Goal: Find contact information: Find contact information

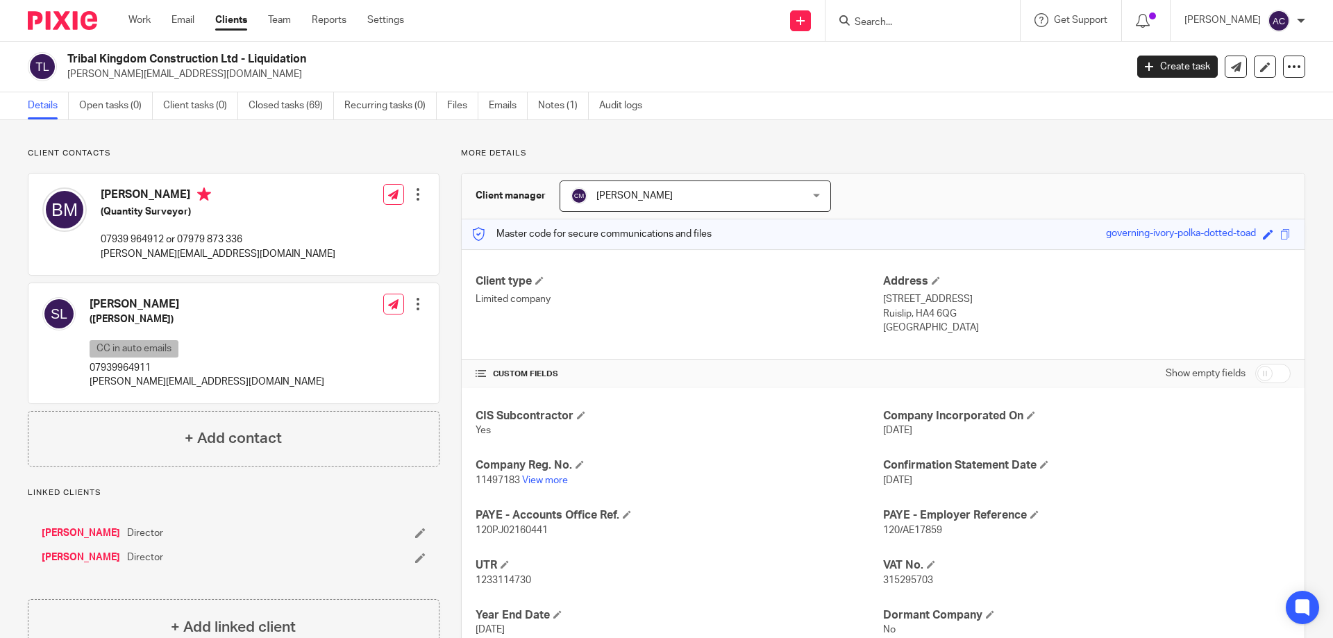
click at [906, 118] on div "Details Open tasks (0) Client tasks (0) Closed tasks (69) Recurring tasks (0) F…" at bounding box center [666, 106] width 1333 height 28
click at [905, 21] on input "Search" at bounding box center [915, 23] width 125 height 12
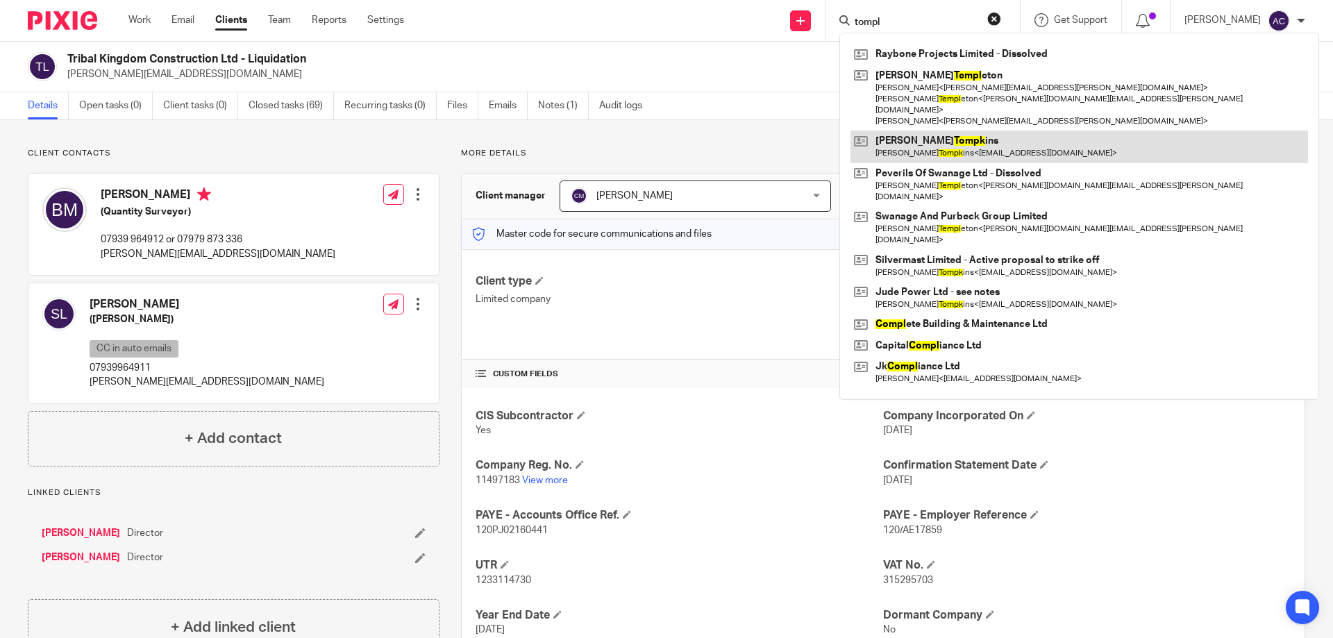
type input "tompl"
click at [938, 130] on link at bounding box center [1078, 146] width 457 height 32
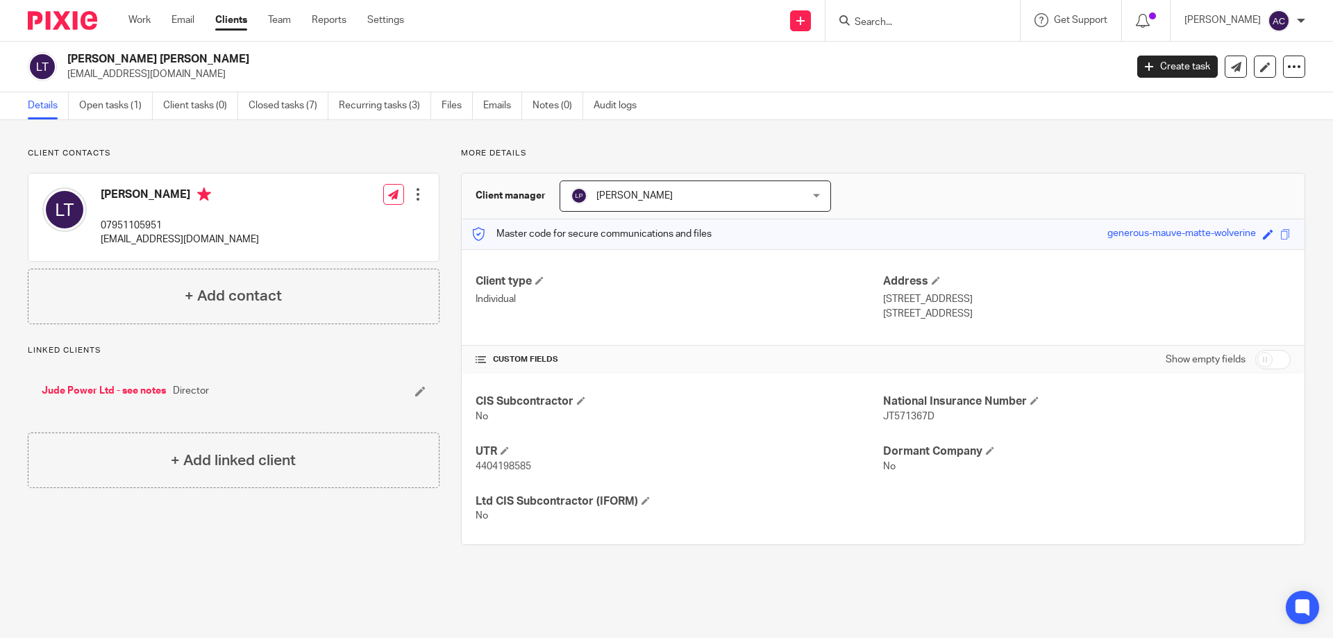
click at [273, 226] on div "[PERSON_NAME] 07951105951 [EMAIL_ADDRESS][DOMAIN_NAME] Edit contact Create clie…" at bounding box center [233, 217] width 410 height 87
click at [103, 389] on link "Jude Power Ltd - see notes" at bounding box center [104, 391] width 124 height 14
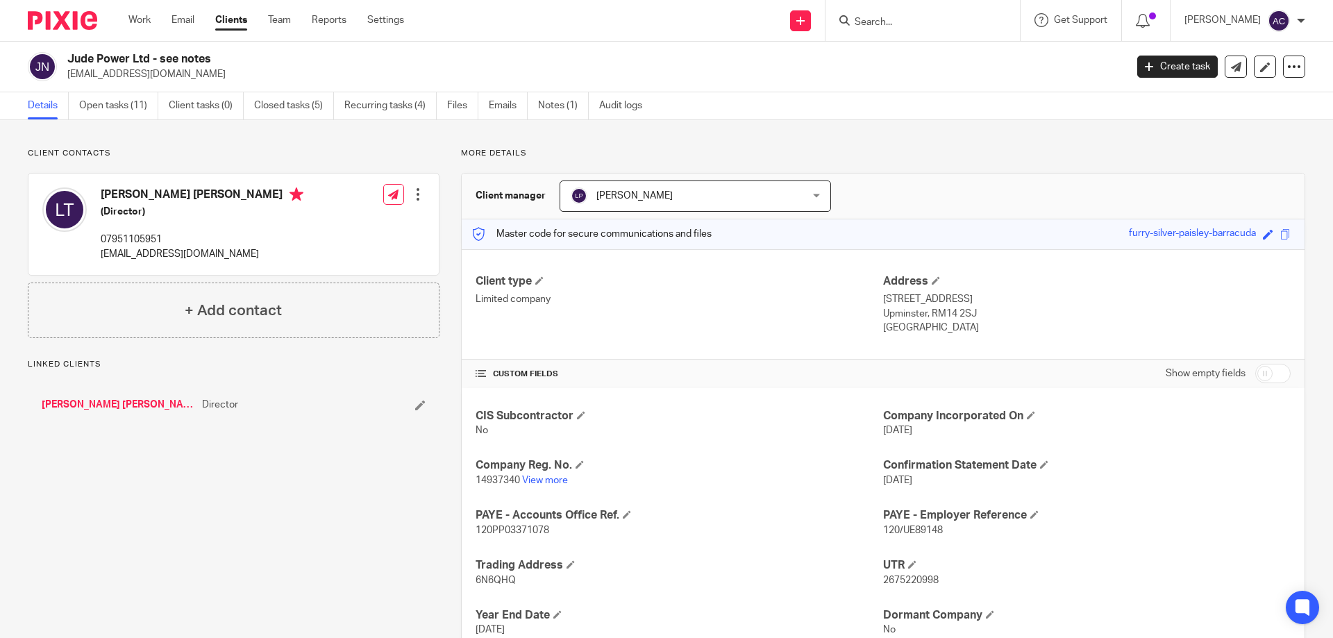
click at [552, 109] on link "Notes (1)" at bounding box center [563, 105] width 51 height 27
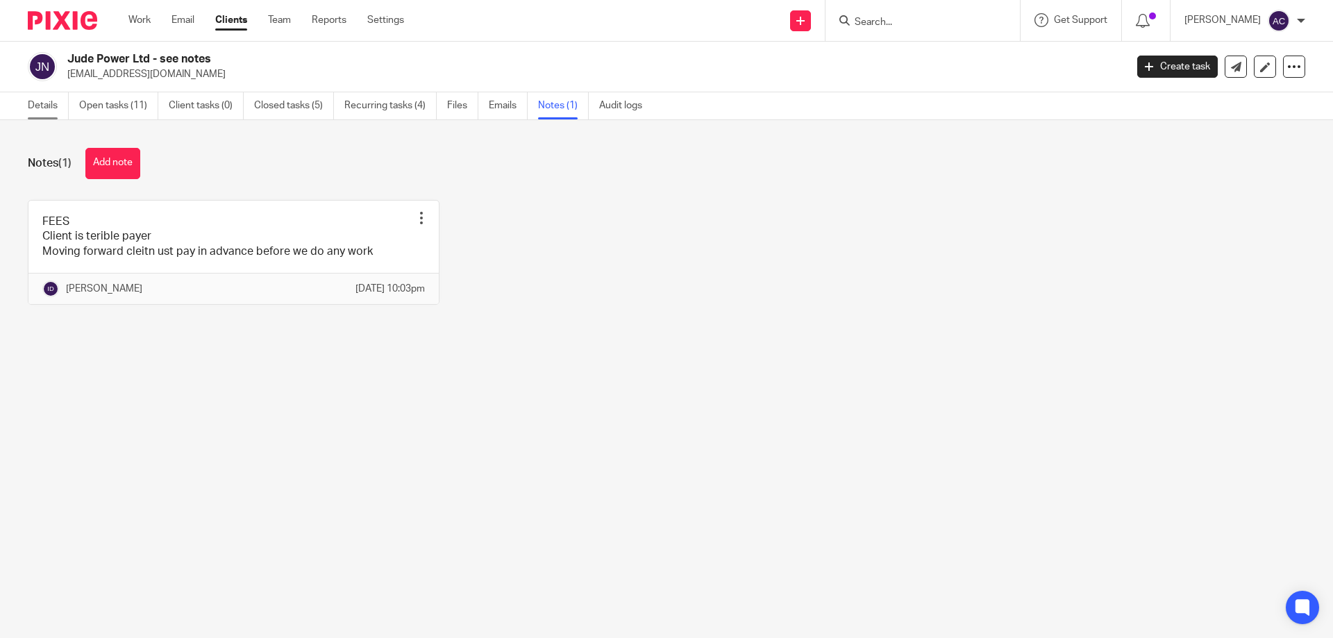
click at [44, 110] on link "Details" at bounding box center [48, 105] width 41 height 27
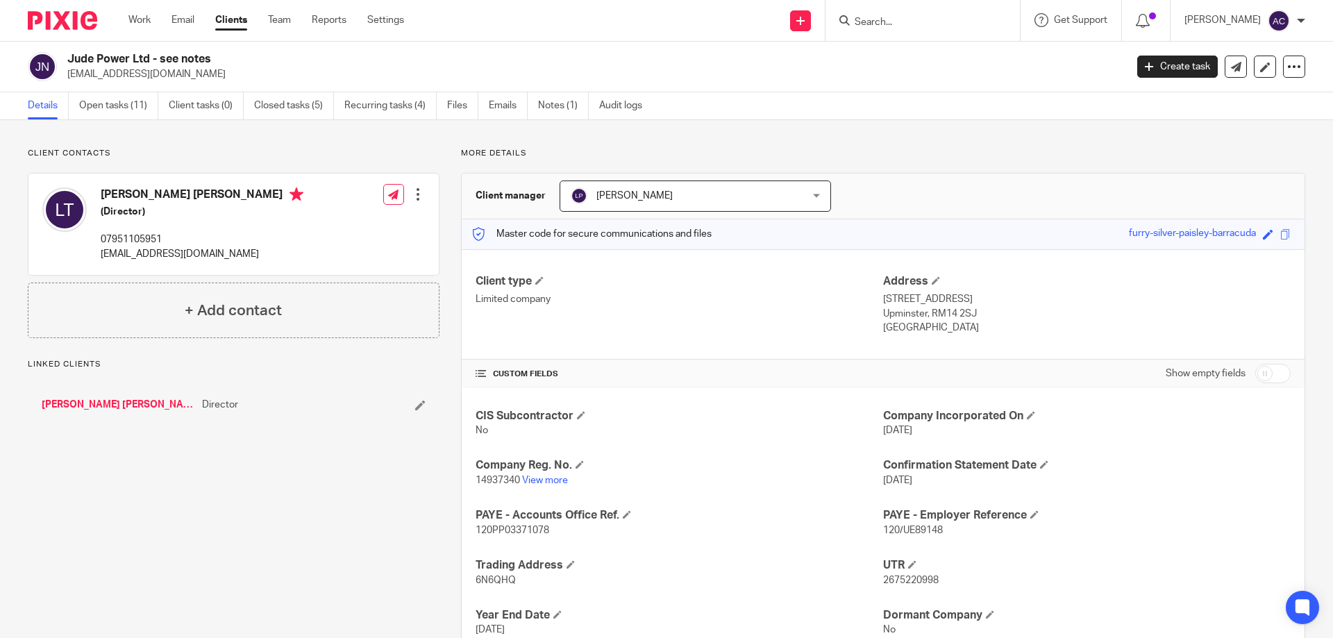
click at [591, 72] on p "[EMAIL_ADDRESS][DOMAIN_NAME]" at bounding box center [591, 74] width 1049 height 14
click at [275, 140] on div "Client contacts [PERSON_NAME] [PERSON_NAME] (Director) 07951105951 [EMAIL_ADDRE…" at bounding box center [666, 428] width 1333 height 616
click at [119, 402] on link "[PERSON_NAME] [PERSON_NAME]" at bounding box center [118, 405] width 153 height 14
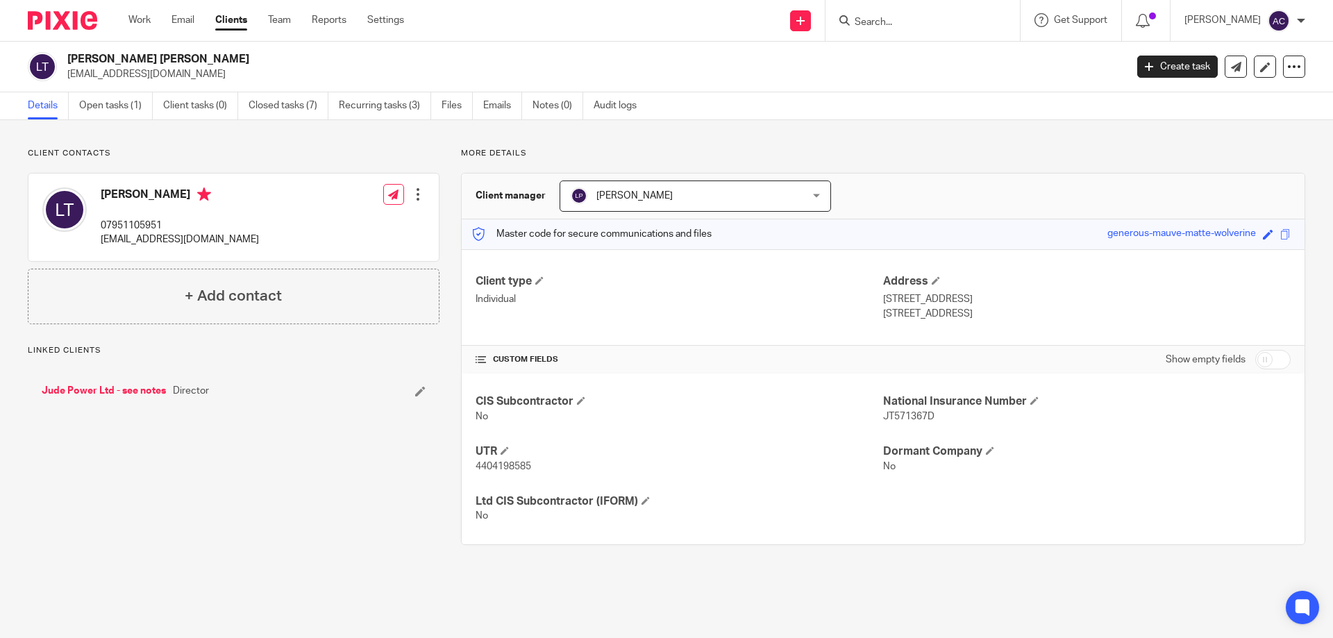
click at [143, 387] on link "Jude Power Ltd - see notes" at bounding box center [104, 391] width 124 height 14
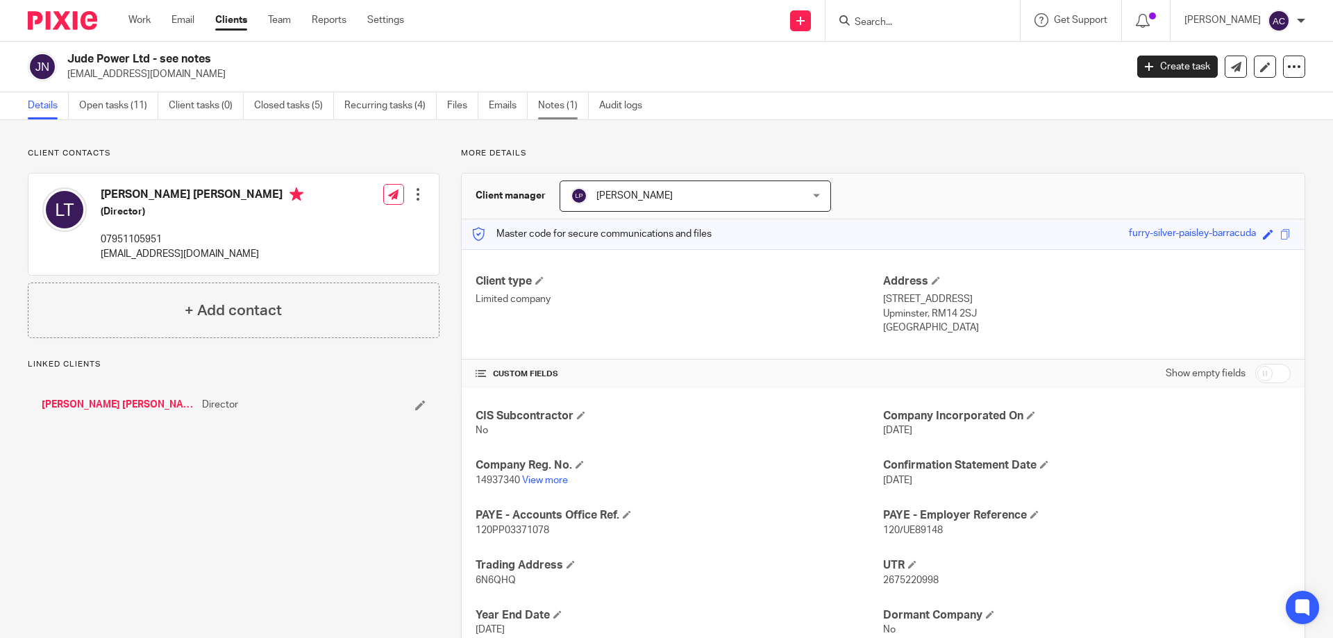
click at [573, 98] on link "Notes (1)" at bounding box center [563, 105] width 51 height 27
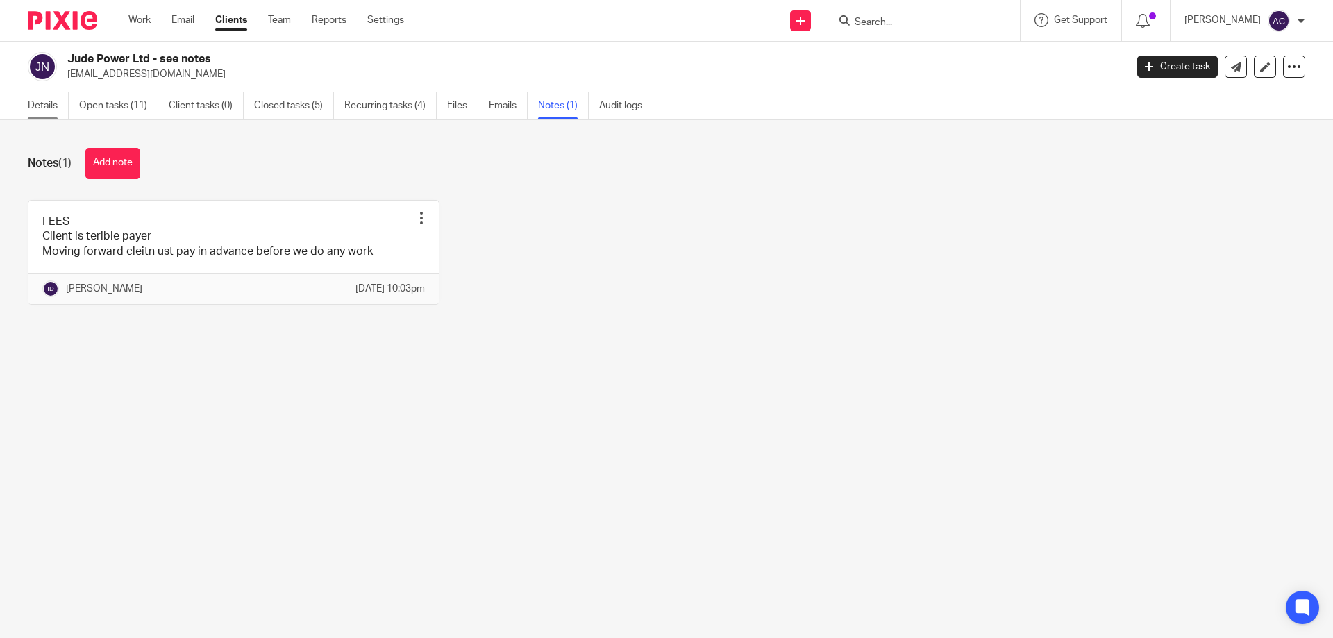
click at [46, 103] on link "Details" at bounding box center [48, 105] width 41 height 27
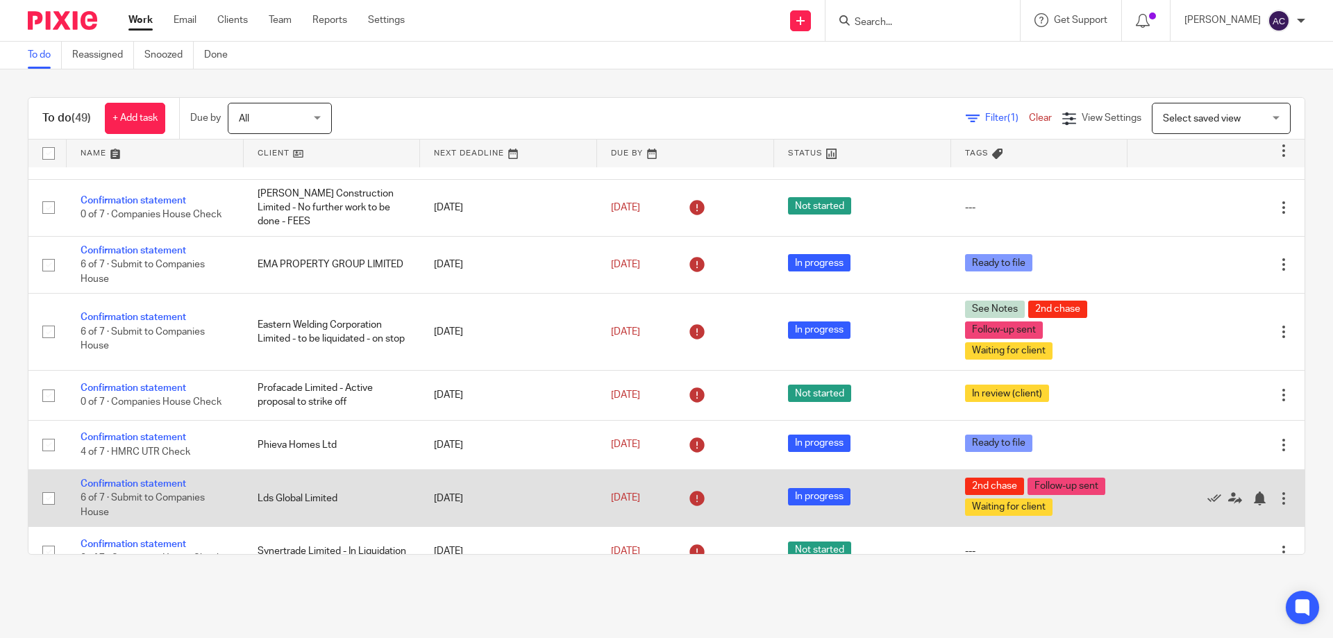
scroll to position [625, 0]
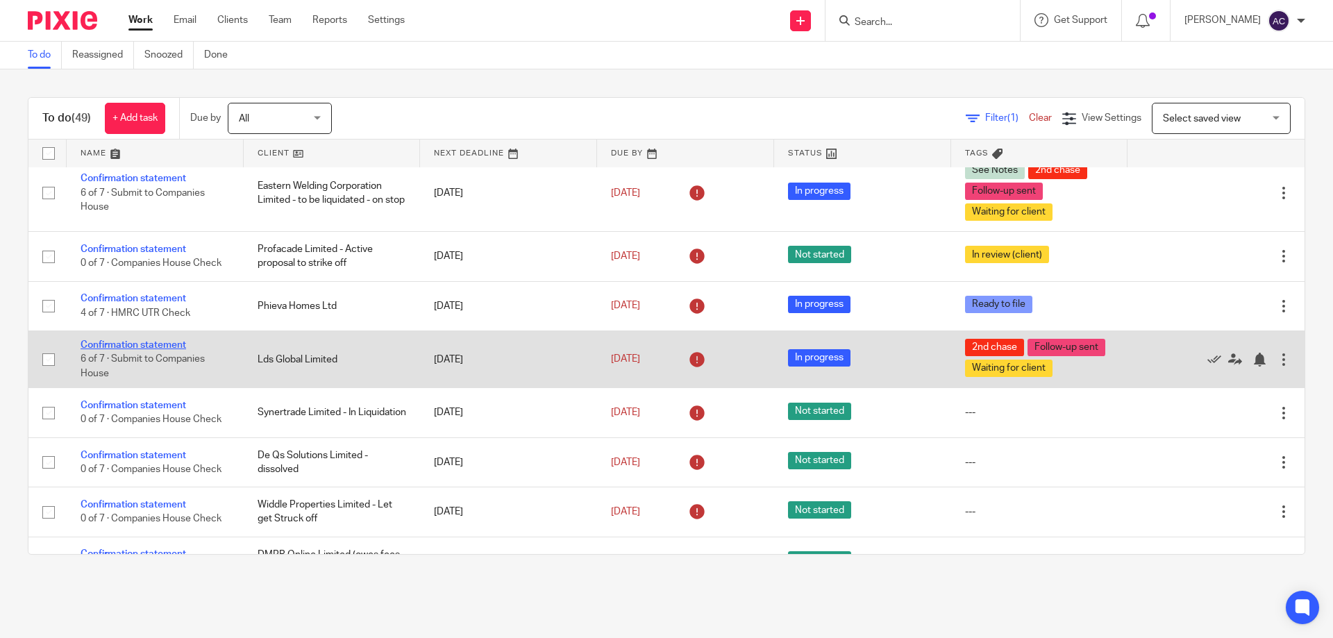
click at [185, 341] on link "Confirmation statement" at bounding box center [134, 345] width 106 height 10
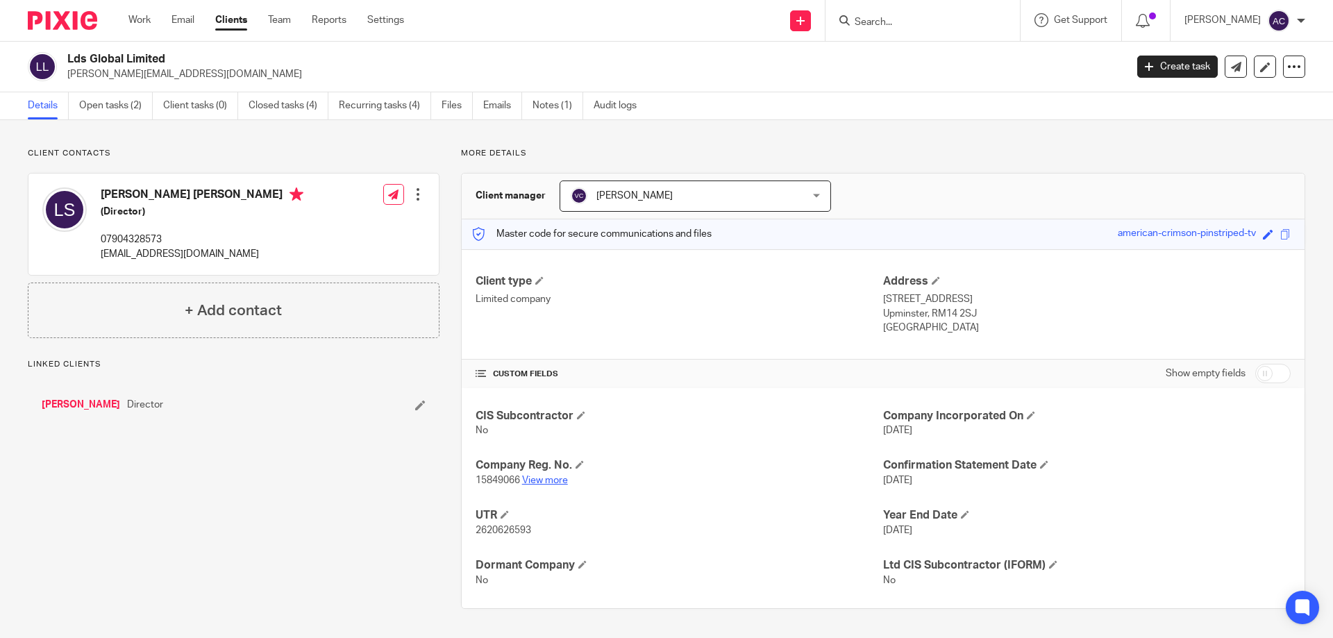
click at [541, 482] on link "View more" at bounding box center [545, 480] width 46 height 10
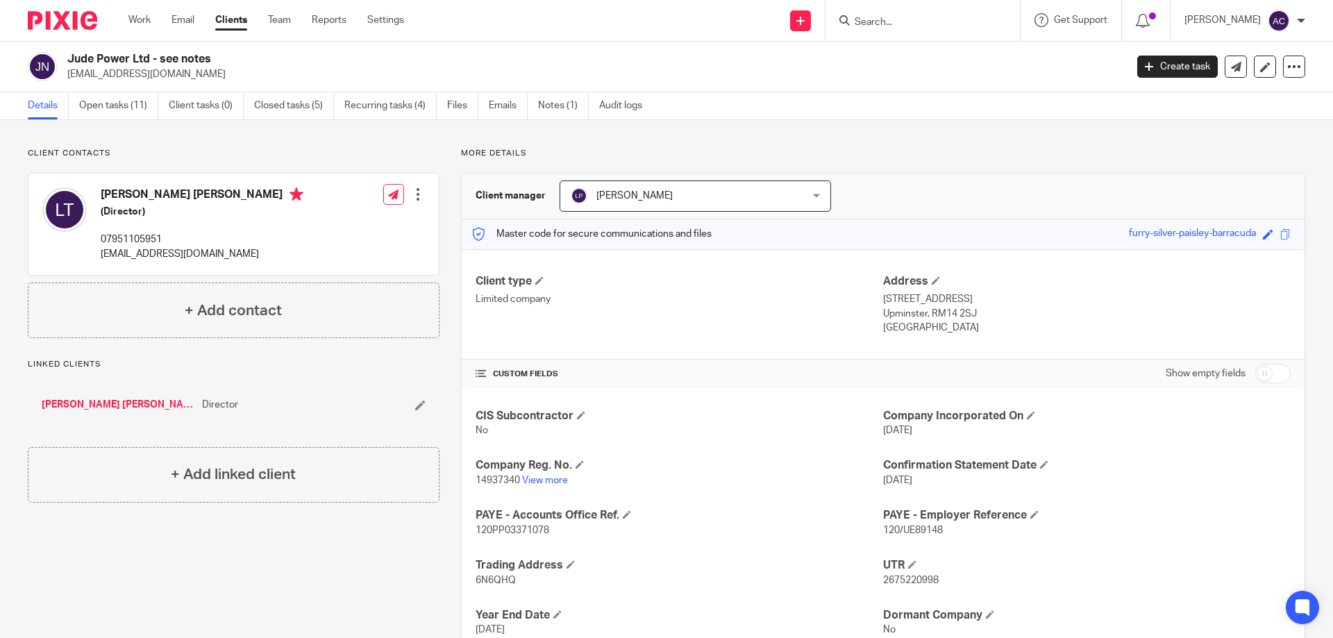
drag, startPoint x: 897, startPoint y: 33, endPoint x: 904, endPoint y: 26, distance: 9.3
click at [897, 33] on div at bounding box center [922, 20] width 194 height 41
click at [906, 24] on input "Search" at bounding box center [915, 23] width 125 height 12
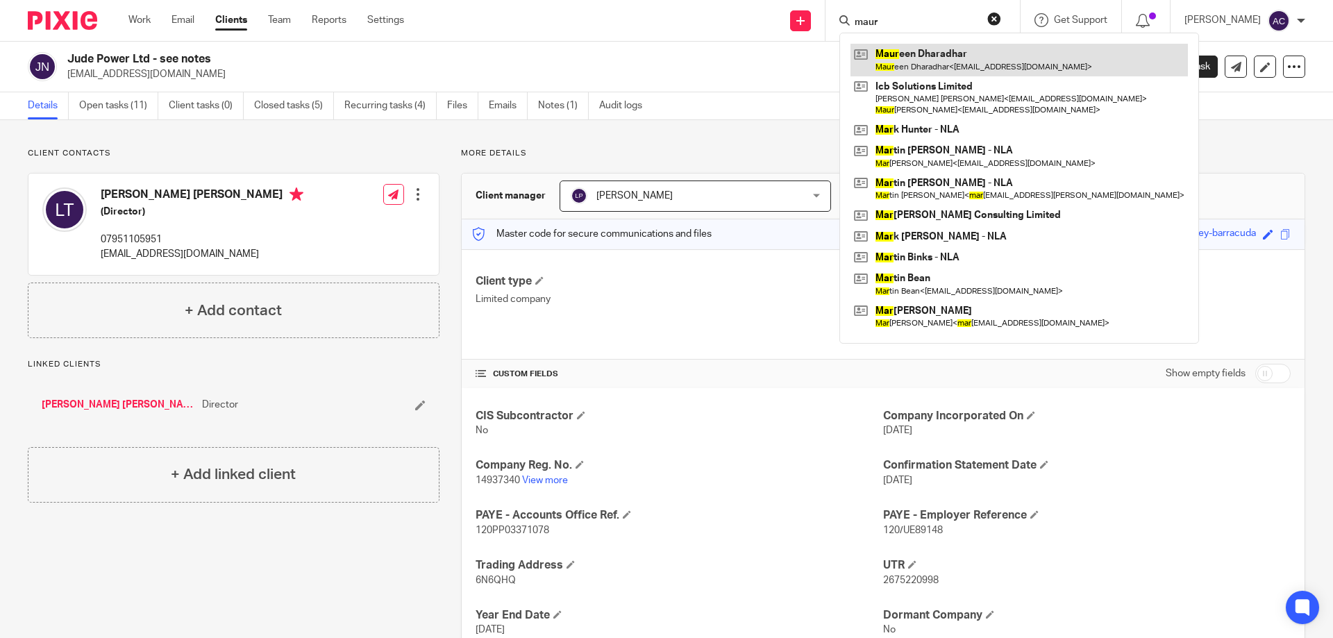
type input "maur"
click at [913, 58] on link at bounding box center [1018, 60] width 337 height 32
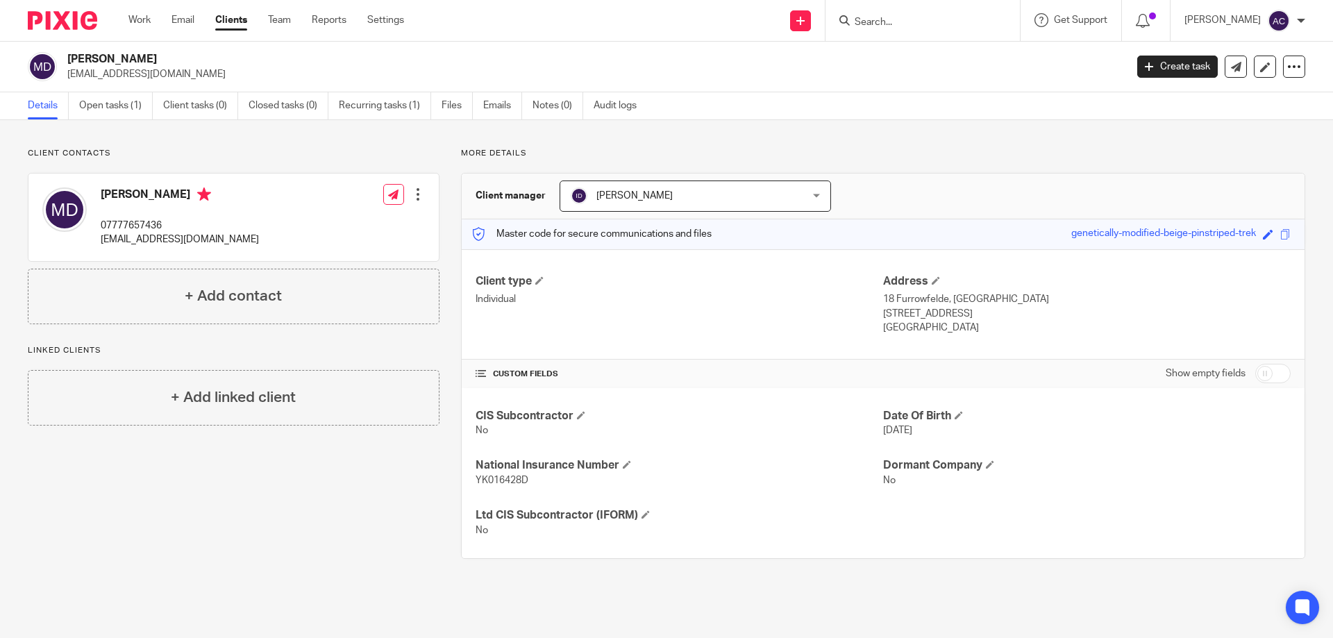
click at [927, 24] on input "Search" at bounding box center [915, 23] width 125 height 12
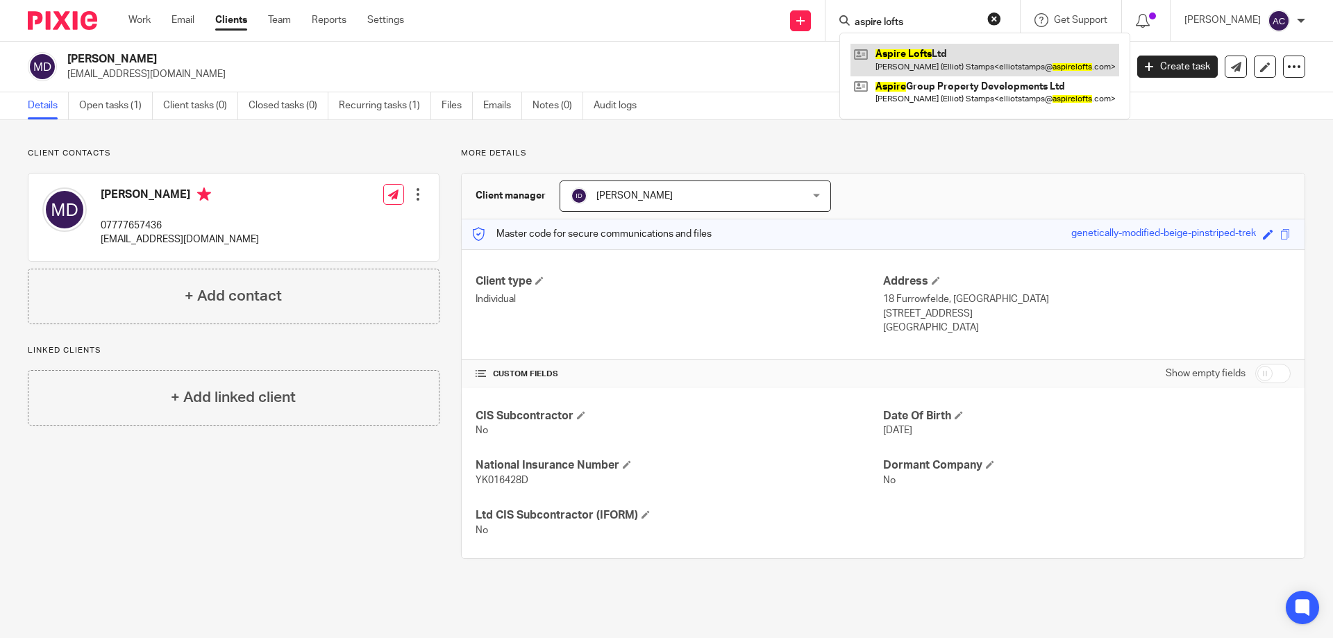
type input "aspire lofts"
click at [927, 49] on link at bounding box center [984, 60] width 269 height 32
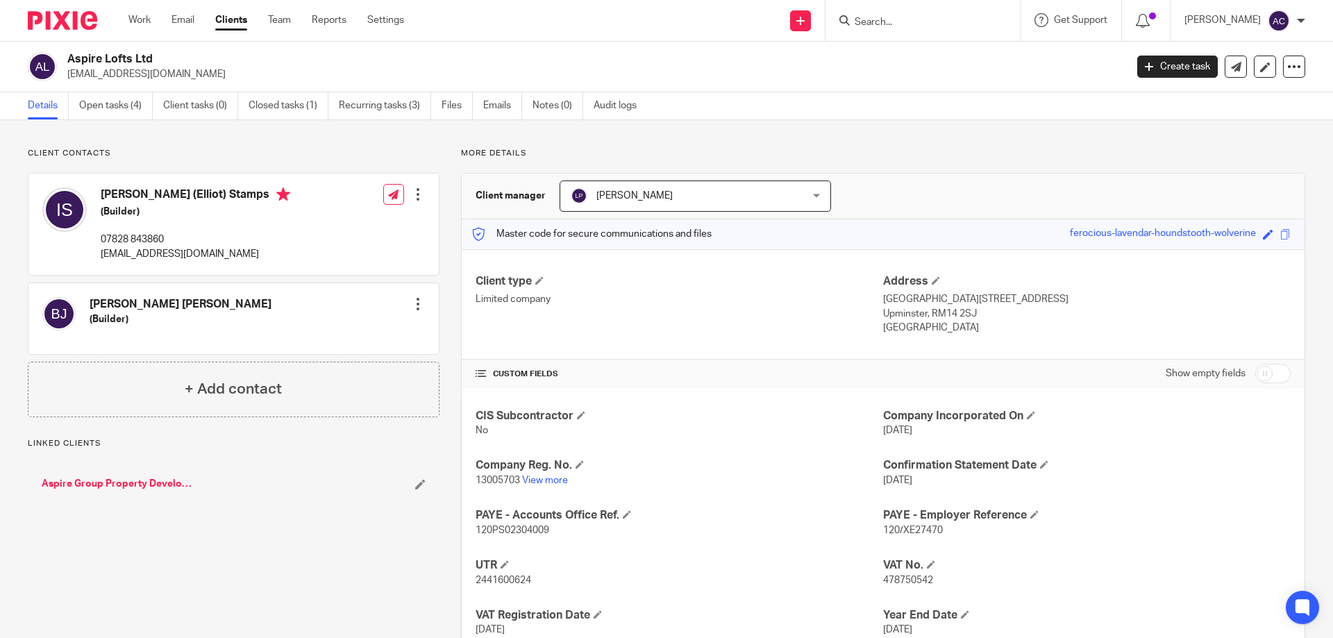
click at [253, 242] on div "Izzet (Elliot) Stamps (Builder) 07828 843860 elliotstamps@aspirelofts.com Edit …" at bounding box center [233, 224] width 410 height 101
drag, startPoint x: 243, startPoint y: 257, endPoint x: 113, endPoint y: 260, distance: 129.8
click at [99, 260] on div "Izzet (Elliot) Stamps (Builder) 07828 843860 elliotstamps@aspirelofts.com Edit …" at bounding box center [233, 224] width 410 height 101
copy p "elliotstamps@aspirelofts.com"
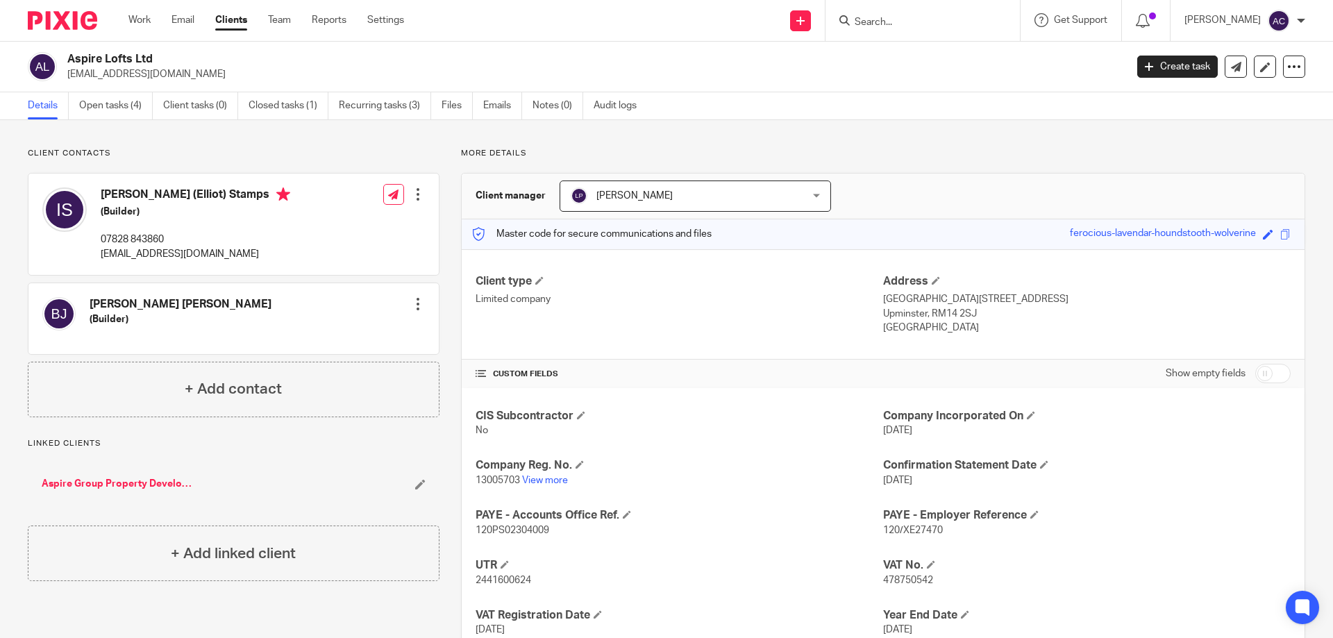
click at [248, 223] on div "Izzet (Elliot) Stamps (Builder) 07828 843860 elliotstamps@aspirelofts.com Edit …" at bounding box center [233, 224] width 410 height 101
click at [530, 476] on link "View more" at bounding box center [545, 480] width 46 height 10
click at [911, 21] on input "Search" at bounding box center [915, 23] width 125 height 12
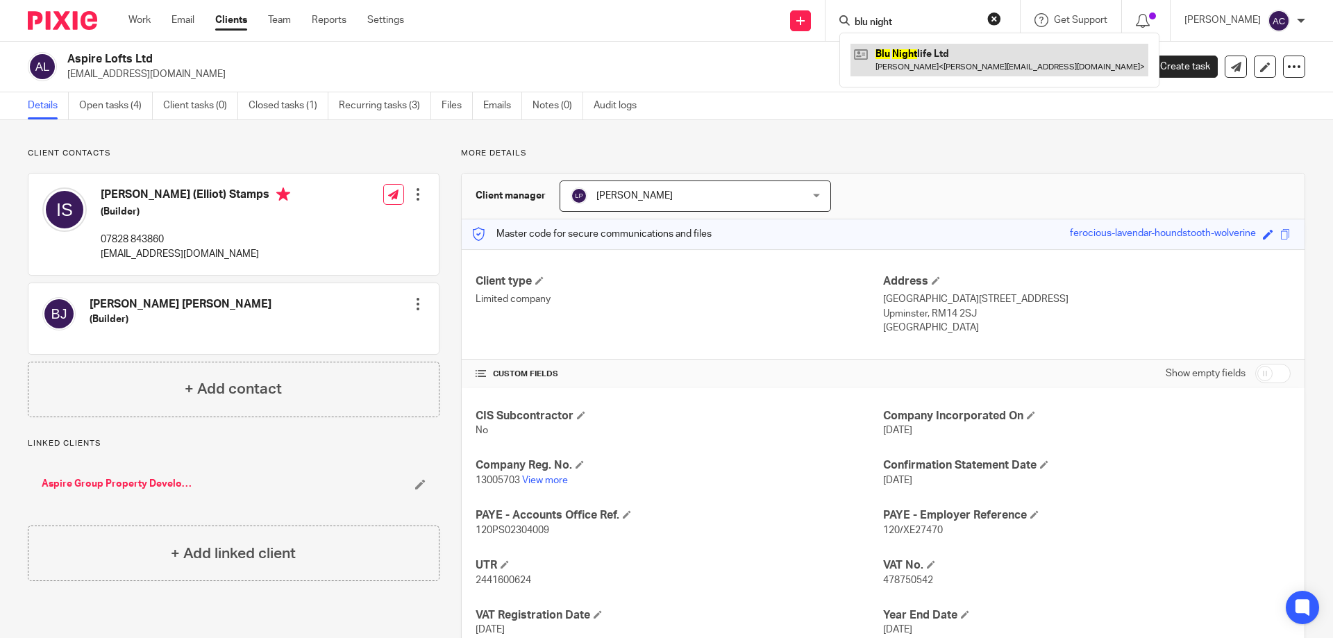
type input "blu night"
click at [902, 50] on link at bounding box center [999, 60] width 298 height 32
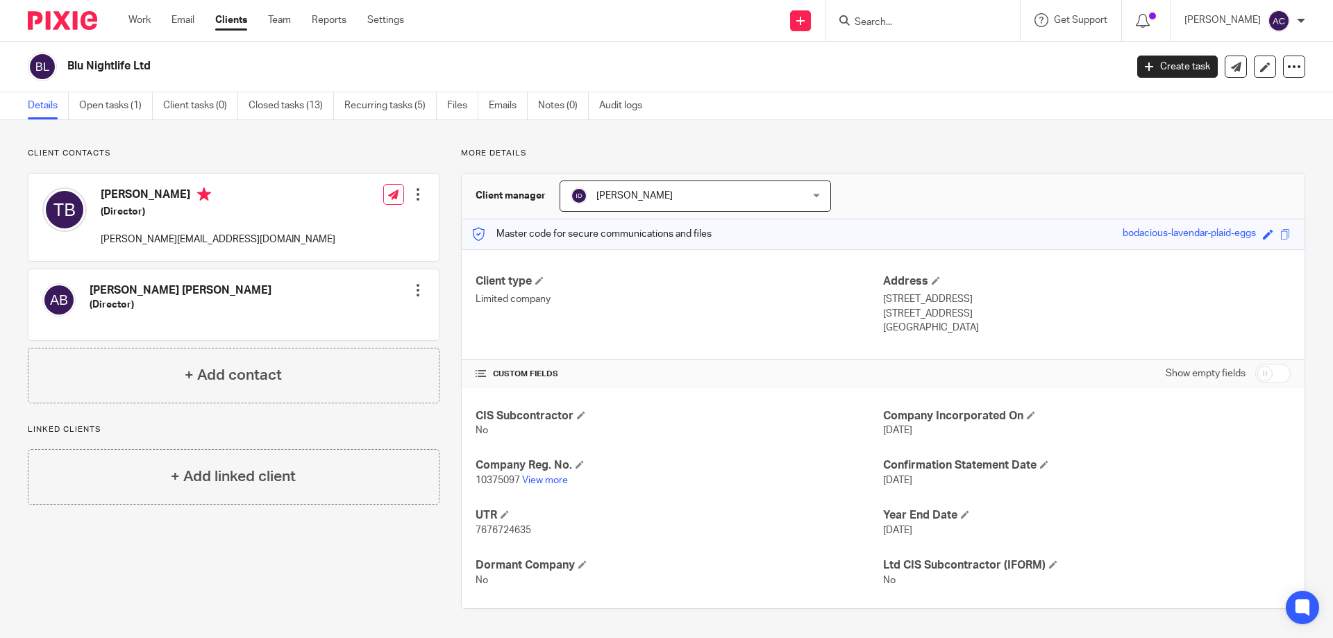
click at [411, 190] on div at bounding box center [418, 194] width 14 height 14
click at [327, 226] on link "Edit contact" at bounding box center [352, 225] width 133 height 20
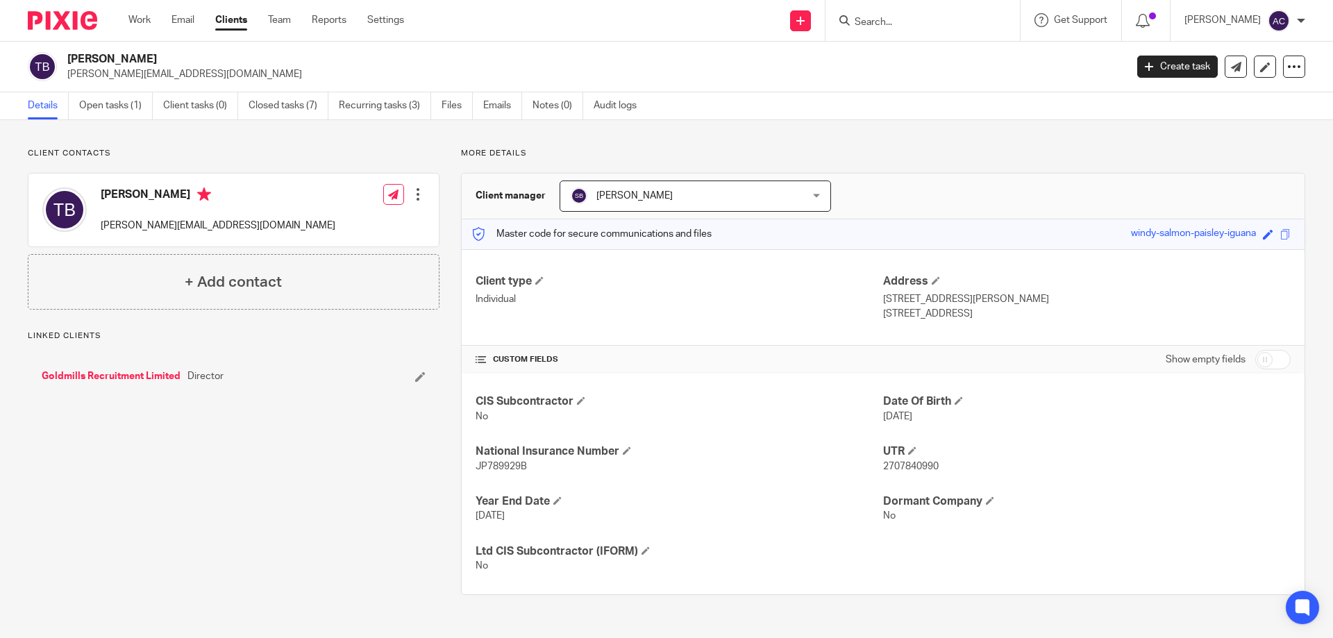
click at [121, 378] on link "Goldmills Recruitment Limited" at bounding box center [111, 376] width 139 height 14
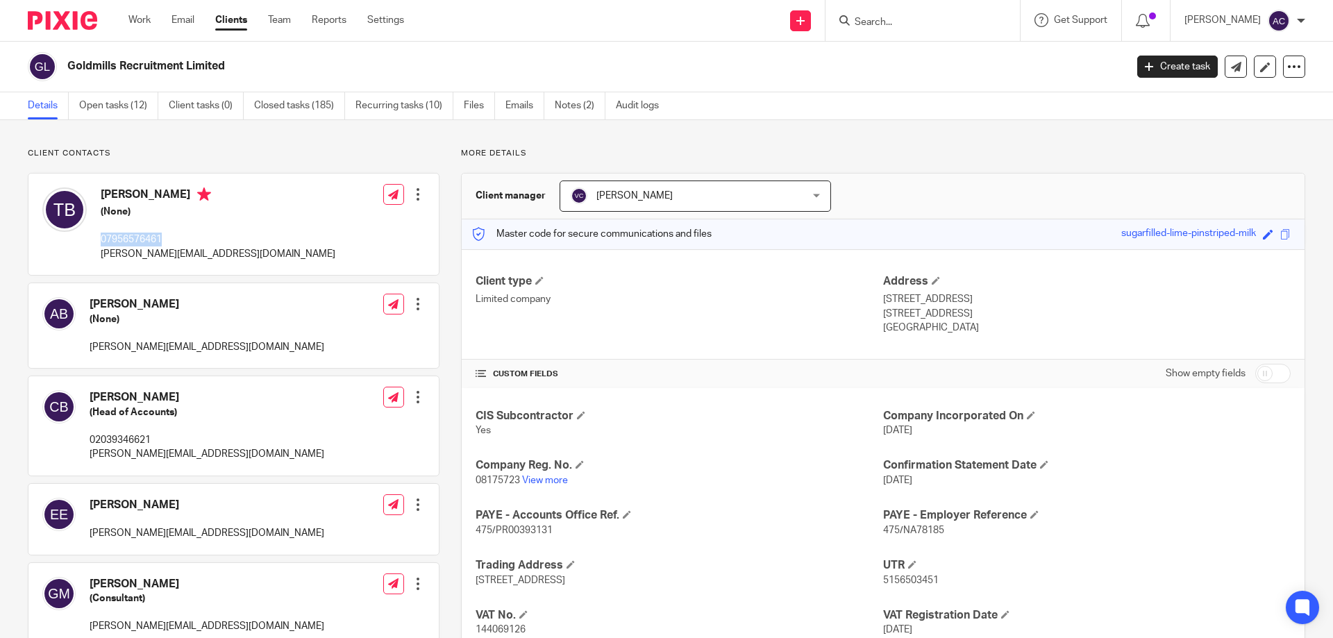
drag, startPoint x: 166, startPoint y: 233, endPoint x: 96, endPoint y: 240, distance: 70.4
click at [96, 240] on div "[PERSON_NAME] (None) 07956576461 [PERSON_NAME][EMAIL_ADDRESS][DOMAIN_NAME]" at bounding box center [188, 223] width 293 height 87
copy p "07956576461"
click at [230, 251] on div "[PERSON_NAME] (None) 07956576461 [PERSON_NAME][EMAIL_ADDRESS][DOMAIN_NAME] Edit…" at bounding box center [233, 224] width 410 height 101
click at [893, 26] on input "Search" at bounding box center [915, 23] width 125 height 12
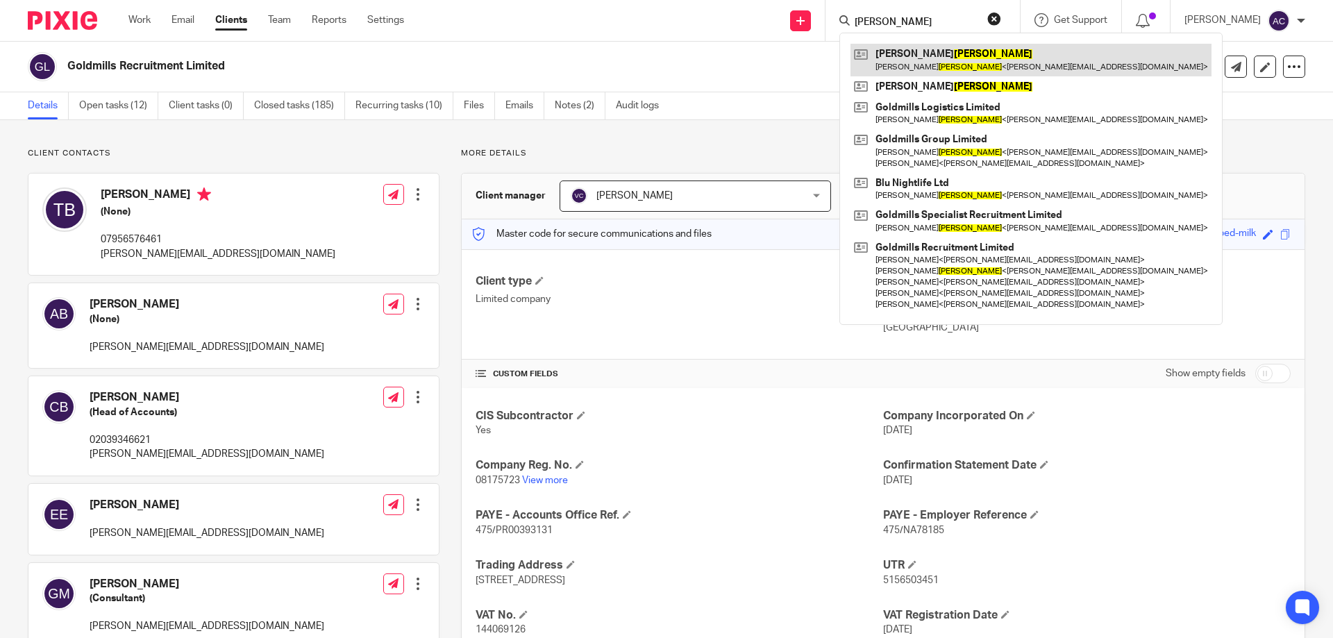
type input "[PERSON_NAME]"
click at [951, 50] on link at bounding box center [1030, 60] width 361 height 32
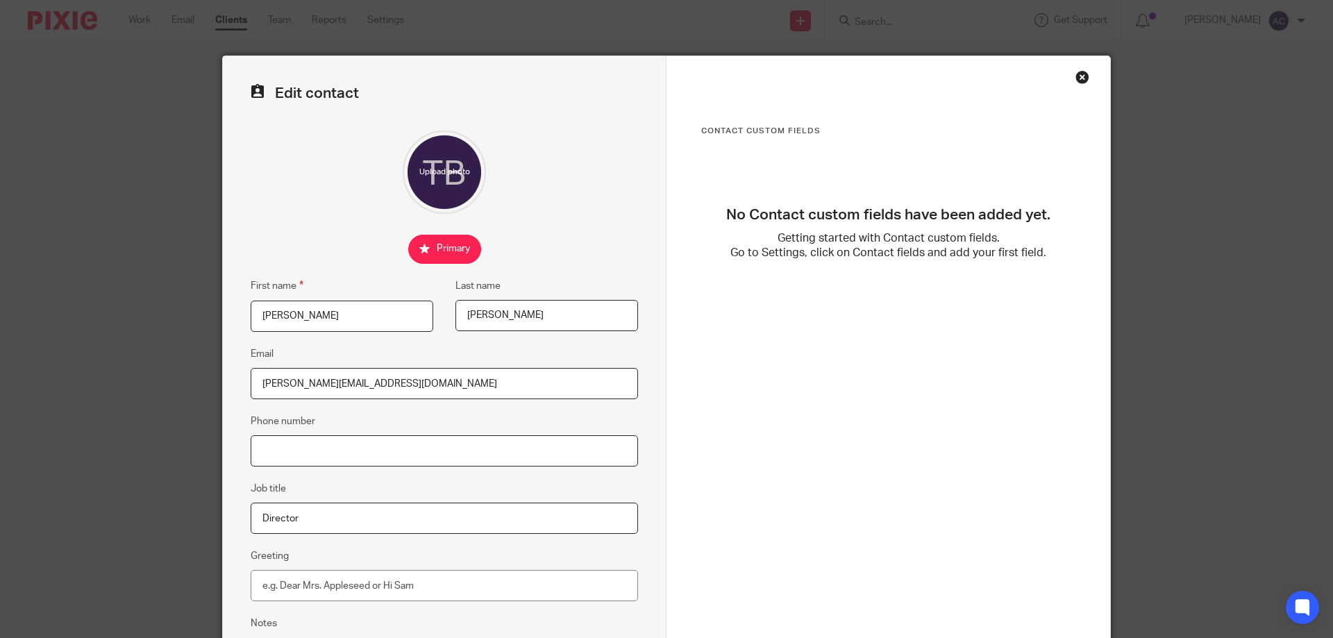
paste input "07956576461"
click at [255, 453] on input "07956576461" at bounding box center [444, 450] width 387 height 31
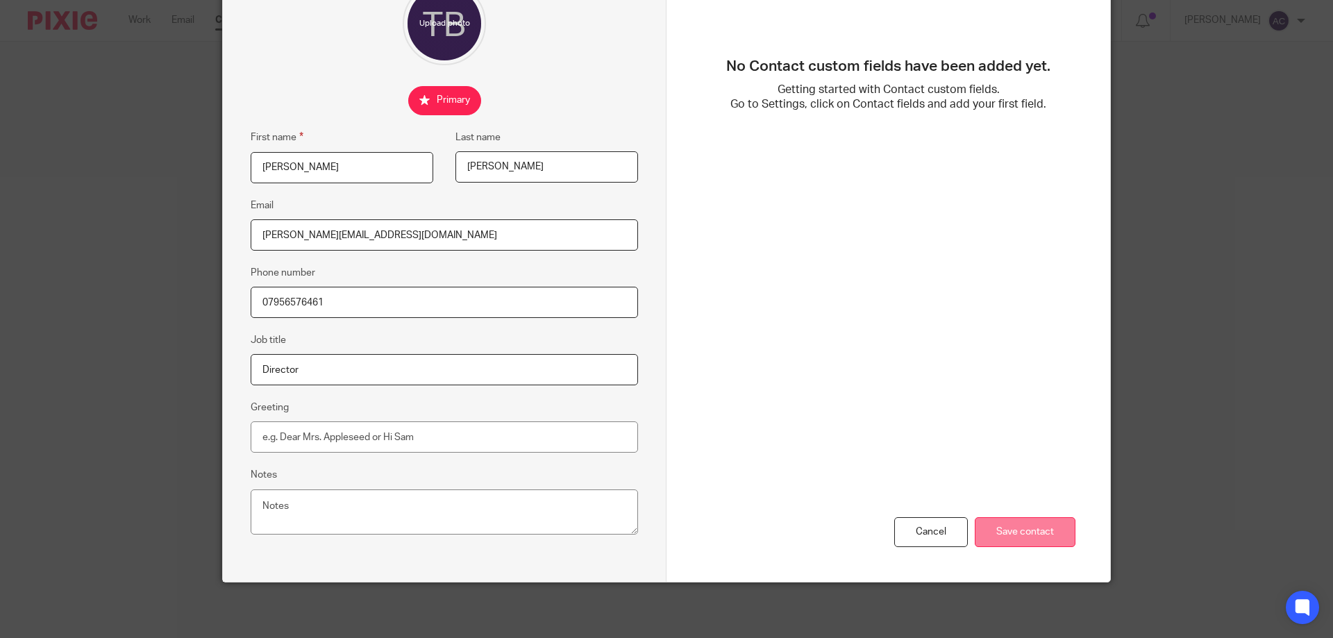
type input "07956576461"
click at [1007, 527] on input "Save contact" at bounding box center [1024, 532] width 101 height 30
click at [1014, 530] on input "Save contact" at bounding box center [1024, 532] width 101 height 30
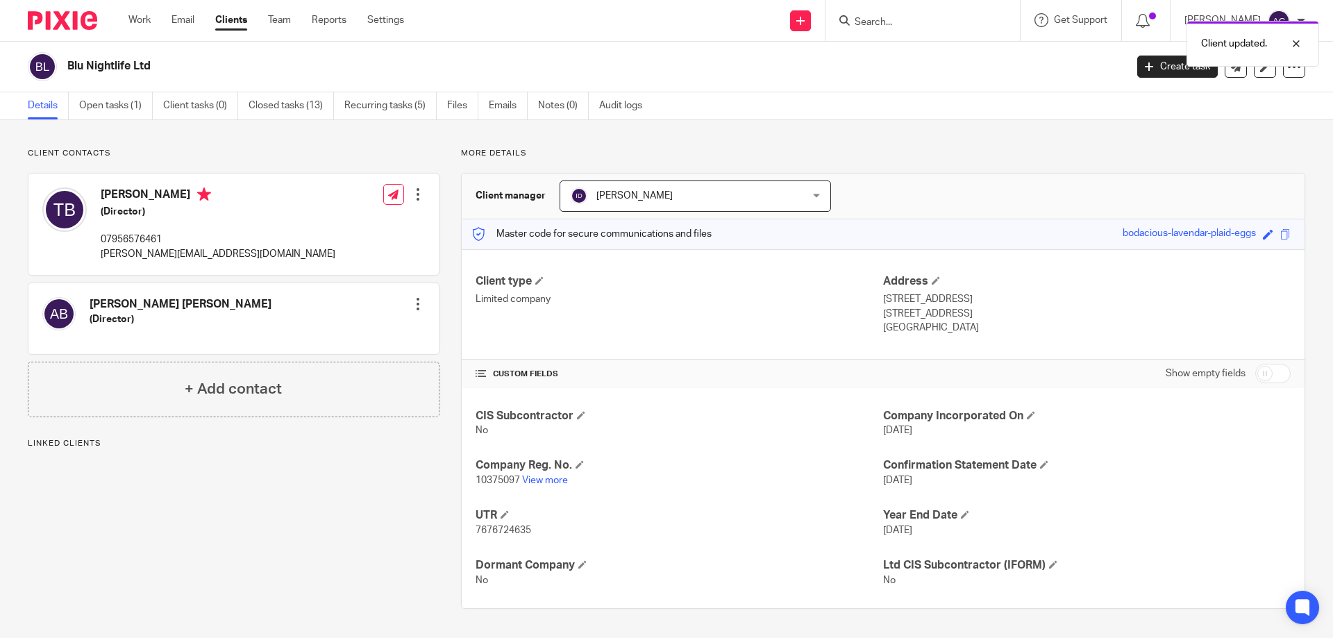
drag, startPoint x: 879, startPoint y: 22, endPoint x: 881, endPoint y: 31, distance: 9.3
click at [880, 24] on div "Client updated." at bounding box center [992, 40] width 652 height 53
click at [888, 27] on div "Client updated." at bounding box center [992, 40] width 652 height 53
click at [891, 24] on div "Client updated." at bounding box center [992, 40] width 652 height 53
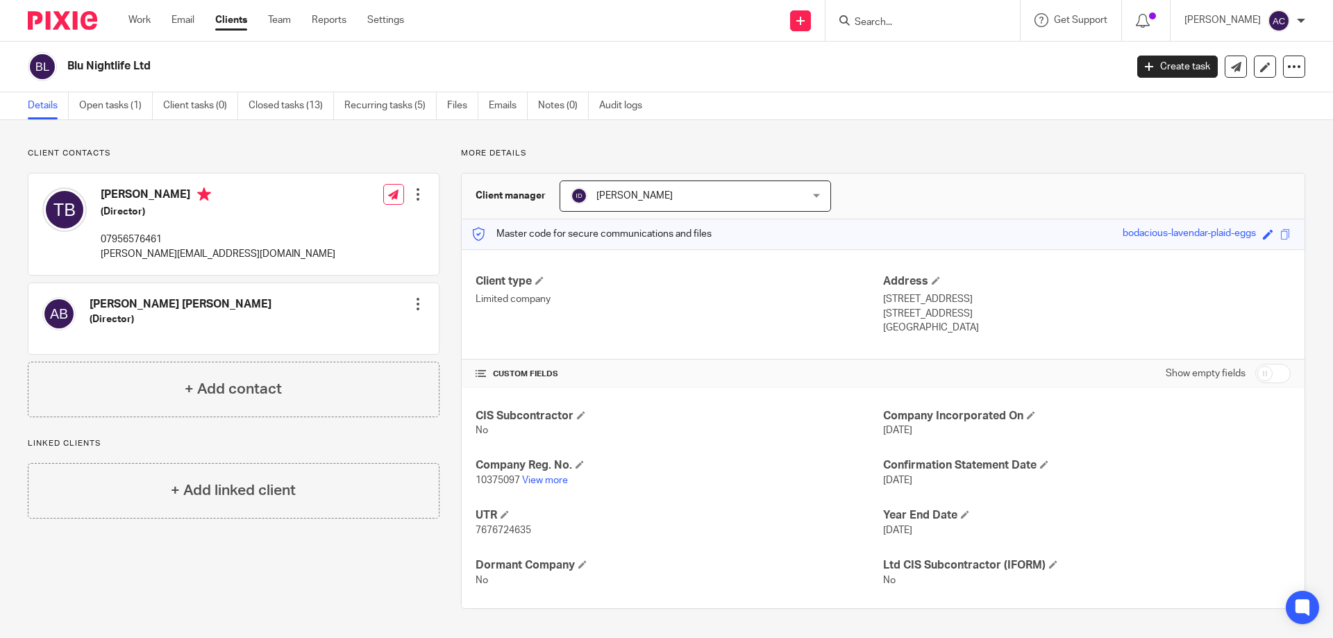
click at [879, 25] on input "Search" at bounding box center [915, 23] width 125 height 12
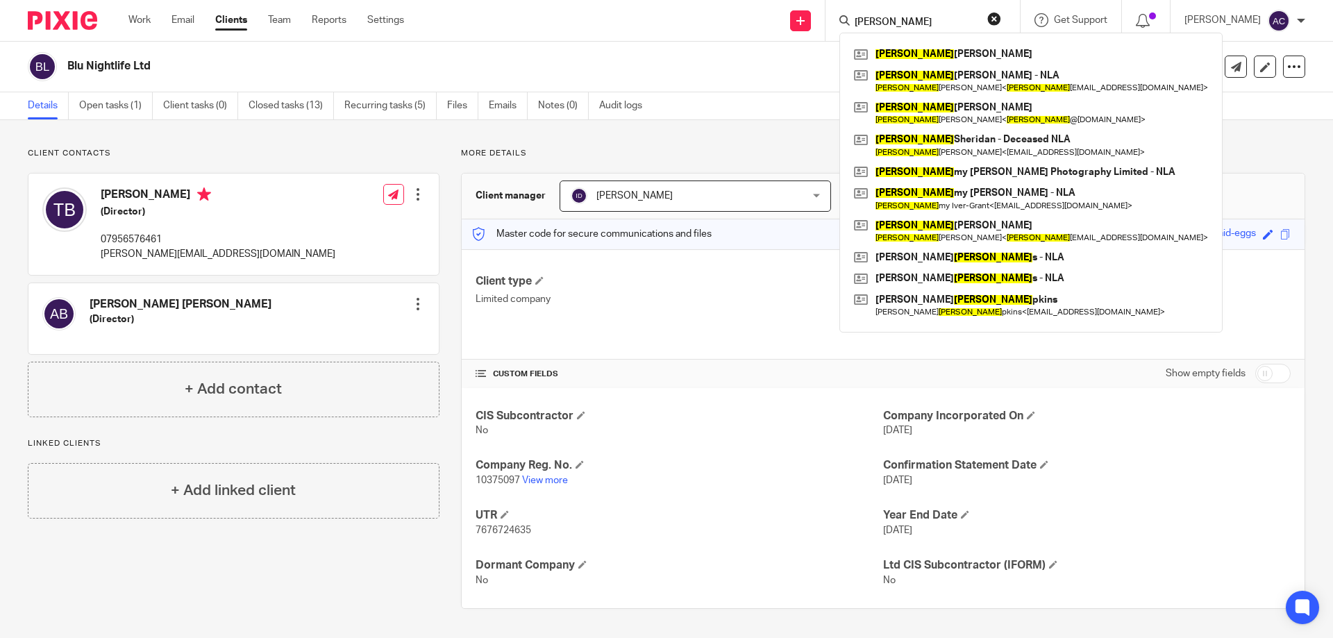
type input "tom"
click at [638, 6] on div "Send new email Create task Add client tom Tom Jeffs Tom Shephard - NLA Tom Shep…" at bounding box center [879, 20] width 908 height 41
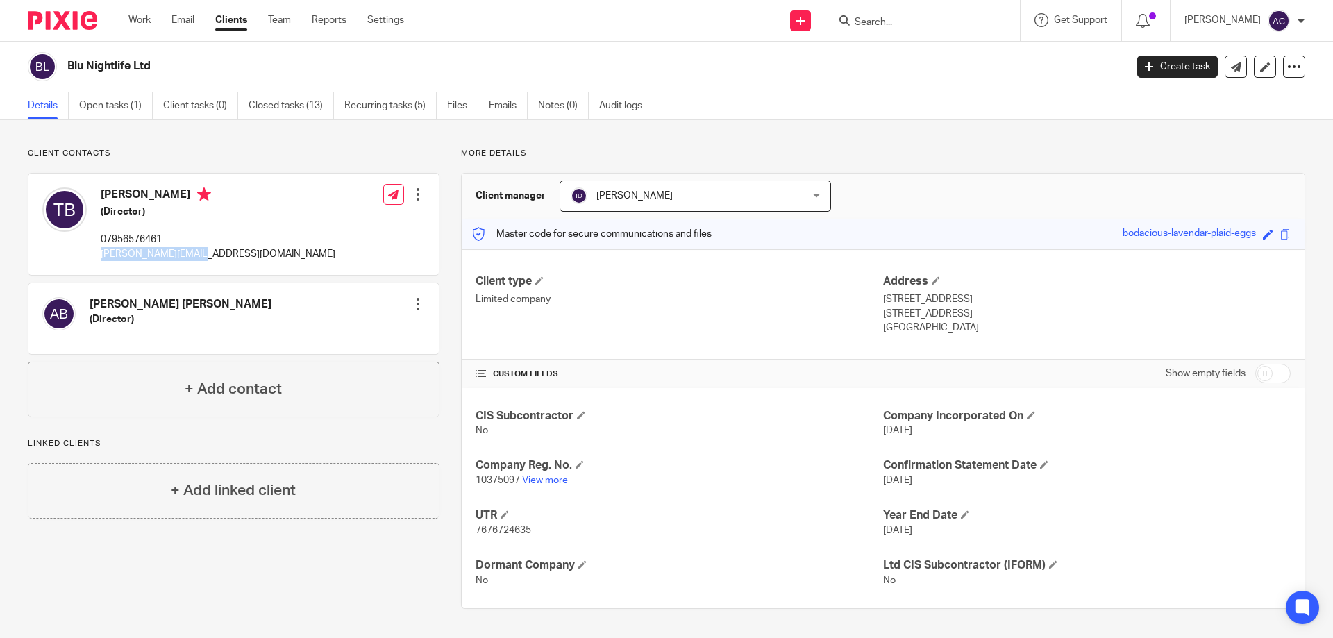
drag, startPoint x: 205, startPoint y: 263, endPoint x: 101, endPoint y: 254, distance: 105.2
click at [101, 254] on div "Tom Burks (Director) 07956576461 tom@goldmills.co.uk Edit contact Create client…" at bounding box center [233, 224] width 410 height 101
copy p "[PERSON_NAME][EMAIL_ADDRESS][DOMAIN_NAME]"
click at [868, 142] on div "Client contacts Adam John Bulbulia (Director) Edit contact Create client from c…" at bounding box center [666, 378] width 1333 height 516
click at [869, 19] on input "Search" at bounding box center [915, 23] width 125 height 12
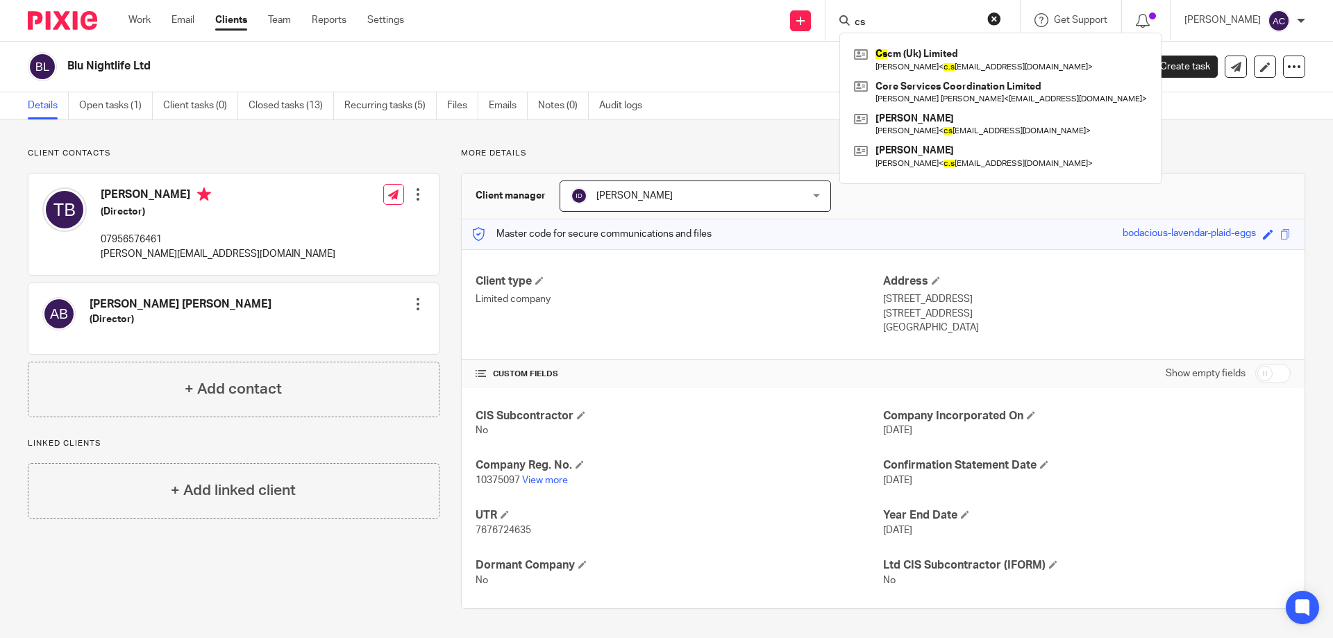
type input "c"
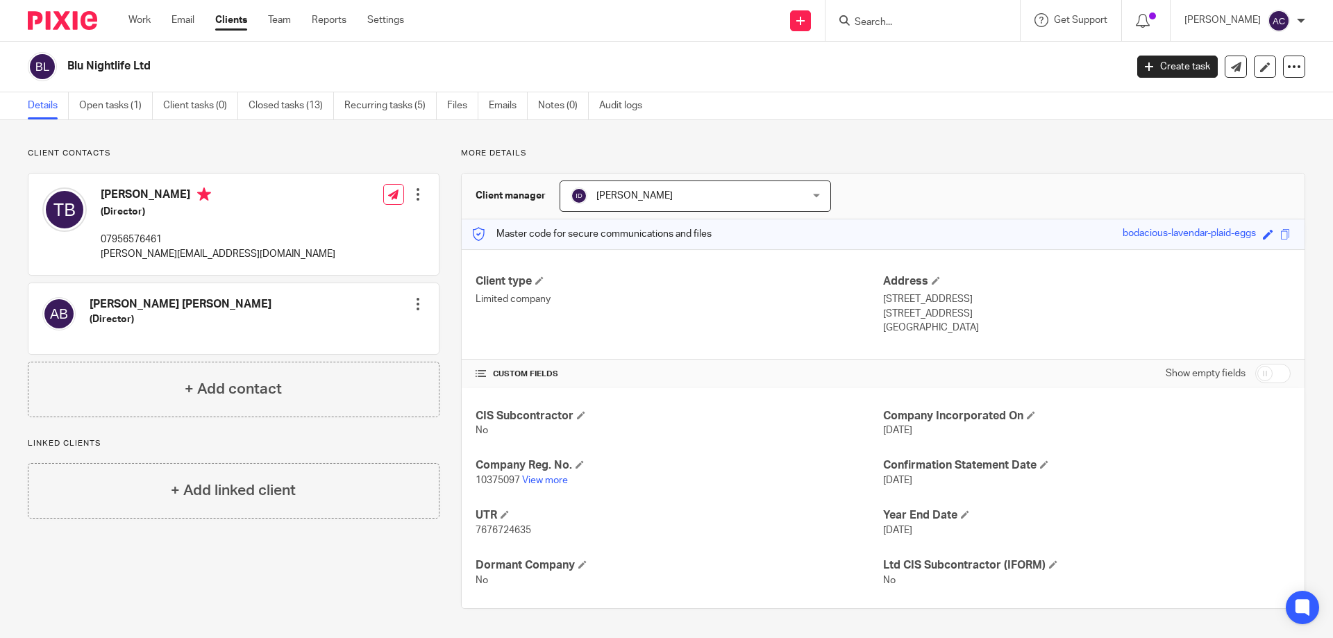
click at [727, 327] on div "Client type Limited company" at bounding box center [678, 304] width 407 height 61
click at [893, 25] on input "Search" at bounding box center [915, 23] width 125 height 12
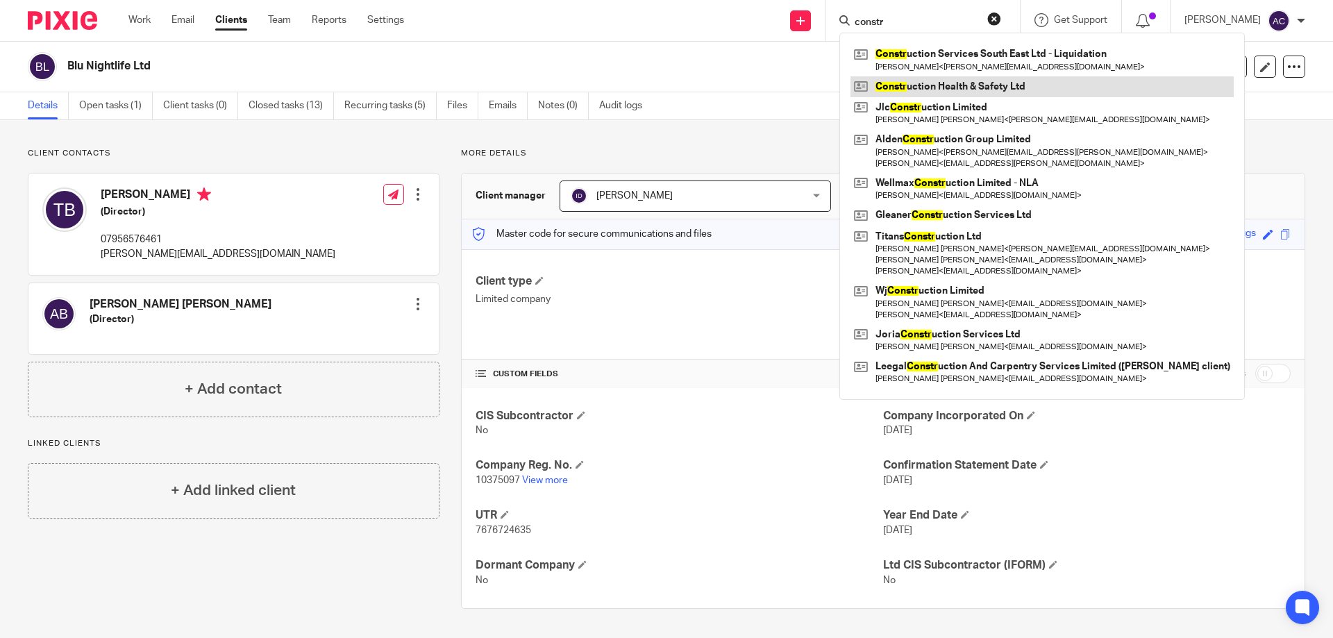
type input "constr"
click at [919, 94] on link at bounding box center [1041, 86] width 383 height 21
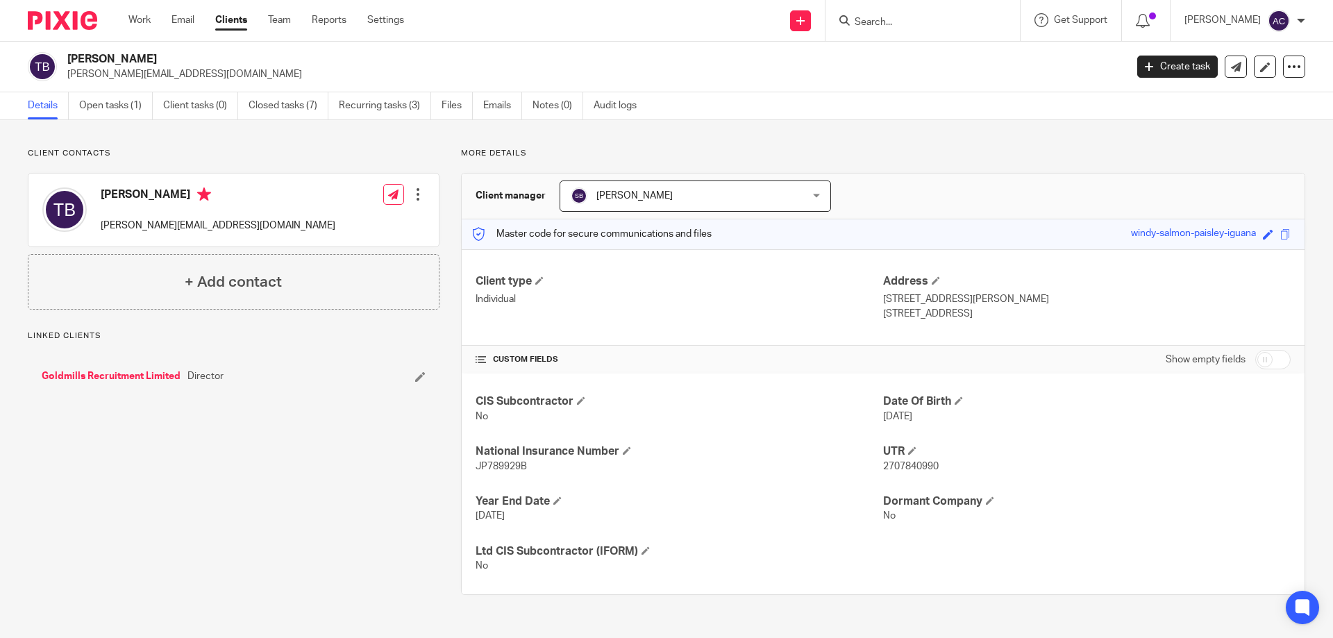
click at [414, 195] on div at bounding box center [418, 194] width 14 height 14
drag, startPoint x: 346, startPoint y: 217, endPoint x: 350, endPoint y: 223, distance: 7.1
click at [346, 218] on link "Edit contact" at bounding box center [352, 225] width 133 height 20
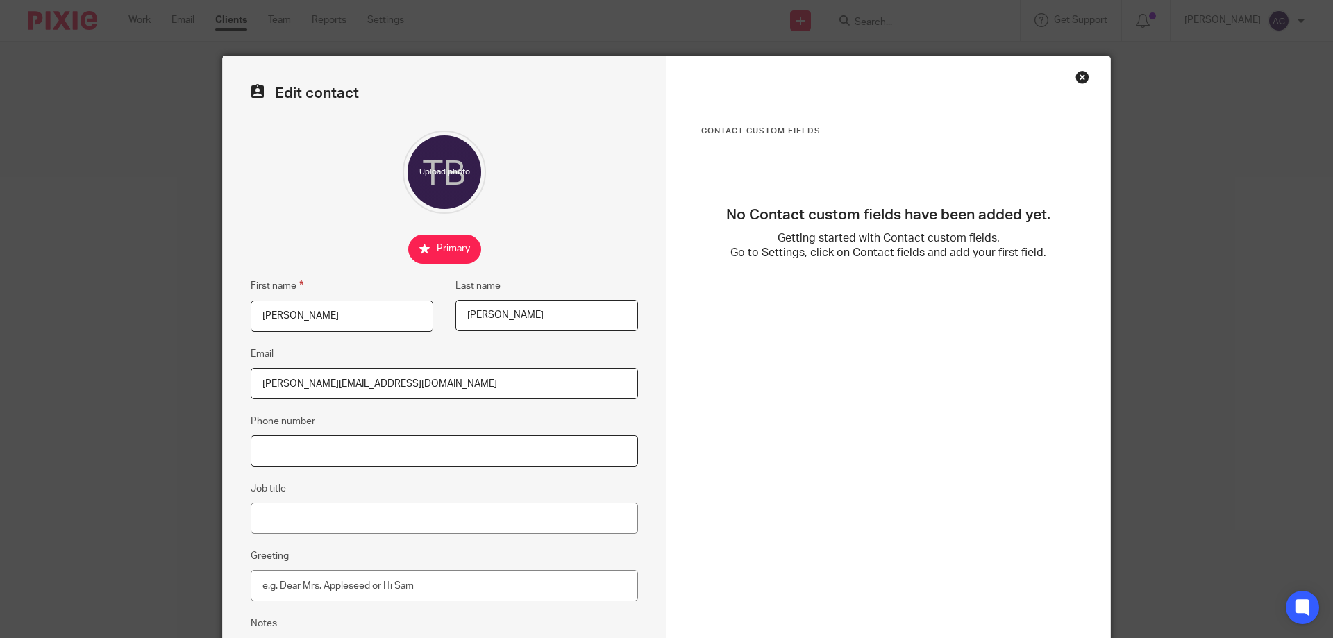
paste input "07956576461"
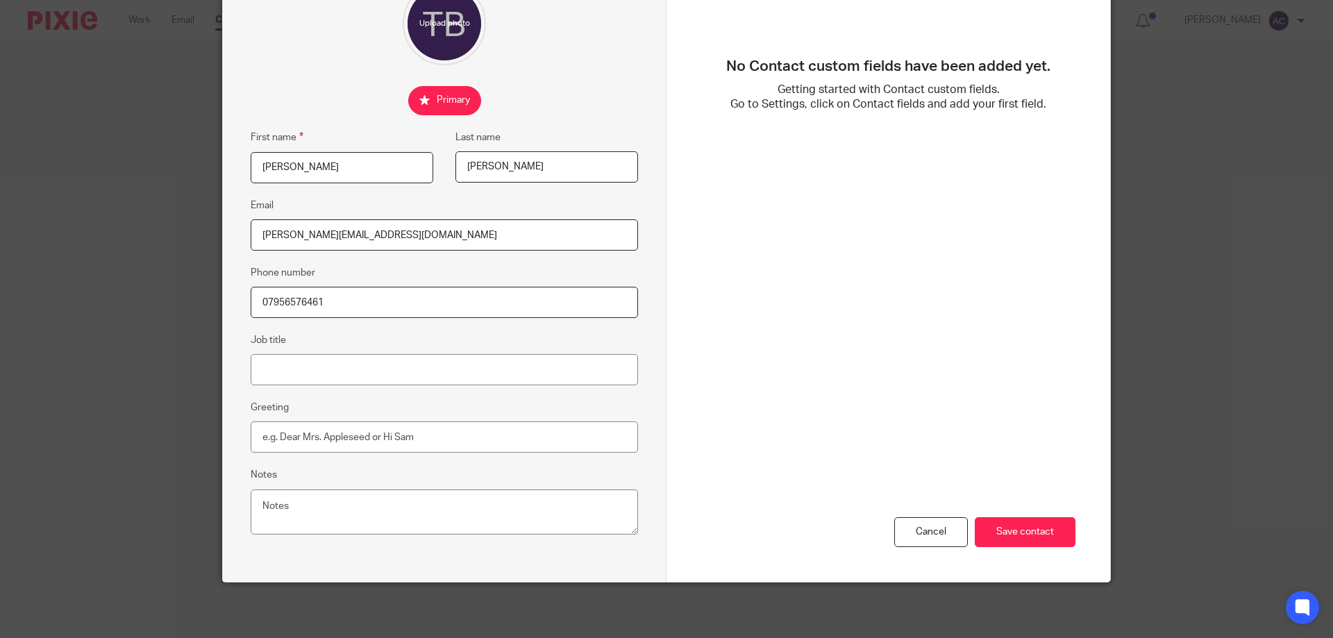
drag, startPoint x: 255, startPoint y: 292, endPoint x: 454, endPoint y: 303, distance: 199.5
click at [257, 293] on input "07956576461" at bounding box center [444, 302] width 387 height 31
type input "07956576461"
click at [995, 528] on input "Save contact" at bounding box center [1024, 532] width 101 height 30
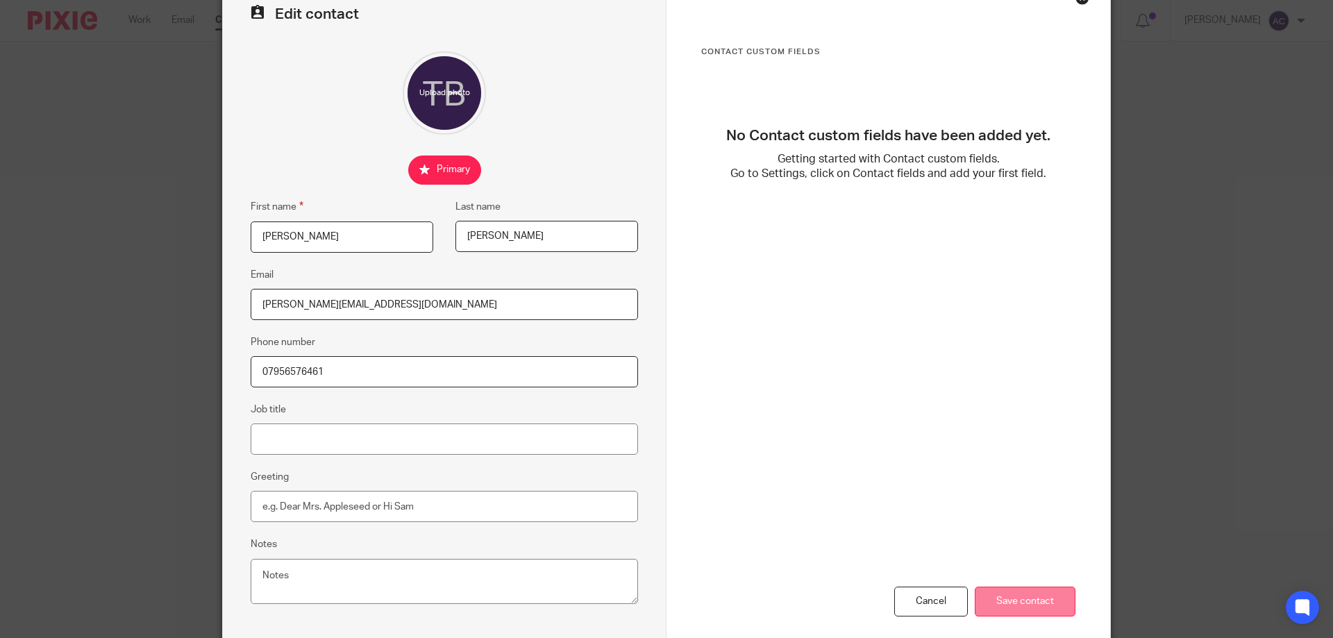
click at [1017, 605] on input "Save contact" at bounding box center [1024, 601] width 101 height 30
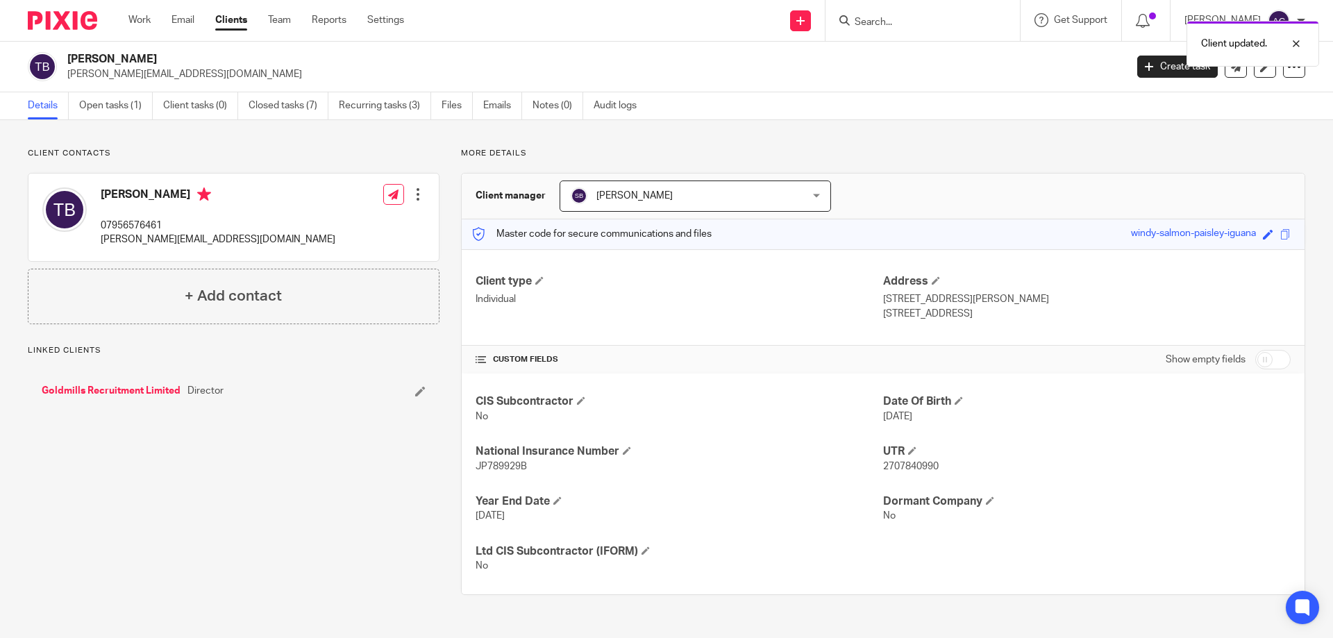
click at [414, 192] on div at bounding box center [418, 194] width 14 height 14
click at [346, 220] on link "Edit contact" at bounding box center [352, 225] width 133 height 20
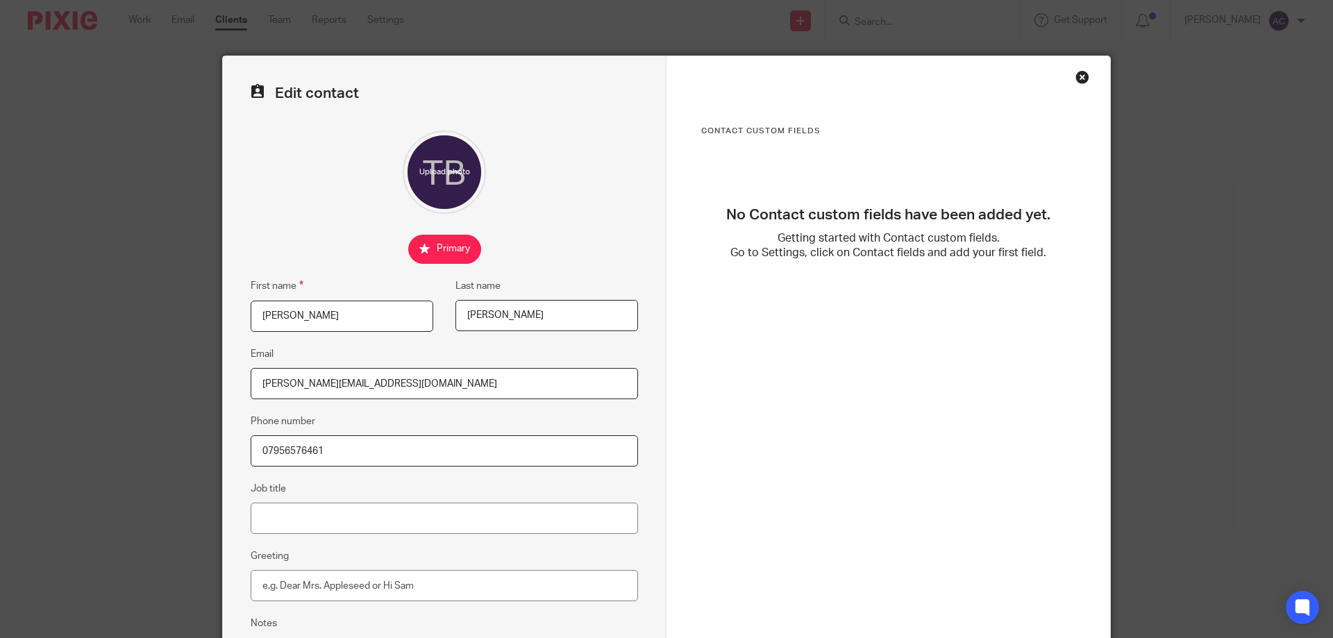
click at [251, 442] on input "07956576461" at bounding box center [444, 450] width 387 height 31
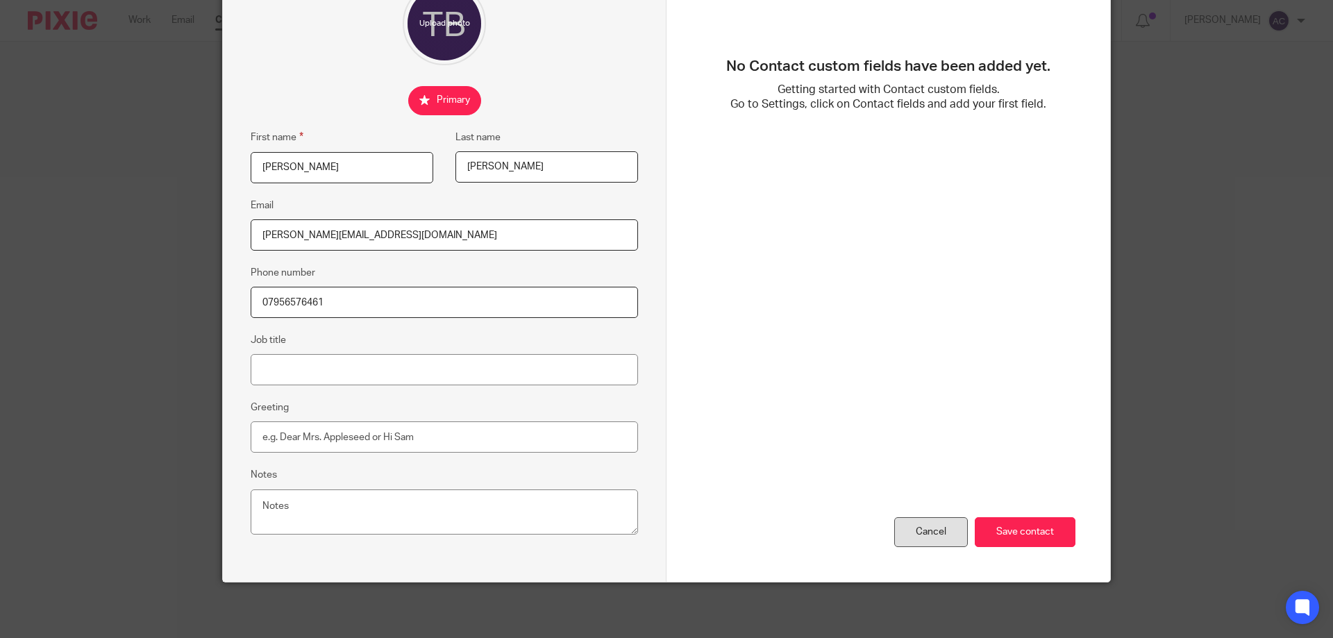
click at [934, 525] on div "Cancel" at bounding box center [931, 532] width 74 height 30
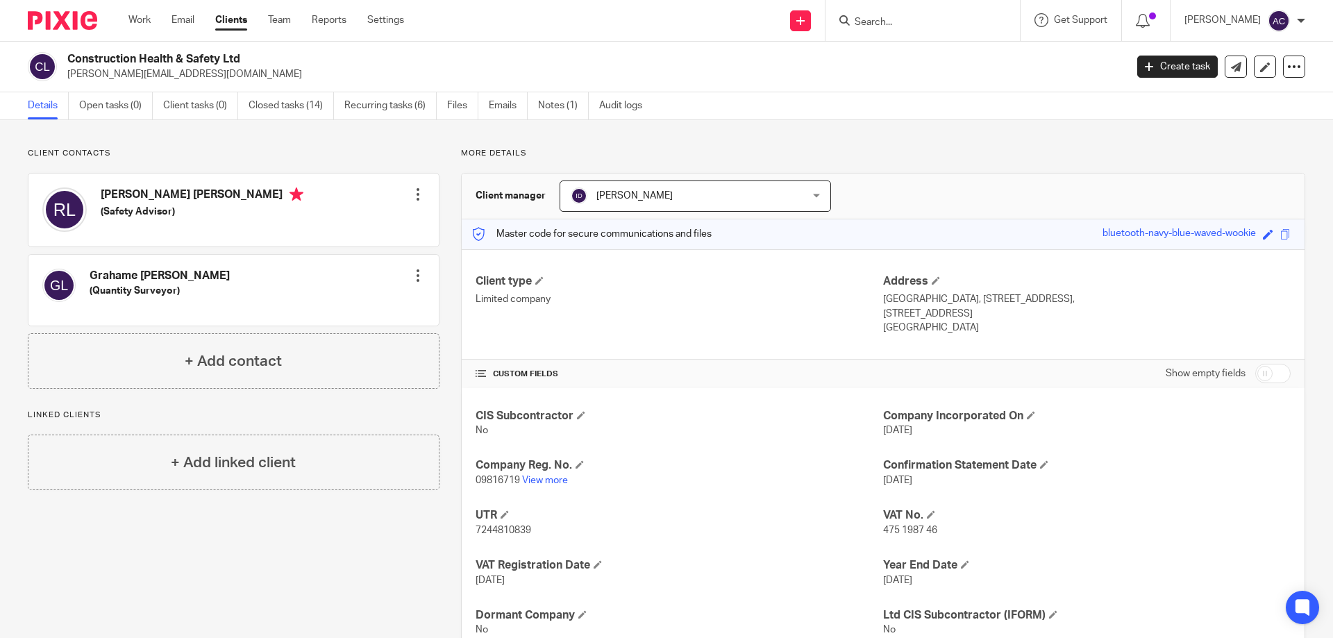
click at [944, 19] on input "Search" at bounding box center [915, 23] width 125 height 12
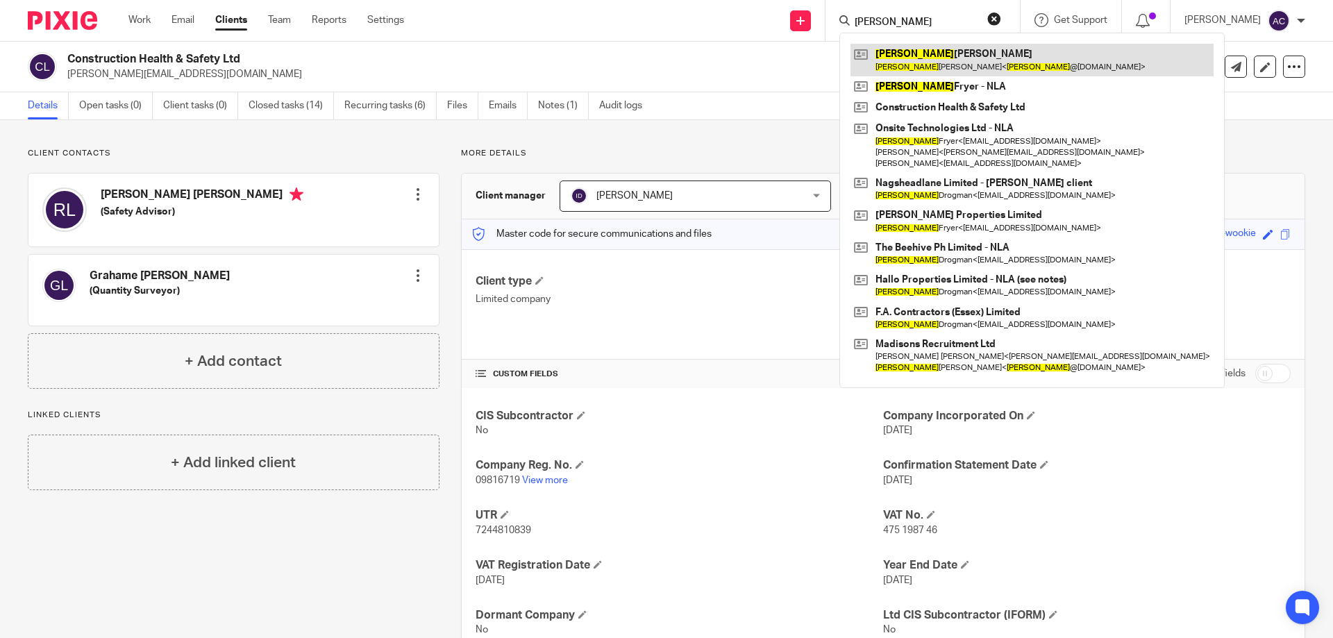
type input "[PERSON_NAME]"
click at [948, 62] on link at bounding box center [1031, 60] width 363 height 32
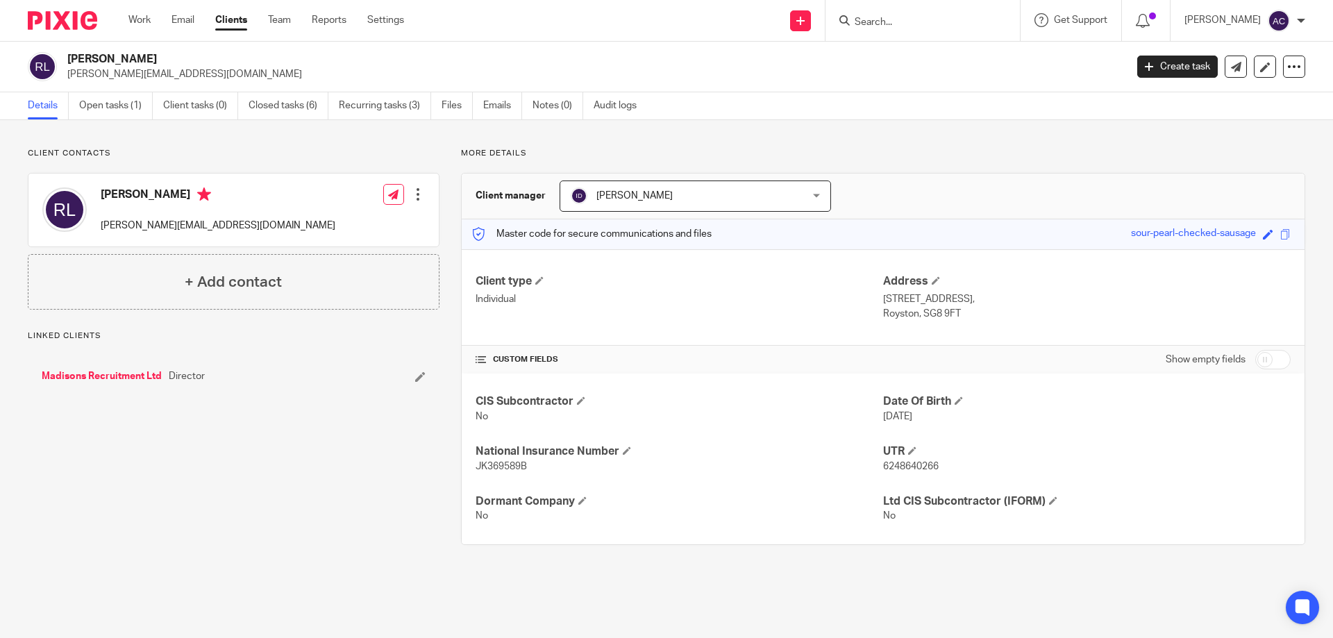
click at [83, 376] on link "Madisons Recruitment Ltd" at bounding box center [102, 376] width 120 height 14
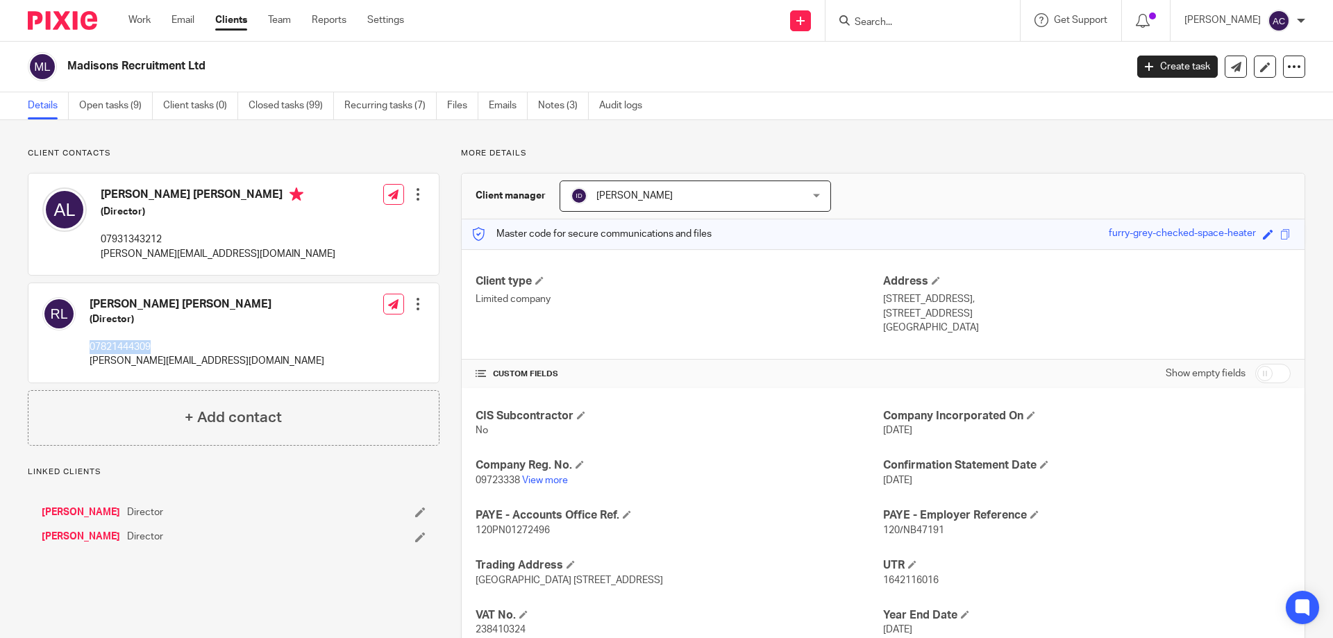
drag, startPoint x: 181, startPoint y: 343, endPoint x: 110, endPoint y: 346, distance: 70.9
click at [89, 337] on div "Ross Grahame Lovett (Director) 07821444309 ross@madisons.org.uk" at bounding box center [183, 332] width 282 height 85
copy p "07821444309"
click at [895, 13] on form at bounding box center [927, 20] width 148 height 17
click at [893, 19] on input "Search" at bounding box center [915, 23] width 125 height 12
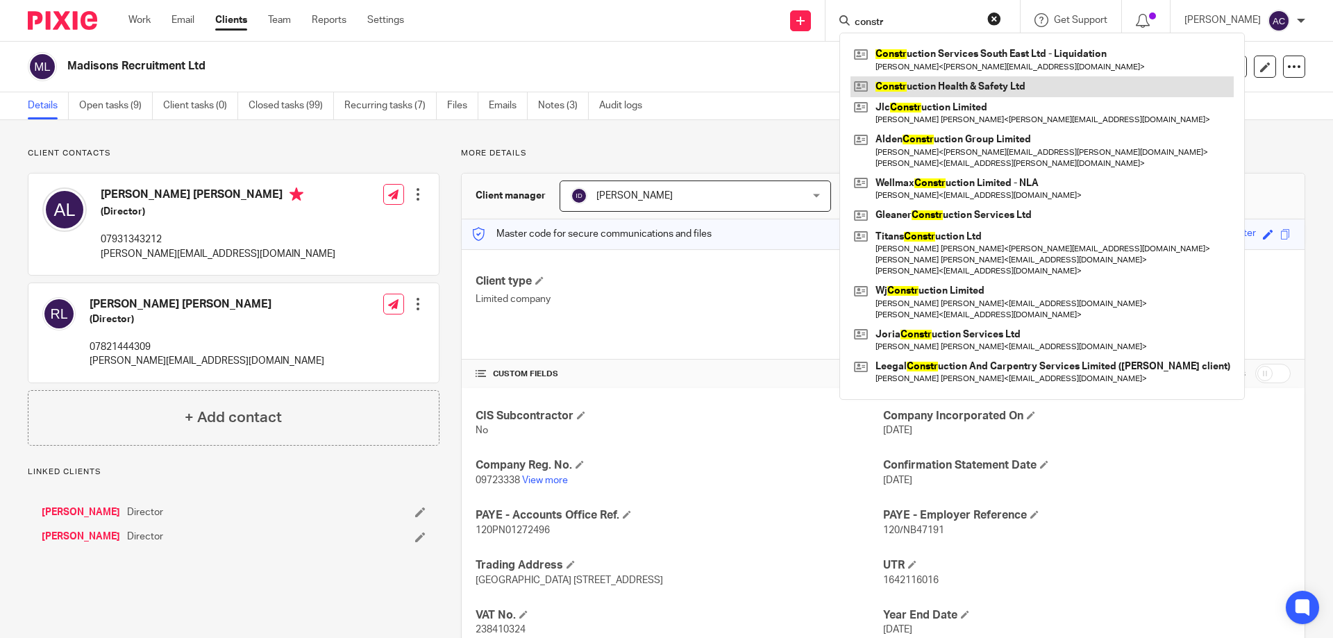
type input "constr"
click at [906, 87] on link at bounding box center [1041, 86] width 383 height 21
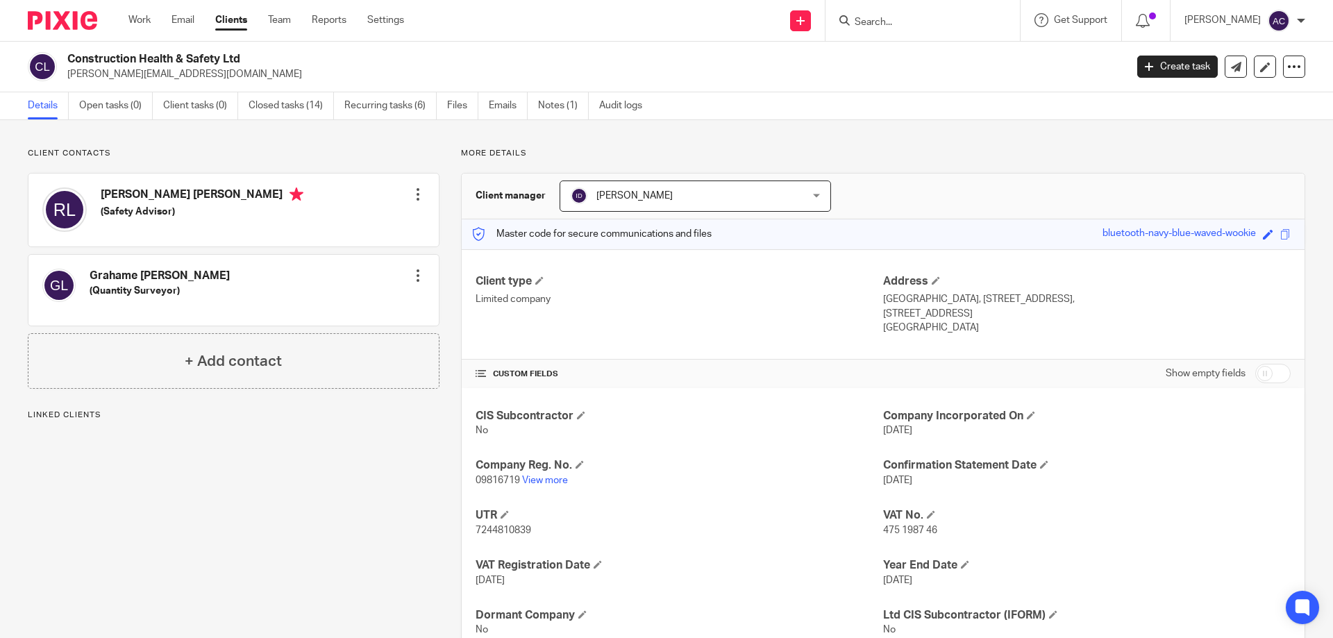
click at [417, 194] on div at bounding box center [418, 194] width 14 height 14
click at [352, 218] on link "Edit contact" at bounding box center [352, 225] width 133 height 20
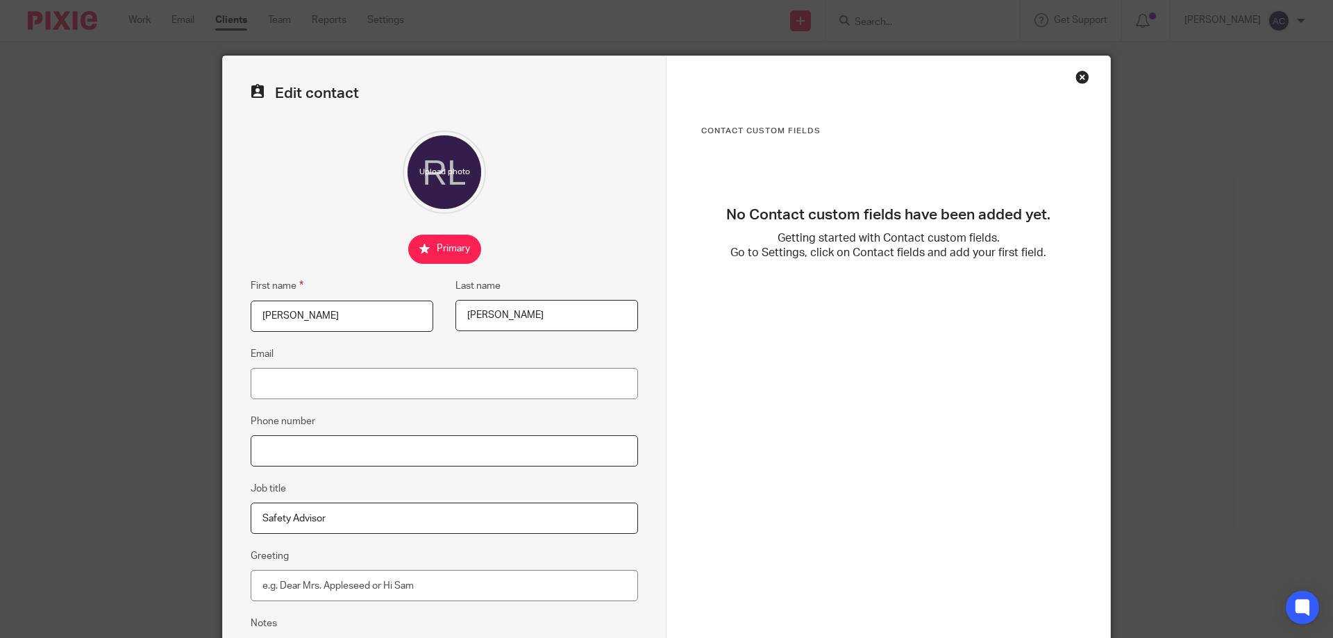
drag, startPoint x: 319, startPoint y: 381, endPoint x: 272, endPoint y: 448, distance: 82.2
paste input "07821444309"
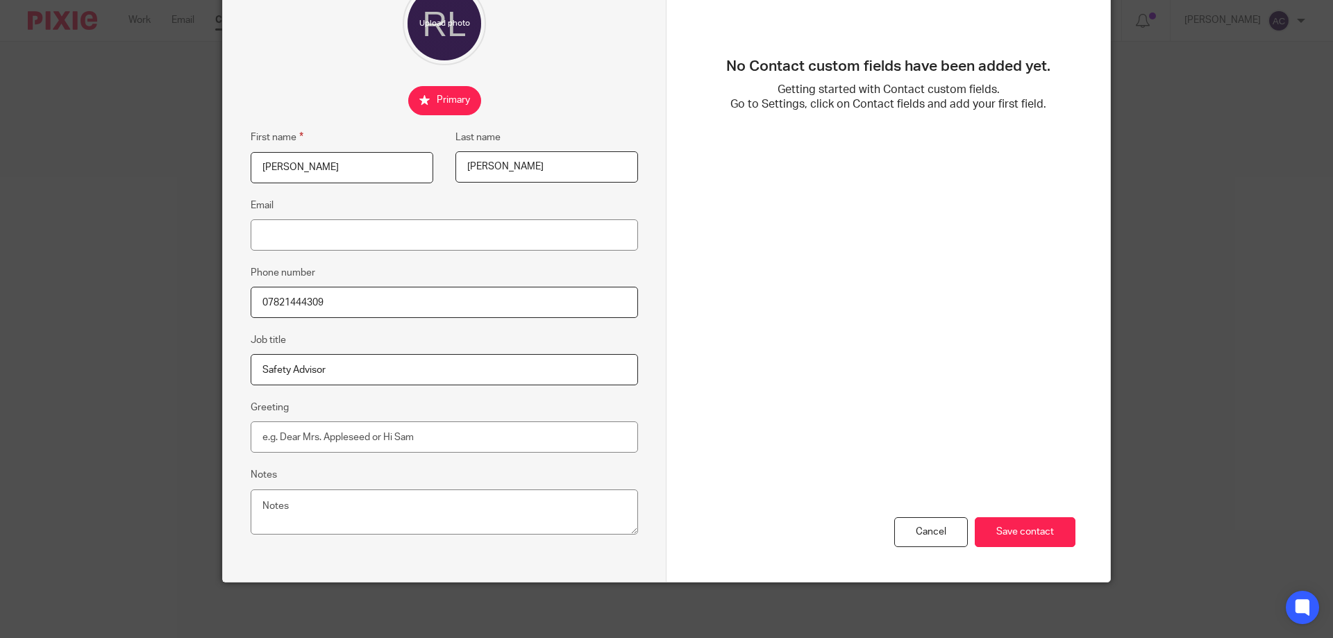
click at [252, 301] on input "07821444309" at bounding box center [444, 302] width 387 height 31
type input "07821444309"
click at [999, 527] on input "Save contact" at bounding box center [1024, 532] width 101 height 30
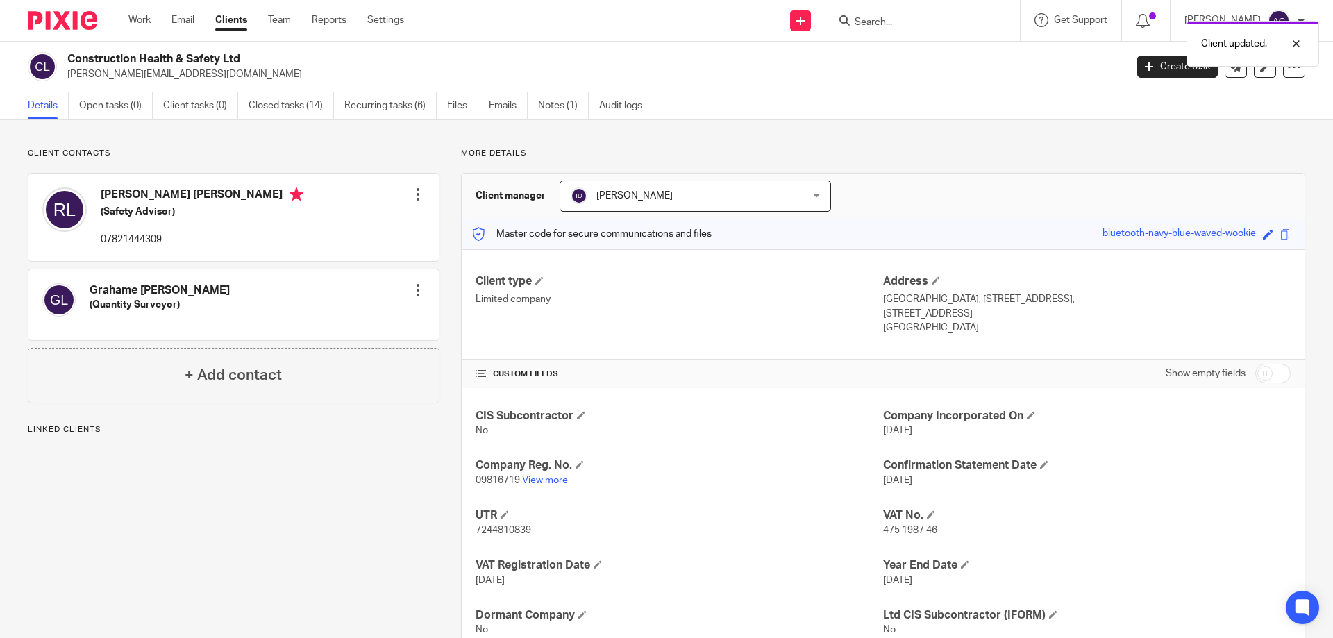
drag, startPoint x: 248, startPoint y: 89, endPoint x: 65, endPoint y: 71, distance: 184.1
click at [65, 71] on div "Construction Health & Safety Ltd [PERSON_NAME][EMAIL_ADDRESS][DOMAIN_NAME] Crea…" at bounding box center [666, 67] width 1333 height 51
copy p "[PERSON_NAME][EMAIL_ADDRESS][DOMAIN_NAME]"
click at [413, 192] on div at bounding box center [418, 194] width 14 height 14
click at [338, 217] on link "Edit contact" at bounding box center [352, 225] width 133 height 20
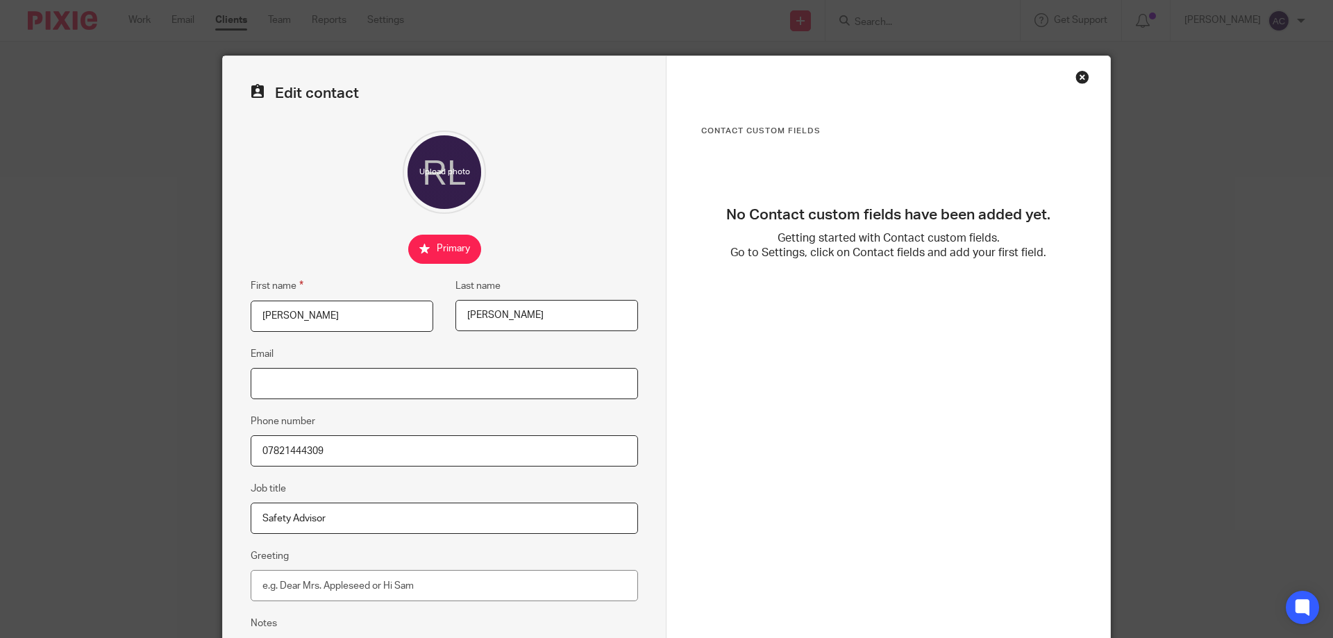
paste input "ross@construction-safety.org.uk"
click at [252, 373] on input "ross@construction-safety.org.uk" at bounding box center [444, 383] width 387 height 31
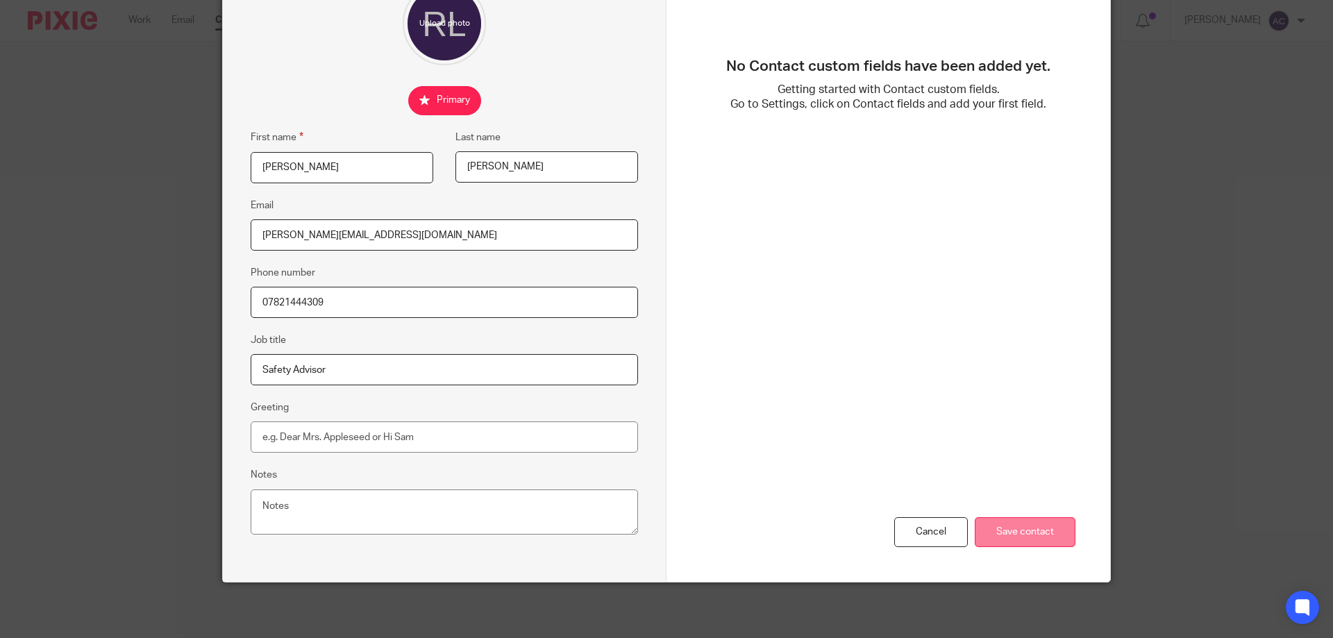
type input "ross@construction-safety.org.uk"
click at [1007, 534] on input "Save contact" at bounding box center [1024, 532] width 101 height 30
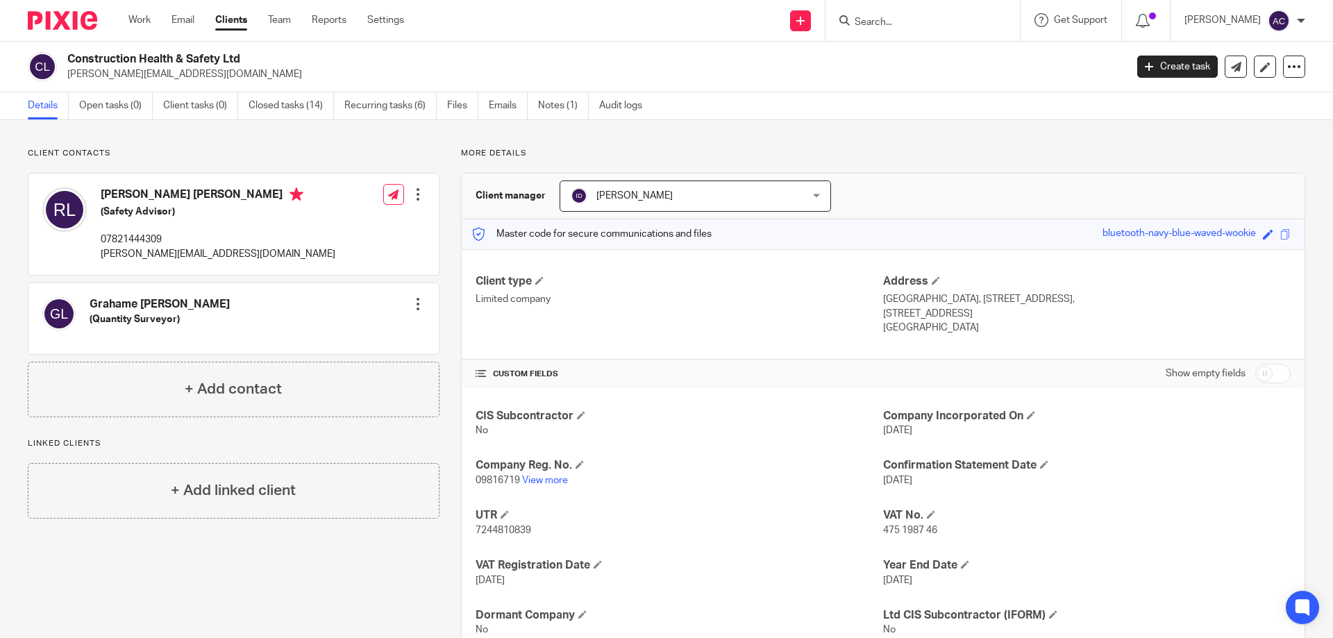
drag, startPoint x: 244, startPoint y: 74, endPoint x: 71, endPoint y: 71, distance: 172.2
click at [69, 71] on p "[PERSON_NAME][EMAIL_ADDRESS][DOMAIN_NAME]" at bounding box center [591, 74] width 1049 height 14
copy p "[PERSON_NAME][EMAIL_ADDRESS][DOMAIN_NAME]"
click at [262, 101] on link "Closed tasks (14)" at bounding box center [290, 105] width 85 height 27
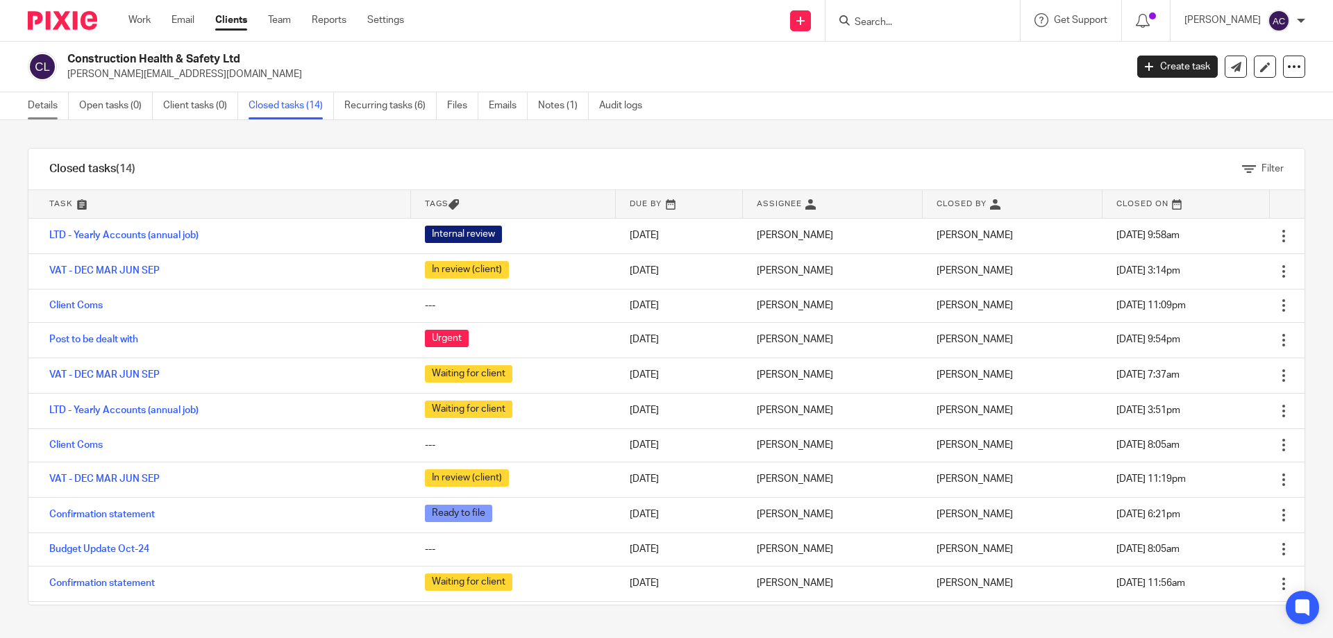
click at [53, 110] on link "Details" at bounding box center [48, 105] width 41 height 27
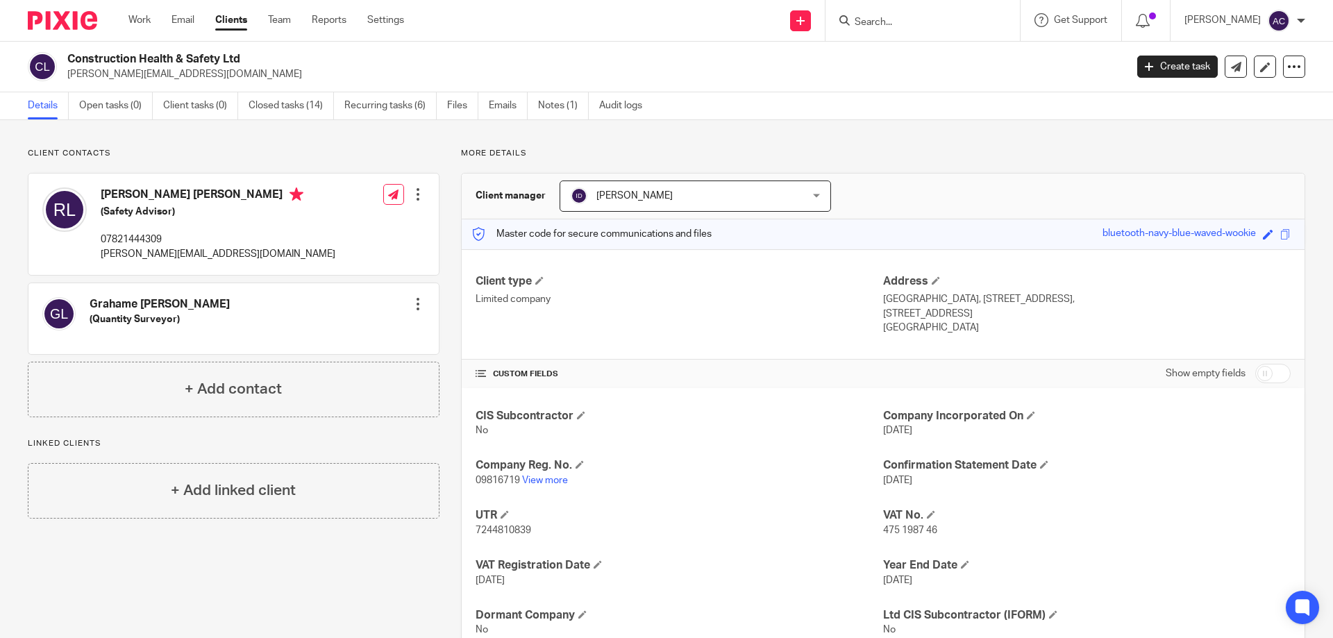
click at [893, 20] on input "Search" at bounding box center [915, 23] width 125 height 12
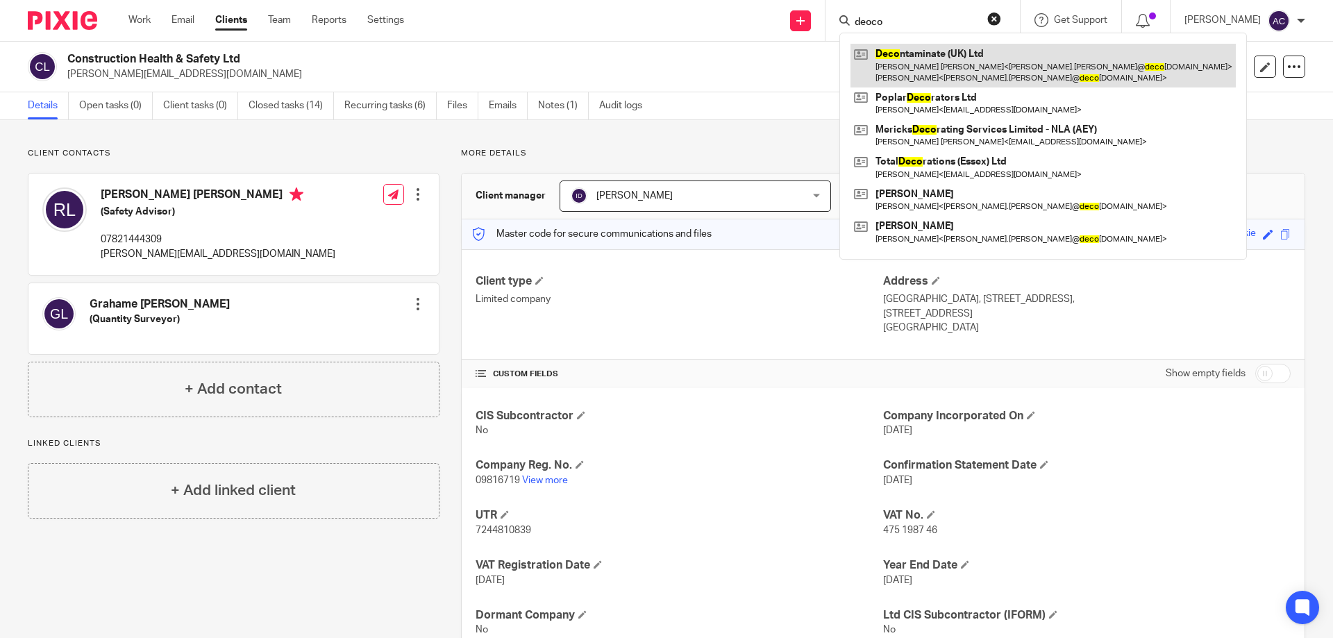
type input "deoco"
click at [931, 57] on link at bounding box center [1042, 65] width 385 height 43
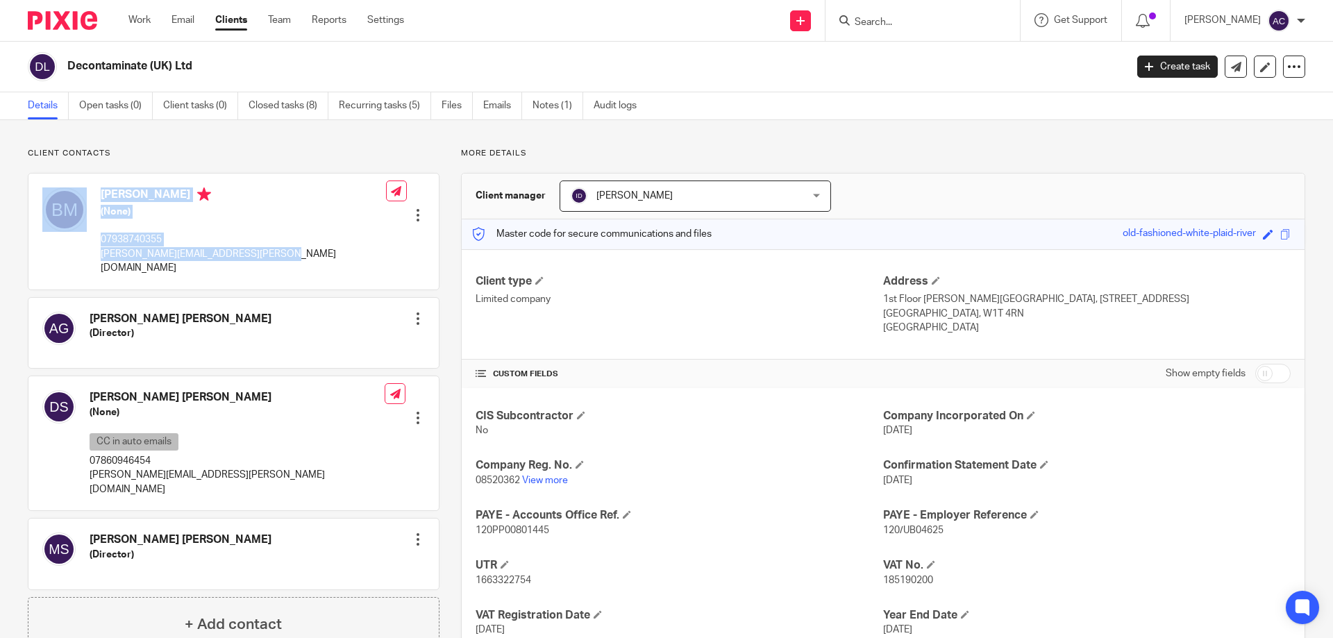
drag, startPoint x: 284, startPoint y: 259, endPoint x: 103, endPoint y: 255, distance: 180.5
click at [92, 258] on div "[PERSON_NAME] (None) 07938740355 [PERSON_NAME][EMAIL_ADDRESS][PERSON_NAME][DOMA…" at bounding box center [233, 231] width 410 height 115
drag, startPoint x: 104, startPoint y: 255, endPoint x: 310, endPoint y: 247, distance: 205.6
click at [330, 233] on div "[PERSON_NAME] (None) 07938740355 [PERSON_NAME][EMAIL_ADDRESS][PERSON_NAME][DOMA…" at bounding box center [233, 231] width 410 height 115
drag, startPoint x: 295, startPoint y: 260, endPoint x: 103, endPoint y: 259, distance: 192.3
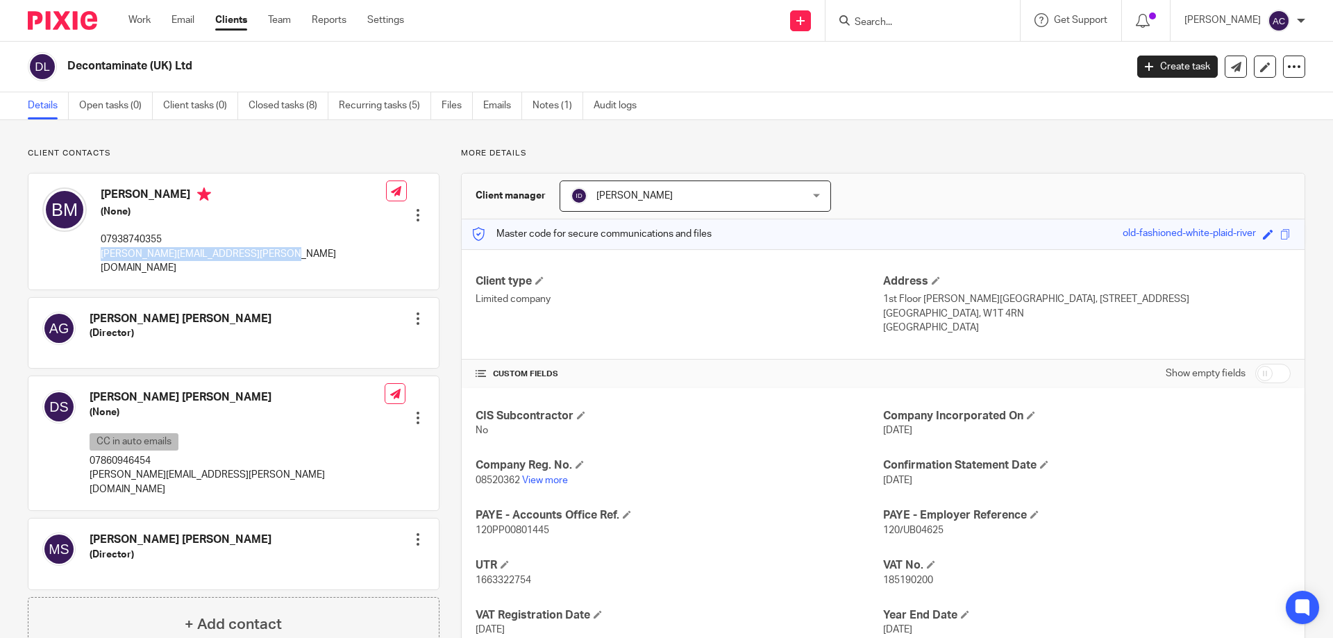
click at [103, 259] on div "[PERSON_NAME] (None) 07938740355 [PERSON_NAME][EMAIL_ADDRESS][PERSON_NAME][DOMA…" at bounding box center [233, 231] width 410 height 115
copy p "[PERSON_NAME][EMAIL_ADDRESS][PERSON_NAME][DOMAIN_NAME]"
drag, startPoint x: 288, startPoint y: 407, endPoint x: 289, endPoint y: 419, distance: 11.1
click at [288, 408] on div "[PERSON_NAME] [PERSON_NAME] (None) CC in auto emails 07860946454 [PERSON_NAME][…" at bounding box center [233, 443] width 410 height 134
drag, startPoint x: 278, startPoint y: 461, endPoint x: 87, endPoint y: 462, distance: 191.6
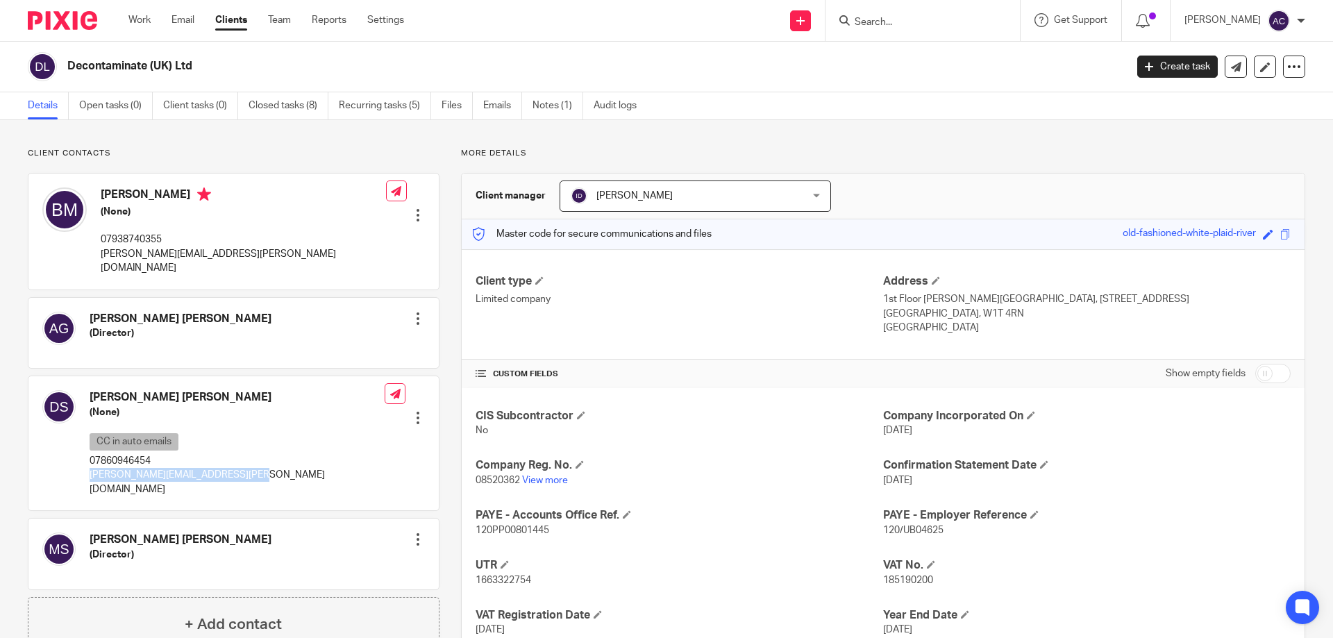
click at [87, 462] on div "[PERSON_NAME] [PERSON_NAME] (None) CC in auto emails 07860946454 [PERSON_NAME][…" at bounding box center [233, 443] width 410 height 134
copy p "[PERSON_NAME][EMAIL_ADDRESS][PERSON_NAME][DOMAIN_NAME]"
click at [289, 240] on div "[PERSON_NAME] (None) 07938740355 [PERSON_NAME][EMAIL_ADDRESS][PERSON_NAME][DOMA…" at bounding box center [233, 231] width 410 height 115
drag, startPoint x: 291, startPoint y: 260, endPoint x: 94, endPoint y: 258, distance: 196.4
click at [94, 258] on div "[PERSON_NAME] (None) 07938740355 [PERSON_NAME][EMAIL_ADDRESS][PERSON_NAME][DOMA…" at bounding box center [233, 231] width 410 height 115
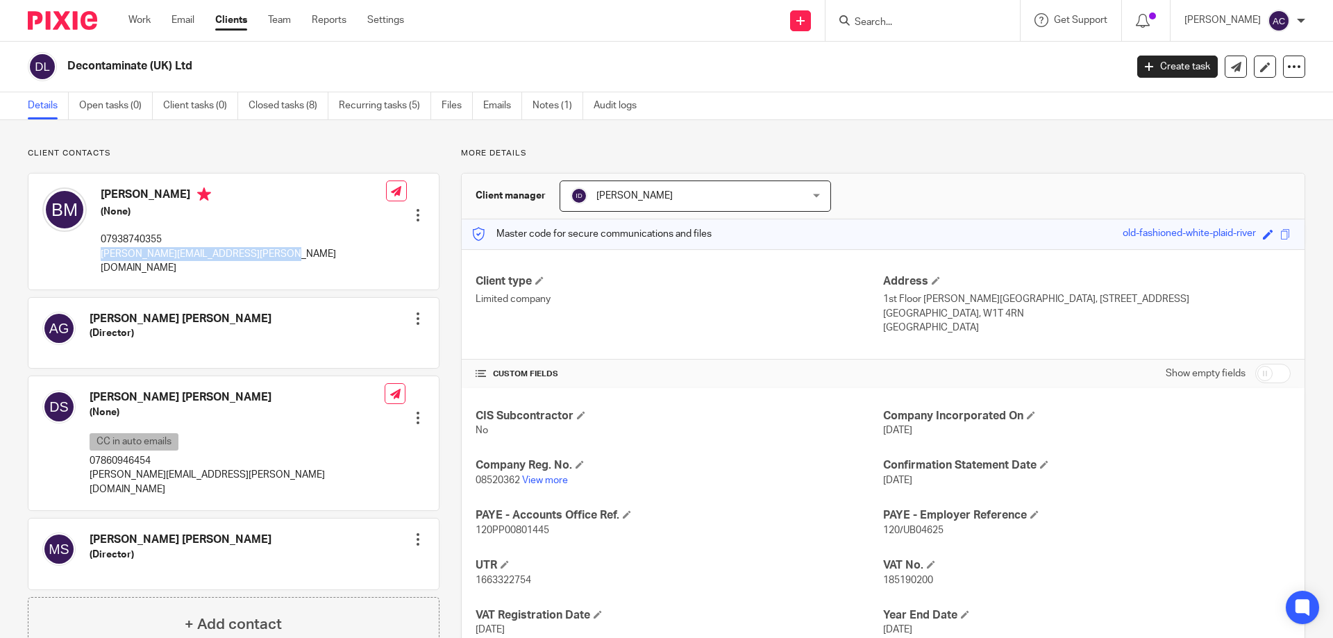
copy p "[PERSON_NAME][EMAIL_ADDRESS][PERSON_NAME][DOMAIN_NAME]"
drag, startPoint x: 272, startPoint y: 466, endPoint x: 92, endPoint y: 462, distance: 180.5
click at [92, 462] on div "[PERSON_NAME] [PERSON_NAME] (None) CC in auto emails 07860946454 [PERSON_NAME][…" at bounding box center [233, 443] width 410 height 134
copy p "[PERSON_NAME][EMAIL_ADDRESS][PERSON_NAME][DOMAIN_NAME]"
click at [925, 15] on form at bounding box center [927, 20] width 148 height 17
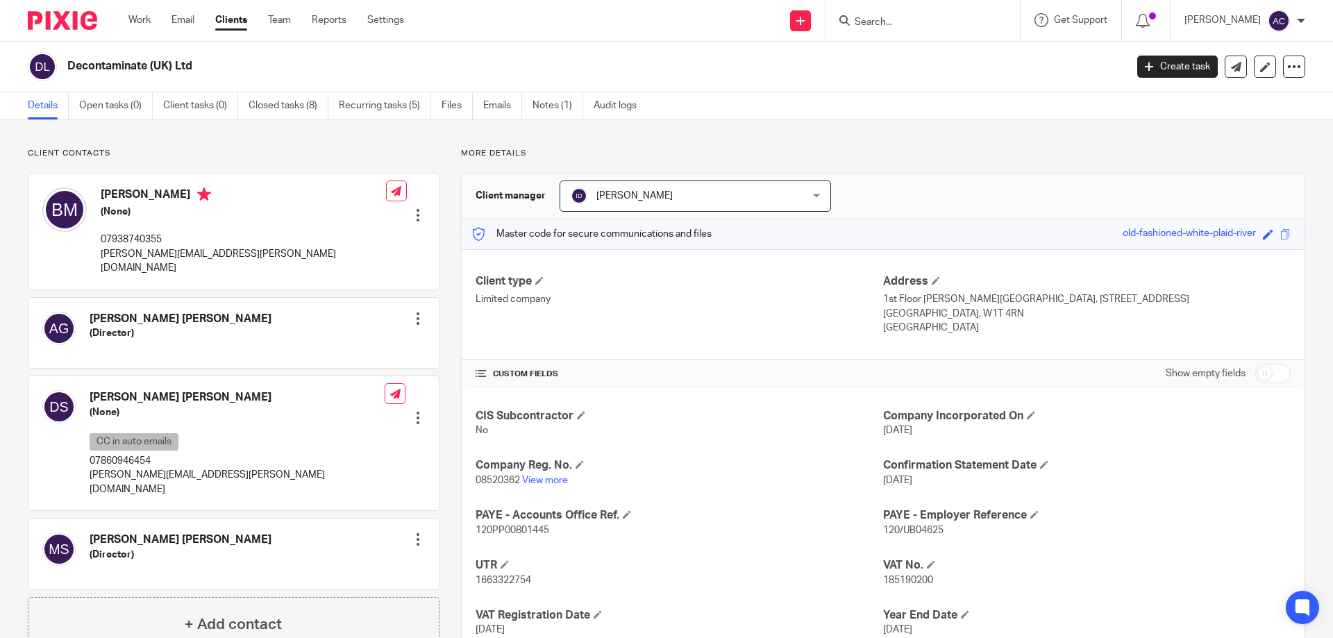
click at [922, 17] on form at bounding box center [927, 20] width 148 height 17
click at [919, 26] on input "Search" at bounding box center [915, 23] width 125 height 12
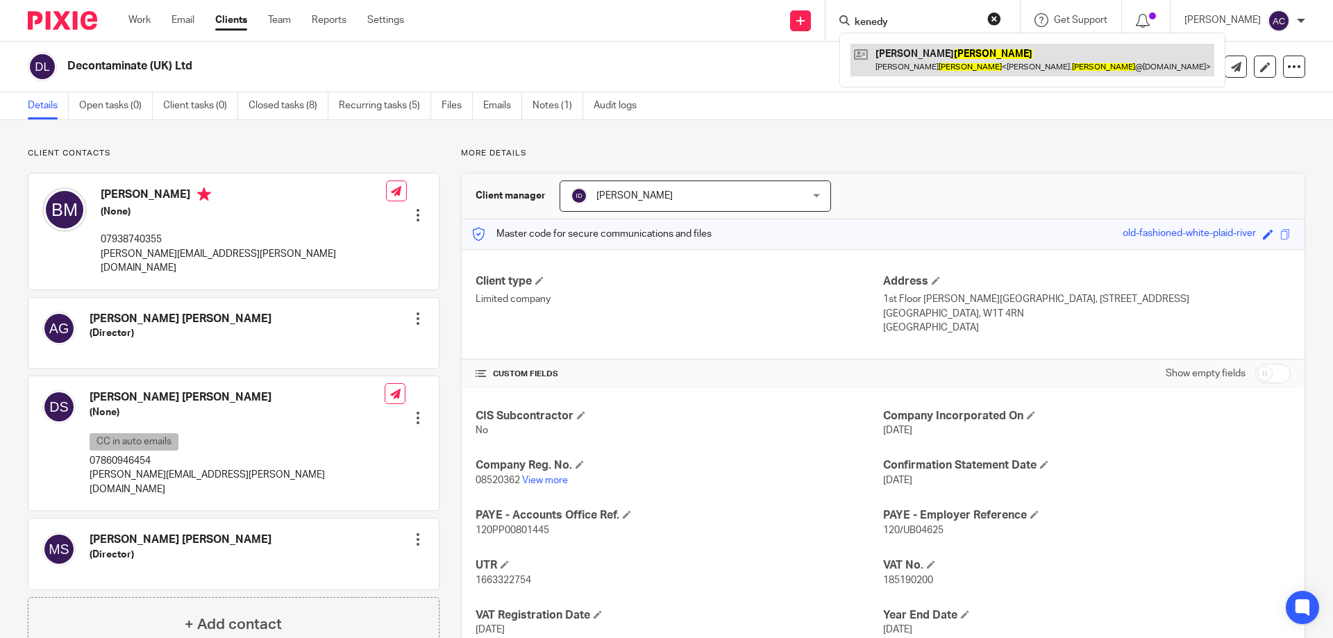
type input "kenedy"
click at [920, 56] on link at bounding box center [1032, 60] width 364 height 32
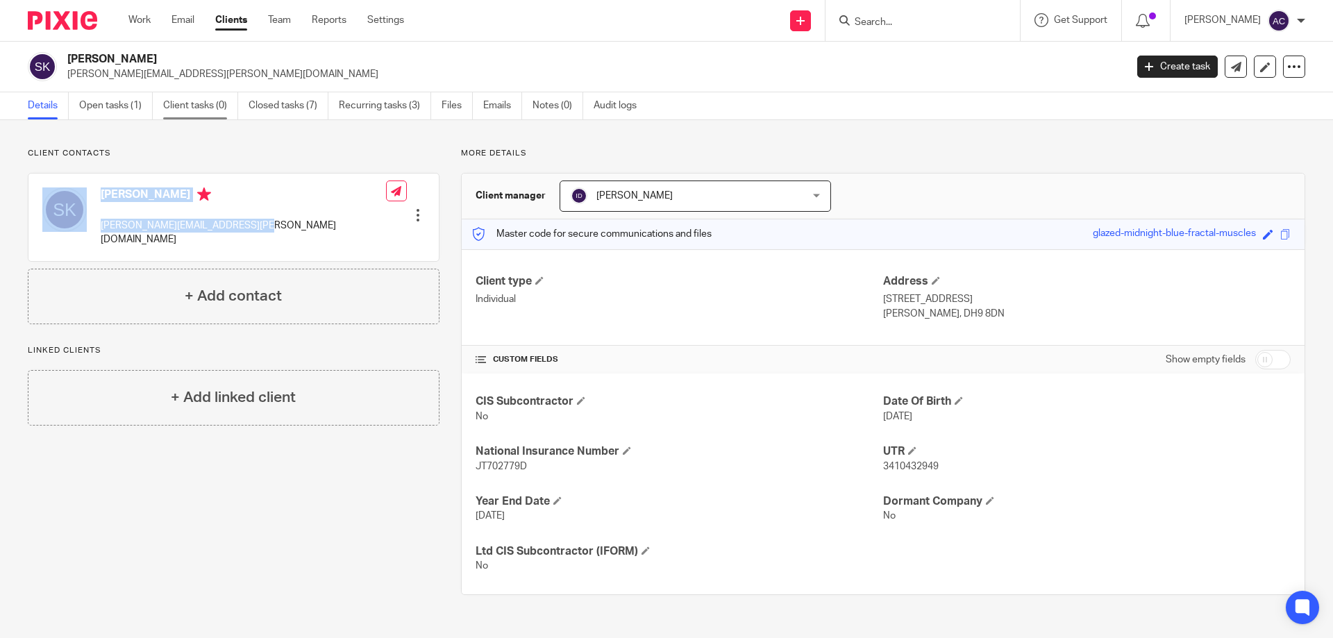
drag, startPoint x: 270, startPoint y: 232, endPoint x: 190, endPoint y: 103, distance: 151.8
click at [98, 214] on div "Stephen Kennedy stephen.kennedy@entaingroup.com Edit contact Create client from…" at bounding box center [233, 217] width 410 height 87
click at [303, 207] on div "Stephen Kennedy stephen.kennedy@entaingroup.com Edit contact Create client from…" at bounding box center [233, 217] width 410 height 87
copy p "stephen.kennedy@entaingroup.com"
click at [296, 233] on div "Stephen Kennedy stephen.kennedy@entaingroup.com Edit contact Create client from…" at bounding box center [233, 217] width 410 height 87
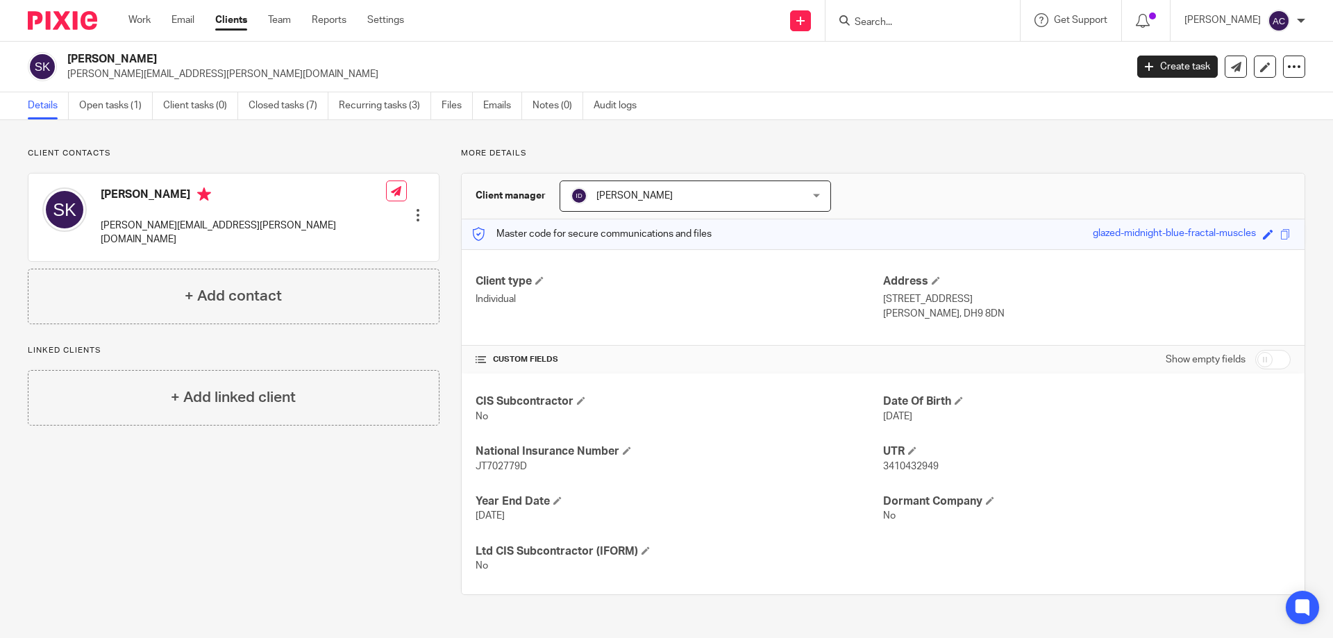
click at [952, 19] on input "Search" at bounding box center [915, 23] width 125 height 12
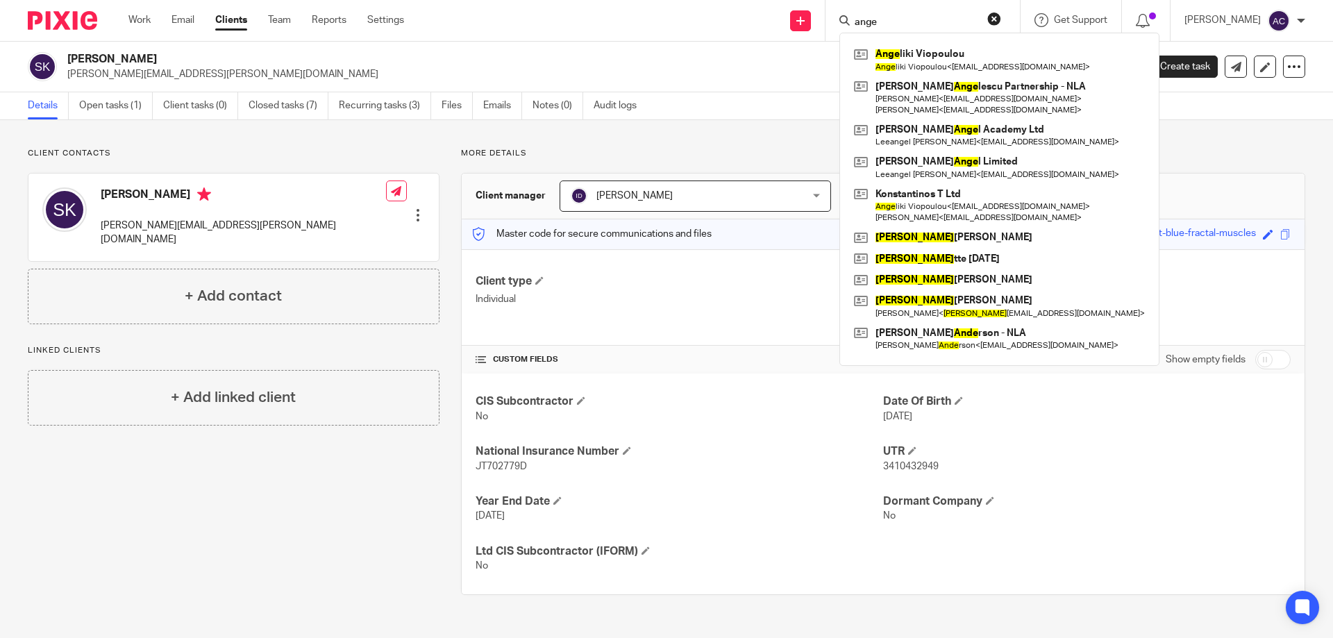
type input "ange"
drag, startPoint x: 918, startPoint y: 15, endPoint x: 888, endPoint y: 14, distance: 30.5
click at [860, 24] on form "ange" at bounding box center [927, 20] width 148 height 17
drag, startPoint x: 888, startPoint y: 14, endPoint x: 871, endPoint y: 10, distance: 17.0
click at [871, 10] on div "ange Ange liki Viopoulou Ange liki Viopoulou < ageliki85v@gmail.com > Bicknell …" at bounding box center [922, 20] width 194 height 41
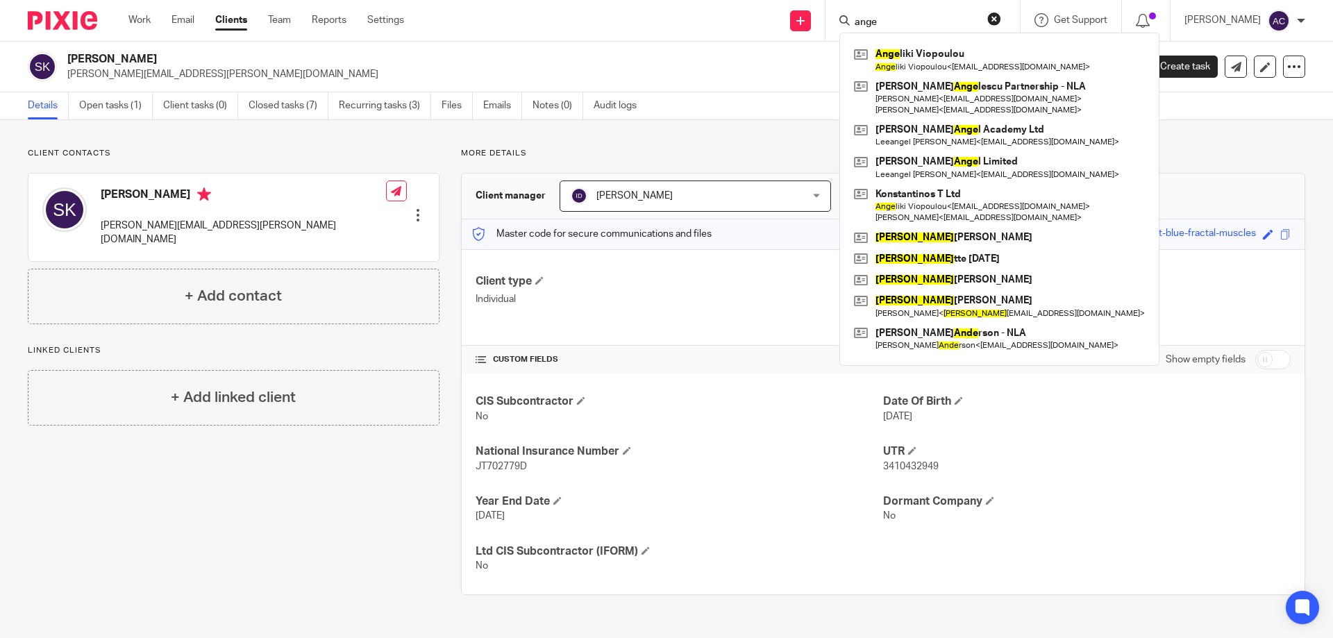
drag, startPoint x: 898, startPoint y: 20, endPoint x: 843, endPoint y: 12, distance: 56.0
click at [841, 12] on div "ange Ange liki Viopoulou Ange liki Viopoulou < ageliki85v@gmail.com > Bicknell …" at bounding box center [922, 20] width 194 height 41
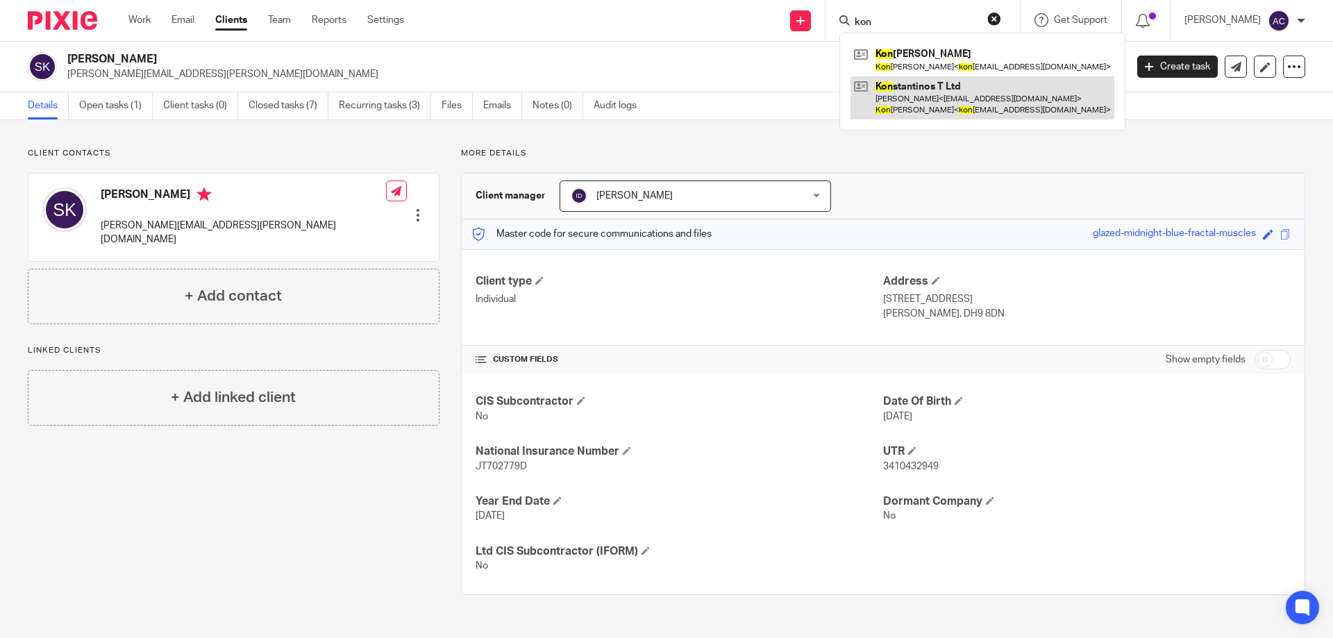
type input "kon"
click at [921, 81] on link at bounding box center [982, 97] width 264 height 43
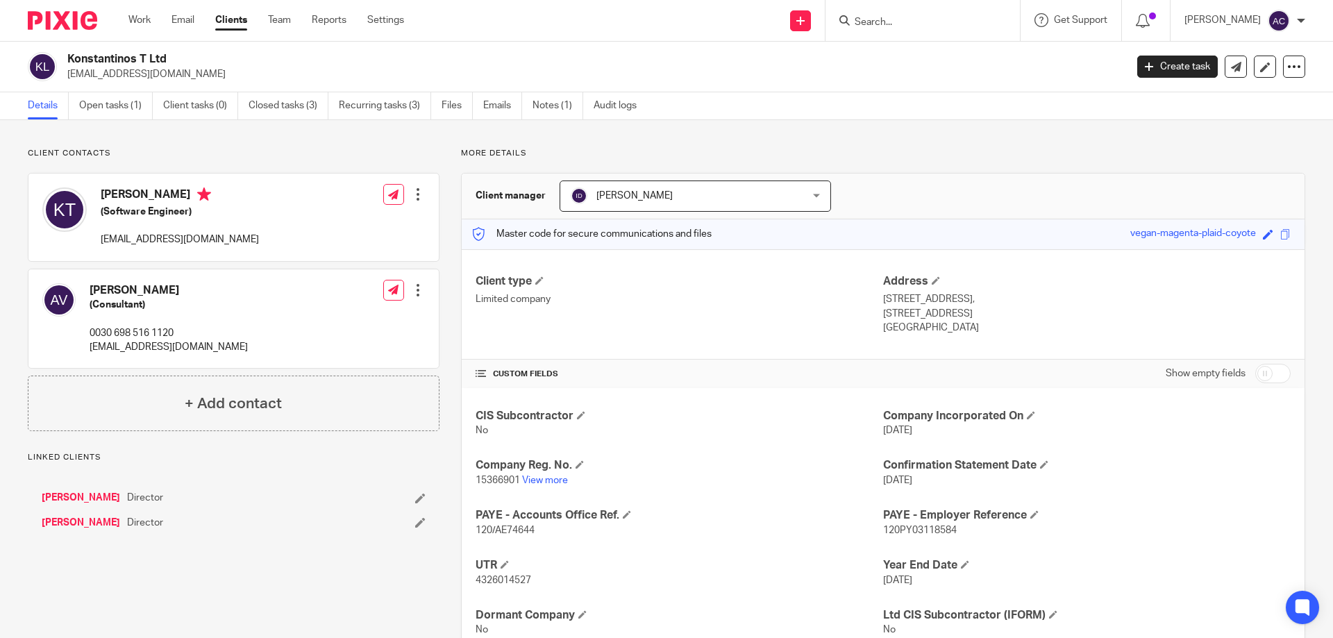
drag, startPoint x: 303, startPoint y: 242, endPoint x: 101, endPoint y: 233, distance: 202.8
click at [101, 233] on div "[PERSON_NAME] (Software Engineer) [EMAIL_ADDRESS][DOMAIN_NAME] Edit contact Cre…" at bounding box center [233, 217] width 410 height 87
copy p "[EMAIL_ADDRESS][DOMAIN_NAME]"
click at [302, 248] on div "[PERSON_NAME] (Software Engineer) [EMAIL_ADDRESS][DOMAIN_NAME] Edit contact Cre…" at bounding box center [233, 217] width 410 height 87
click at [108, 498] on link "[PERSON_NAME]" at bounding box center [81, 498] width 78 height 14
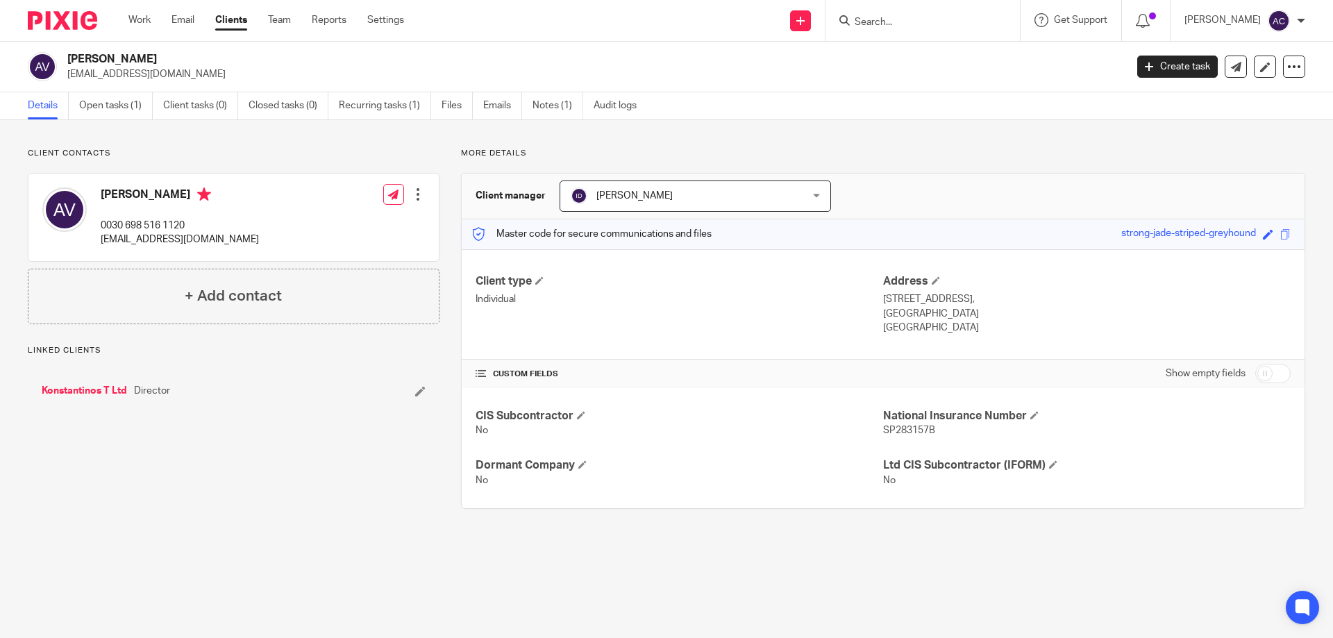
click at [181, 228] on p "0030 698 516 1120" at bounding box center [180, 226] width 158 height 14
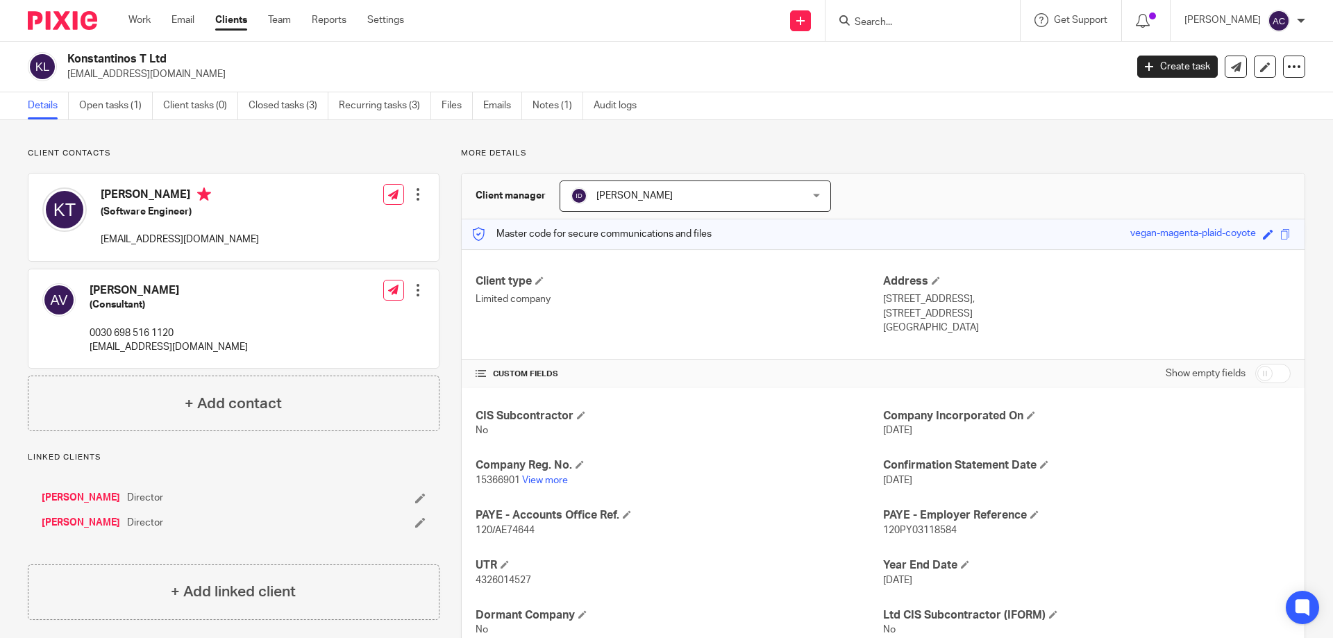
drag, startPoint x: 305, startPoint y: 239, endPoint x: 105, endPoint y: 239, distance: 200.6
click at [99, 242] on div "[PERSON_NAME] (Software Engineer) [EMAIL_ADDRESS][DOMAIN_NAME] Edit contact Cre…" at bounding box center [233, 217] width 410 height 87
drag, startPoint x: 106, startPoint y: 239, endPoint x: 140, endPoint y: 243, distance: 34.3
click at [140, 243] on p "[EMAIL_ADDRESS][DOMAIN_NAME]" at bounding box center [180, 240] width 158 height 14
drag, startPoint x: 285, startPoint y: 239, endPoint x: 101, endPoint y: 239, distance: 184.6
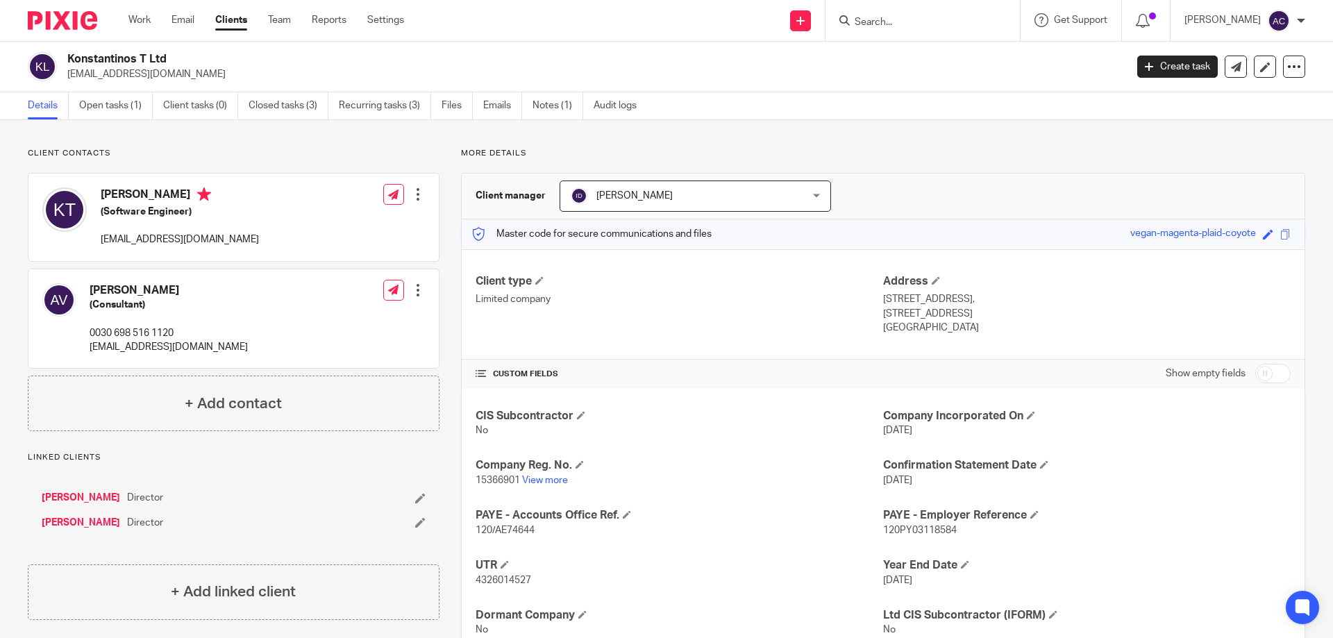
click at [101, 239] on div "Konstantinos Theopoulos (Software Engineer) konstantinostheopoulos@gmail.com Ed…" at bounding box center [233, 217] width 410 height 87
copy p "konstantinostheopoulos@gmail.com"
drag, startPoint x: 224, startPoint y: 350, endPoint x: 210, endPoint y: 357, distance: 16.1
click at [224, 350] on div "Angeliki Viopoulou (Consultant) 0030 698 516 1120 ageliki85v@gmail.com Edit con…" at bounding box center [233, 318] width 410 height 99
drag, startPoint x: 206, startPoint y: 355, endPoint x: 90, endPoint y: 346, distance: 117.0
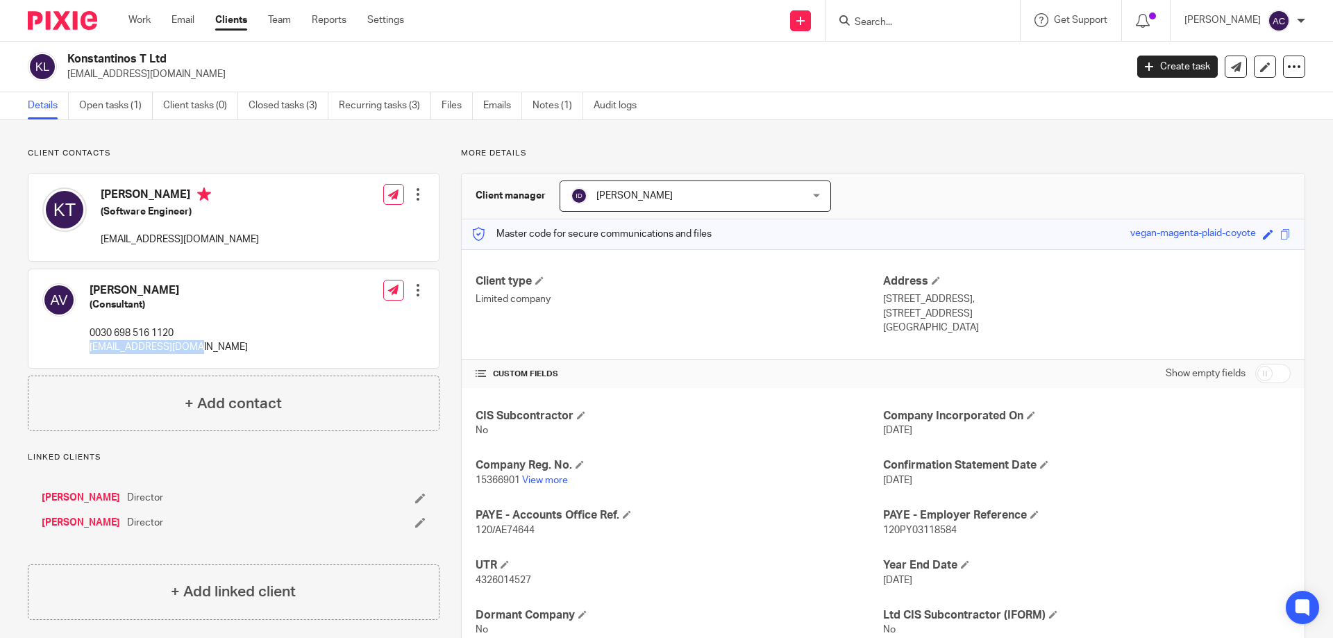
click at [90, 346] on div "Angeliki Viopoulou (Consultant) 0030 698 516 1120 ageliki85v@gmail.com Edit con…" at bounding box center [233, 318] width 410 height 99
copy p "ageliki85v@gmail.com"
click at [925, 15] on form at bounding box center [927, 20] width 148 height 17
click at [924, 18] on input "Search" at bounding box center [915, 23] width 125 height 12
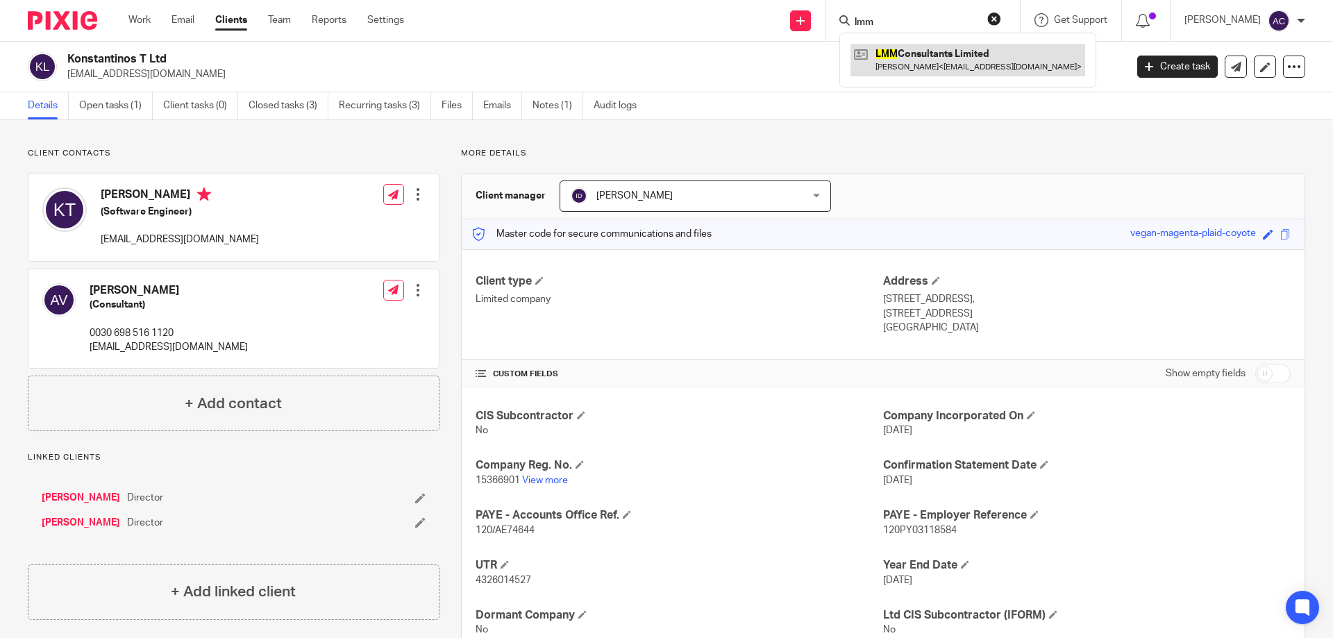
type input "lmm"
click at [907, 56] on link at bounding box center [967, 60] width 235 height 32
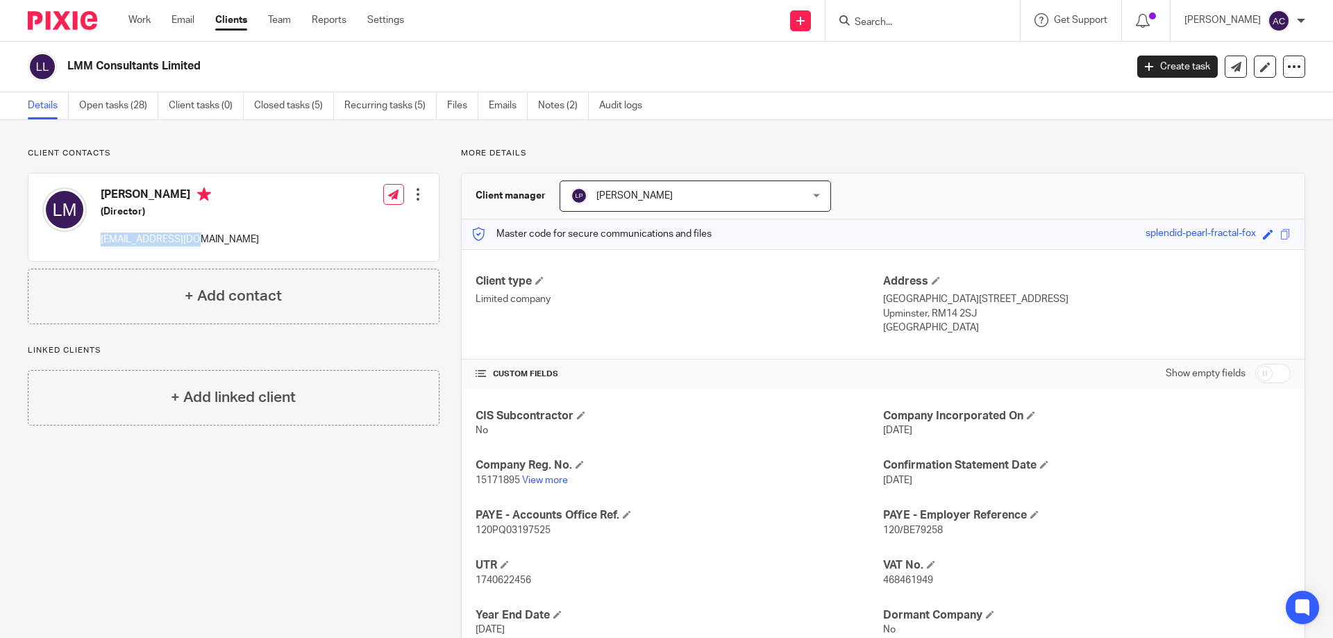
drag, startPoint x: 213, startPoint y: 244, endPoint x: 101, endPoint y: 239, distance: 112.6
click at [101, 239] on div "[PERSON_NAME] (Director) [EMAIL_ADDRESS][DOMAIN_NAME] Edit contact Create clien…" at bounding box center [233, 217] width 410 height 87
copy p "[EMAIL_ADDRESS][DOMAIN_NAME]"
drag, startPoint x: 288, startPoint y: 217, endPoint x: 114, endPoint y: 217, distance: 174.2
click at [287, 217] on div "[PERSON_NAME] (Director) [EMAIL_ADDRESS][DOMAIN_NAME] Edit contact Create clien…" at bounding box center [233, 217] width 410 height 87
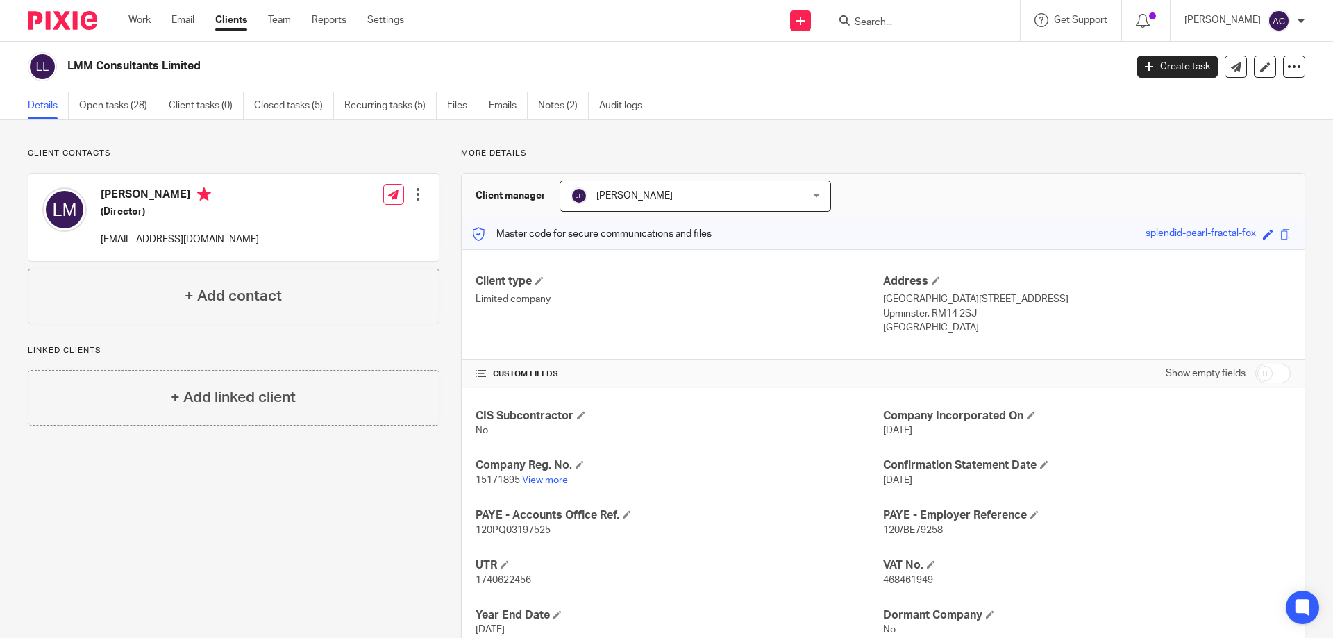
click at [294, 246] on div "[PERSON_NAME] (Director) [EMAIL_ADDRESS][DOMAIN_NAME] Edit contact Create clien…" at bounding box center [233, 217] width 410 height 87
click at [545, 473] on p "15171895 View more" at bounding box center [678, 480] width 407 height 14
click at [543, 475] on link "View more" at bounding box center [545, 480] width 46 height 10
click at [958, 24] on input "Search" at bounding box center [915, 23] width 125 height 12
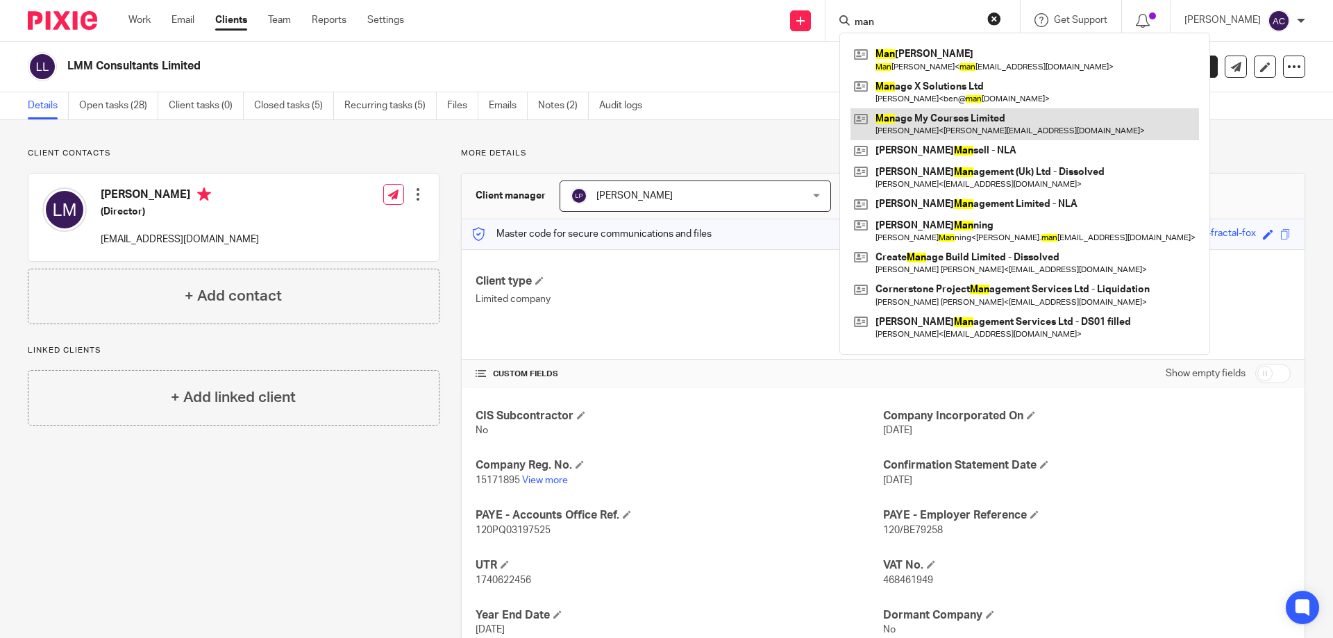
type input "man"
click at [938, 124] on link at bounding box center [1024, 124] width 348 height 32
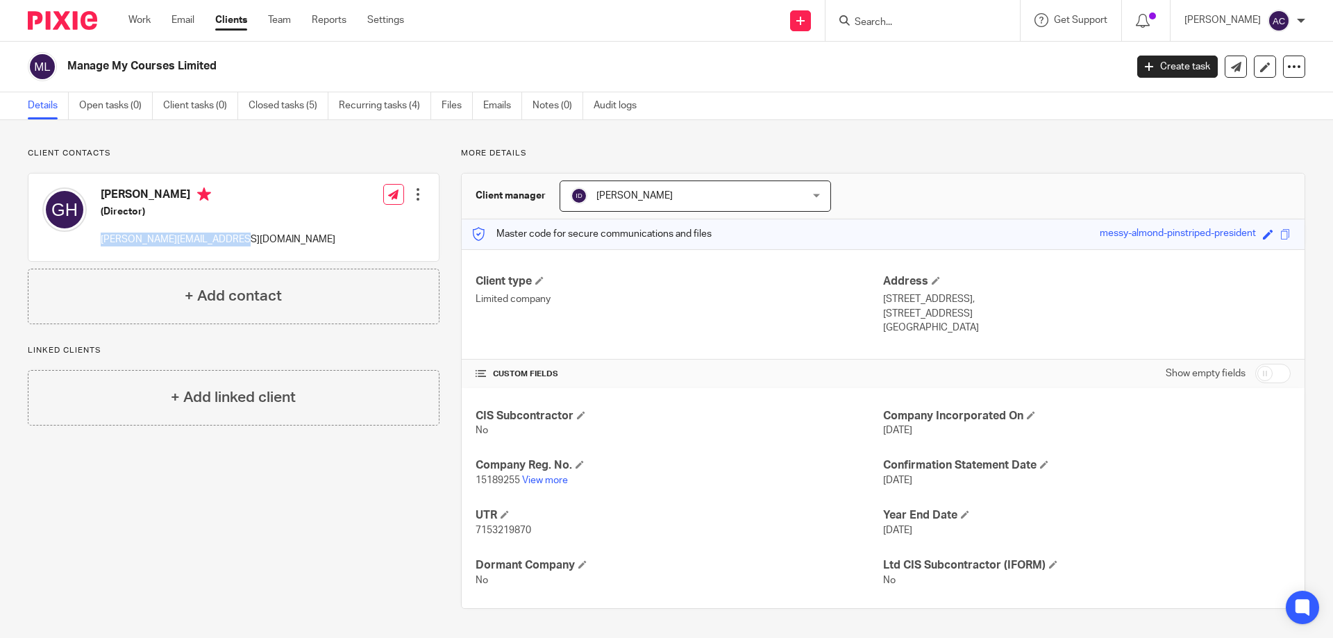
drag, startPoint x: 244, startPoint y: 228, endPoint x: 97, endPoint y: 235, distance: 146.6
click at [97, 235] on div "[PERSON_NAME] (Director) [PERSON_NAME][EMAIL_ADDRESS][DOMAIN_NAME] Edit contact…" at bounding box center [233, 217] width 410 height 87
copy p "[PERSON_NAME][EMAIL_ADDRESS][DOMAIN_NAME]"
drag, startPoint x: 286, startPoint y: 255, endPoint x: 565, endPoint y: 119, distance: 310.4
click at [286, 255] on div "[PERSON_NAME] (Director) [PERSON_NAME][EMAIL_ADDRESS][DOMAIN_NAME] Edit contact…" at bounding box center [233, 217] width 410 height 87
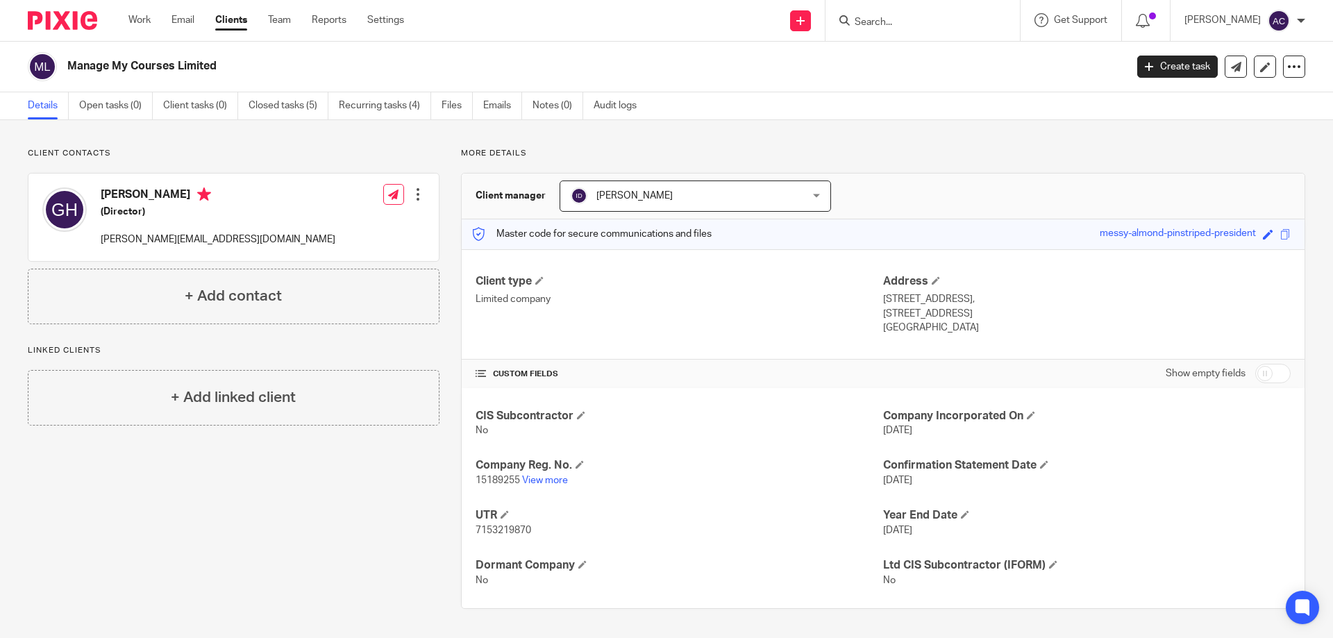
click at [933, 29] on form at bounding box center [927, 20] width 148 height 17
click at [934, 27] on input "Search" at bounding box center [915, 23] width 125 height 12
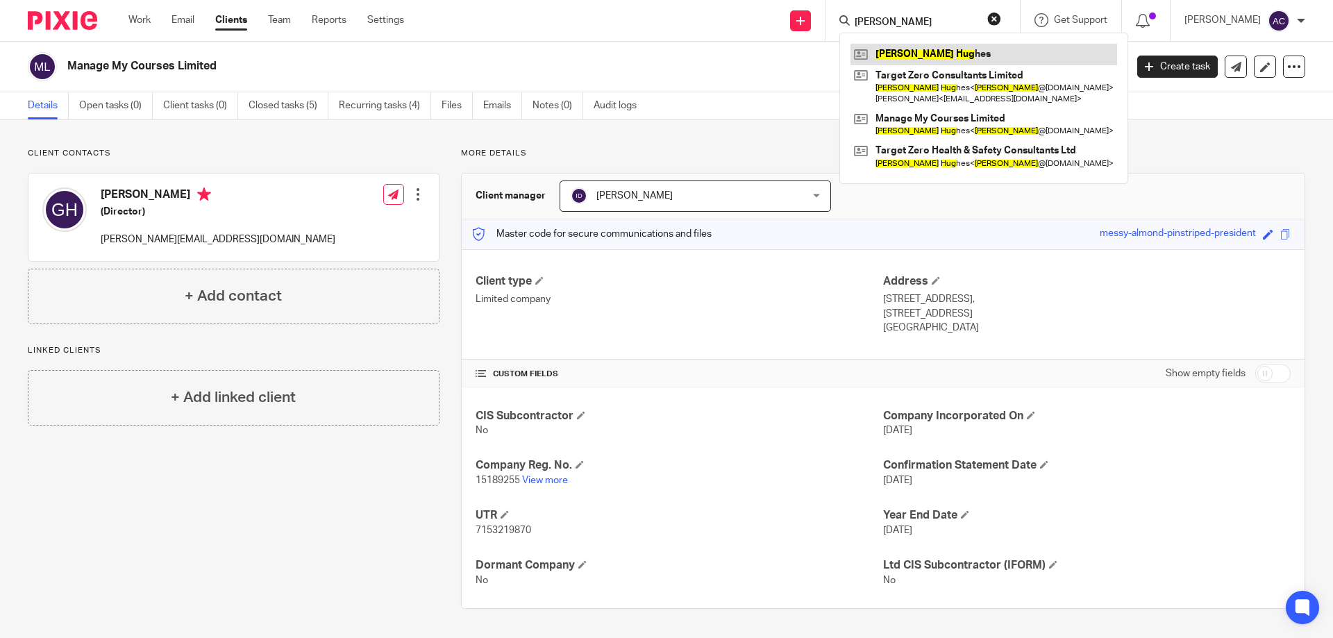
type input "glen hug"
click at [912, 47] on link at bounding box center [983, 54] width 267 height 21
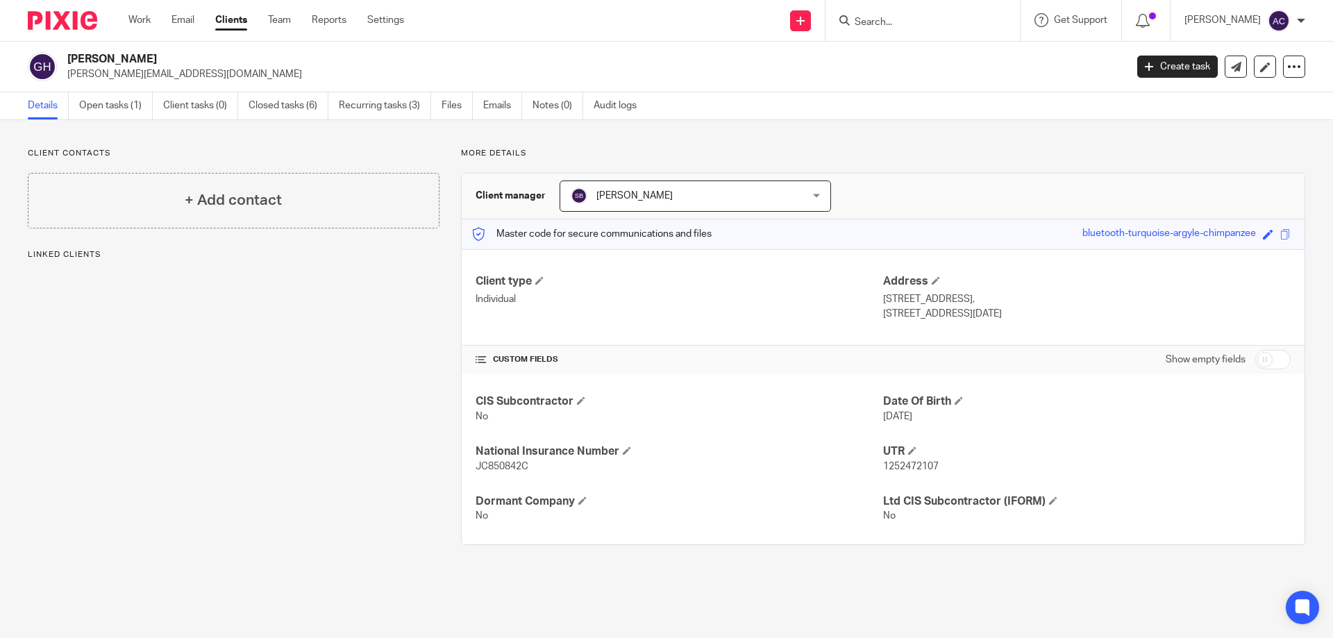
click at [893, 31] on div at bounding box center [922, 20] width 194 height 41
click at [906, 23] on input "Search" at bounding box center [915, 23] width 125 height 12
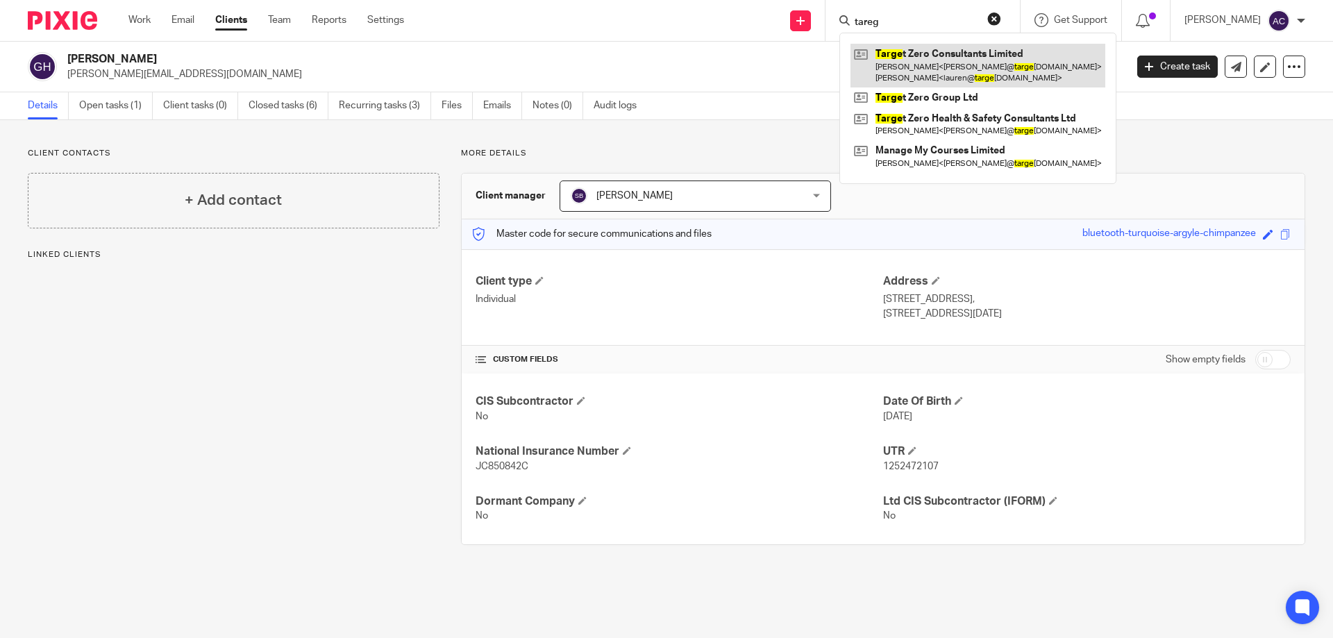
type input "tareg"
click at [900, 71] on link at bounding box center [977, 65] width 255 height 43
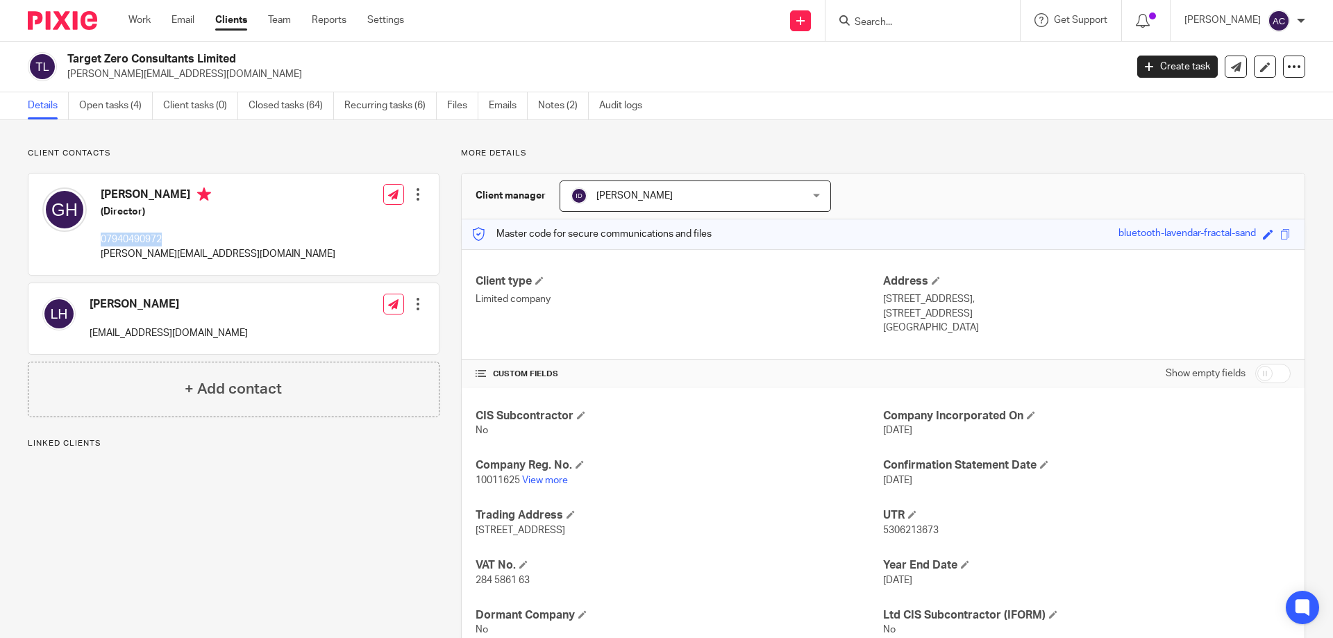
drag, startPoint x: 187, startPoint y: 240, endPoint x: 96, endPoint y: 235, distance: 90.4
click at [96, 235] on div "[PERSON_NAME] (Director) 07940490972 [PERSON_NAME][EMAIL_ADDRESS][DOMAIN_NAME]" at bounding box center [188, 223] width 293 height 87
drag, startPoint x: 96, startPoint y: 235, endPoint x: 105, endPoint y: 236, distance: 8.4
copy p "07940490972"
click at [357, 235] on div "[PERSON_NAME] (Director) 07940490972 [PERSON_NAME][EMAIL_ADDRESS][DOMAIN_NAME] …" at bounding box center [233, 224] width 410 height 101
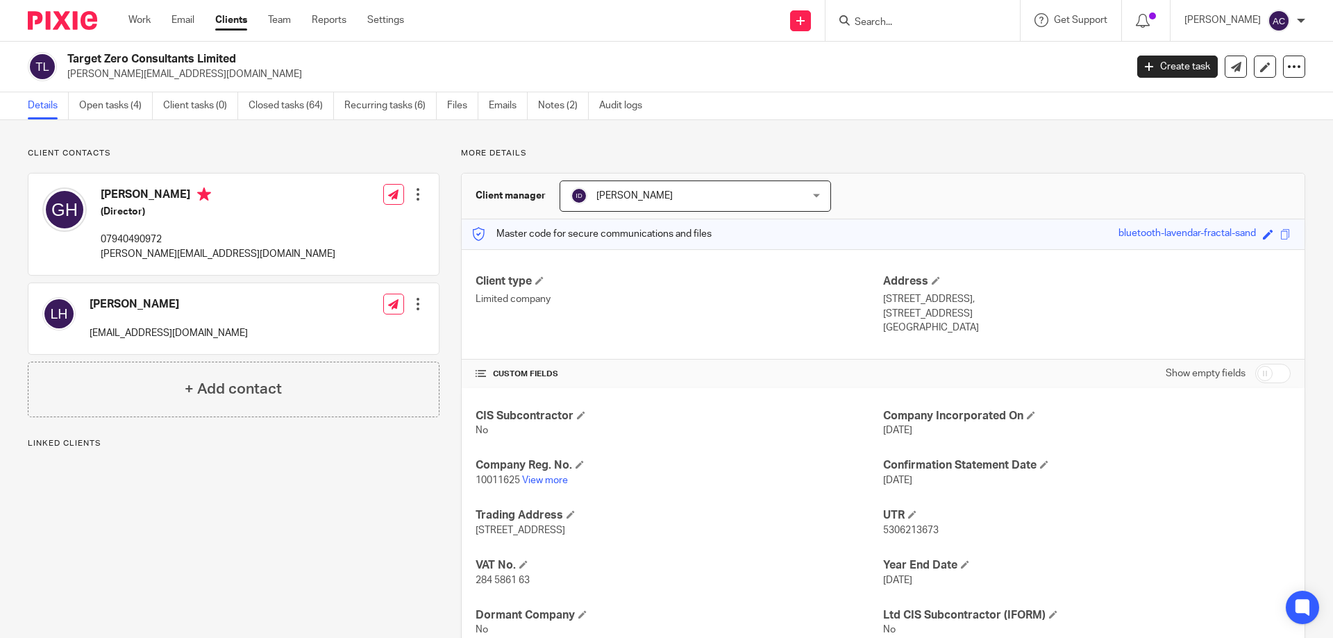
click at [913, 19] on input "Search" at bounding box center [915, 23] width 125 height 12
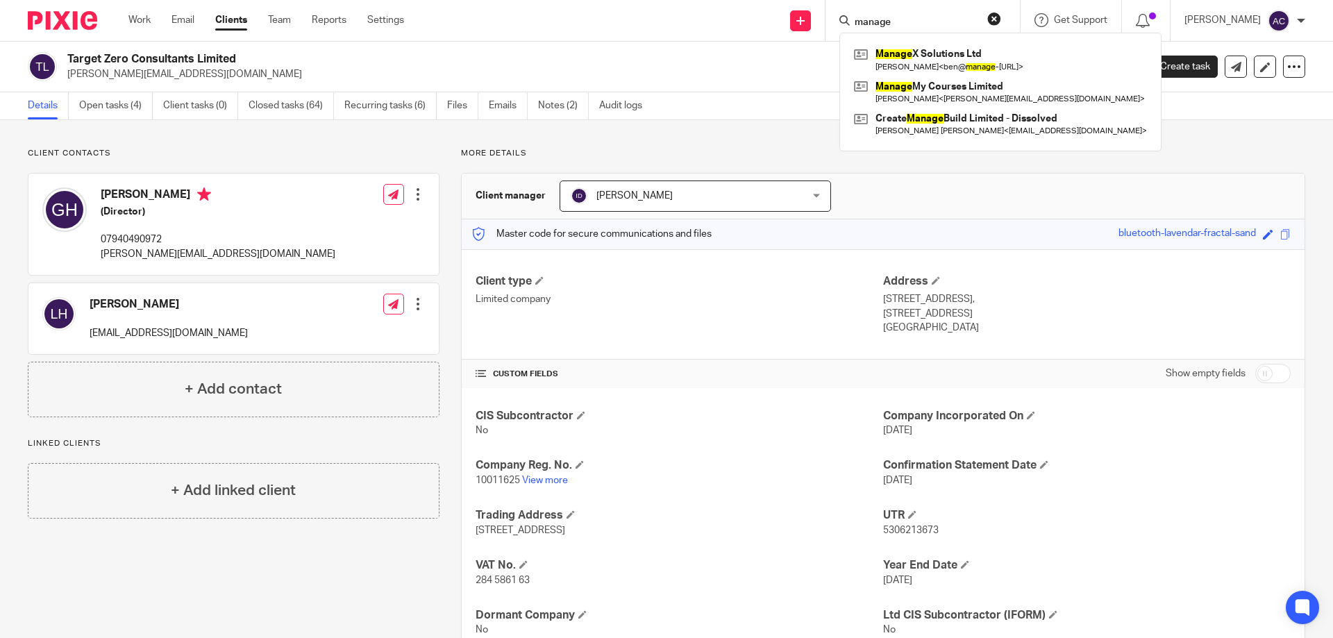
type input "manage"
click at [761, 120] on div "Client contacts [PERSON_NAME] (Director) 07940490972 [PERSON_NAME][EMAIL_ADDRES…" at bounding box center [666, 403] width 1333 height 566
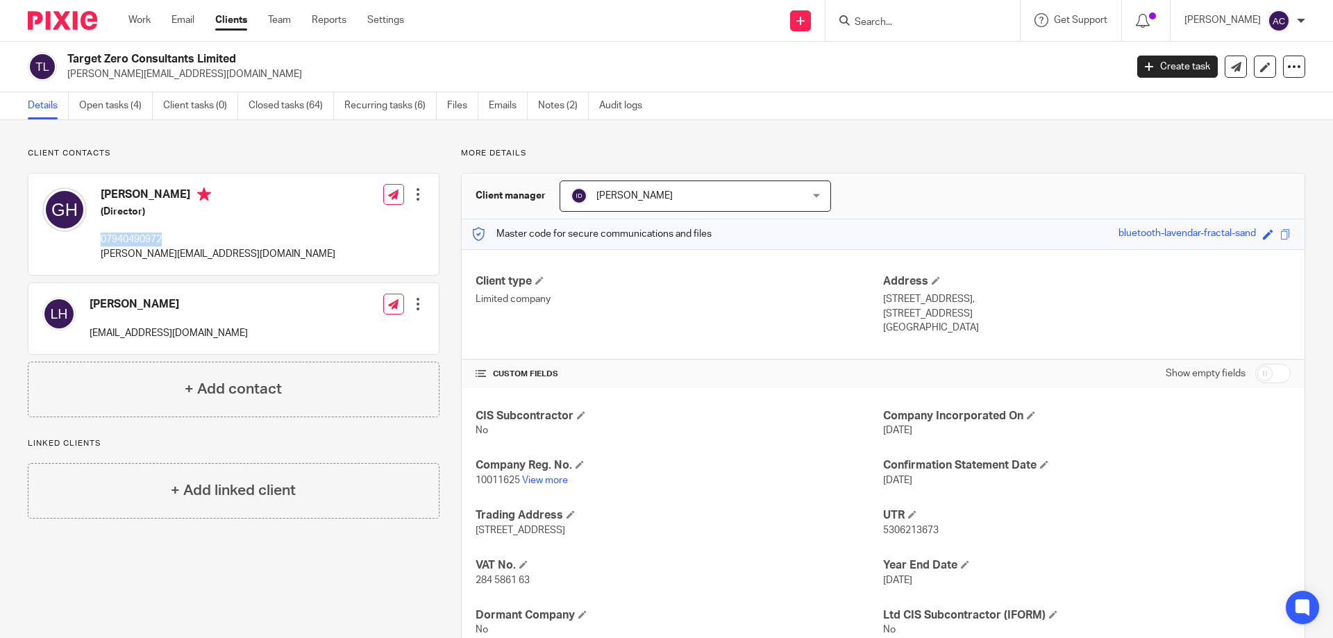
drag, startPoint x: 162, startPoint y: 235, endPoint x: 102, endPoint y: 233, distance: 60.4
click at [102, 233] on p "07940490972" at bounding box center [218, 240] width 235 height 14
copy p "07940490972"
click at [873, 35] on div at bounding box center [922, 20] width 194 height 41
click at [886, 24] on input "Search" at bounding box center [915, 23] width 125 height 12
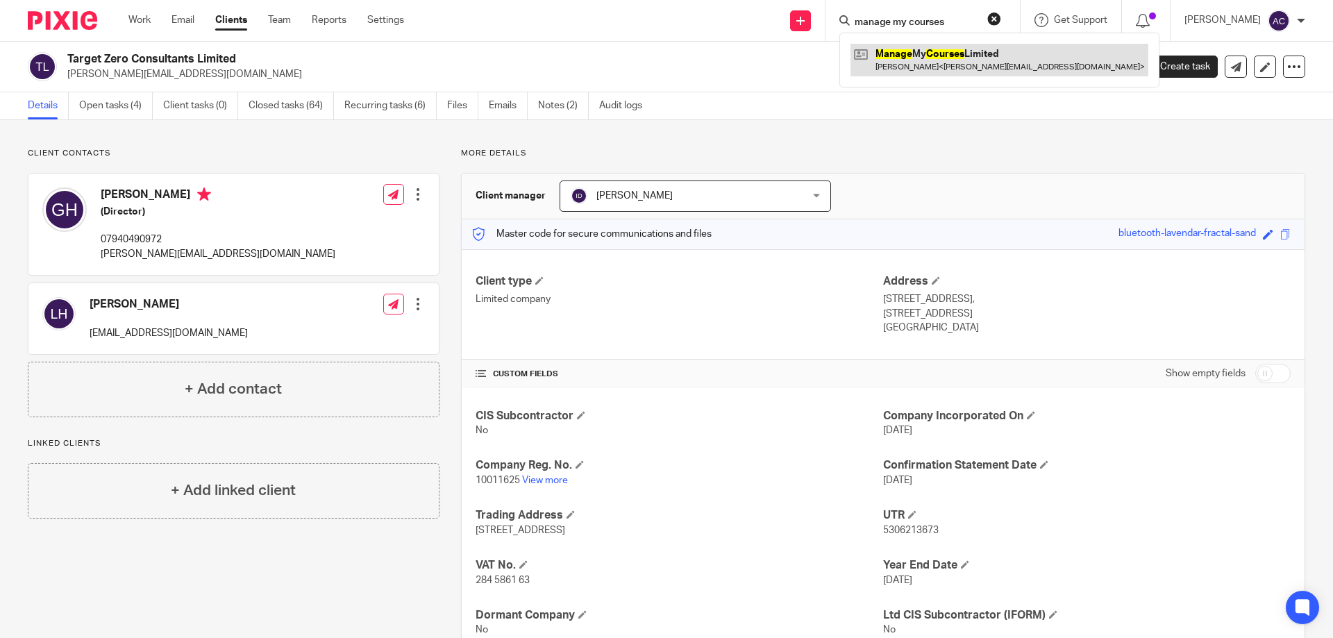
type input "manage my courses"
click at [909, 53] on link at bounding box center [999, 60] width 298 height 32
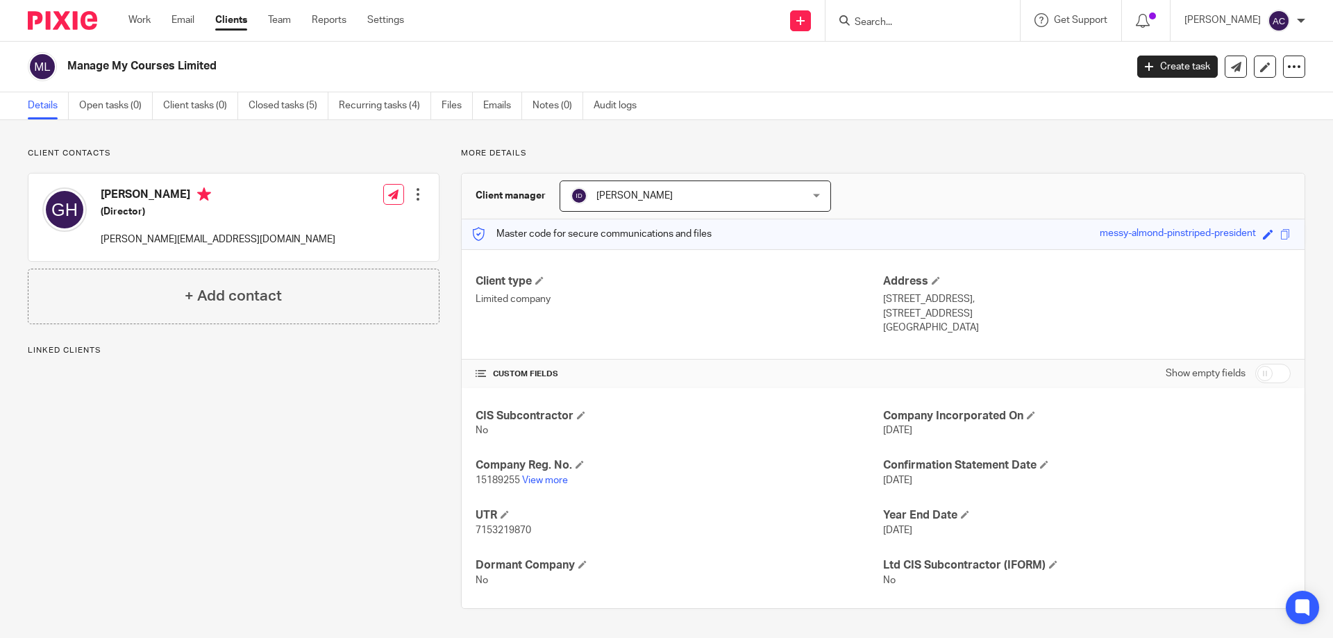
click at [414, 192] on div at bounding box center [418, 194] width 14 height 14
click at [390, 221] on link "Edit contact" at bounding box center [352, 225] width 133 height 20
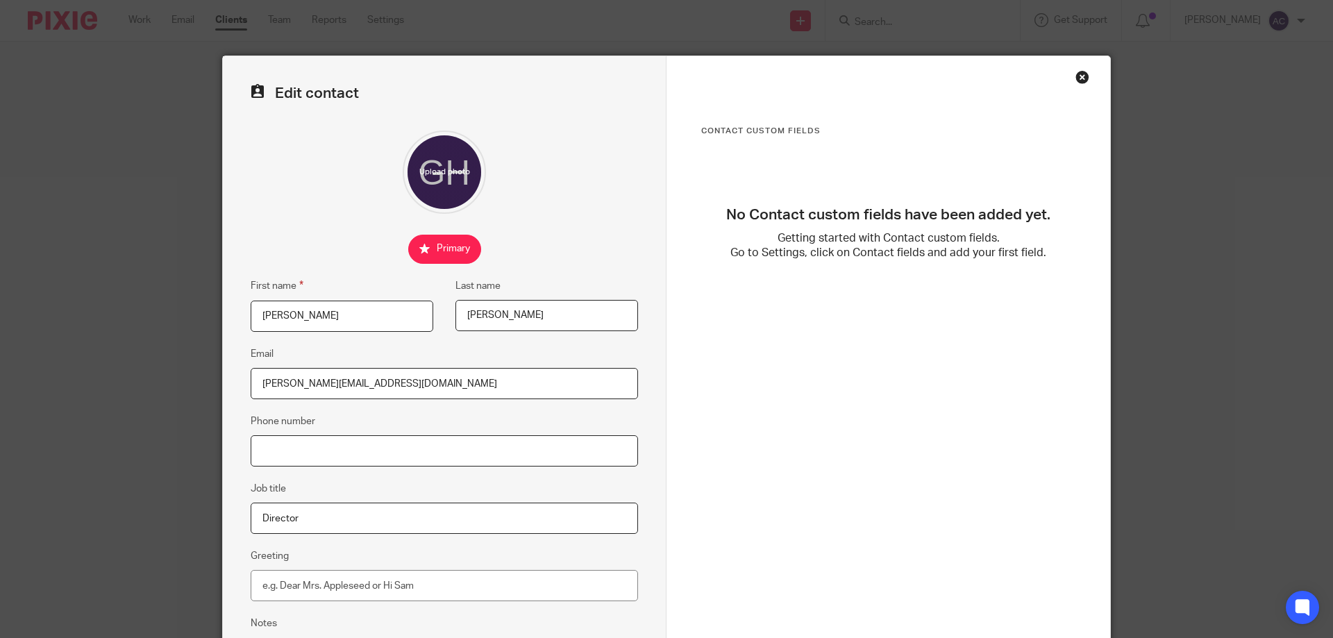
paste input "07940490972"
click at [254, 455] on input "07940490972" at bounding box center [444, 450] width 387 height 31
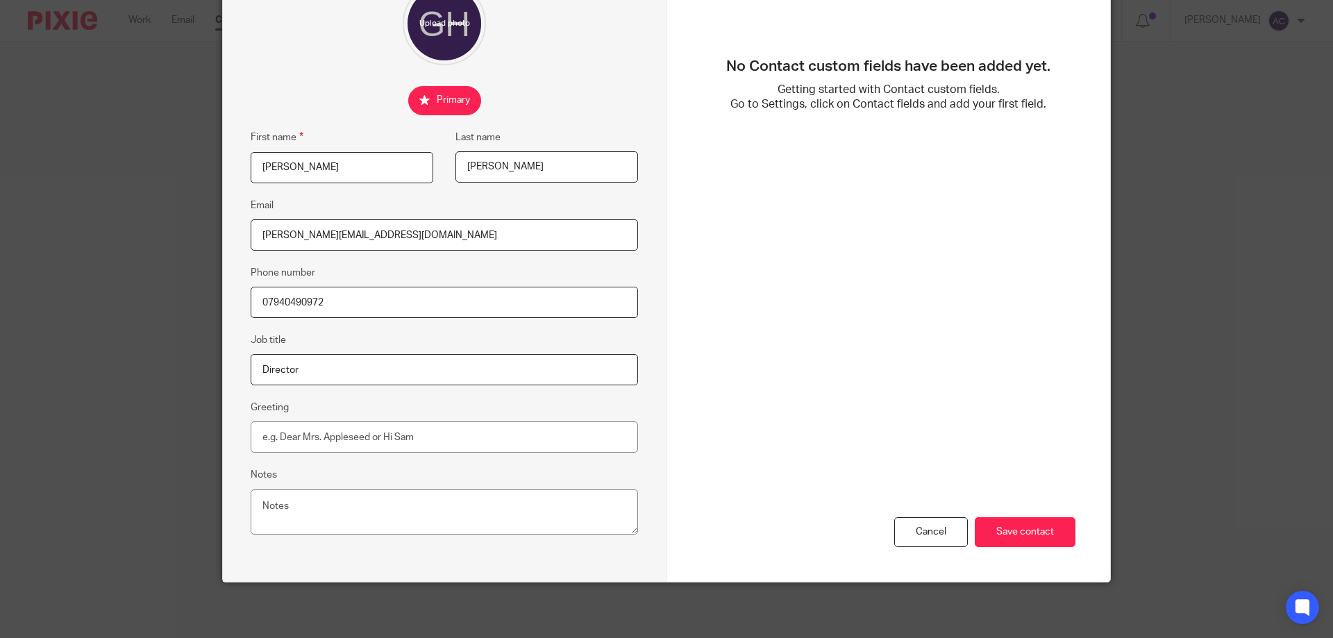
type input "07940490972"
click at [998, 525] on input "Save contact" at bounding box center [1024, 532] width 101 height 30
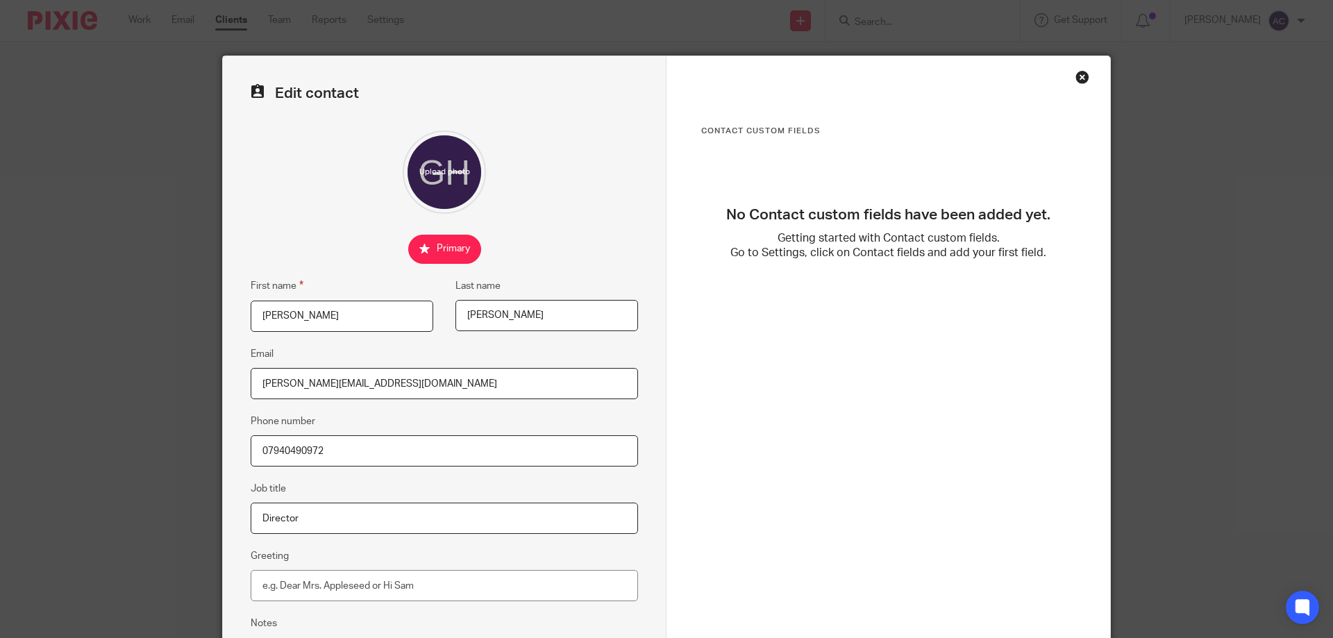
scroll to position [139, 0]
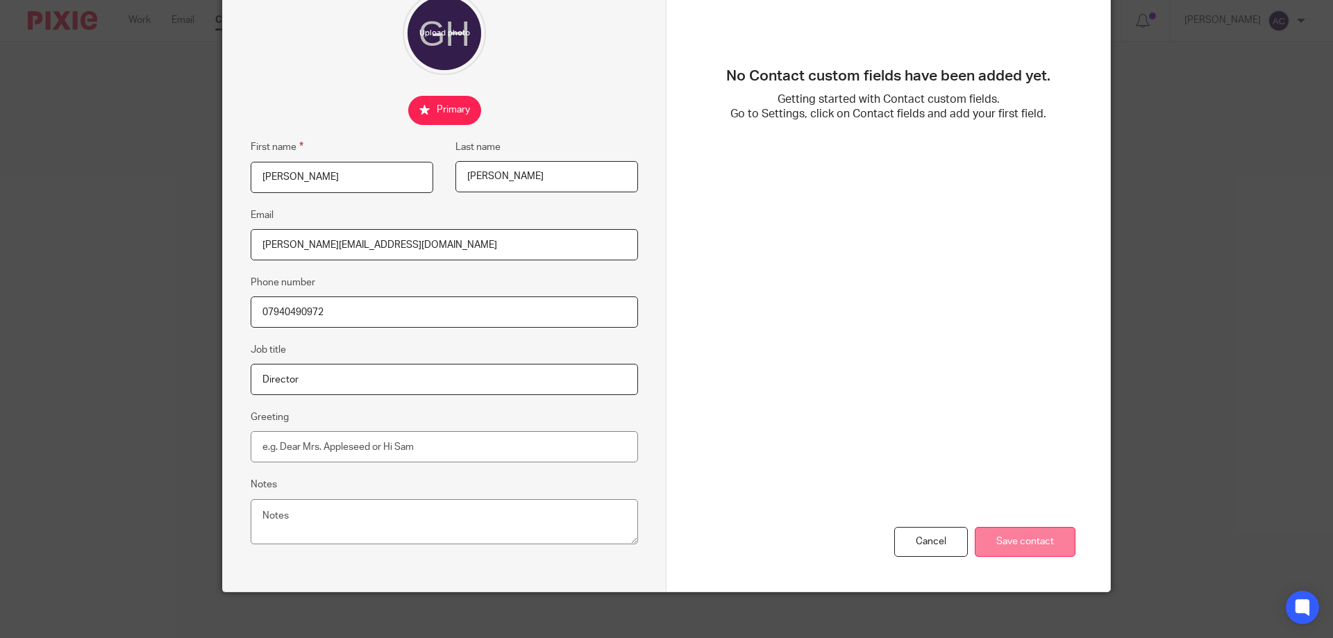
click at [1004, 550] on input "Save contact" at bounding box center [1024, 542] width 101 height 30
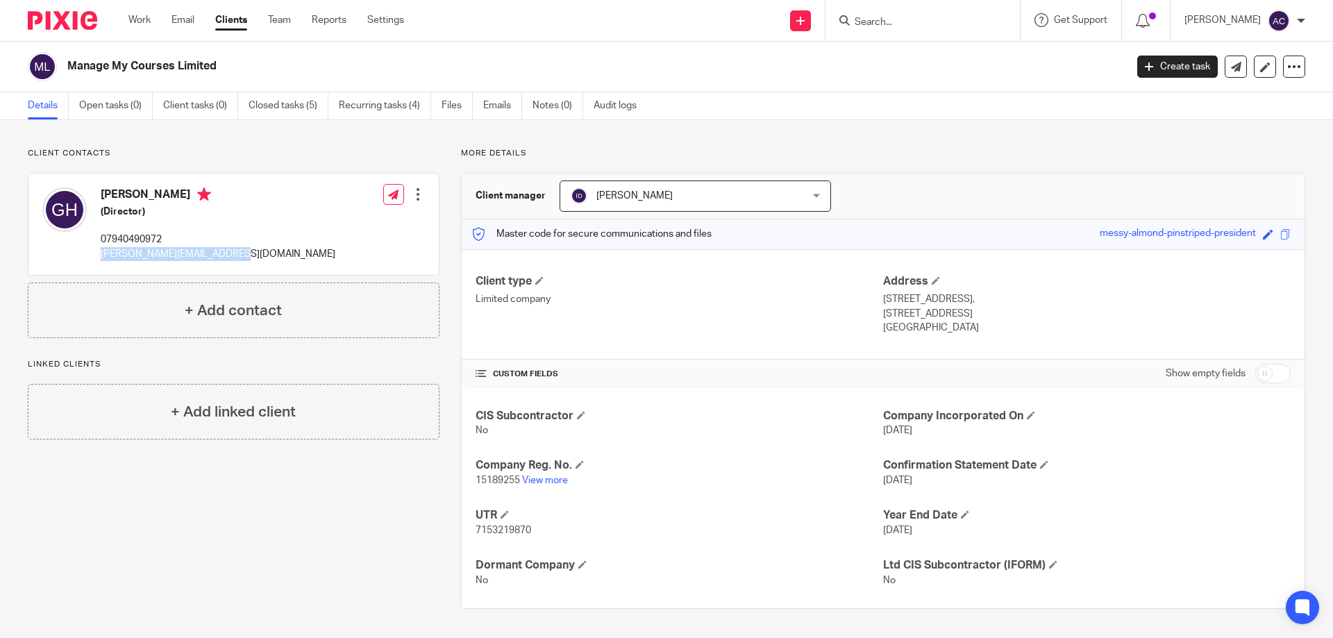
drag, startPoint x: 209, startPoint y: 263, endPoint x: 100, endPoint y: 253, distance: 109.5
click at [99, 251] on div "[PERSON_NAME] (Director) 07940490972 [PERSON_NAME][EMAIL_ADDRESS][DOMAIN_NAME] …" at bounding box center [233, 224] width 410 height 101
copy p "[PERSON_NAME][EMAIL_ADDRESS][DOMAIN_NAME]"
click at [267, 218] on div "Glen Hughes (Director) 07940490972 glen@targetzerogroup.co.uk Edit contact Crea…" at bounding box center [233, 224] width 410 height 101
click at [220, 167] on div "Client contacts Glen Hughes (Director) 07940490972 glen@targetzerogroup.co.uk E…" at bounding box center [234, 243] width 412 height 190
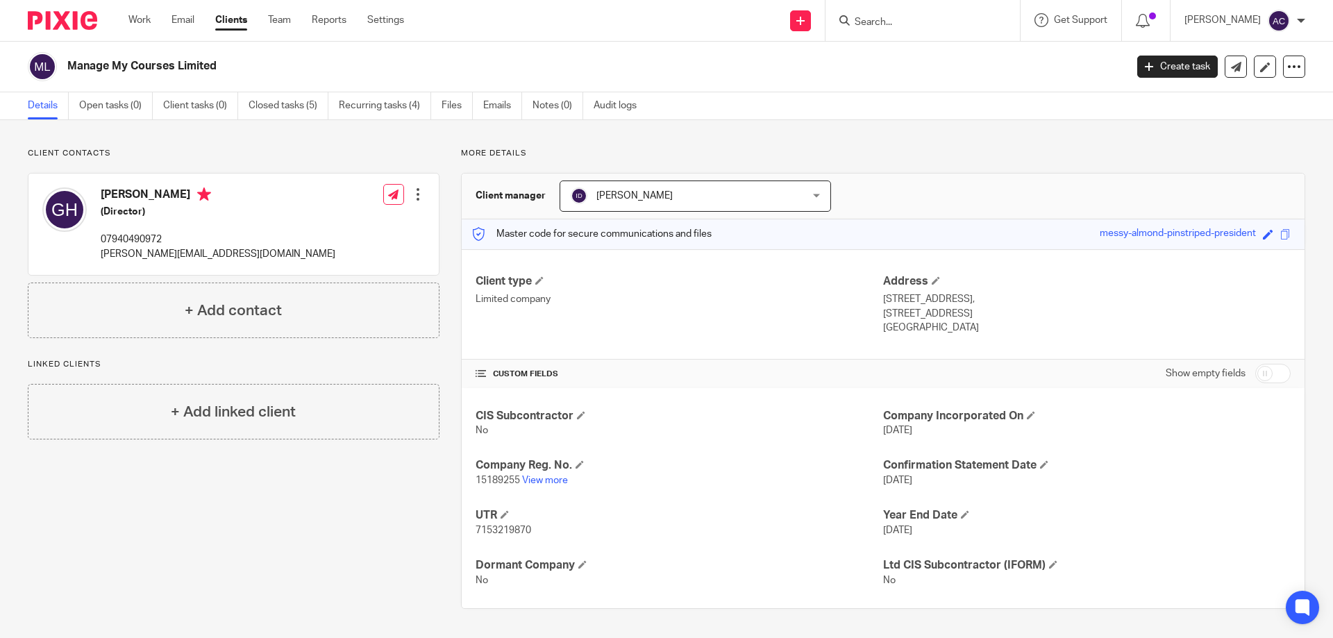
click at [469, 76] on div "Manage My Courses Limited" at bounding box center [572, 66] width 1088 height 29
click at [877, 25] on input "Search" at bounding box center [915, 23] width 125 height 12
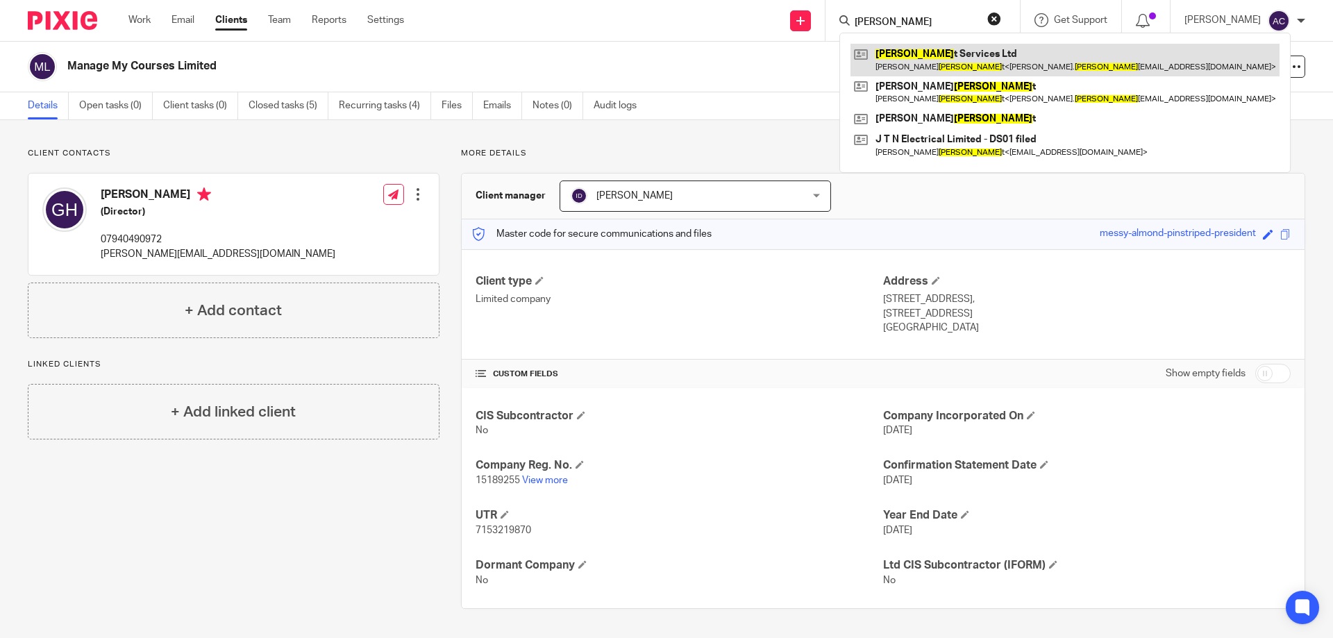
type input "nugen"
click at [954, 56] on link at bounding box center [1064, 60] width 429 height 32
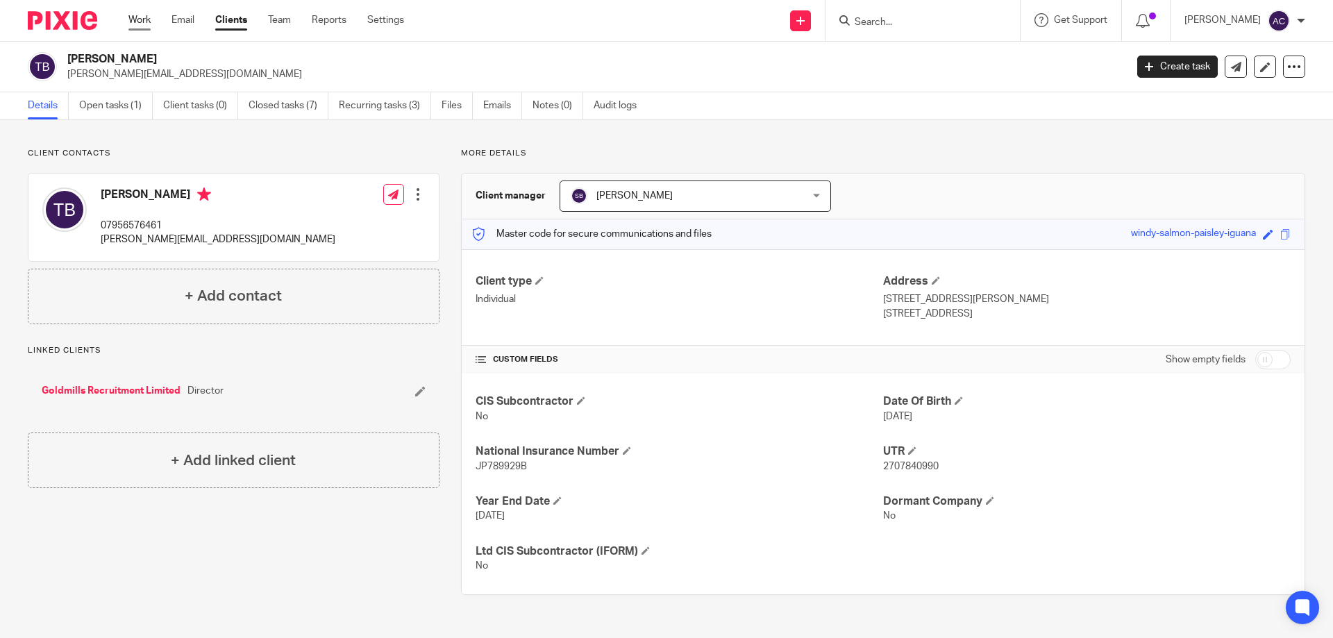
click at [137, 26] on link "Work" at bounding box center [139, 20] width 22 height 14
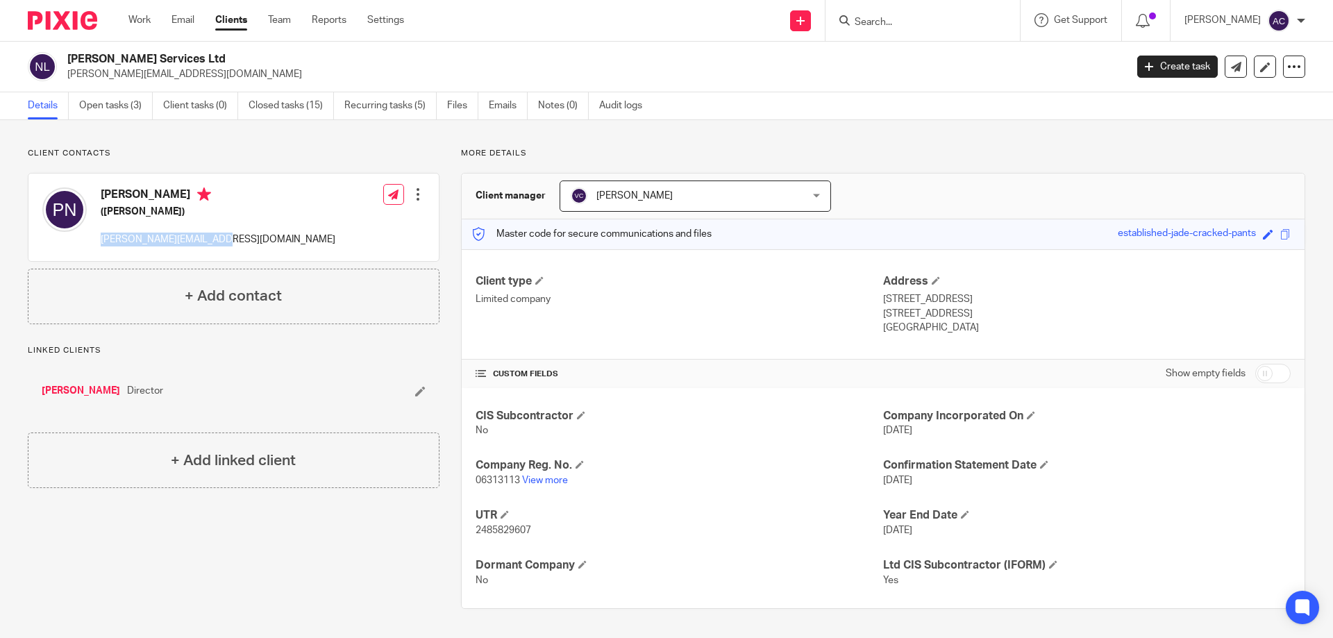
drag, startPoint x: 239, startPoint y: 239, endPoint x: 97, endPoint y: 235, distance: 142.3
click at [97, 235] on div "[PERSON_NAME] ([PERSON_NAME]) [PERSON_NAME][EMAIL_ADDRESS][DOMAIN_NAME] Edit co…" at bounding box center [233, 217] width 410 height 87
copy p "[PERSON_NAME][EMAIL_ADDRESS][DOMAIN_NAME]"
click at [319, 231] on div "[PERSON_NAME] ([PERSON_NAME]) [PERSON_NAME][EMAIL_ADDRESS][DOMAIN_NAME] Edit co…" at bounding box center [233, 217] width 410 height 87
click at [877, 21] on input "Search" at bounding box center [915, 23] width 125 height 12
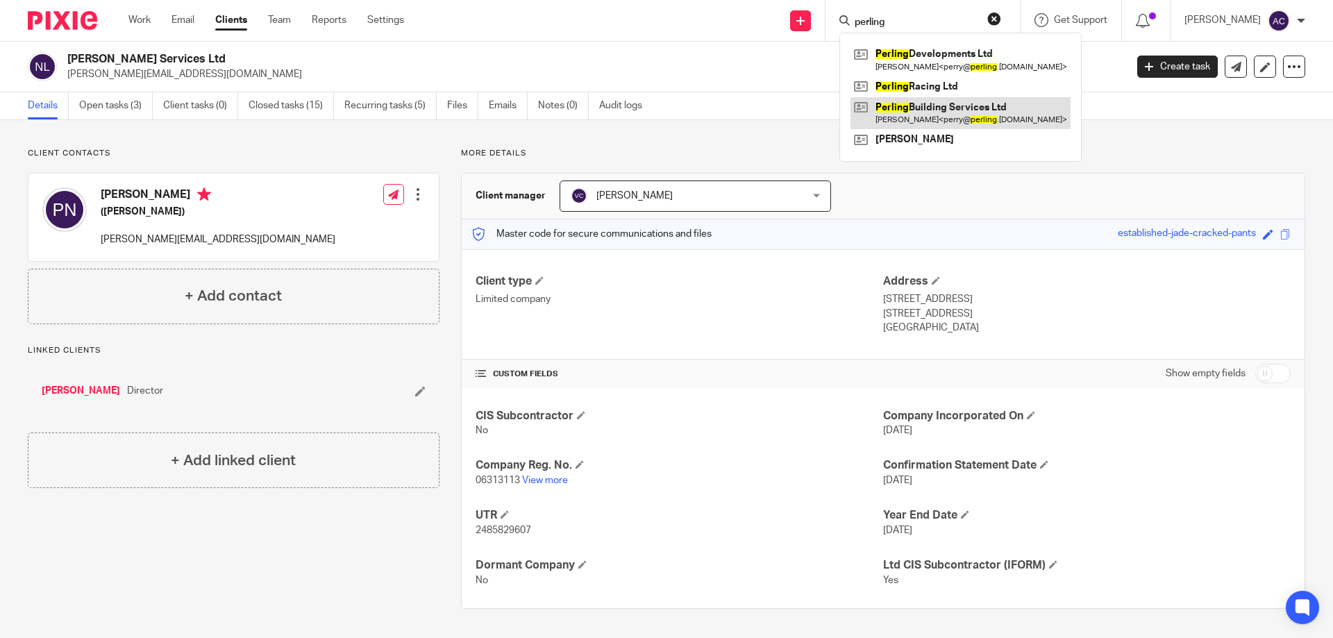
type input "perling"
click at [955, 102] on link at bounding box center [960, 113] width 220 height 32
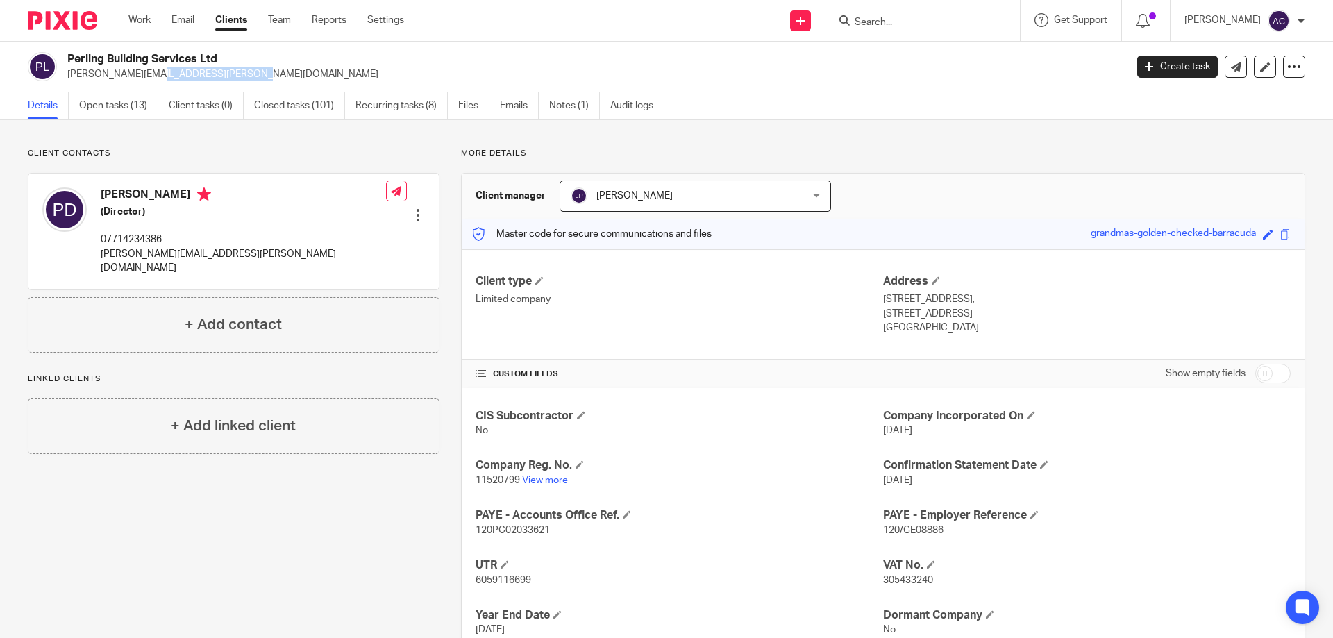
drag, startPoint x: 187, startPoint y: 80, endPoint x: 71, endPoint y: 80, distance: 116.6
click at [69, 76] on p "[PERSON_NAME][EMAIL_ADDRESS][PERSON_NAME][DOMAIN_NAME]" at bounding box center [591, 74] width 1049 height 14
copy p "[PERSON_NAME][EMAIL_ADDRESS][PERSON_NAME][DOMAIN_NAME]"
click at [627, 66] on h2 "Perling Building Services Ltd" at bounding box center [486, 59] width 839 height 15
click at [508, 64] on h2 "Perling Building Services Ltd" at bounding box center [486, 59] width 839 height 15
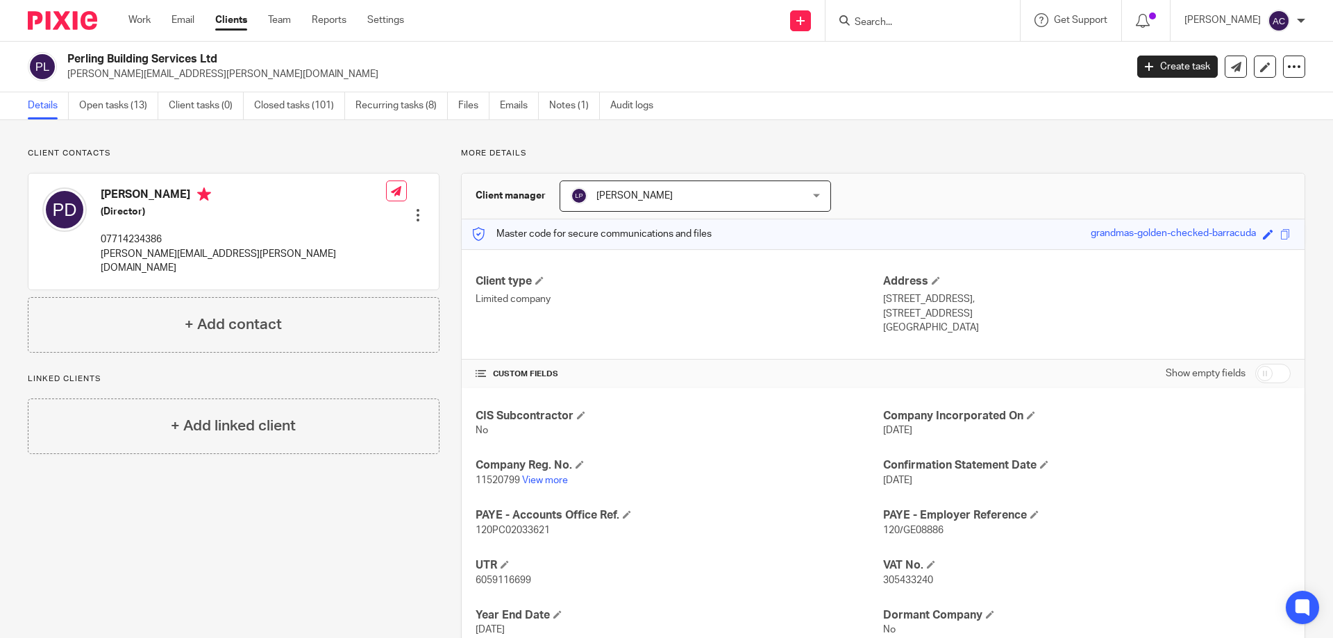
click at [928, 26] on input "Search" at bounding box center [915, 23] width 125 height 12
click at [877, 28] on input "Search" at bounding box center [915, 23] width 125 height 12
type input "resolve"
click at [905, 66] on link at bounding box center [981, 60] width 263 height 32
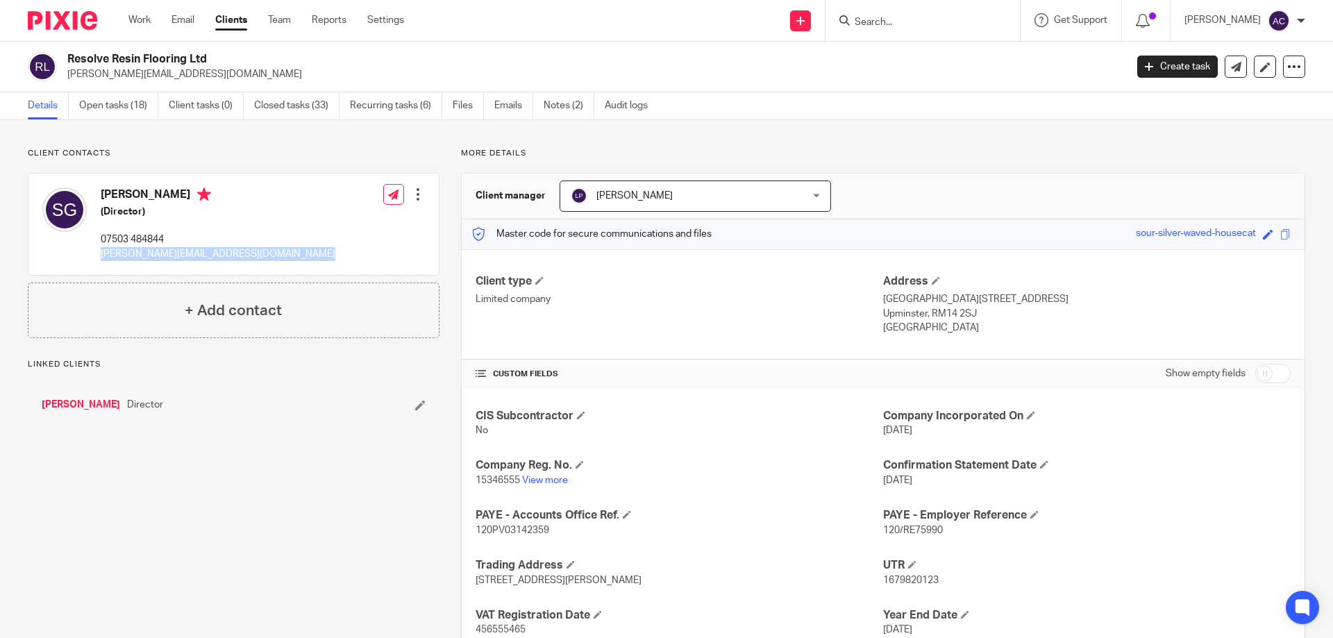
drag, startPoint x: 308, startPoint y: 257, endPoint x: 101, endPoint y: 254, distance: 206.9
click at [101, 254] on div "Steven Gilmour (Director) 07503 484844 steve@resolveresin.co.uk Edit contact Cr…" at bounding box center [233, 224] width 410 height 101
copy div "steve@resolveresin.co.uk"
drag, startPoint x: 272, startPoint y: 229, endPoint x: 265, endPoint y: 219, distance: 12.5
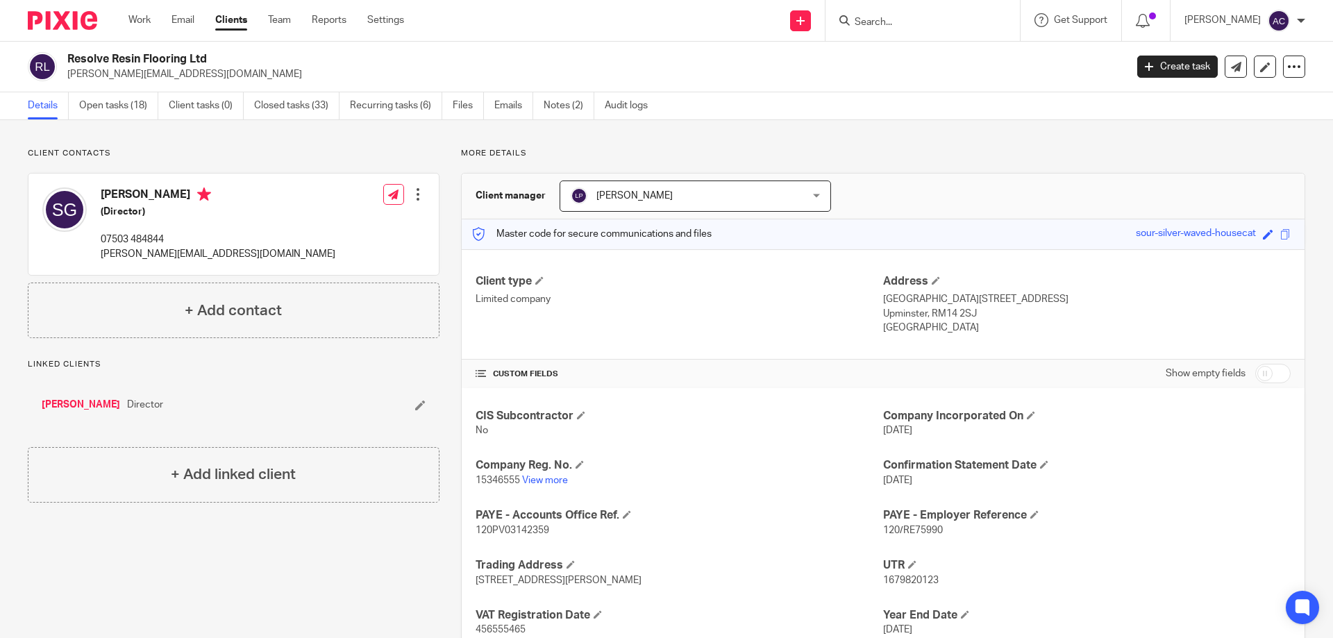
click at [272, 230] on div "Steven Gilmour (Director) 07503 484844 steve@resolveresin.co.uk Edit contact Cr…" at bounding box center [233, 224] width 410 height 101
click at [929, 25] on input "Search" at bounding box center [915, 23] width 125 height 12
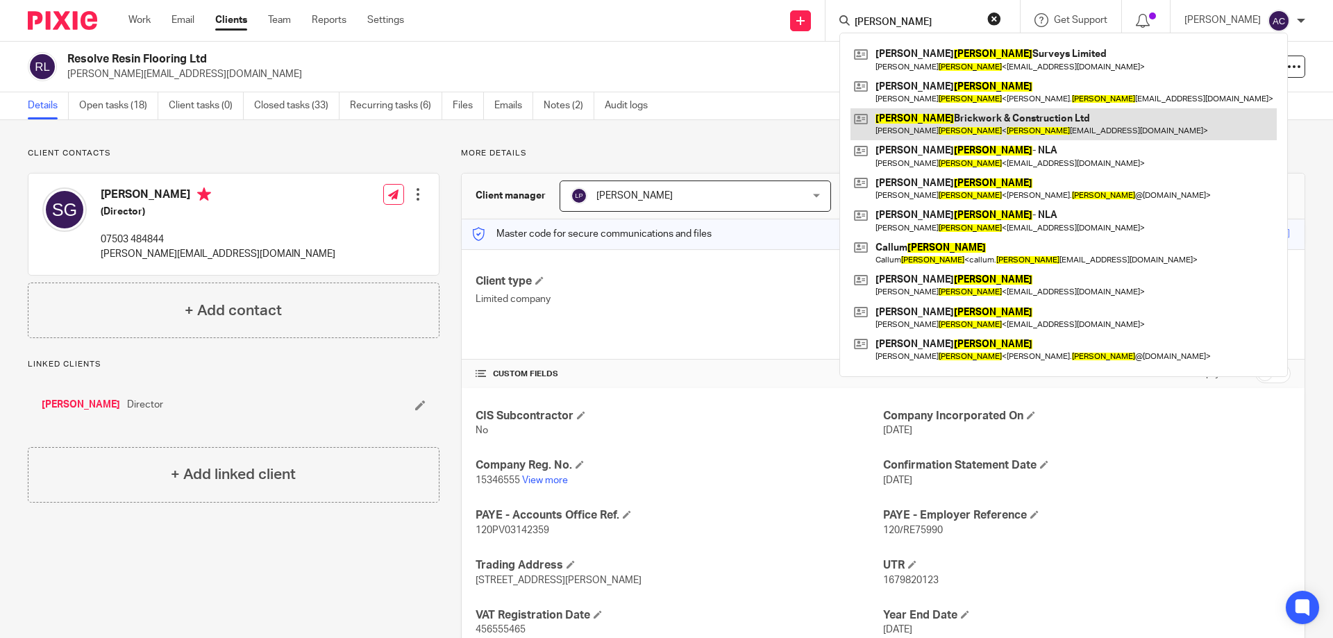
type input "d smith"
click at [934, 117] on link at bounding box center [1063, 124] width 426 height 32
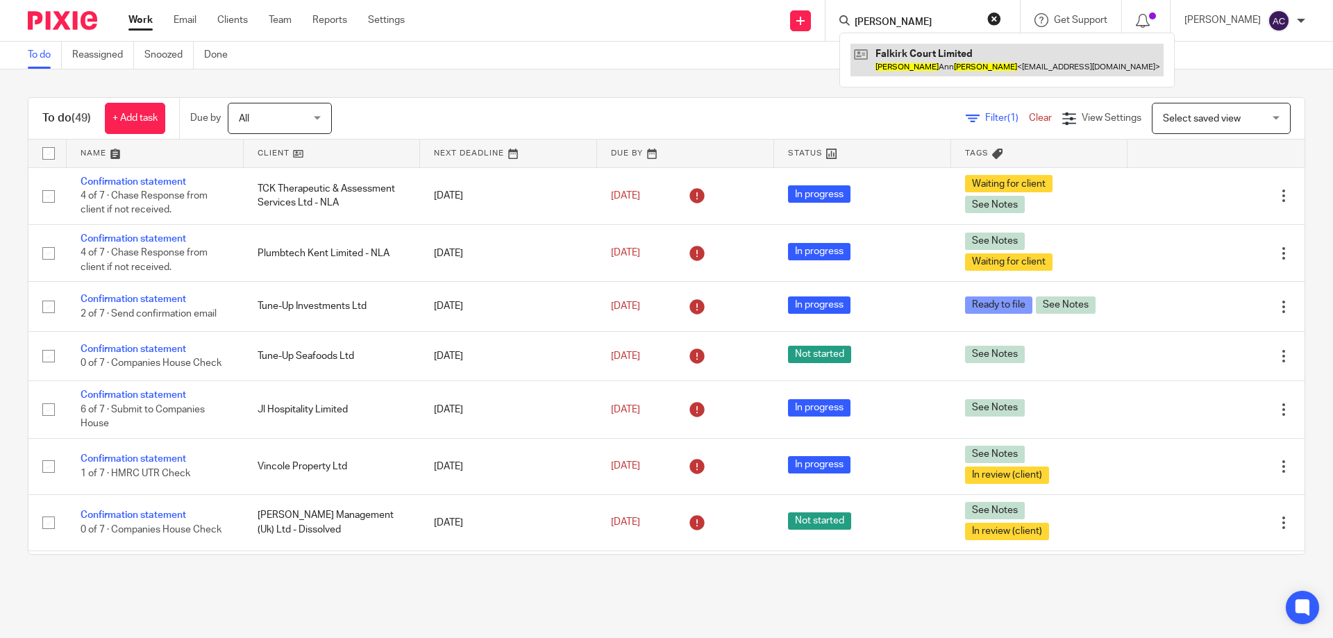
type input "[PERSON_NAME]"
click at [981, 66] on link at bounding box center [1006, 60] width 313 height 32
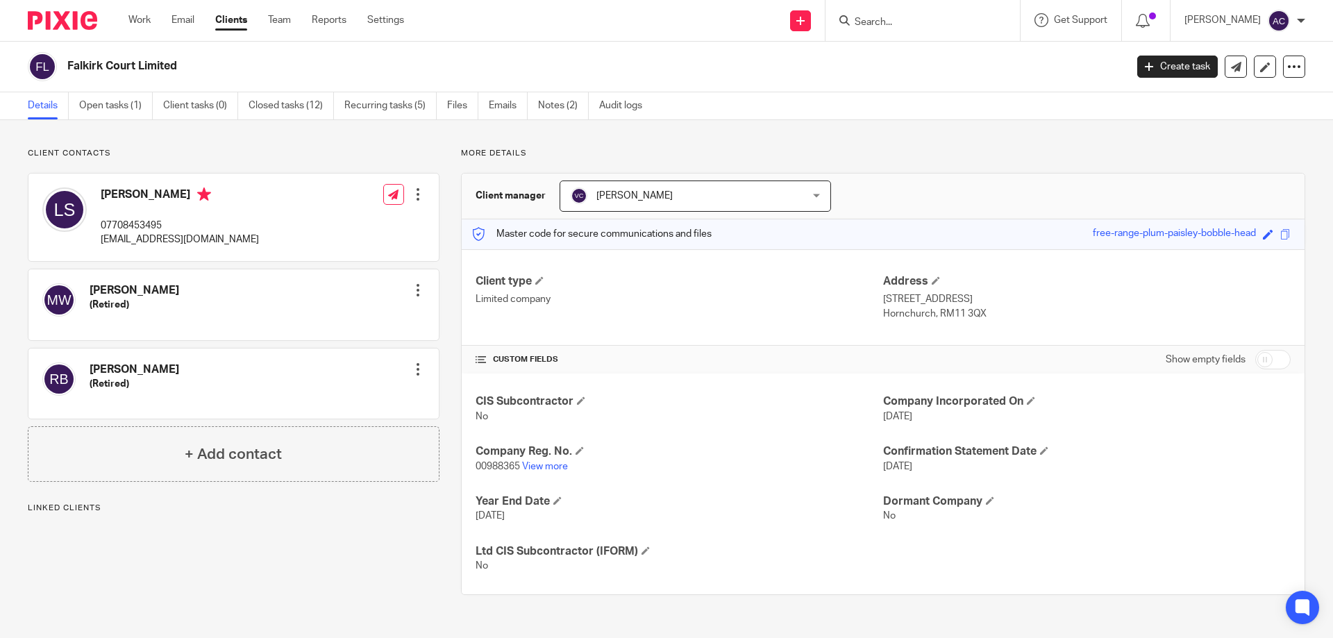
click at [909, 22] on input "Search" at bounding box center [915, 23] width 125 height 12
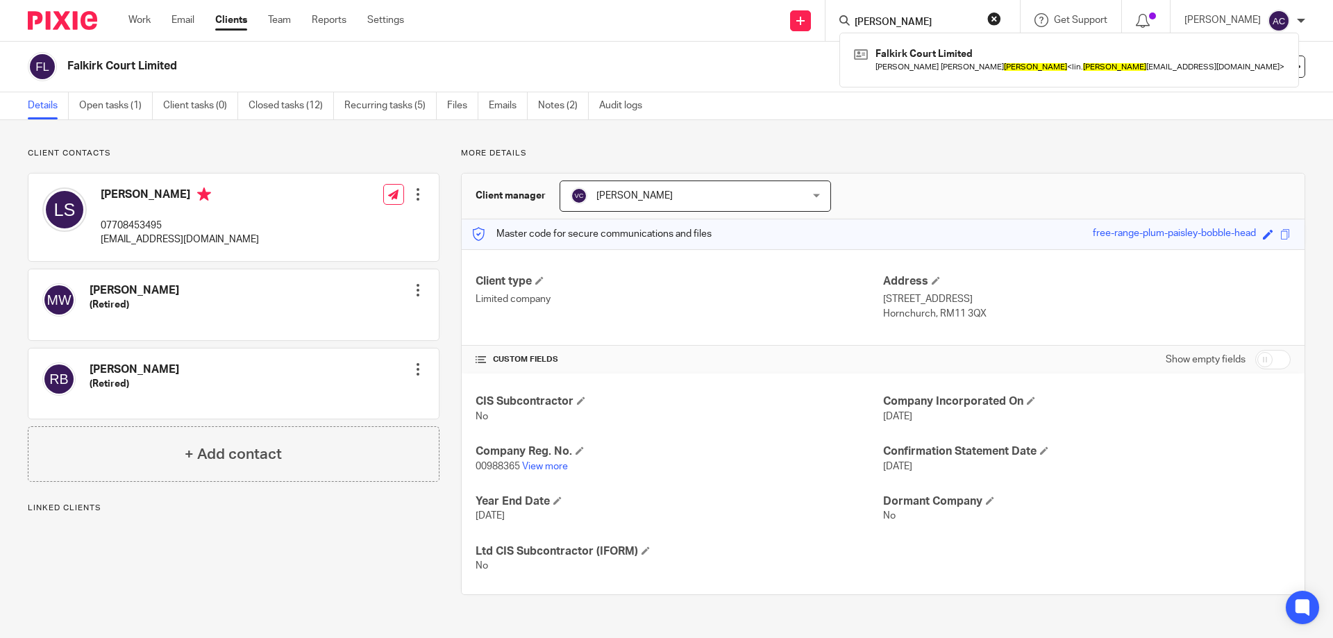
type input "[PERSON_NAME]"
click at [959, 124] on div "Client contacts [PERSON_NAME] 07708453495 [EMAIL_ADDRESS][DOMAIN_NAME] Edit con…" at bounding box center [666, 371] width 1333 height 503
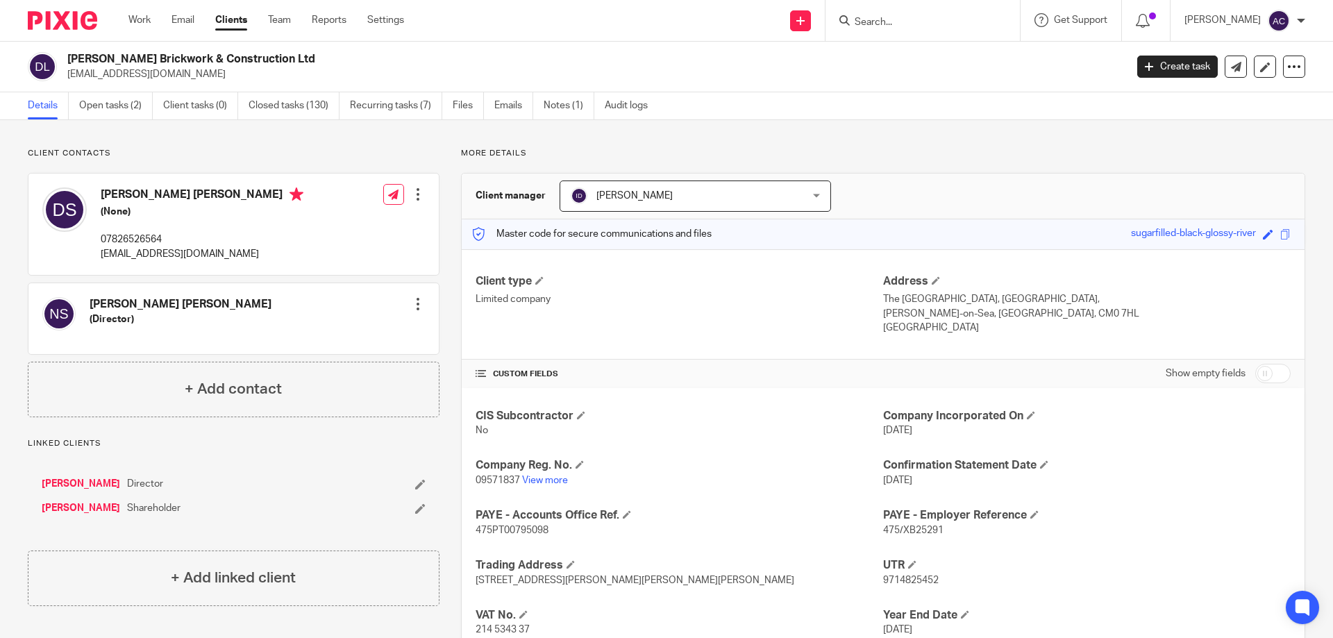
click at [915, 21] on input "Search" at bounding box center [915, 23] width 125 height 12
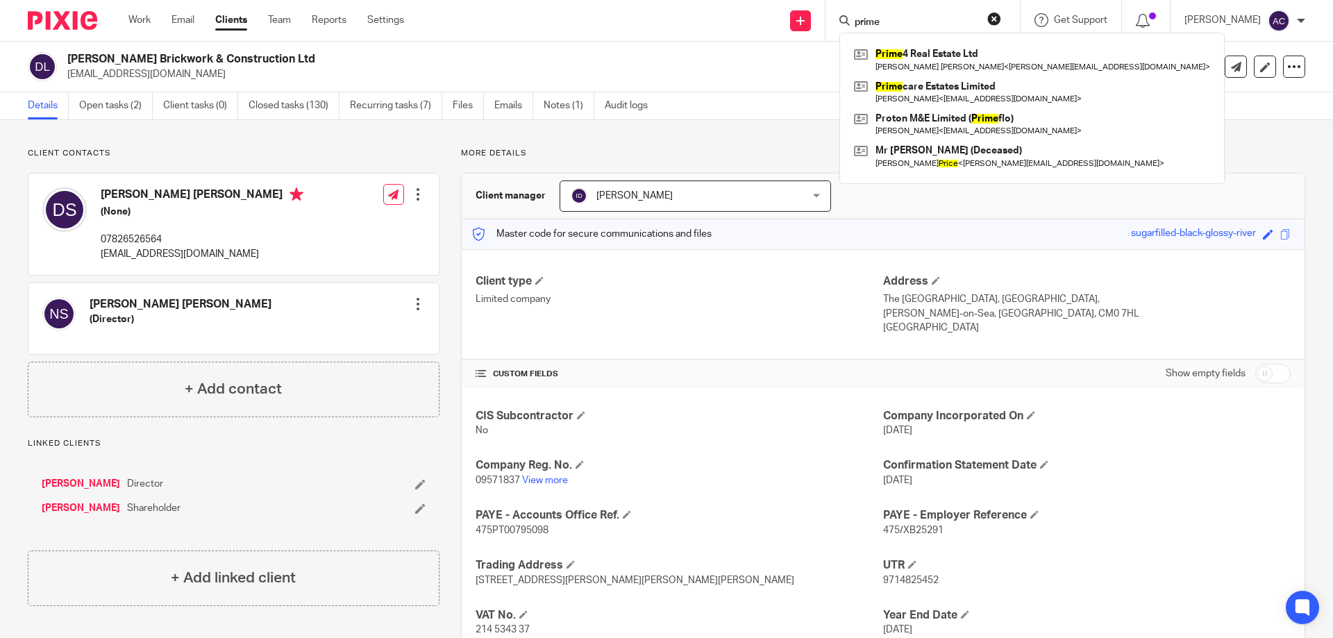
type input "prime"
drag, startPoint x: 911, startPoint y: 18, endPoint x: 842, endPoint y: 28, distance: 69.5
click at [845, 26] on div "prime Prime 4 Real Estate Ltd James Bernard Leach < james@harmony-lets.co.uk > …" at bounding box center [922, 20] width 194 height 41
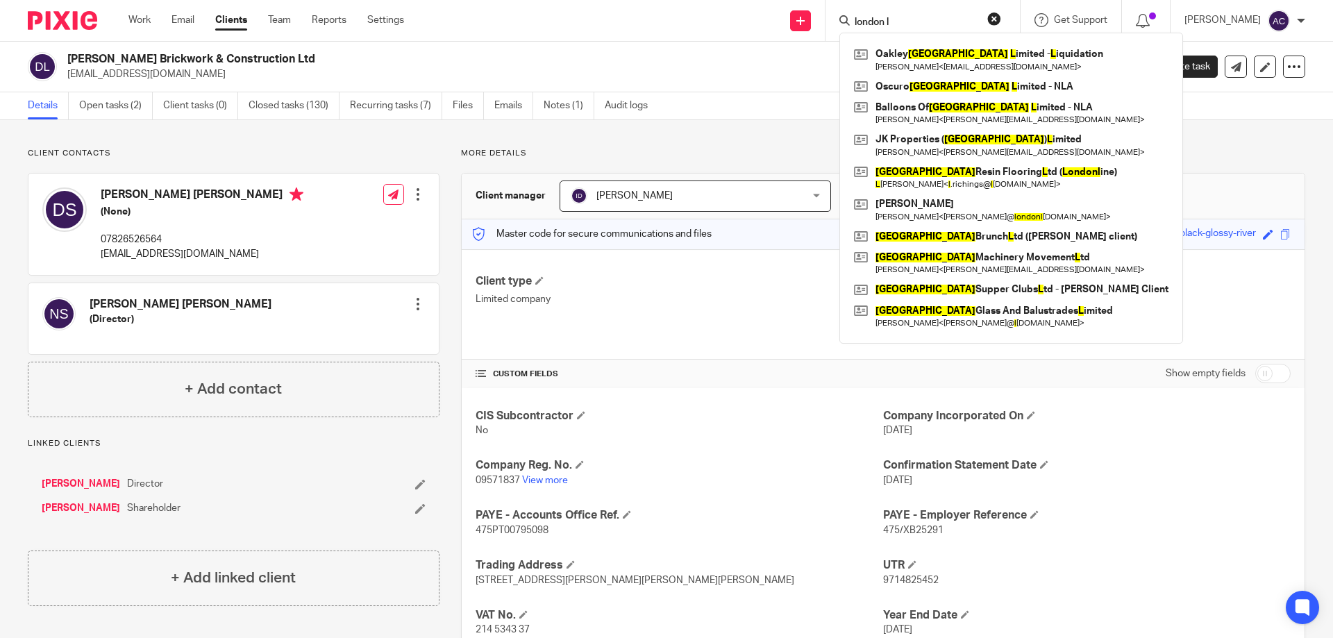
type input "london l"
drag, startPoint x: 902, startPoint y: 22, endPoint x: 854, endPoint y: 22, distance: 47.2
click at [854, 22] on div "london l" at bounding box center [920, 20] width 162 height 17
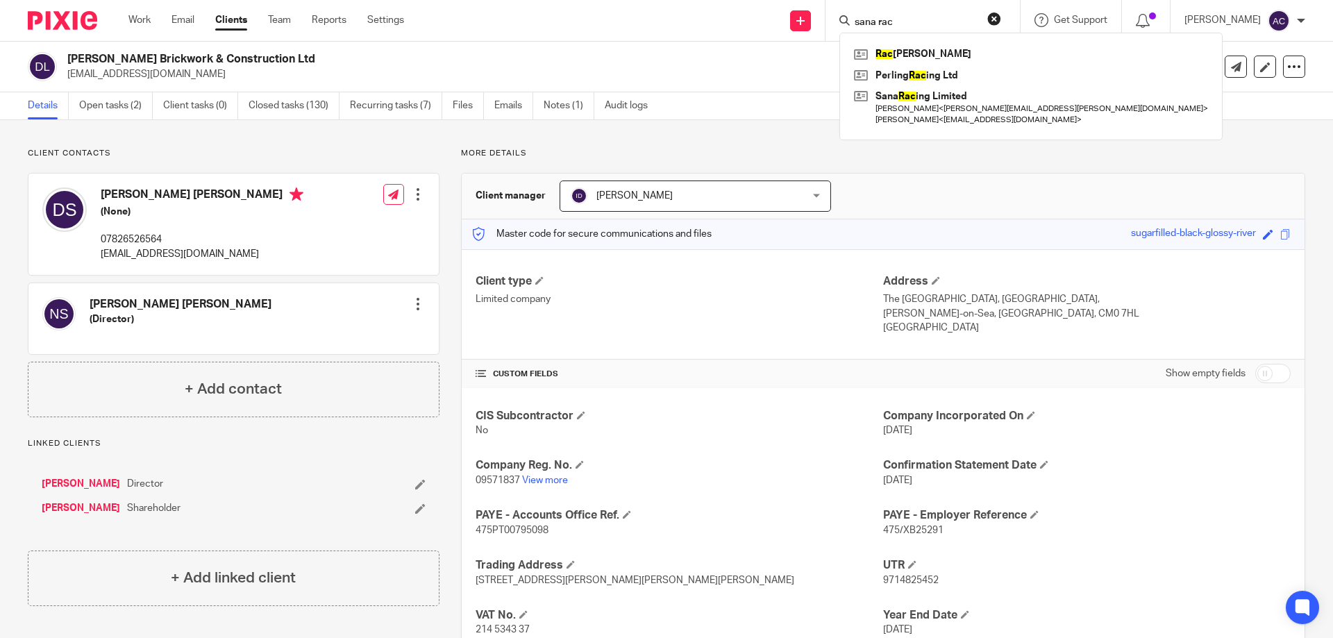
type input "sana rac"
drag, startPoint x: 925, startPoint y: 19, endPoint x: 852, endPoint y: 24, distance: 73.0
click at [852, 24] on div "sana rac" at bounding box center [920, 20] width 162 height 17
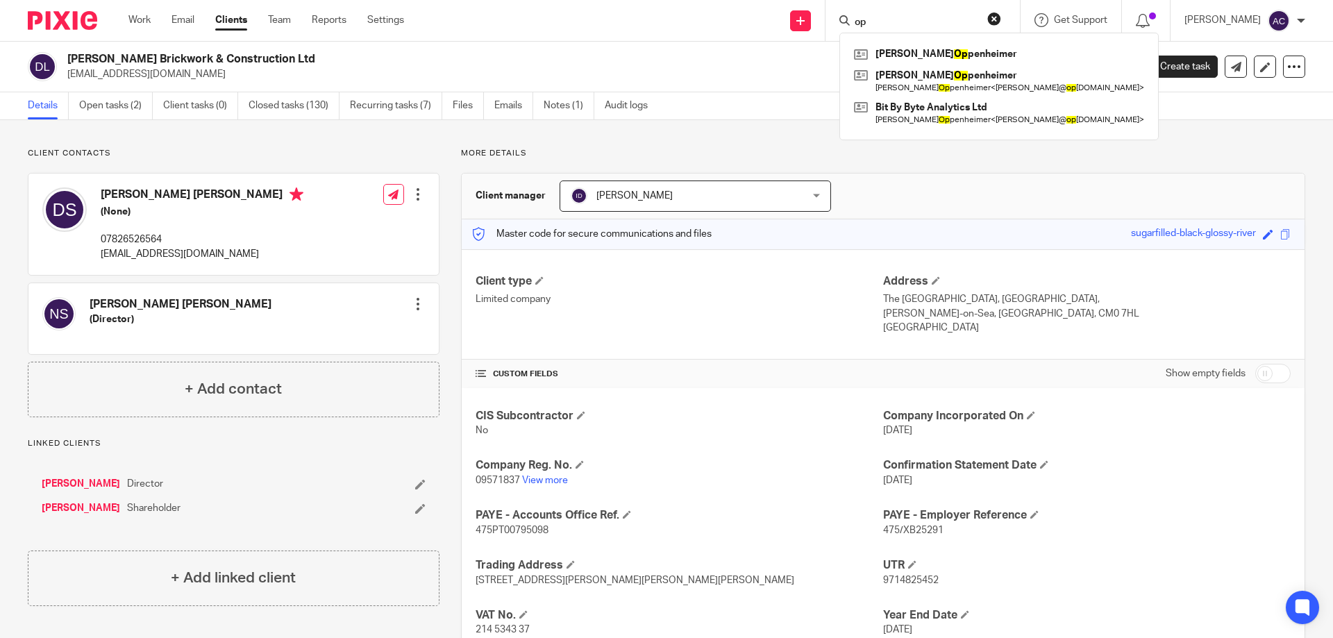
type input "o"
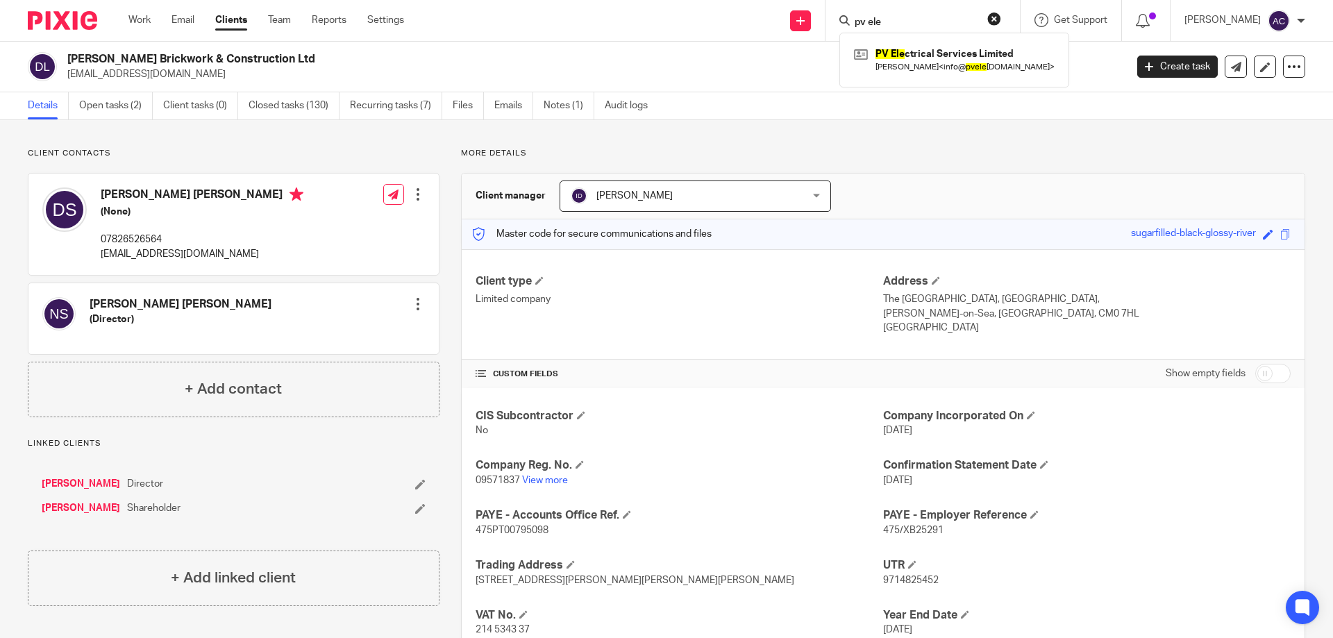
type input "pv ele"
drag, startPoint x: 928, startPoint y: 22, endPoint x: 852, endPoint y: 22, distance: 75.7
click at [853, 22] on div "pv ele" at bounding box center [920, 20] width 162 height 17
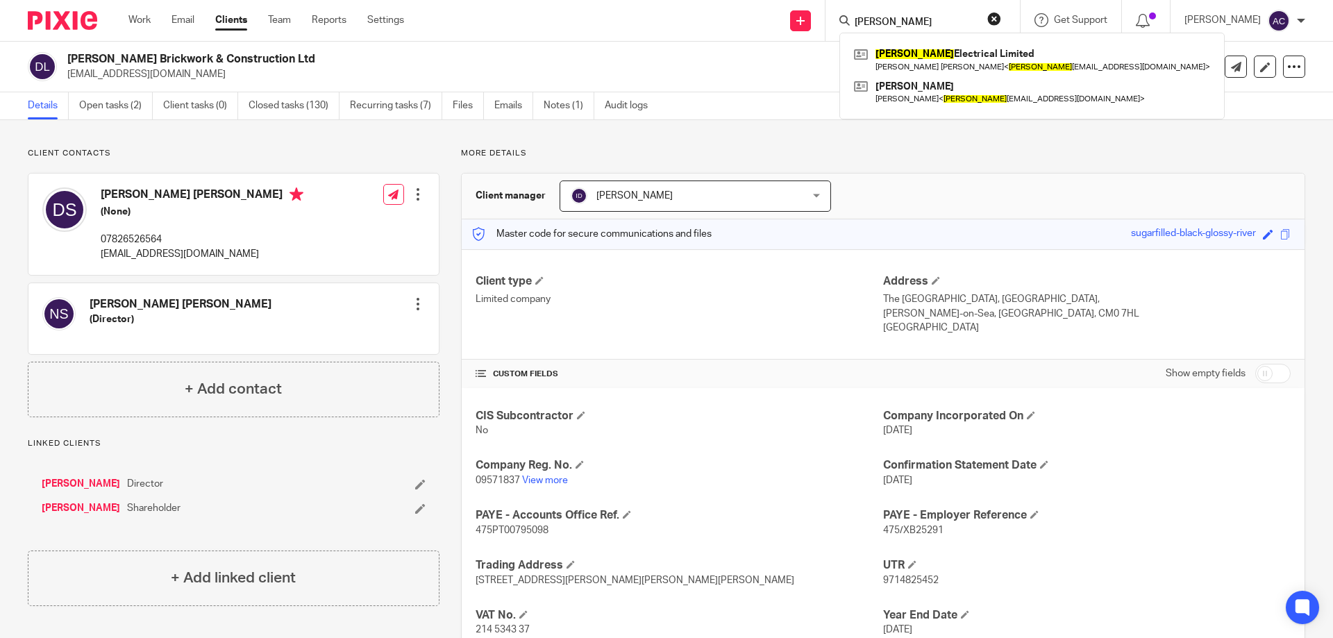
click at [872, 17] on input "rbt" at bounding box center [915, 23] width 125 height 12
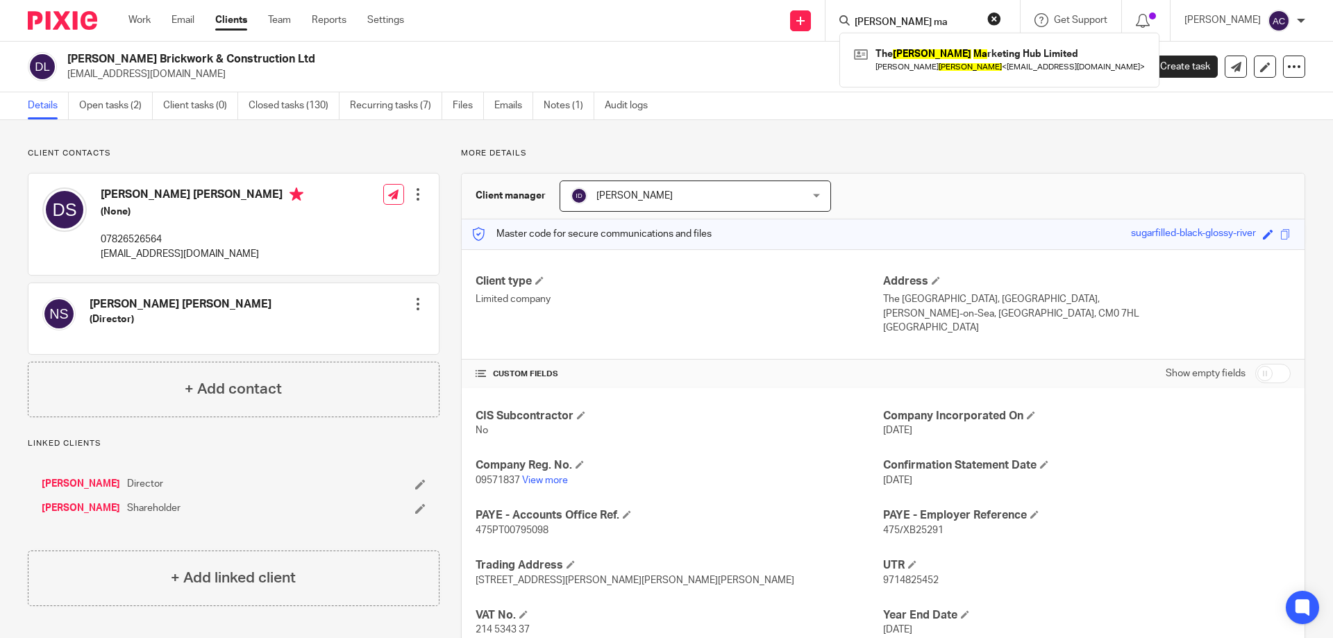
type input "reed ma"
drag, startPoint x: 901, startPoint y: 21, endPoint x: 886, endPoint y: 18, distance: 15.5
click at [886, 18] on input "reed ma" at bounding box center [915, 23] width 125 height 12
click at [900, 19] on input "reed ma" at bounding box center [915, 23] width 125 height 12
drag, startPoint x: 901, startPoint y: 19, endPoint x: 861, endPoint y: 19, distance: 40.3
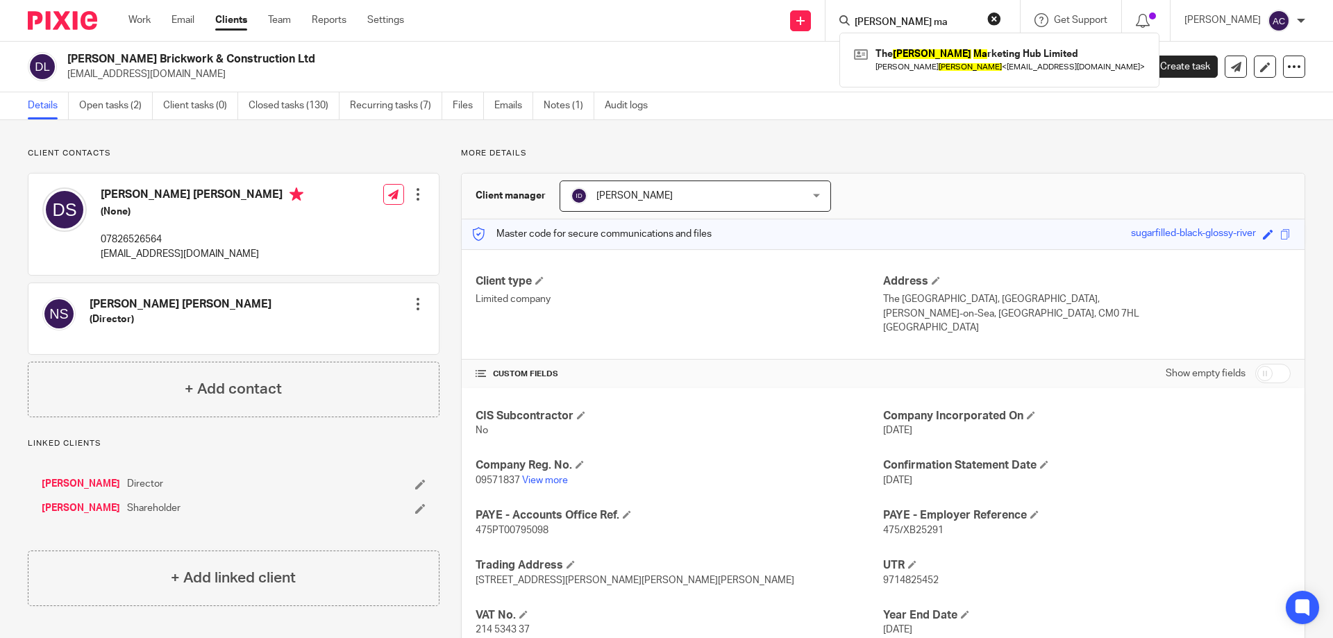
click at [861, 19] on input "reed ma" at bounding box center [915, 23] width 125 height 12
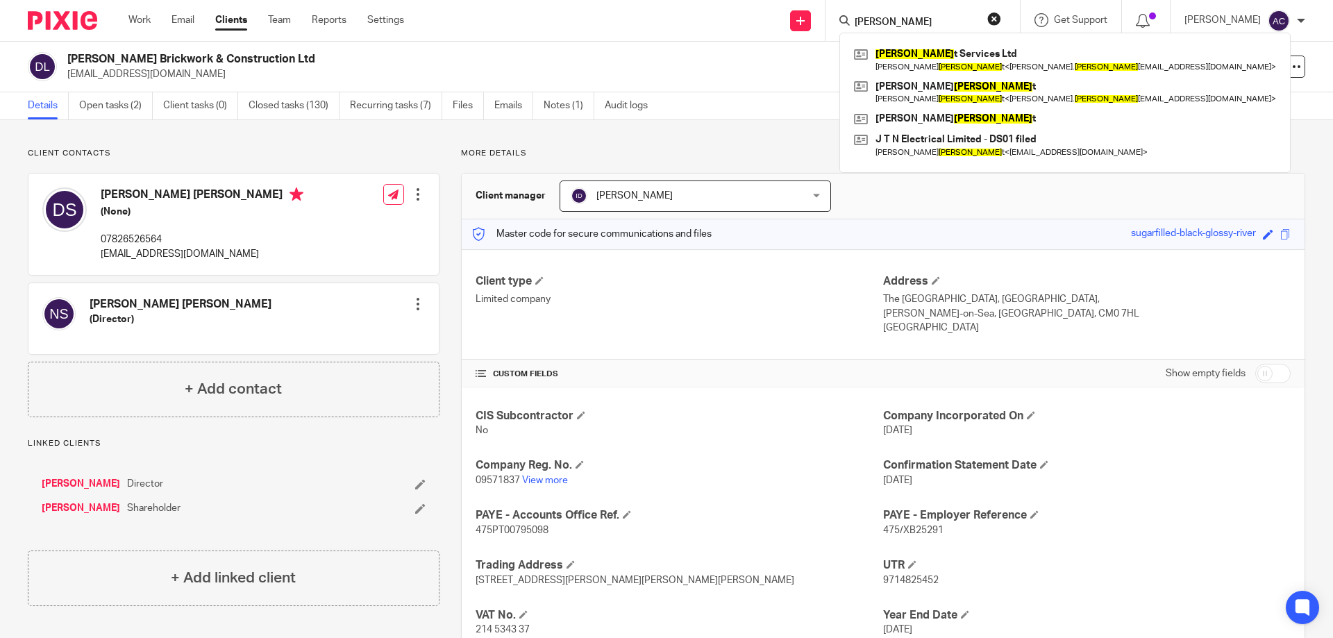
type input "nugen"
drag, startPoint x: 904, startPoint y: 25, endPoint x: 863, endPoint y: 20, distance: 41.9
click at [863, 20] on input "nugen" at bounding box center [915, 23] width 125 height 12
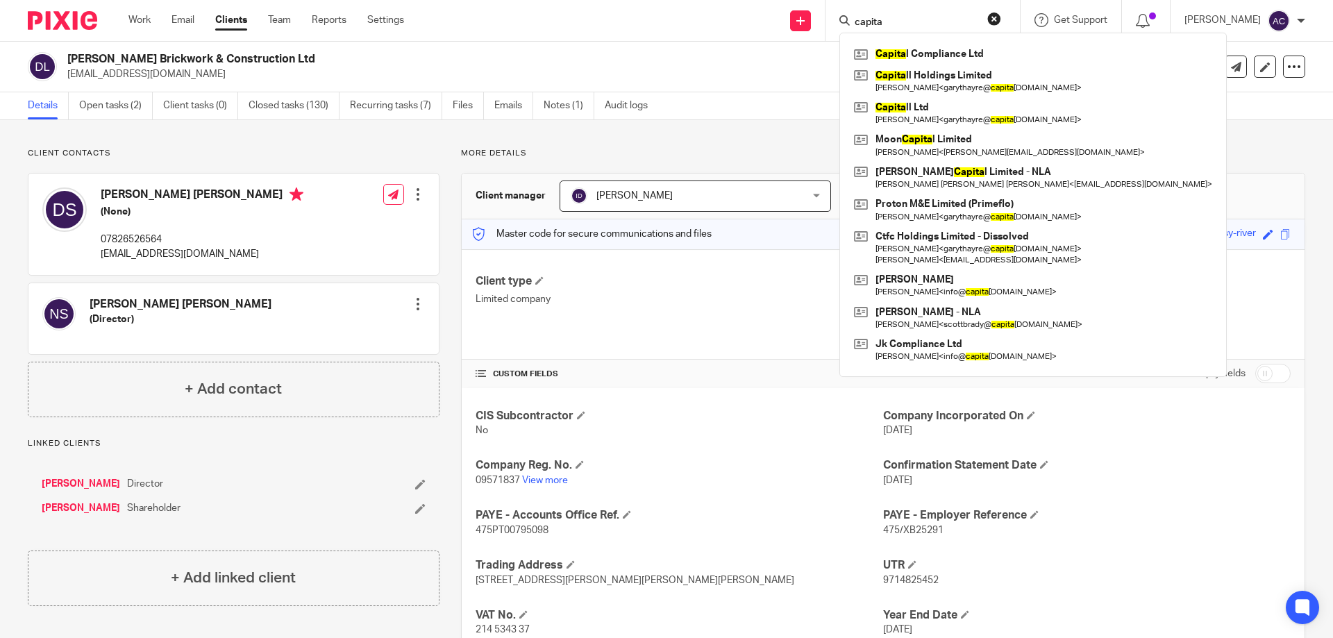
drag, startPoint x: 896, startPoint y: 17, endPoint x: 867, endPoint y: 20, distance: 29.4
click at [866, 20] on input "capita" at bounding box center [915, 23] width 125 height 12
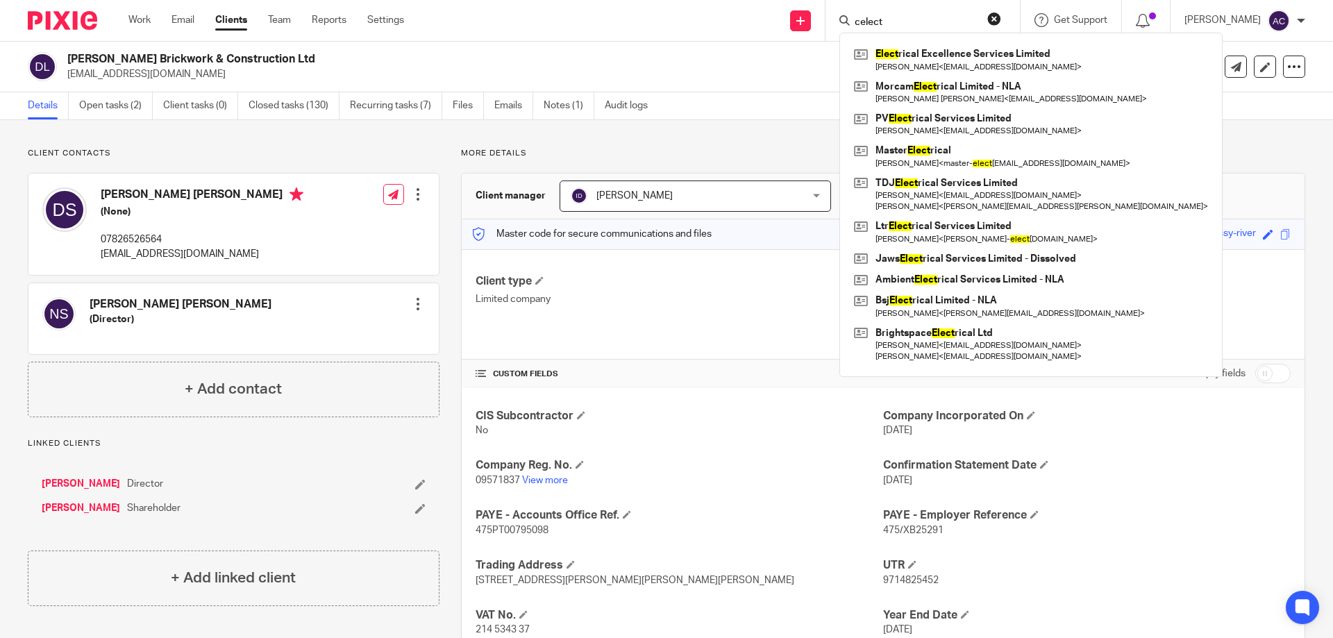
type input "celect"
drag, startPoint x: 896, startPoint y: 17, endPoint x: 858, endPoint y: 21, distance: 38.3
click at [858, 21] on div "celect" at bounding box center [920, 20] width 162 height 17
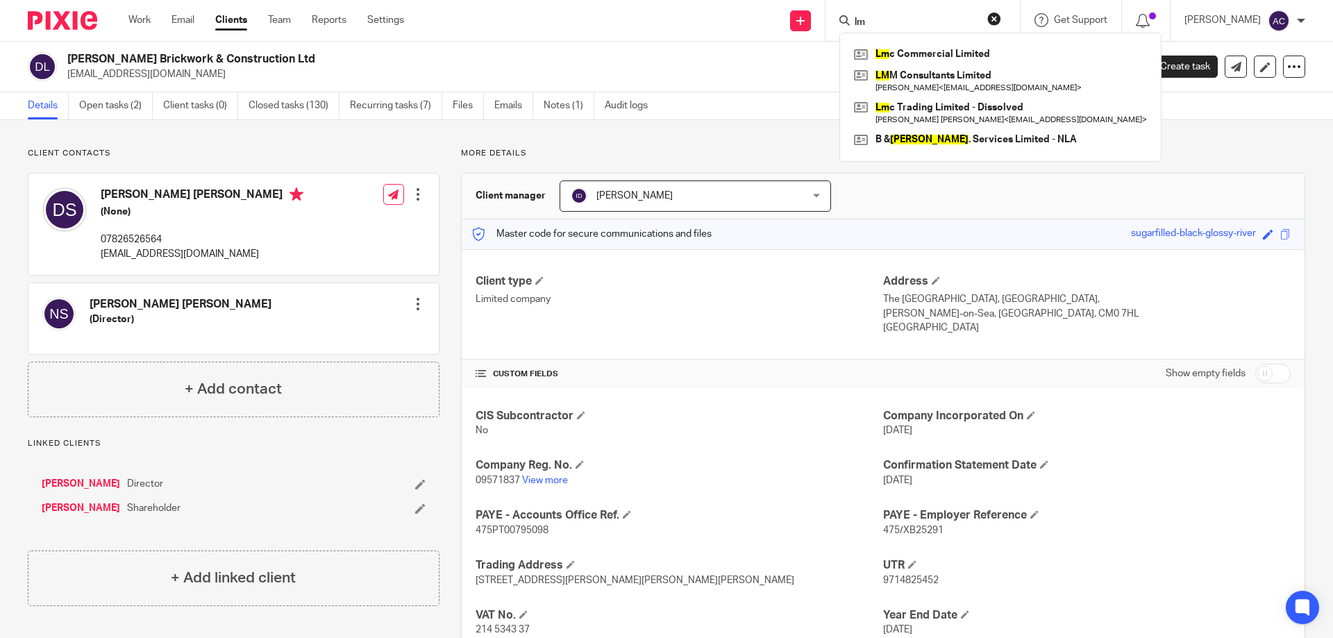
type input "lm"
drag, startPoint x: 912, startPoint y: 22, endPoint x: 852, endPoint y: 23, distance: 59.7
click at [852, 23] on div "lm" at bounding box center [920, 20] width 162 height 17
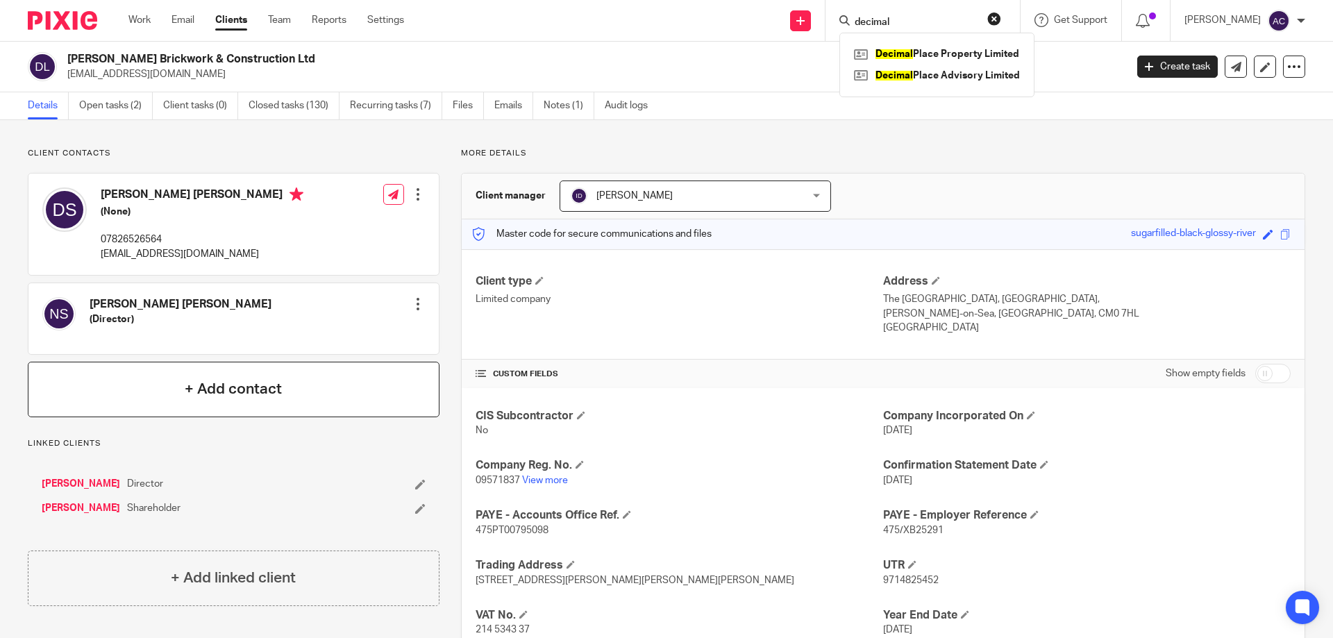
type input "decimal"
drag, startPoint x: 921, startPoint y: 26, endPoint x: 855, endPoint y: 18, distance: 66.4
click at [855, 18] on div "decimal" at bounding box center [920, 20] width 162 height 17
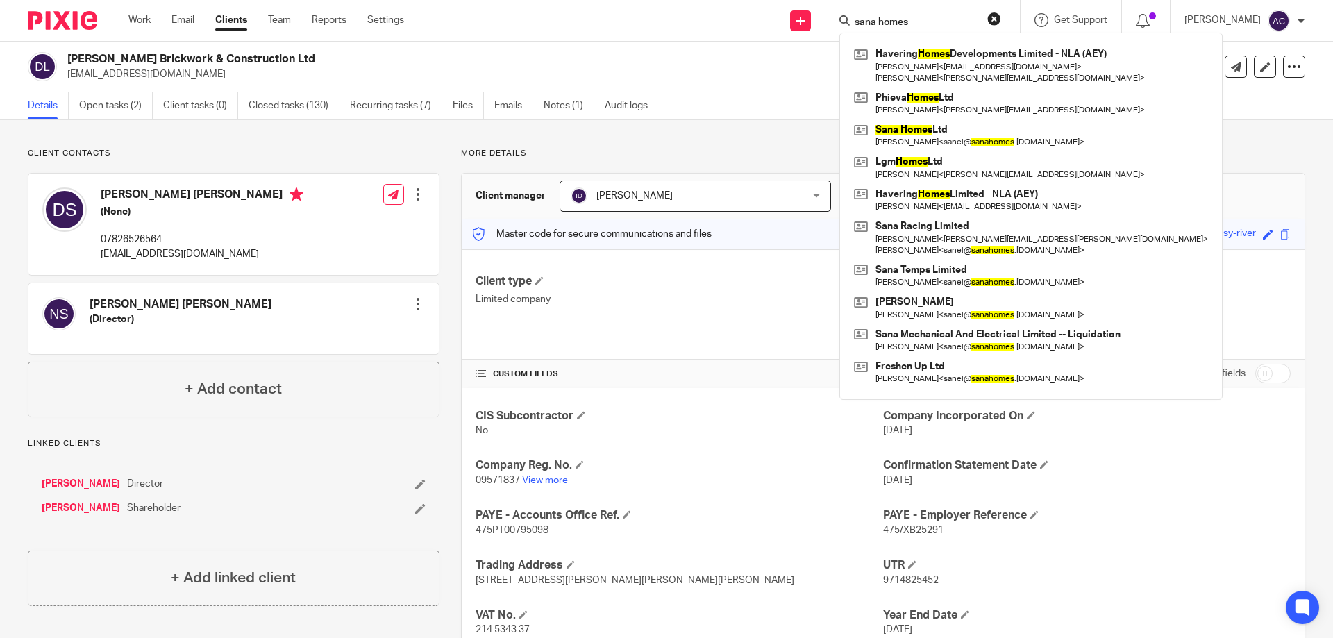
type input "sana homes"
drag, startPoint x: 932, startPoint y: 26, endPoint x: 857, endPoint y: 23, distance: 75.0
click at [857, 23] on div "sana homes" at bounding box center [920, 20] width 162 height 17
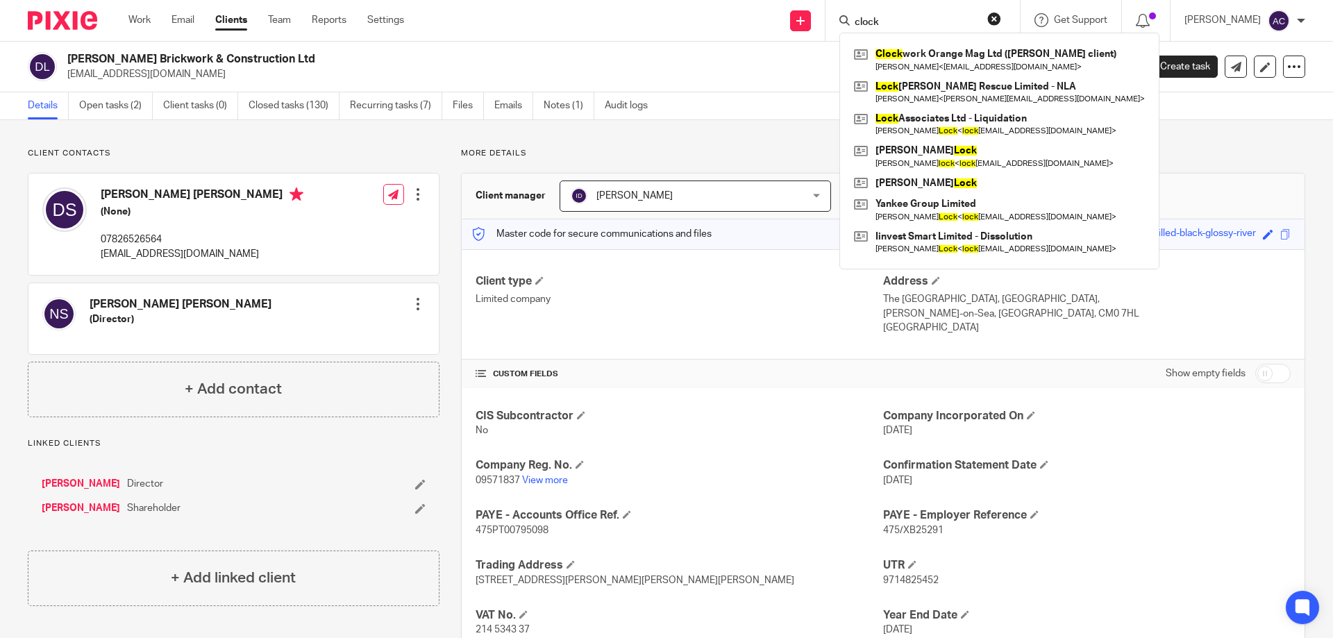
type input "clock"
drag, startPoint x: 897, startPoint y: 19, endPoint x: 863, endPoint y: 21, distance: 33.4
click at [861, 20] on input "clock" at bounding box center [915, 23] width 125 height 12
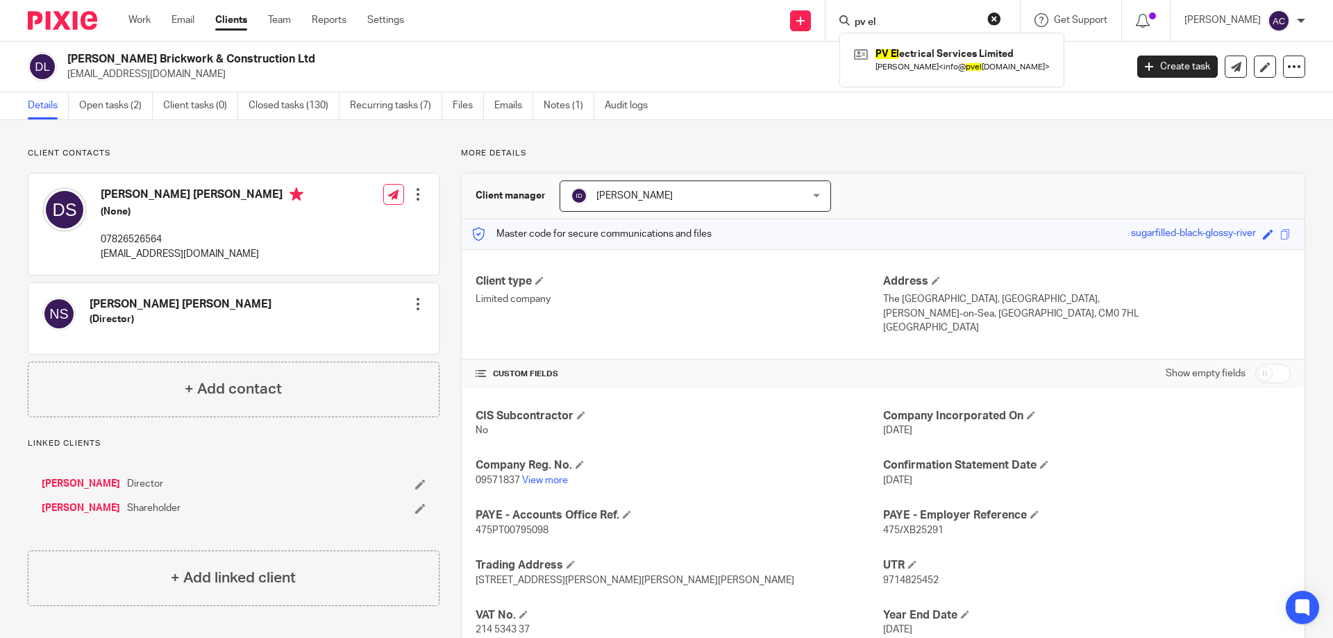
type input "pv el"
drag, startPoint x: 889, startPoint y: 24, endPoint x: 860, endPoint y: 17, distance: 30.0
click at [859, 16] on div "pv el" at bounding box center [920, 20] width 162 height 17
click at [906, 14] on form "house 71" at bounding box center [927, 20] width 148 height 17
drag, startPoint x: 911, startPoint y: 17, endPoint x: 866, endPoint y: 23, distance: 45.5
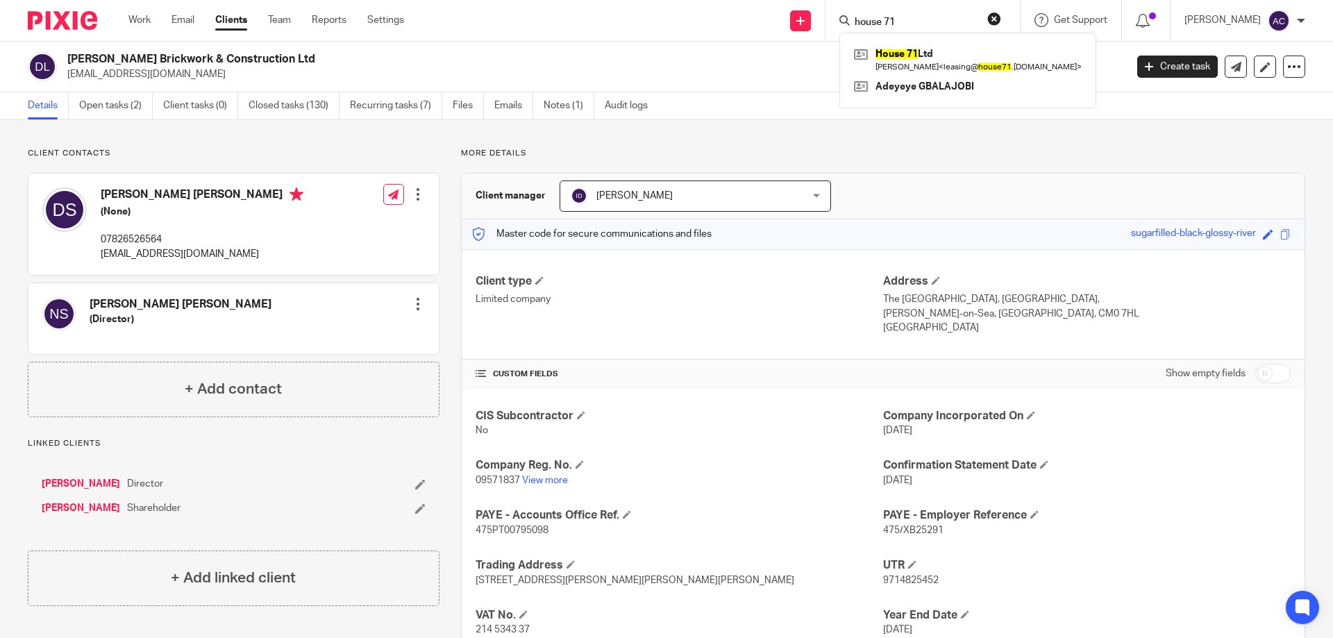
click at [866, 19] on input "house 71" at bounding box center [915, 23] width 125 height 12
type input "h"
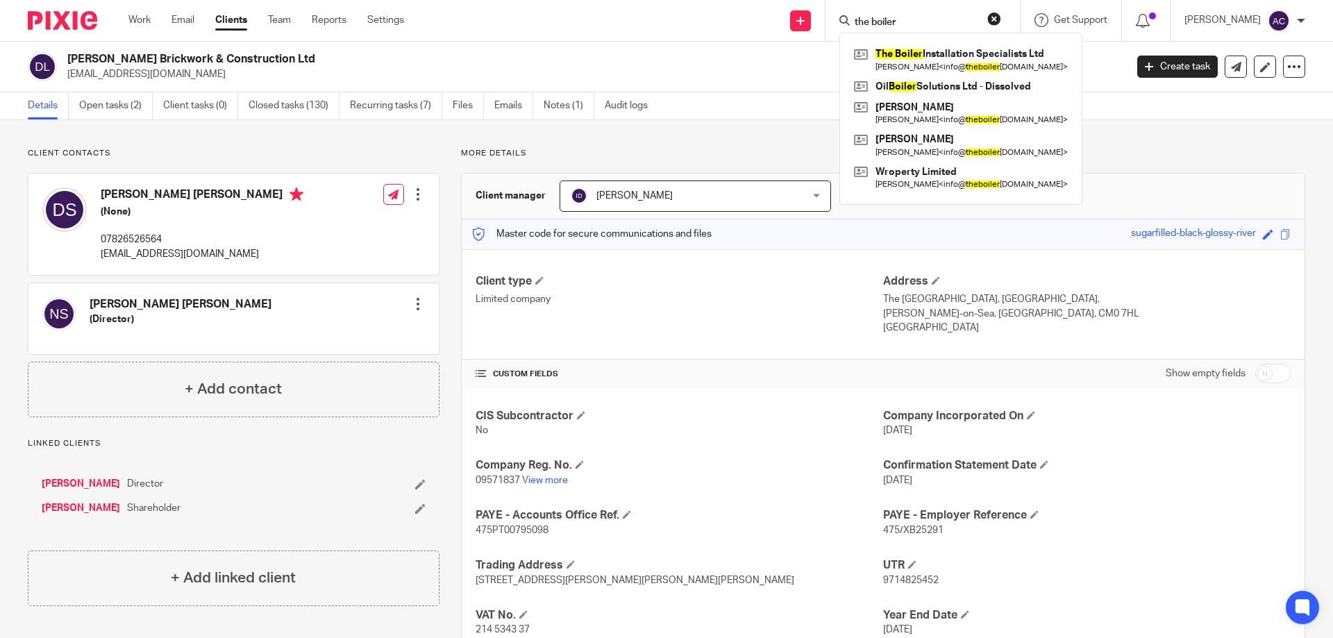
type input "the boiler"
drag, startPoint x: 926, startPoint y: 17, endPoint x: 854, endPoint y: 17, distance: 71.5
click at [854, 17] on div "the boiler" at bounding box center [920, 20] width 162 height 17
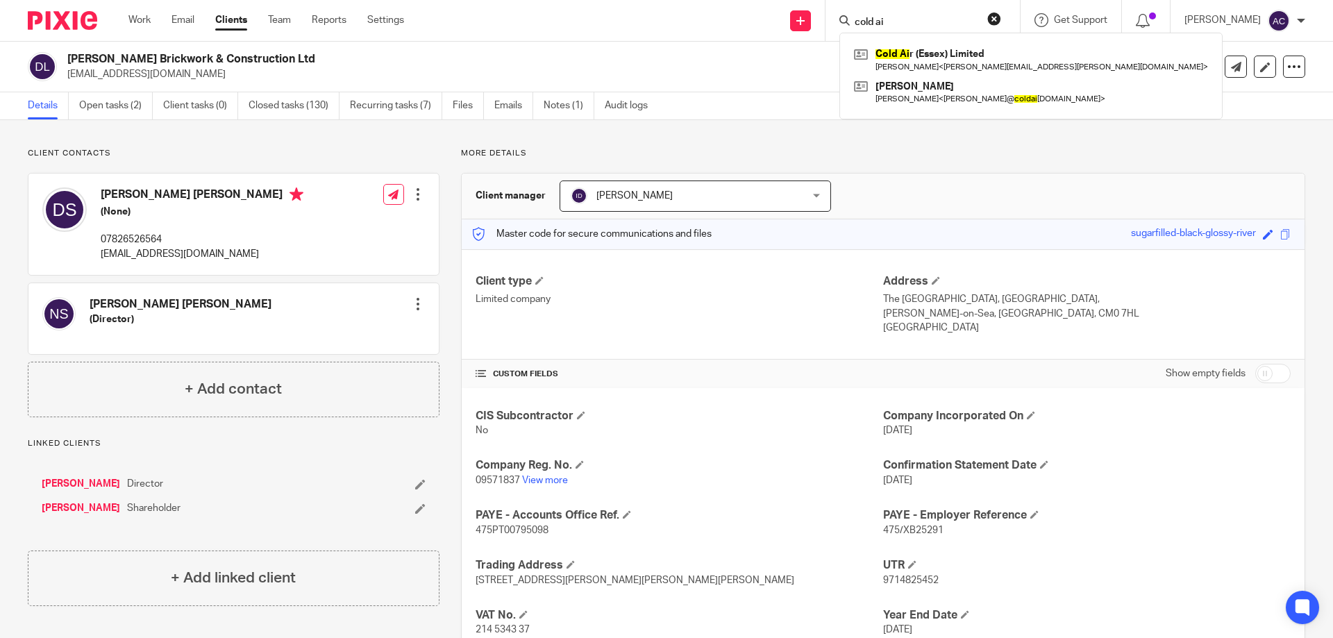
type input "cold ai"
drag, startPoint x: 911, startPoint y: 19, endPoint x: 856, endPoint y: 26, distance: 55.3
click at [855, 25] on div "cold ai" at bounding box center [920, 20] width 162 height 17
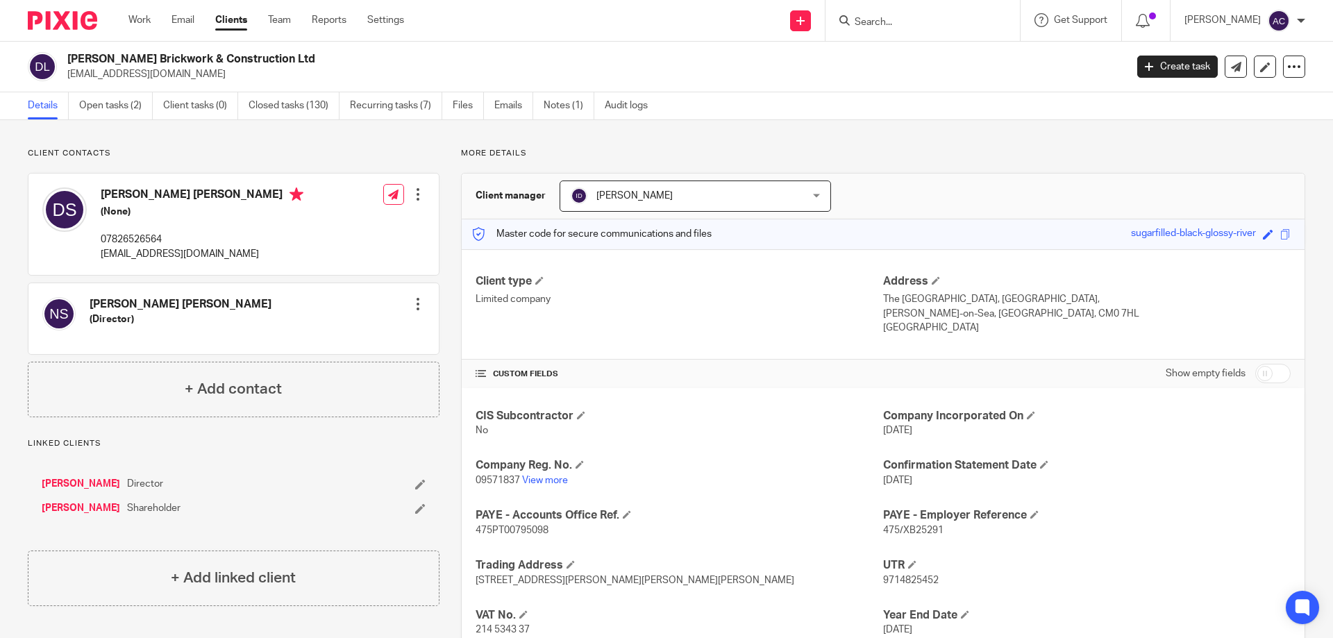
type input "e"
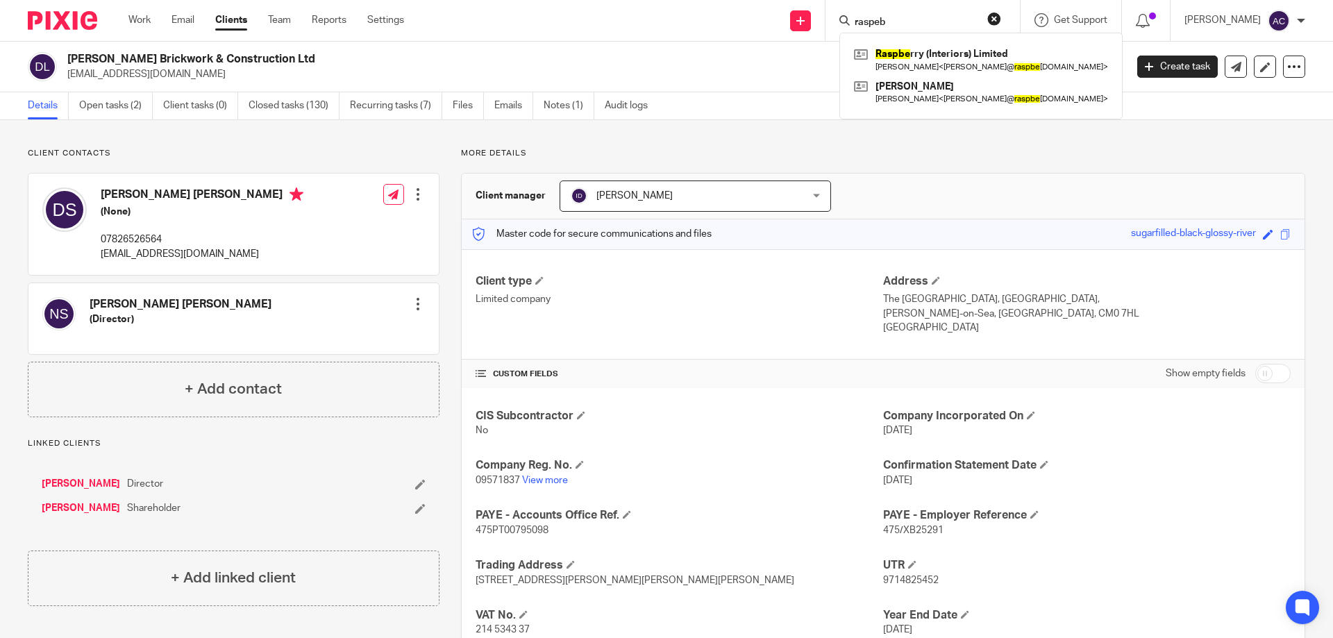
drag, startPoint x: 923, startPoint y: 25, endPoint x: 868, endPoint y: 21, distance: 55.7
click at [868, 21] on input "raspeb" at bounding box center [915, 23] width 125 height 12
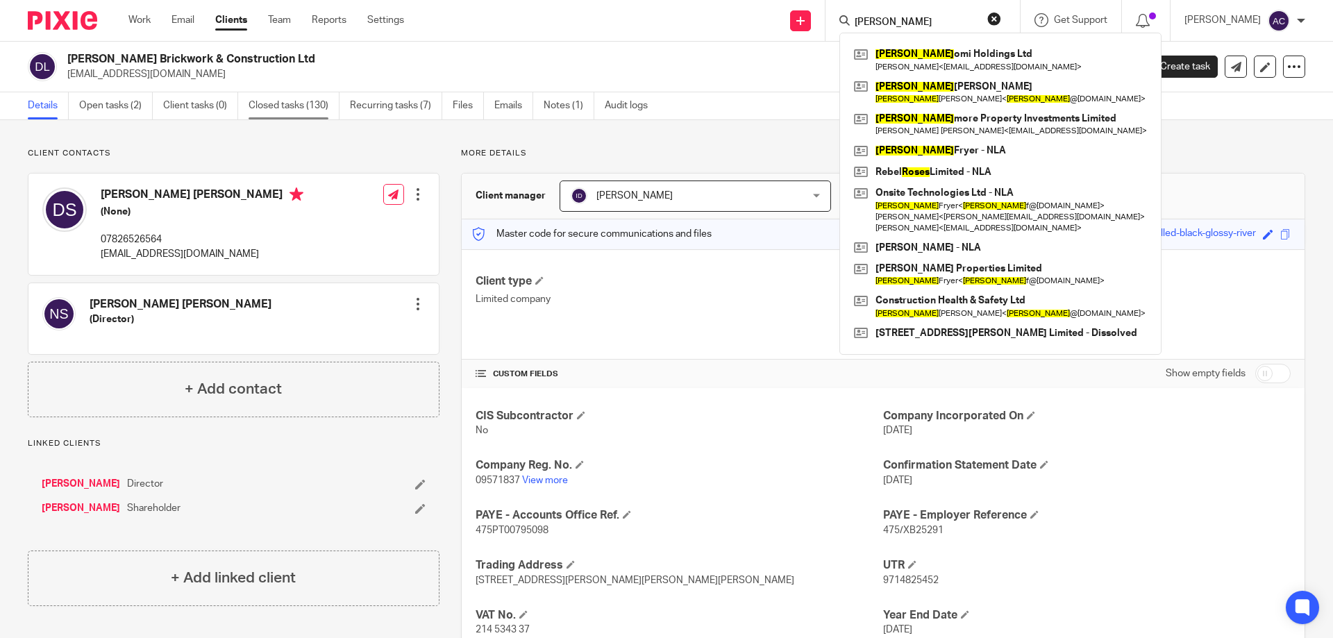
type input "roess"
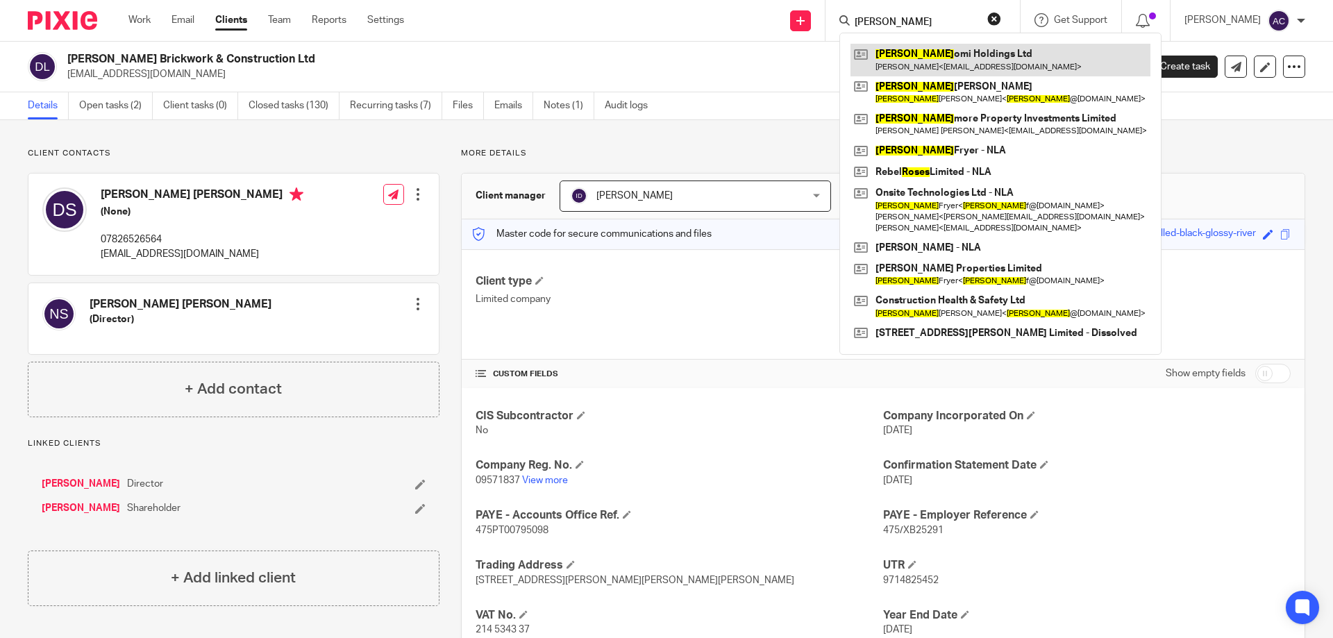
click at [915, 60] on link at bounding box center [1000, 60] width 300 height 32
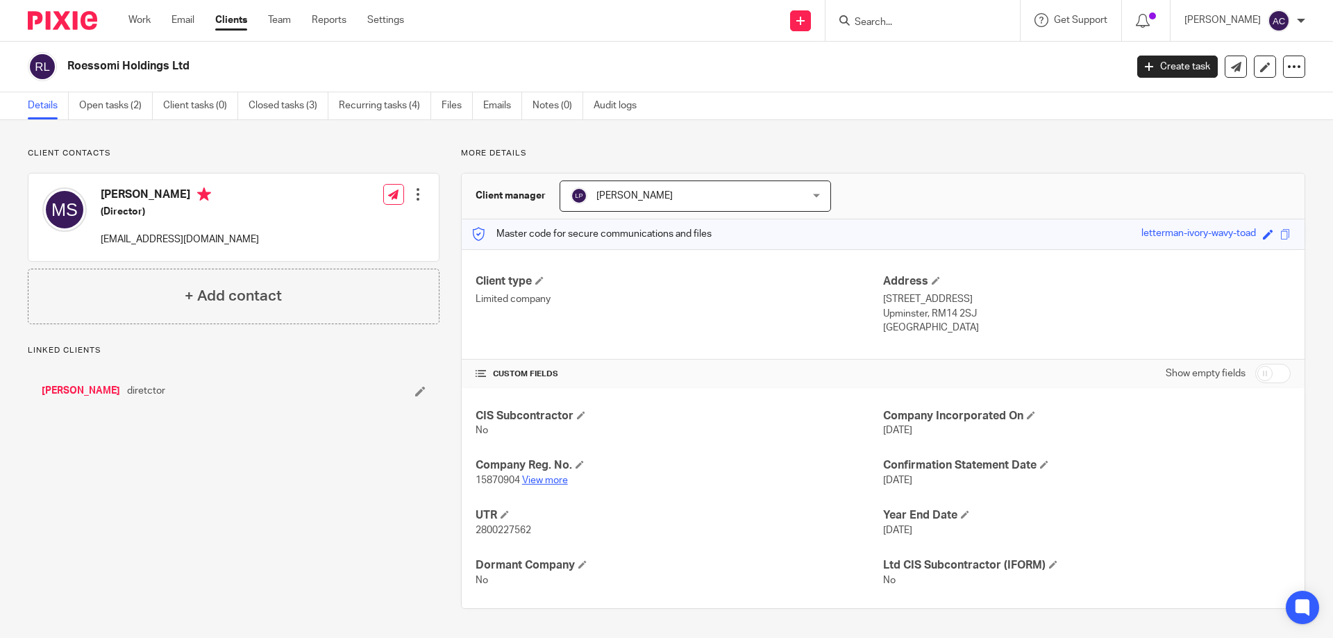
click at [564, 481] on link "View more" at bounding box center [545, 480] width 46 height 10
click at [871, 17] on input "Search" at bounding box center [915, 23] width 125 height 12
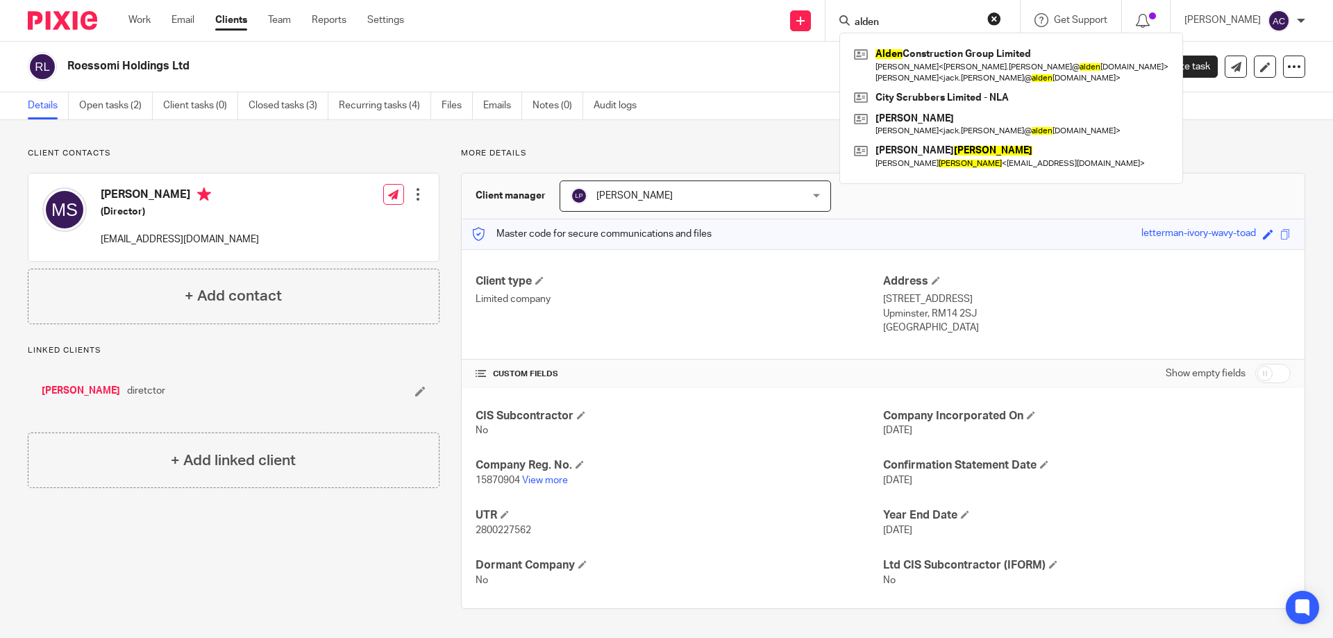
drag, startPoint x: 897, startPoint y: 22, endPoint x: 842, endPoint y: 26, distance: 54.9
click at [842, 26] on div "alden Alden Construction Group Limited John De Freitas < john.defreitas@ alden …" at bounding box center [922, 20] width 194 height 41
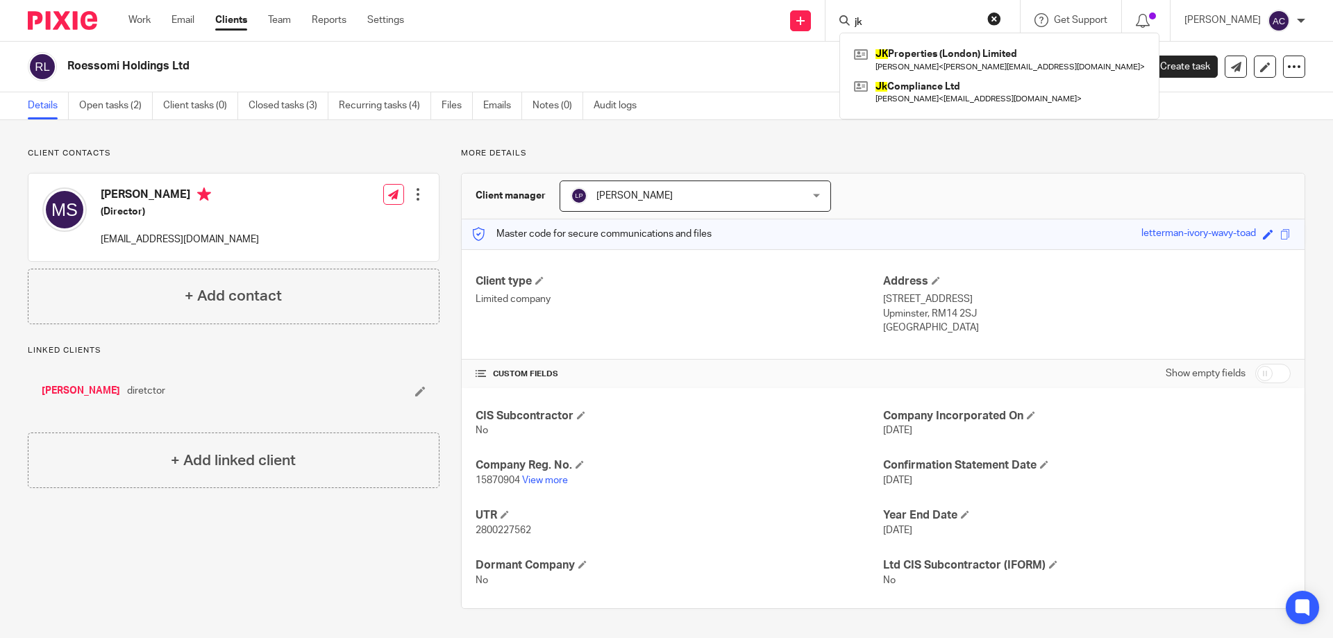
type input "jk"
drag, startPoint x: 921, startPoint y: 19, endPoint x: 818, endPoint y: 19, distance: 103.4
click at [818, 19] on div "Send new email Create task Add client jk JK Properties (London) Limited Jason K…" at bounding box center [879, 20] width 908 height 41
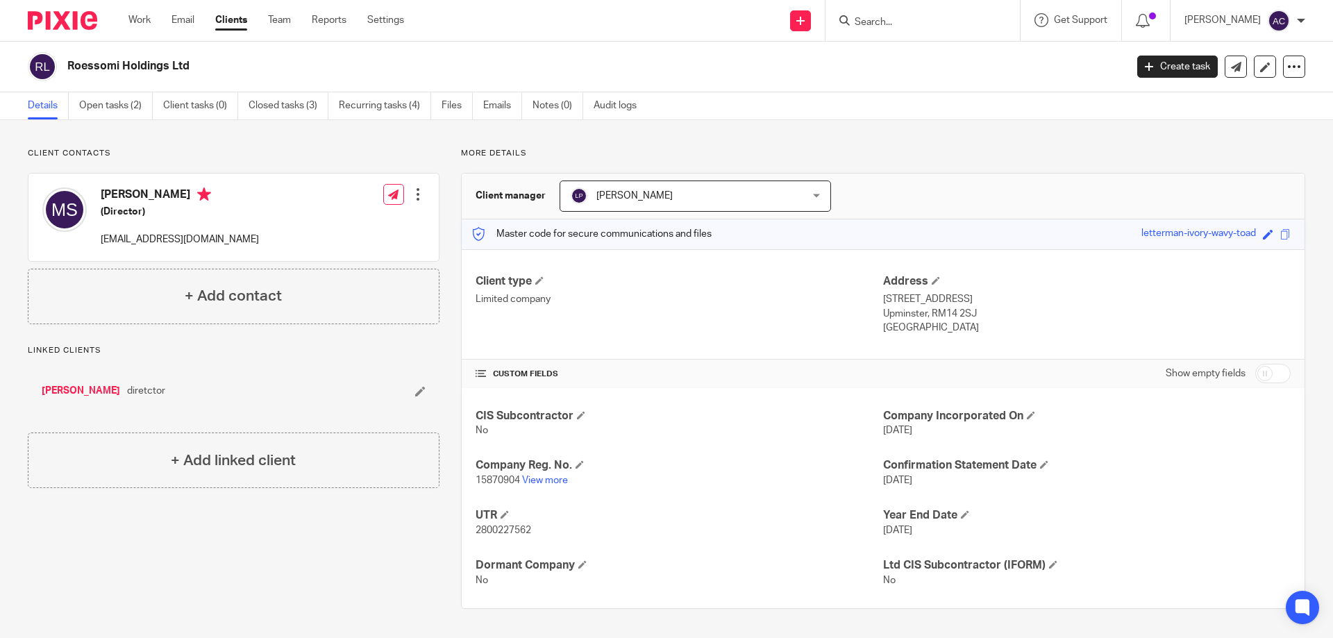
click at [906, 19] on input "Search" at bounding box center [915, 23] width 125 height 12
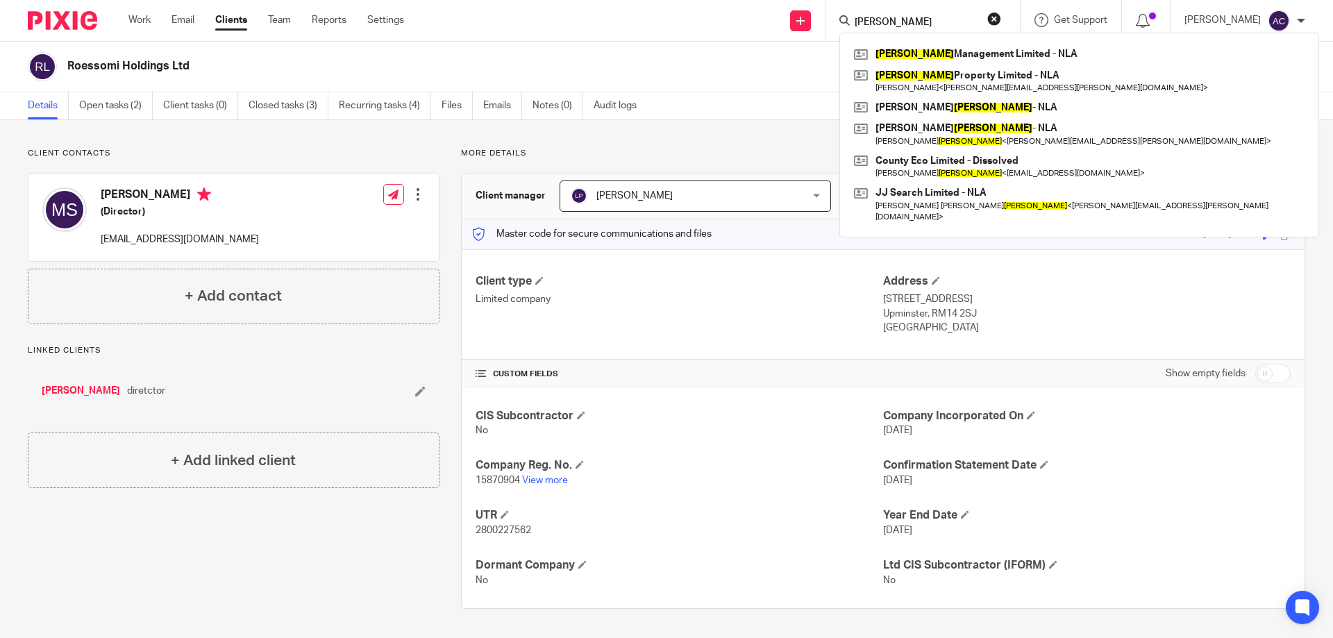
type input "pratts"
drag, startPoint x: 943, startPoint y: 12, endPoint x: 895, endPoint y: 15, distance: 47.9
click at [895, 15] on form "pratts" at bounding box center [927, 20] width 148 height 17
drag, startPoint x: 880, startPoint y: 21, endPoint x: 865, endPoint y: 22, distance: 15.3
click at [861, 17] on input "pratts" at bounding box center [915, 23] width 125 height 12
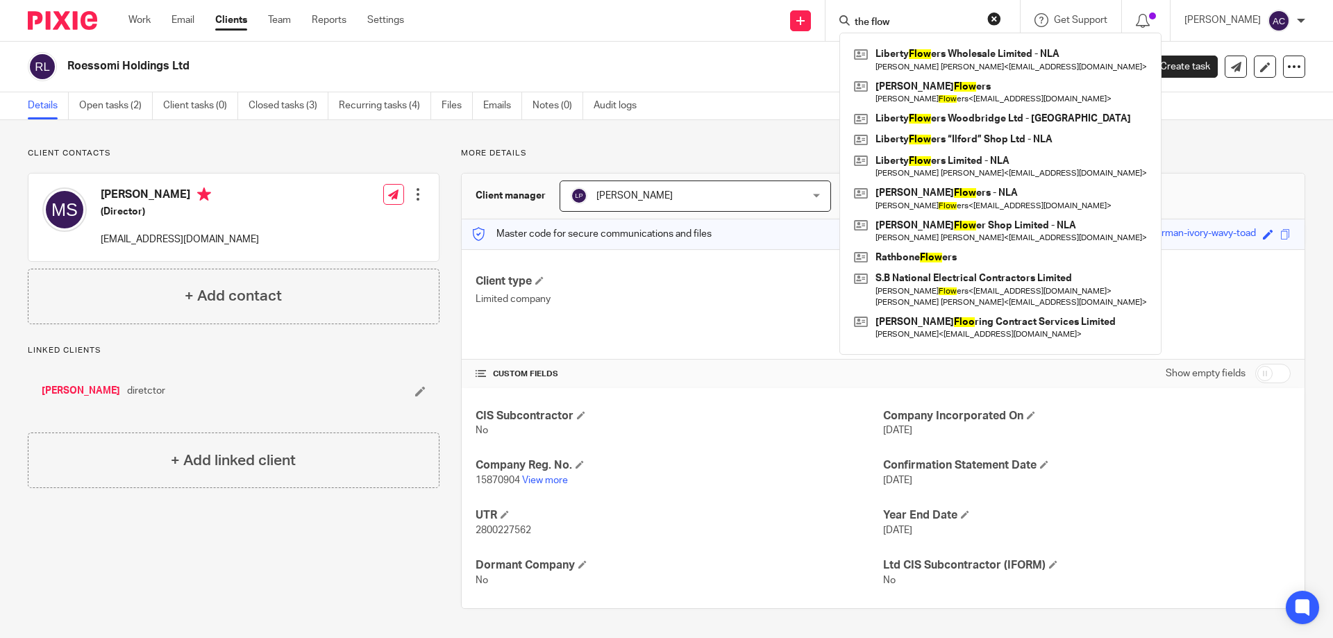
type input "the flow"
drag, startPoint x: 938, startPoint y: 23, endPoint x: 837, endPoint y: 19, distance: 100.7
click at [843, 19] on div "the flow Liberty Flow ers Wholesale Limited - NLA Trevor James Anthony Long < t…" at bounding box center [922, 20] width 194 height 41
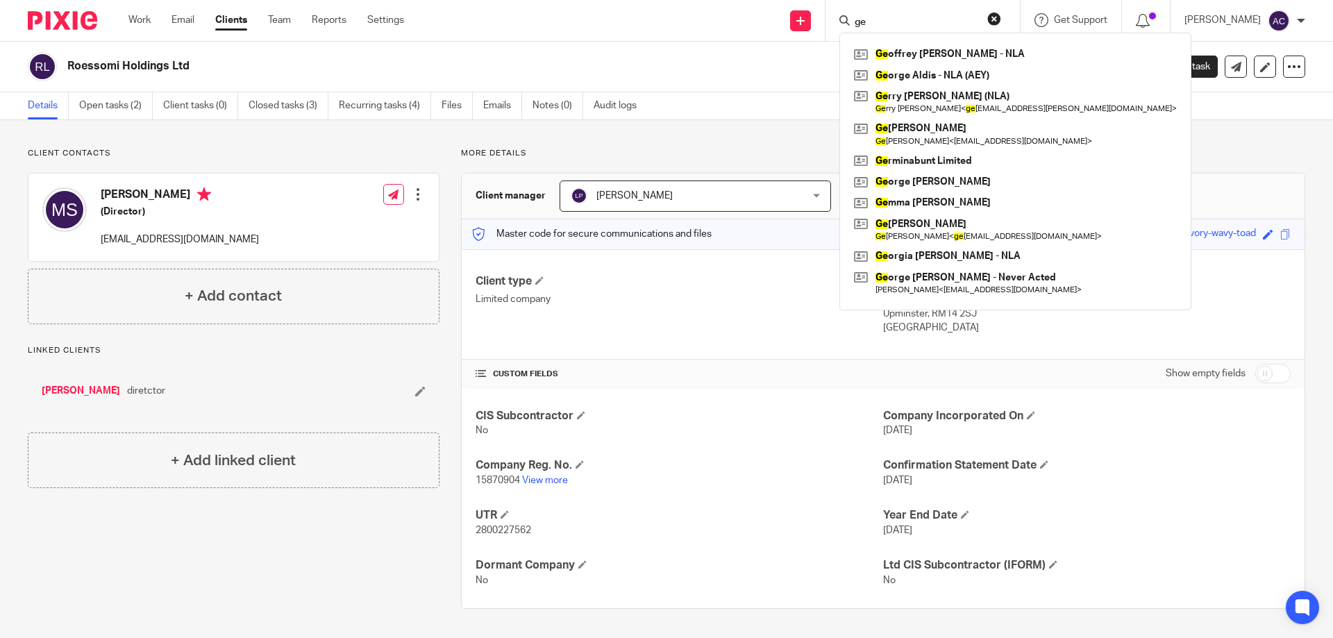
type input "g"
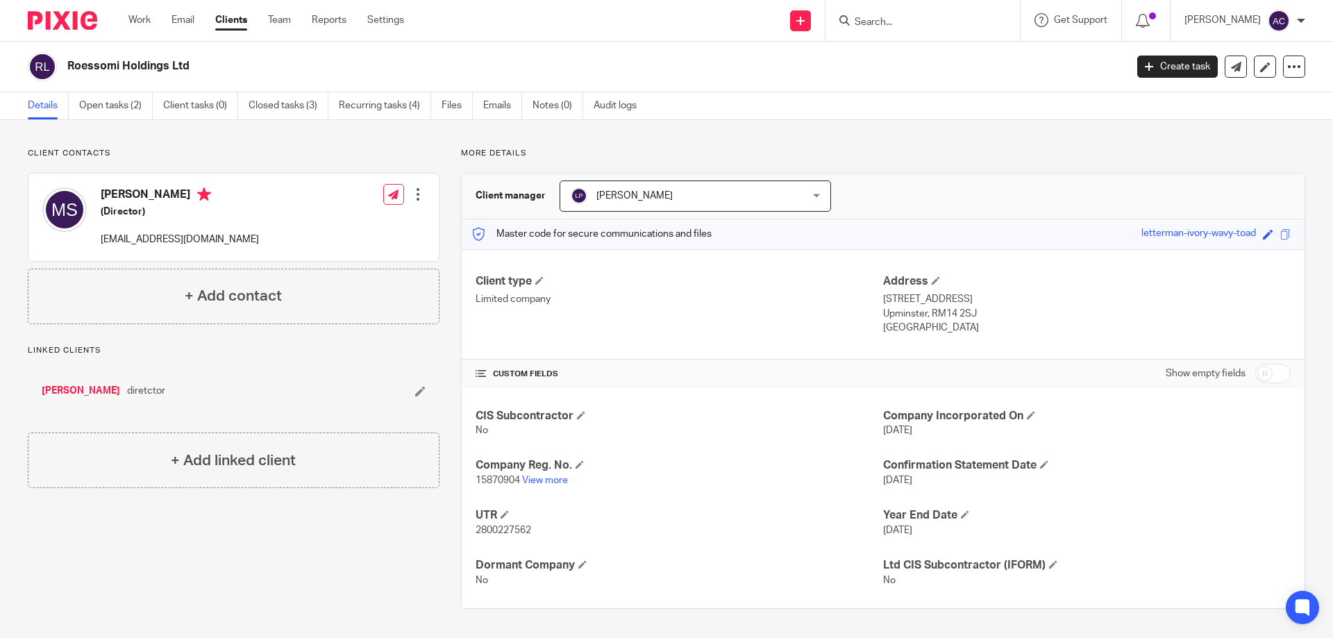
click at [1017, 137] on div "Client contacts Matthew James Sturgeon (Director) sturgeinteriors@outlook.com E…" at bounding box center [666, 378] width 1333 height 516
click at [675, 43] on div "Roessomi Holdings Ltd Create task Update from Companies House Export data Merge…" at bounding box center [666, 67] width 1333 height 51
click at [963, 20] on input "Search" at bounding box center [915, 23] width 125 height 12
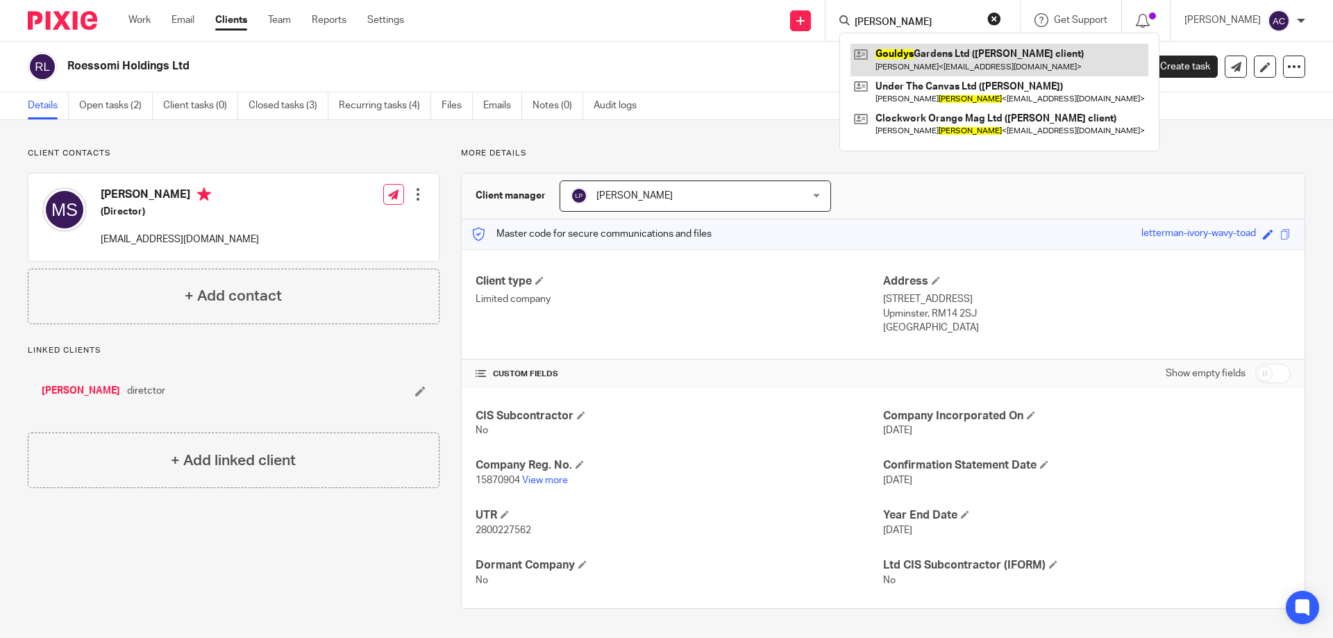
type input "gouldy"
click at [961, 60] on link at bounding box center [999, 60] width 298 height 32
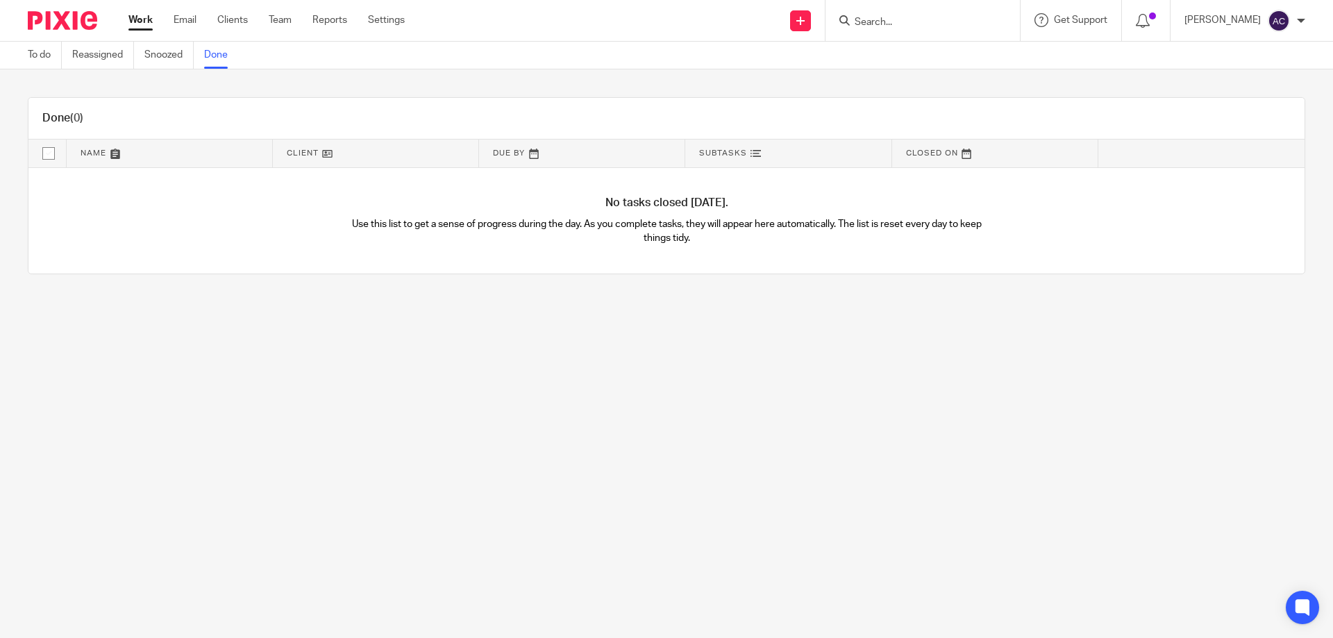
click at [951, 28] on input "Search" at bounding box center [915, 23] width 125 height 12
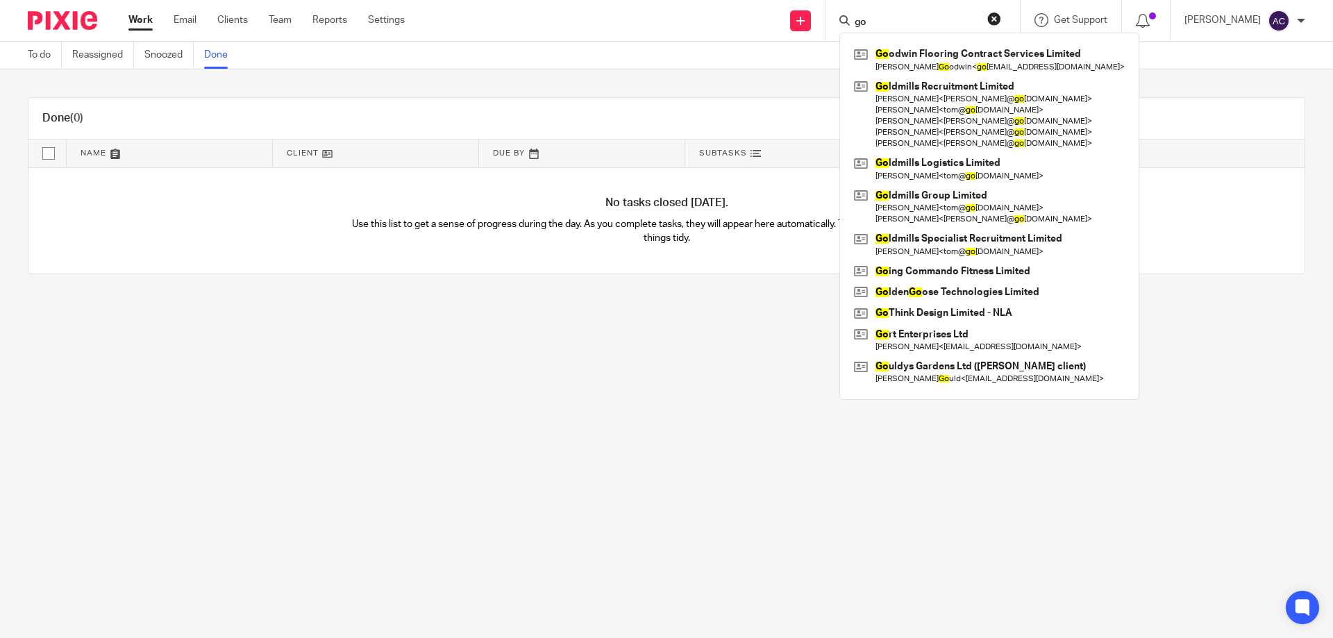
type input "go"
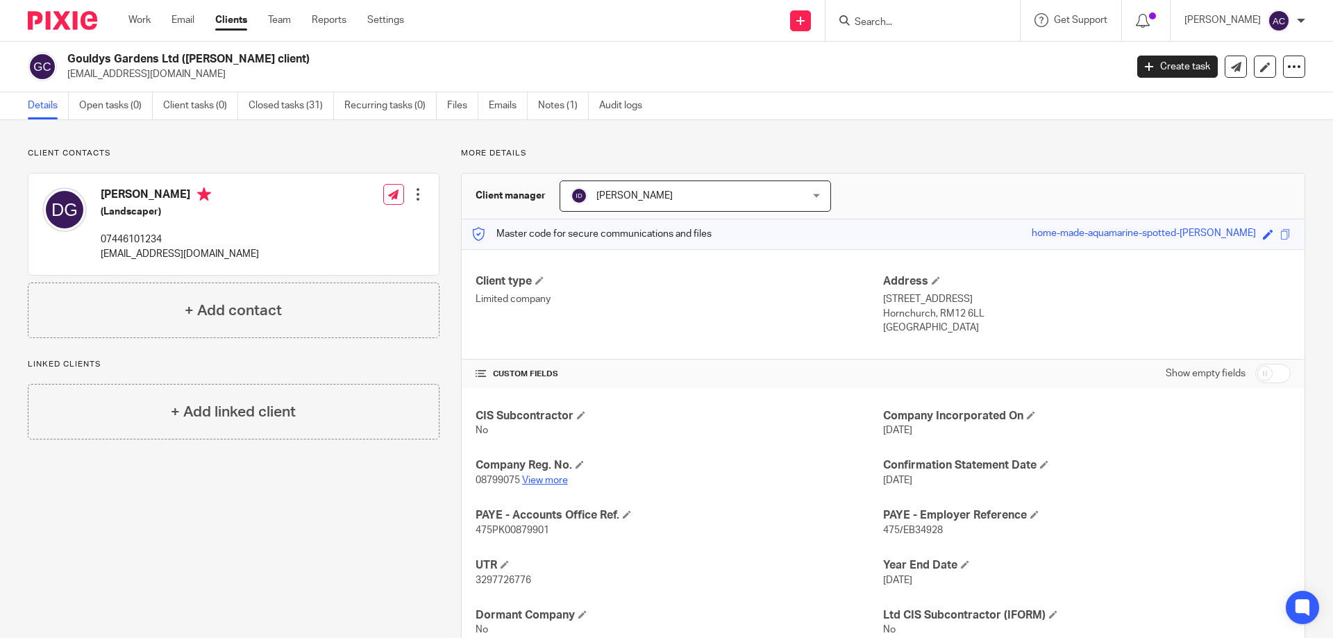
click at [541, 477] on link "View more" at bounding box center [545, 480] width 46 height 10
click at [862, 14] on form at bounding box center [927, 20] width 148 height 17
click at [884, 27] on input "Search" at bounding box center [915, 23] width 125 height 12
click at [928, 23] on input "Search" at bounding box center [915, 23] width 125 height 12
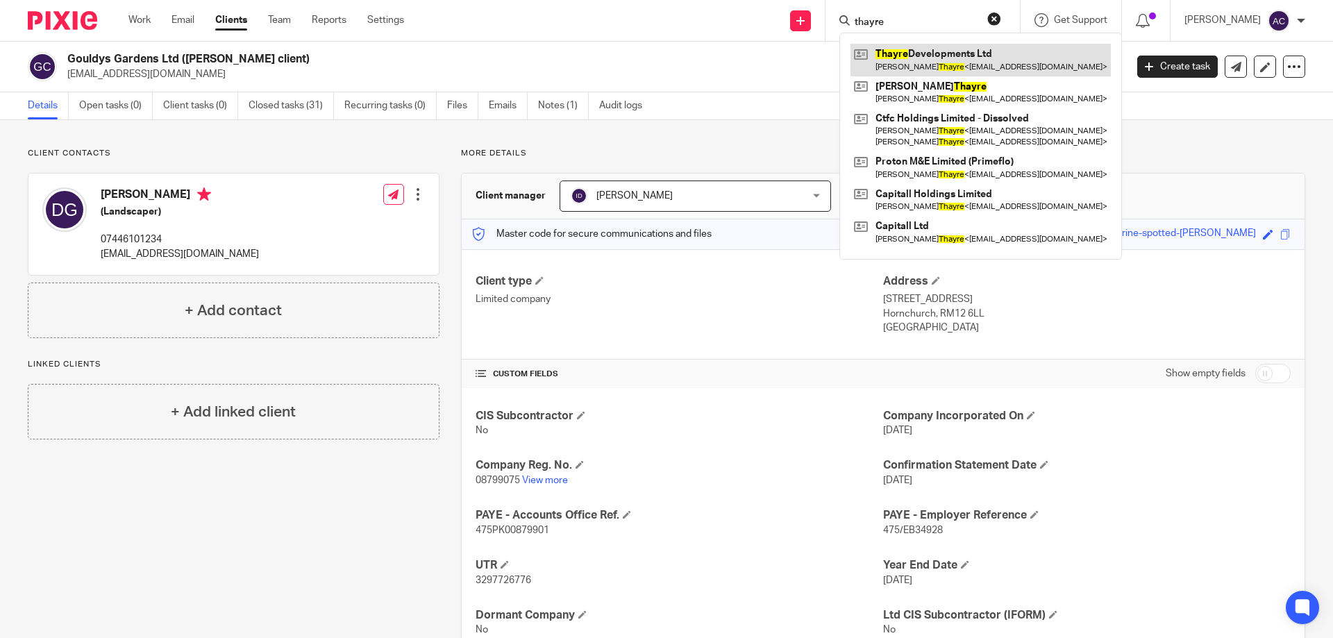
type input "thayre"
drag, startPoint x: 943, startPoint y: 57, endPoint x: 947, endPoint y: 51, distance: 7.9
click at [943, 56] on link at bounding box center [980, 60] width 260 height 32
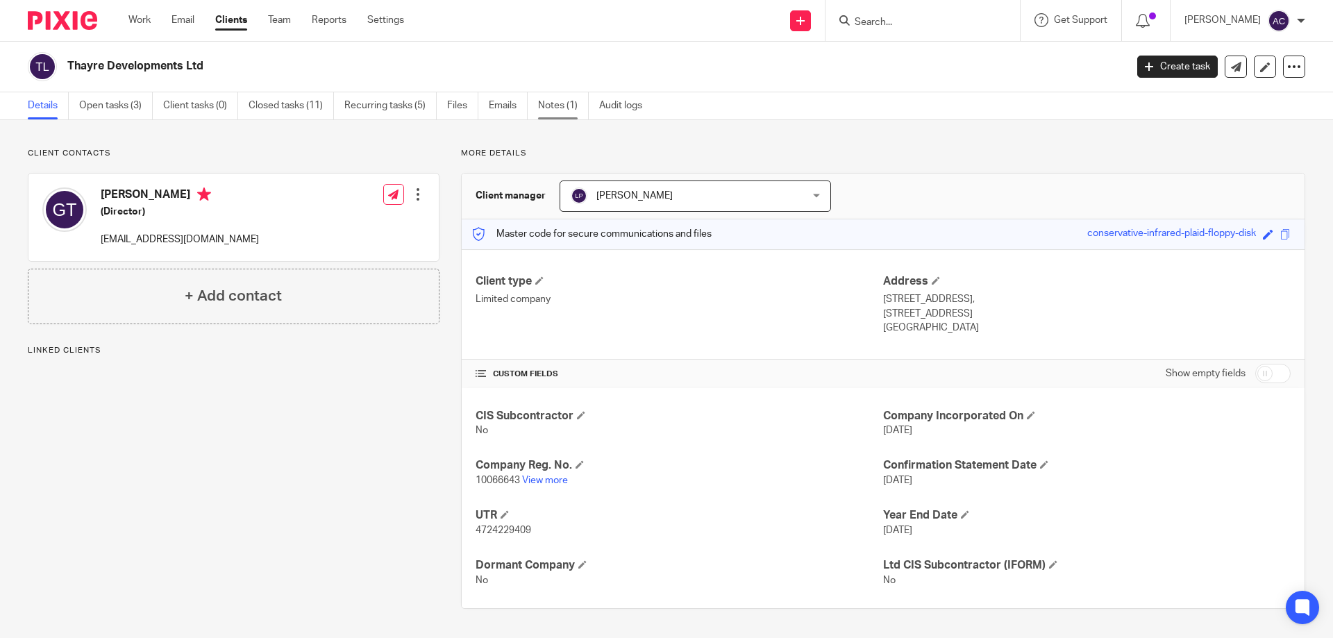
click at [574, 110] on link "Notes (1)" at bounding box center [563, 105] width 51 height 27
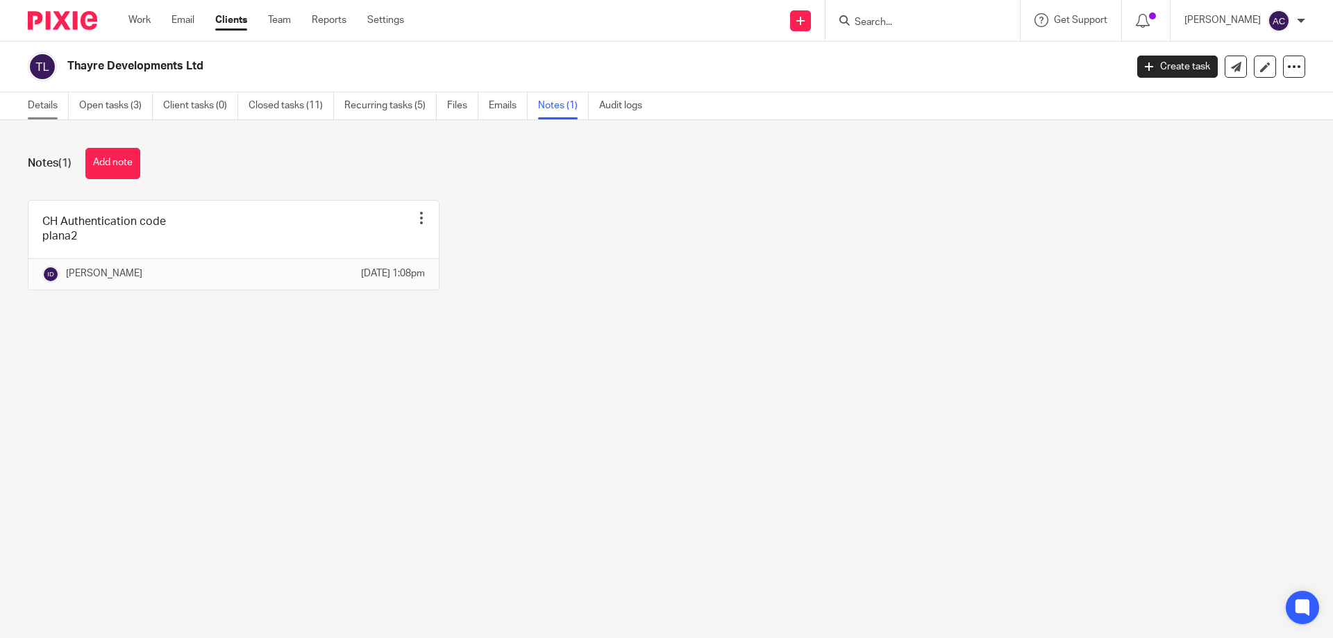
click at [53, 99] on link "Details" at bounding box center [48, 105] width 41 height 27
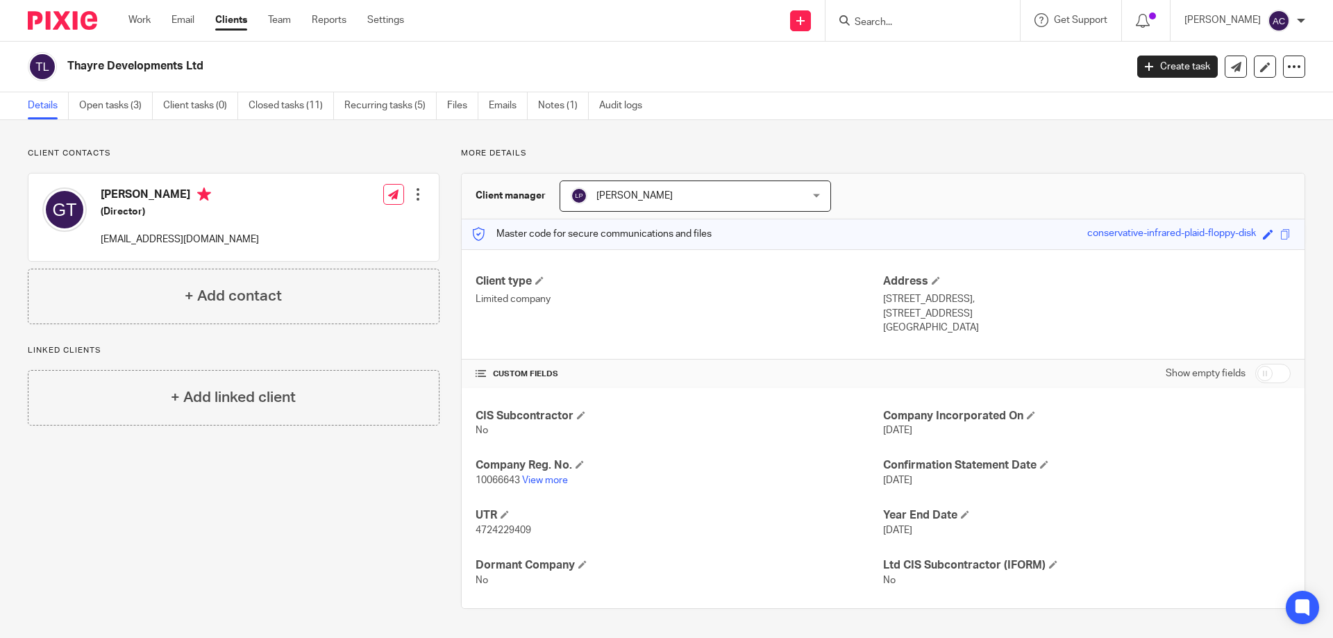
click at [928, 35] on div at bounding box center [922, 20] width 194 height 41
drag, startPoint x: 929, startPoint y: 35, endPoint x: 940, endPoint y: 27, distance: 13.5
click at [931, 33] on div at bounding box center [922, 20] width 194 height 41
click at [943, 24] on input "Search" at bounding box center [915, 23] width 125 height 12
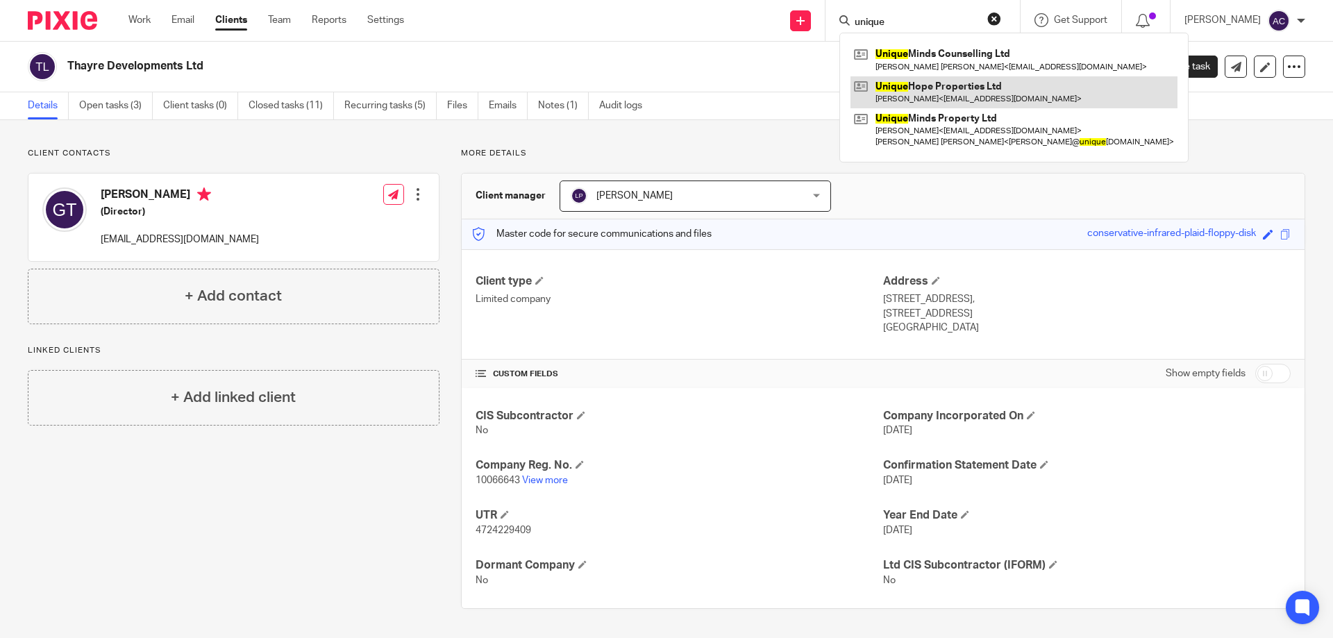
type input "unique"
click at [937, 100] on link at bounding box center [1013, 92] width 327 height 32
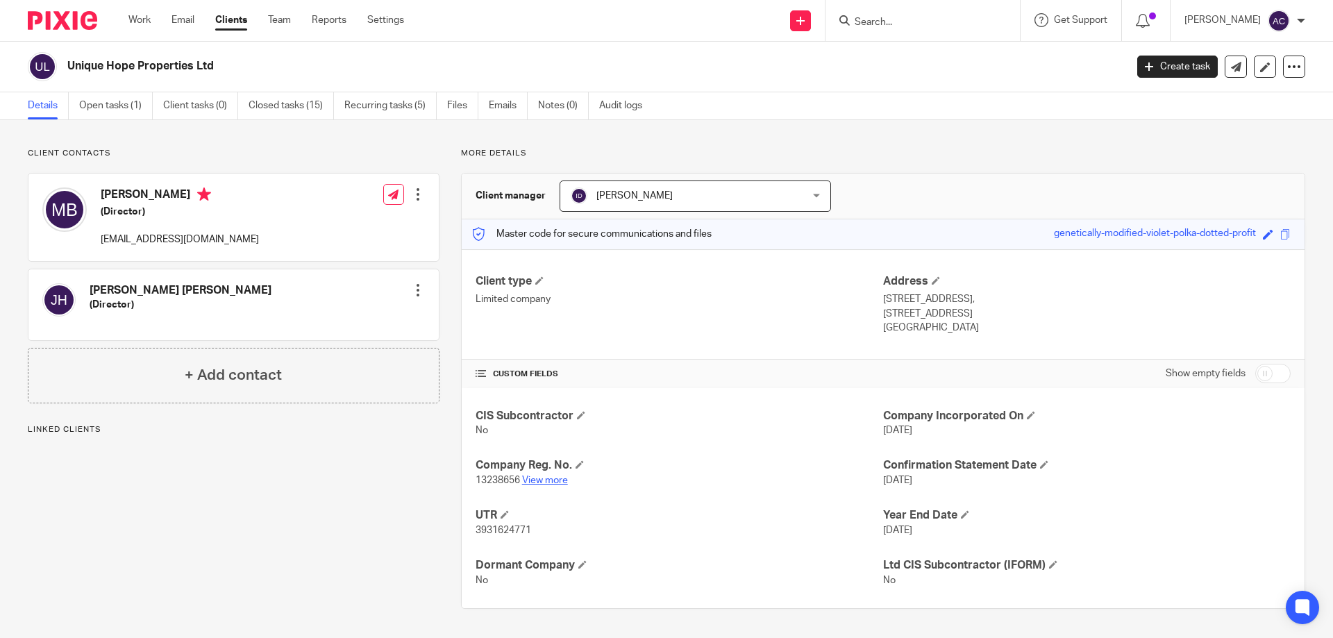
click at [562, 480] on link "View more" at bounding box center [545, 480] width 46 height 10
click at [884, 22] on input "Search" at bounding box center [915, 23] width 125 height 12
type input "w"
click at [883, 23] on input "Search" at bounding box center [915, 23] width 125 height 12
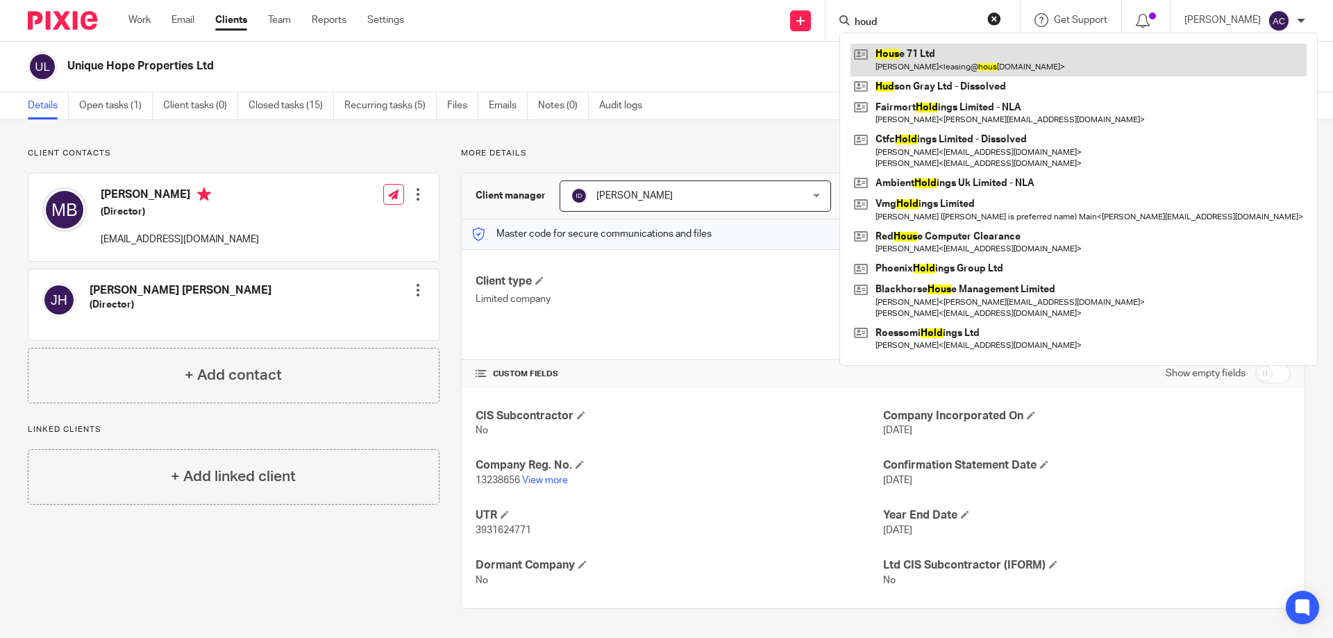
type input "houd"
click at [947, 49] on link at bounding box center [1078, 60] width 456 height 32
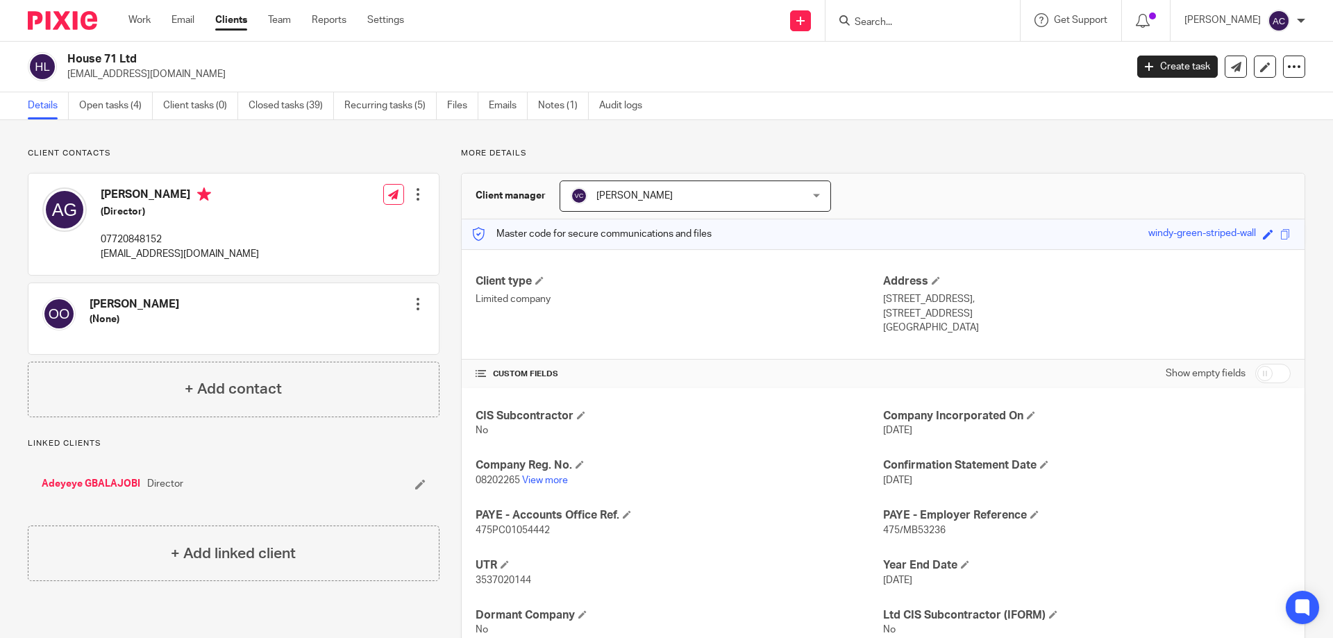
click at [904, 19] on input "Search" at bounding box center [915, 23] width 125 height 12
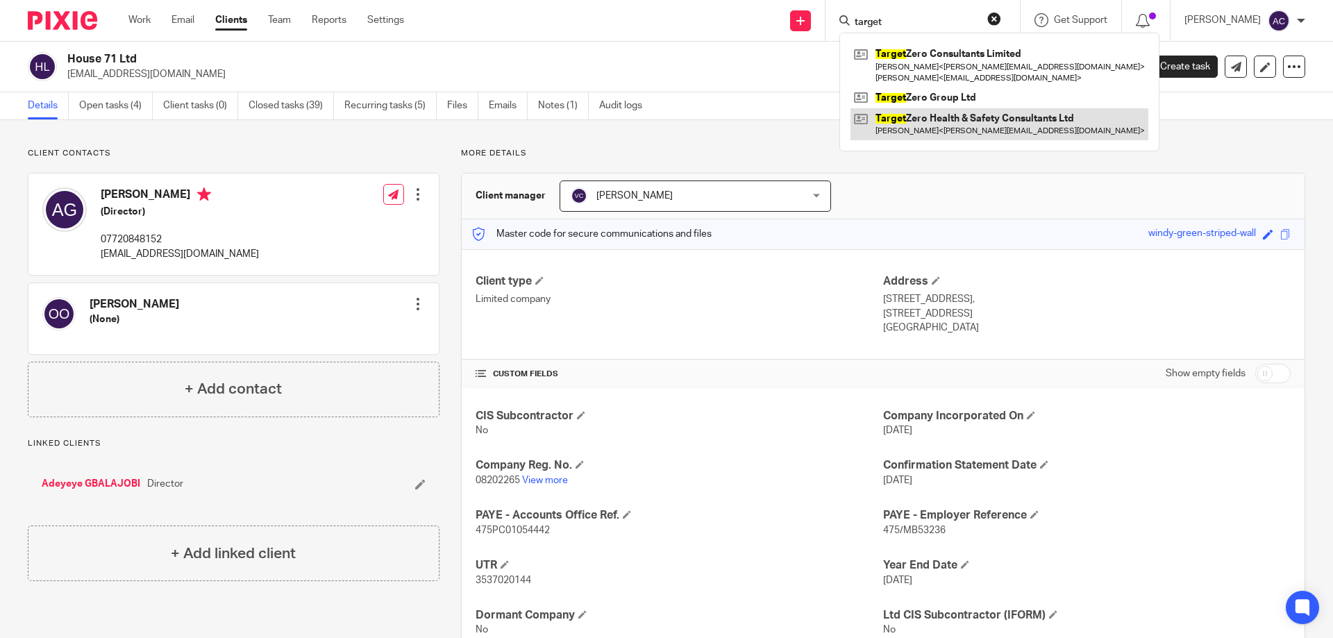
type input "target"
click at [974, 124] on link at bounding box center [999, 124] width 298 height 32
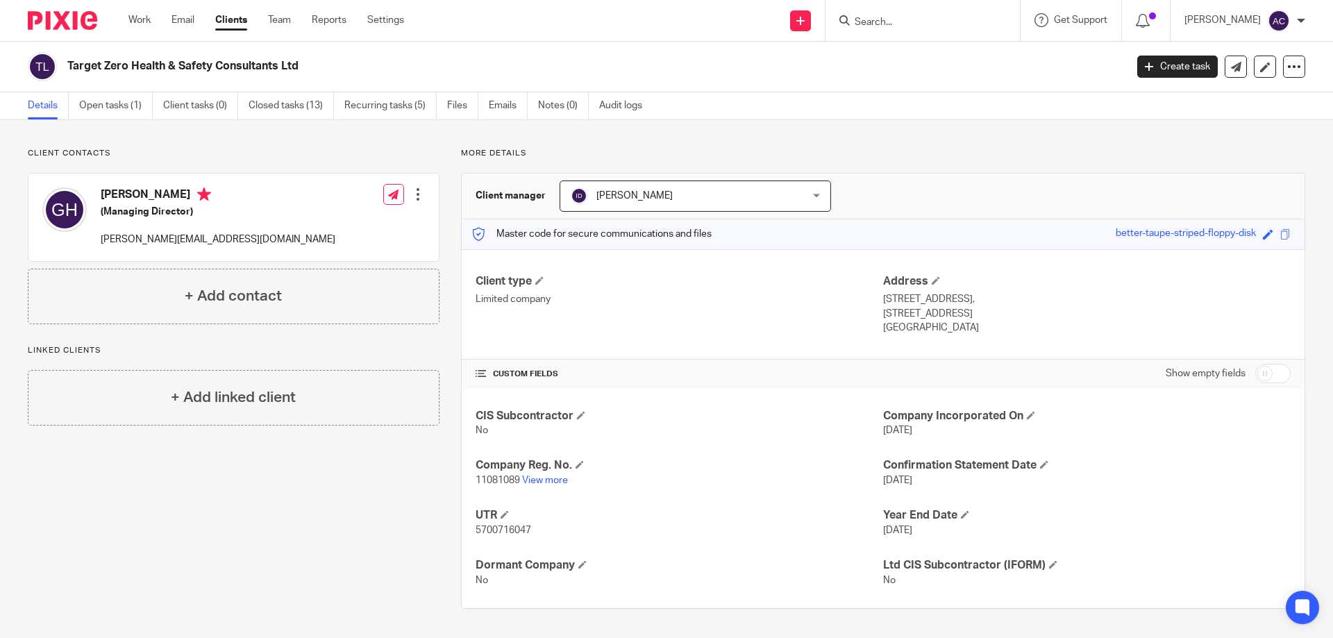
click at [876, 21] on input "Search" at bounding box center [915, 23] width 125 height 12
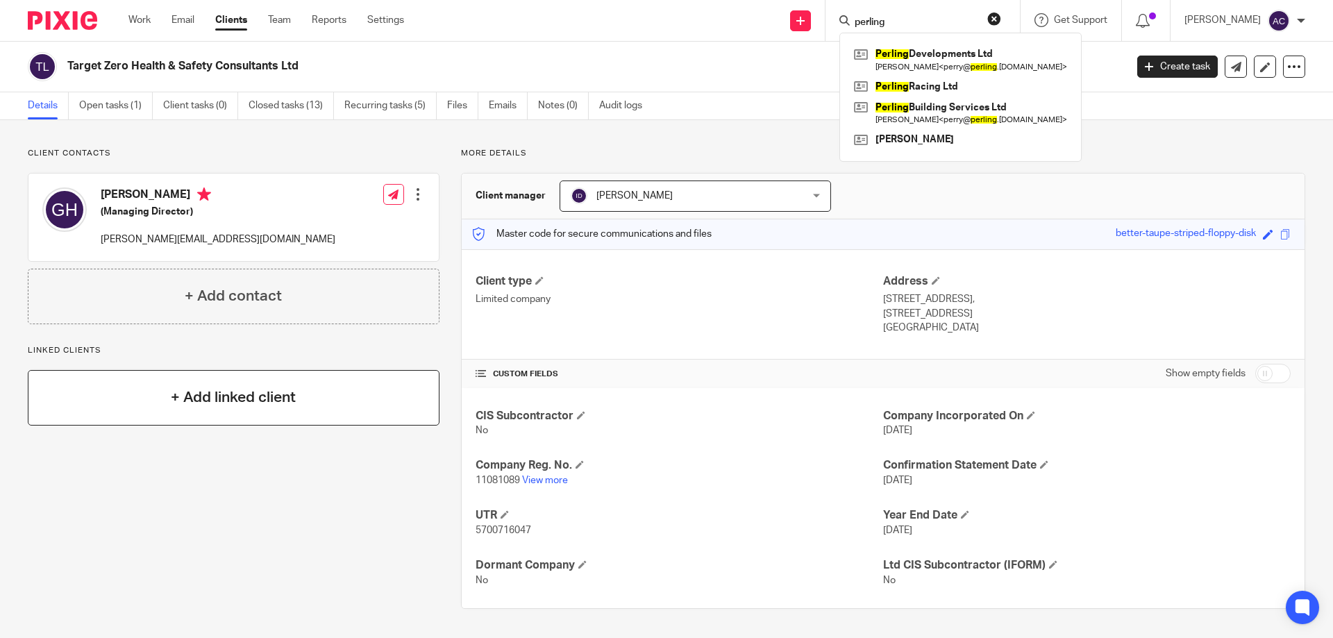
type input "perling"
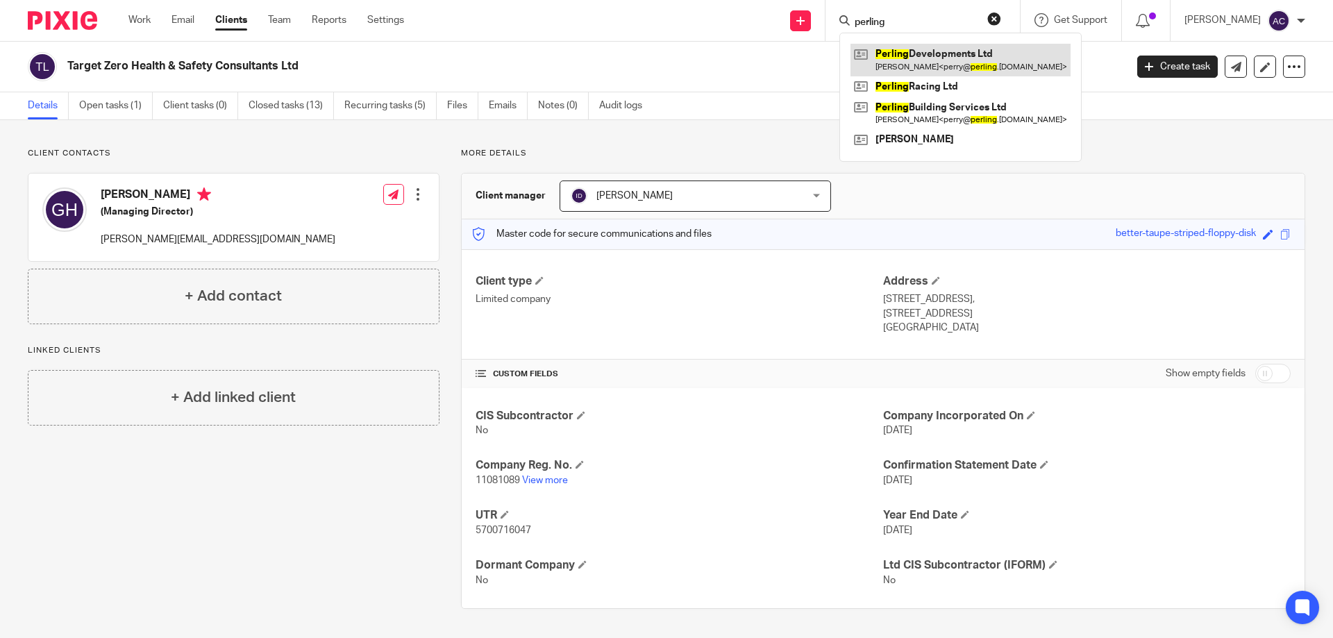
drag, startPoint x: 964, startPoint y: 58, endPoint x: 935, endPoint y: 62, distance: 29.4
click at [964, 58] on link at bounding box center [960, 60] width 220 height 32
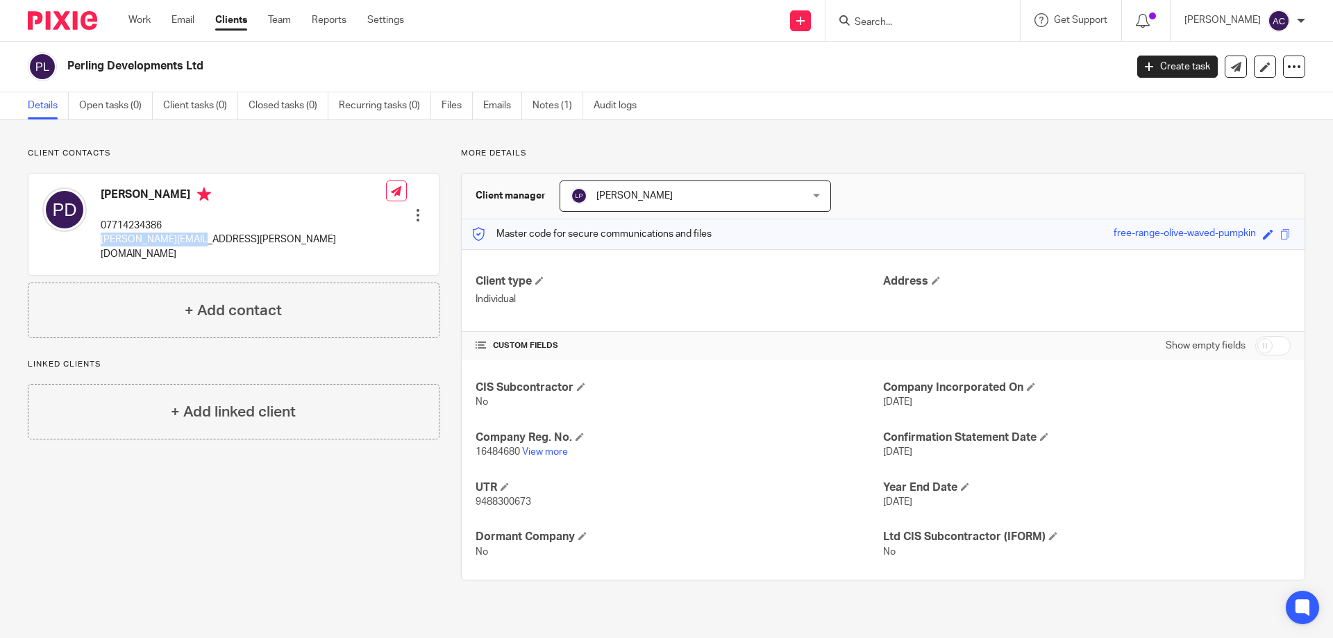
drag, startPoint x: 128, startPoint y: 234, endPoint x: 99, endPoint y: 244, distance: 31.0
click at [99, 244] on div "Perry Darling 07714234386 perry@perling.co.uk Edit contact Create client from c…" at bounding box center [233, 224] width 410 height 101
copy p "perry@perling.co.uk"
click at [537, 448] on link "View more" at bounding box center [545, 452] width 46 height 10
copy p "perry@perling.co.uk"
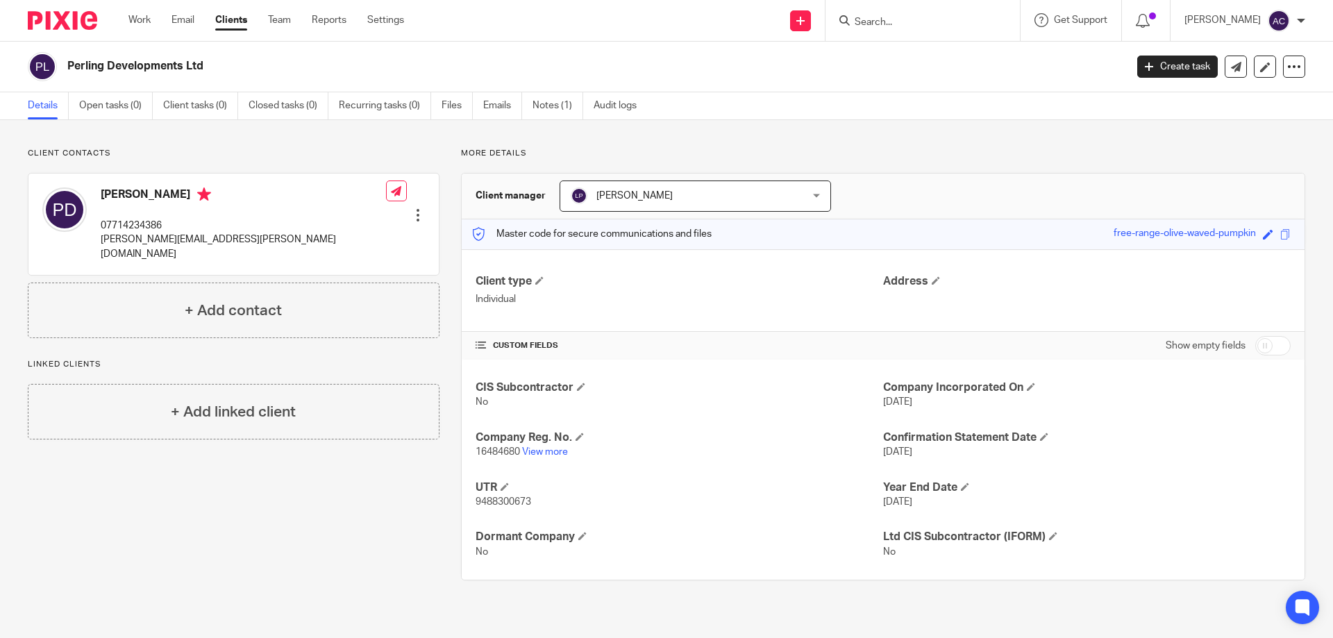
click at [894, 18] on input "Search" at bounding box center [915, 23] width 125 height 12
type input "ah ark"
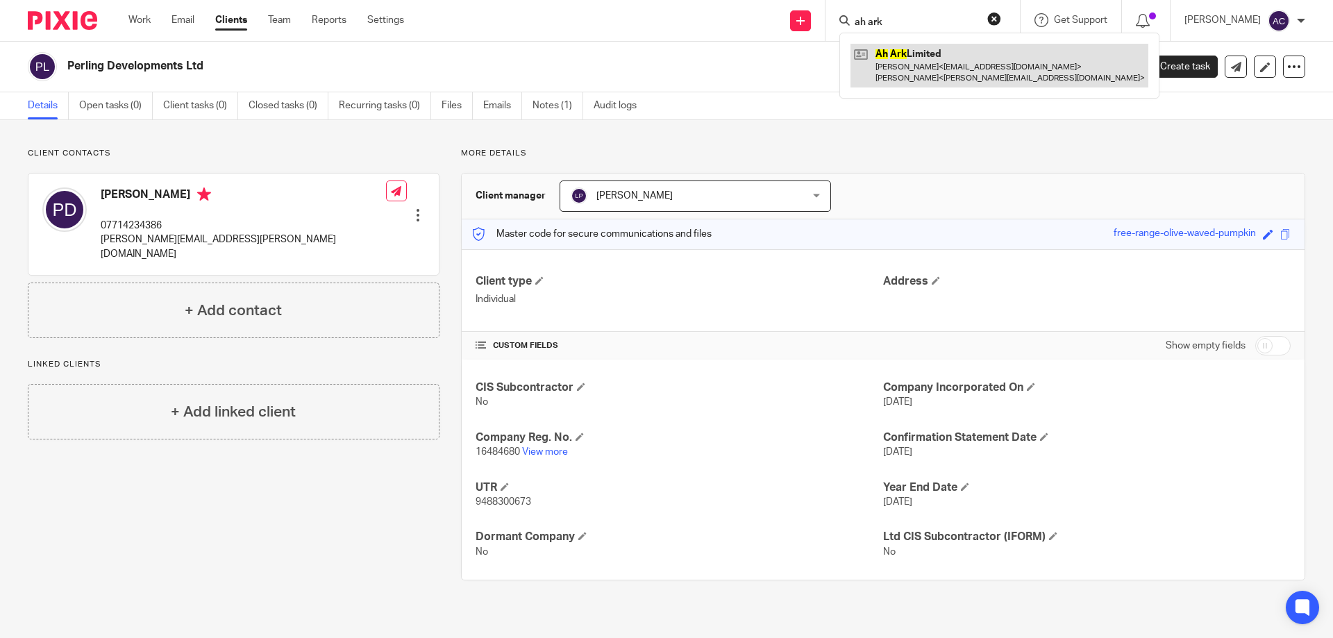
click at [987, 82] on link at bounding box center [999, 65] width 298 height 43
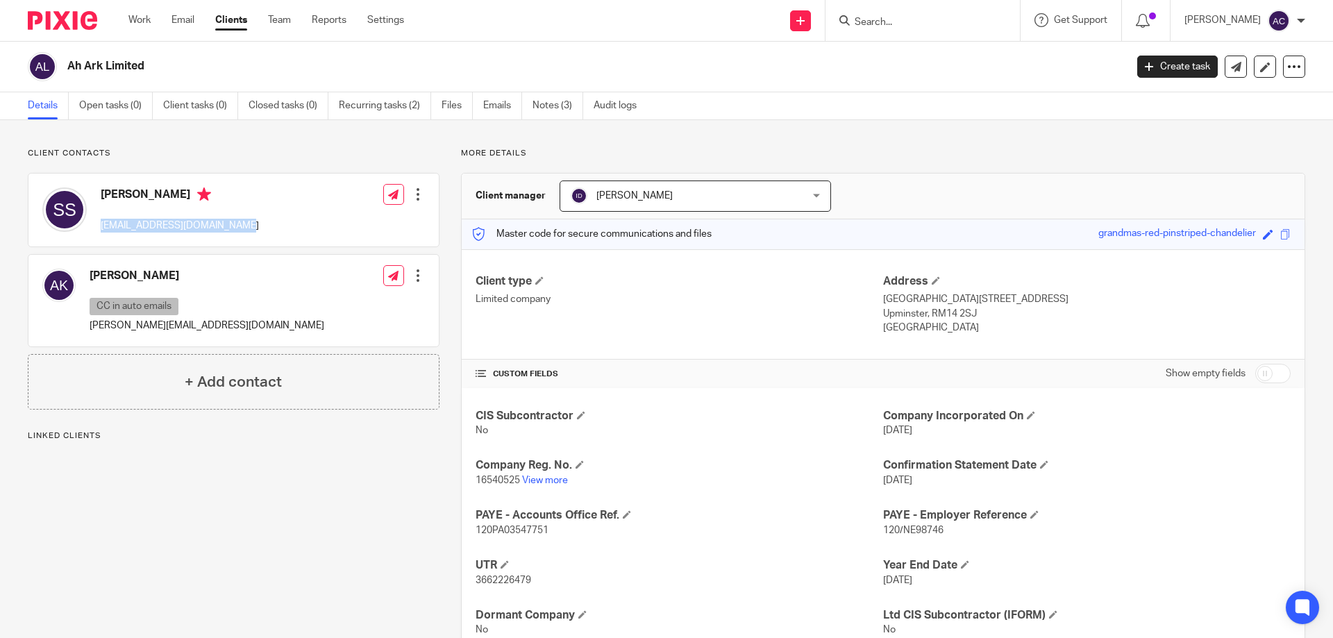
drag, startPoint x: 250, startPoint y: 233, endPoint x: 101, endPoint y: 223, distance: 149.5
click at [101, 223] on div "[PERSON_NAME] [EMAIL_ADDRESS][DOMAIN_NAME] Edit contact Create client from cont…" at bounding box center [233, 210] width 410 height 73
copy p "[EMAIL_ADDRESS][DOMAIN_NAME]"
drag, startPoint x: 201, startPoint y: 326, endPoint x: 90, endPoint y: 328, distance: 111.1
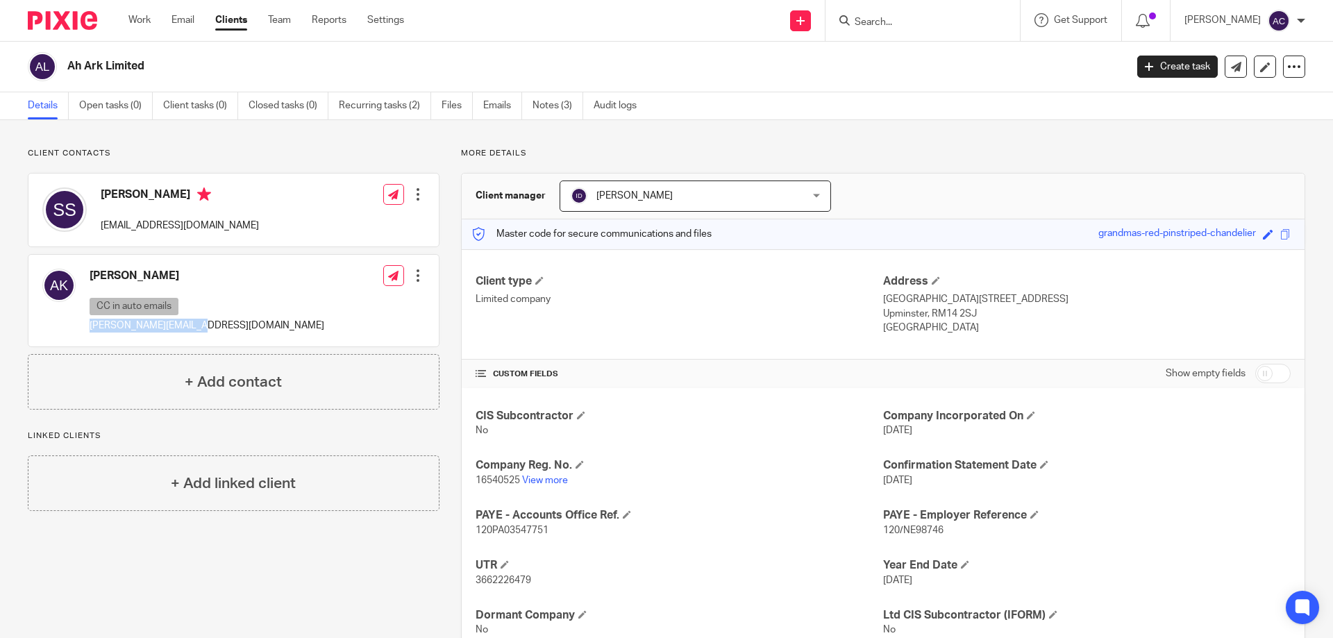
click at [90, 328] on div "[PERSON_NAME] CC in auto emails [PERSON_NAME][EMAIL_ADDRESS][DOMAIN_NAME] Edit …" at bounding box center [233, 301] width 410 height 92
copy p "[PERSON_NAME][EMAIL_ADDRESS][DOMAIN_NAME]"
click at [920, 24] on input "Search" at bounding box center [915, 23] width 125 height 12
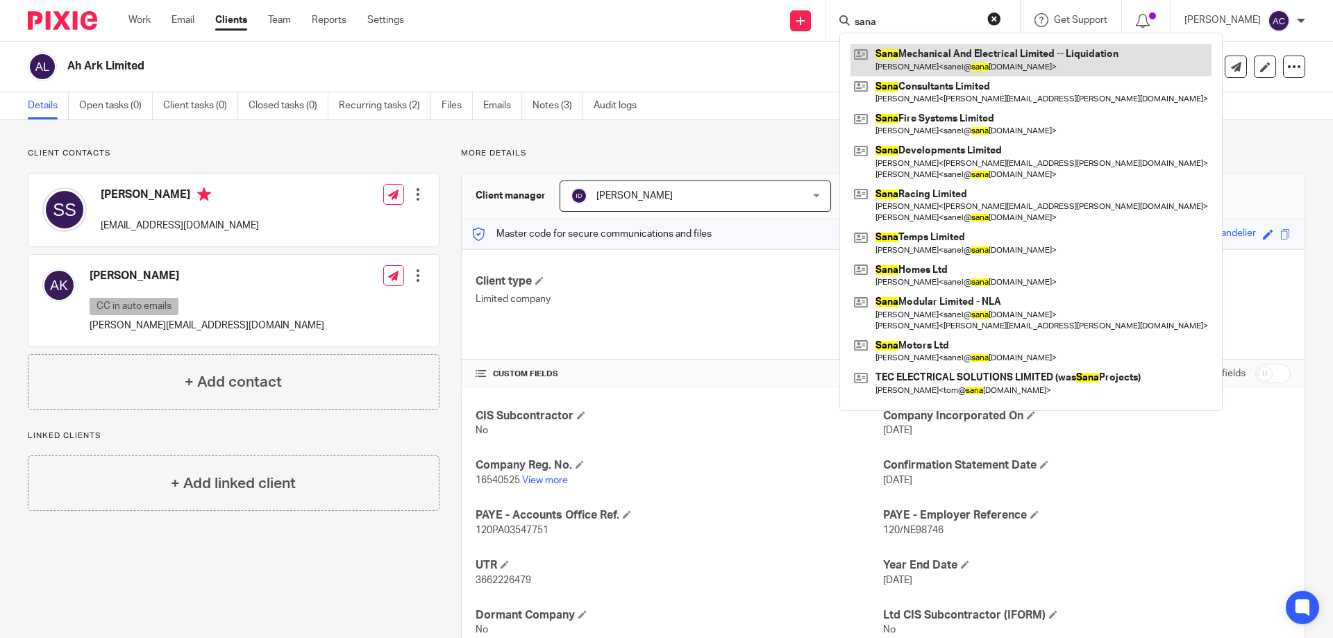
type input "sana"
click at [919, 44] on link at bounding box center [1030, 60] width 361 height 32
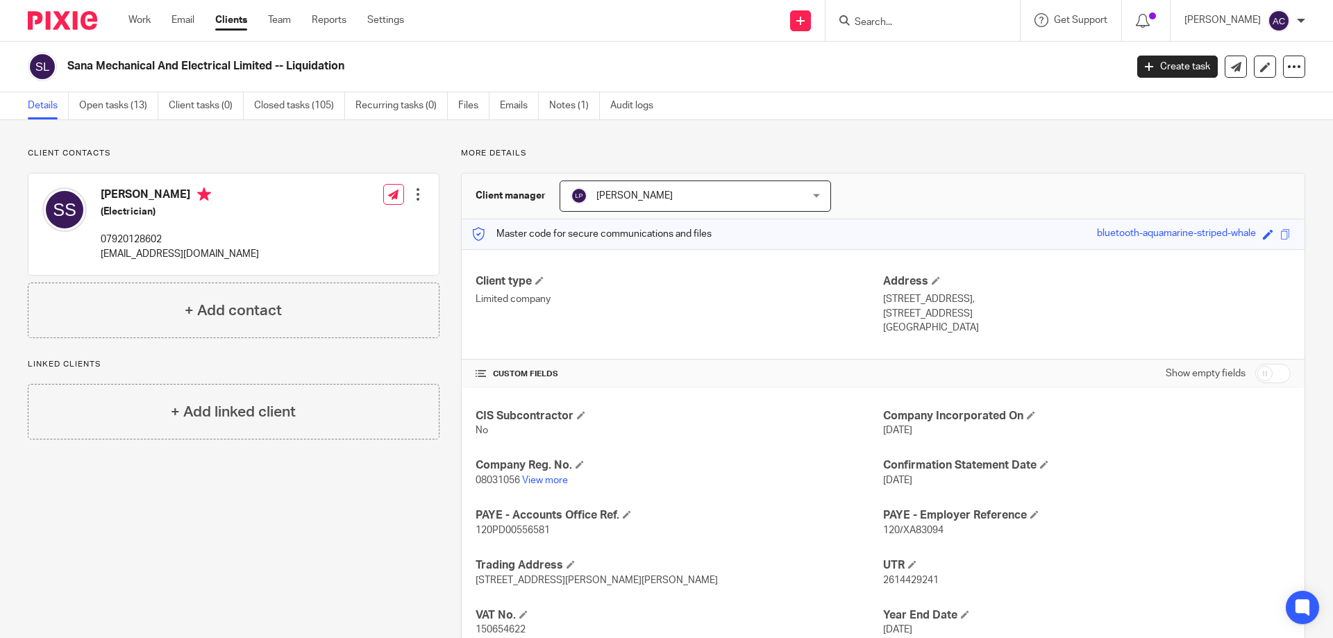
drag, startPoint x: 910, startPoint y: 84, endPoint x: 970, endPoint y: 1, distance: 101.9
click at [910, 84] on div "Sana Mechanical And Electrical Limited -- Liquidation Create task Update from C…" at bounding box center [666, 67] width 1333 height 51
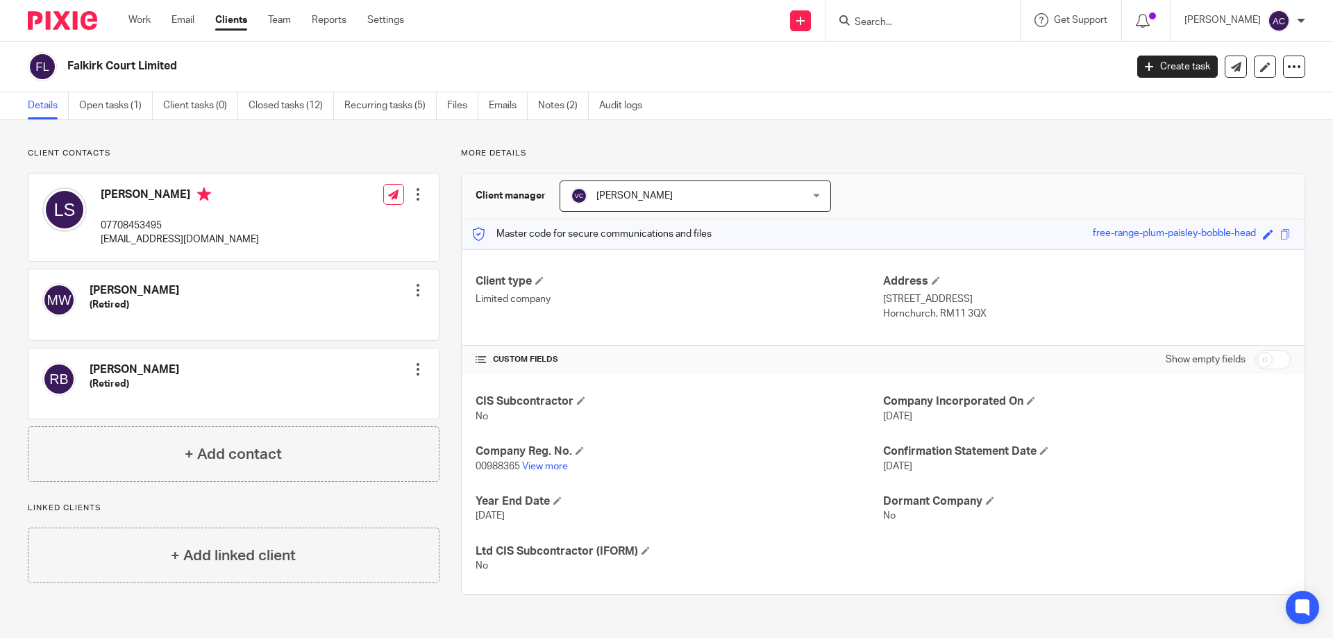
click at [539, 2] on div "Send new email Create task Add client Get Support Contact Support Help Document…" at bounding box center [879, 20] width 908 height 41
click at [625, 42] on body "Work Email Clients Team Reports Settings Work Email Clients Team Reports Settin…" at bounding box center [666, 319] width 1333 height 638
click at [625, 42] on div "Falkirk Court Limited Create task Update from Companies House Export data Merge…" at bounding box center [666, 67] width 1333 height 51
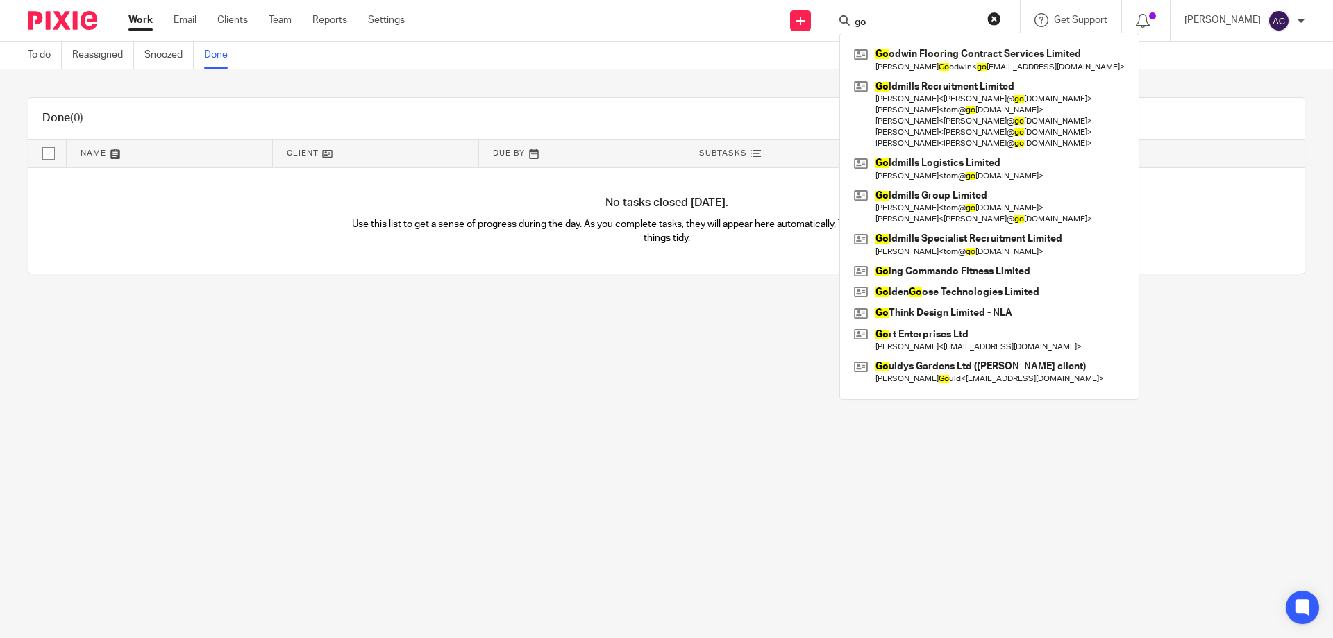
click at [585, 40] on div "Send new email Create task Add client go Go odwin Flooring Contract Services Li…" at bounding box center [878, 20] width 907 height 41
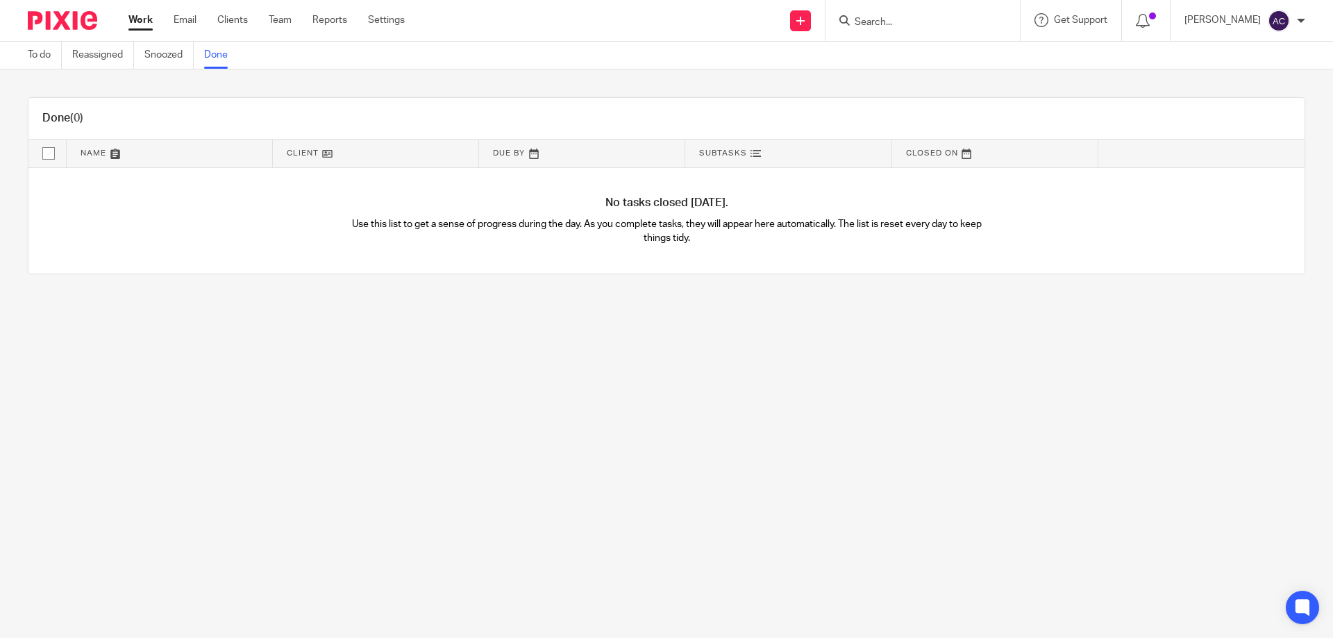
click at [210, 61] on link "Done" at bounding box center [221, 55] width 34 height 27
click at [46, 51] on link "To do" at bounding box center [45, 55] width 34 height 27
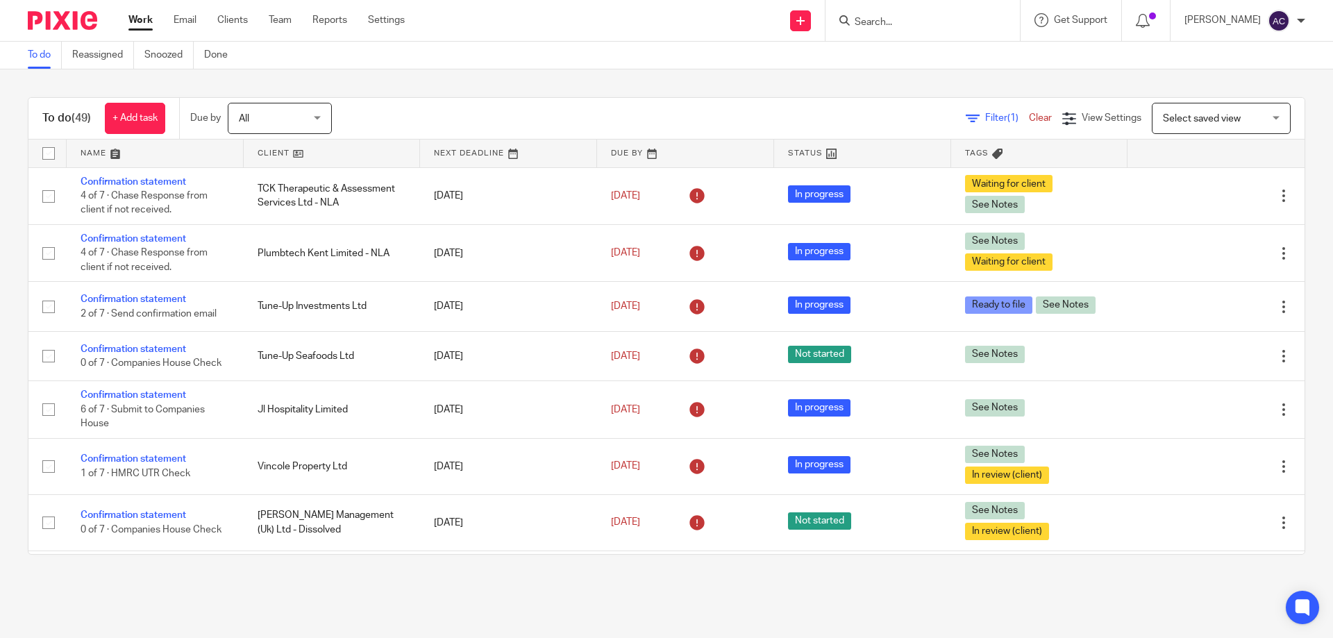
click at [209, 56] on link "Done" at bounding box center [221, 55] width 34 height 27
